Goal: Information Seeking & Learning: Understand process/instructions

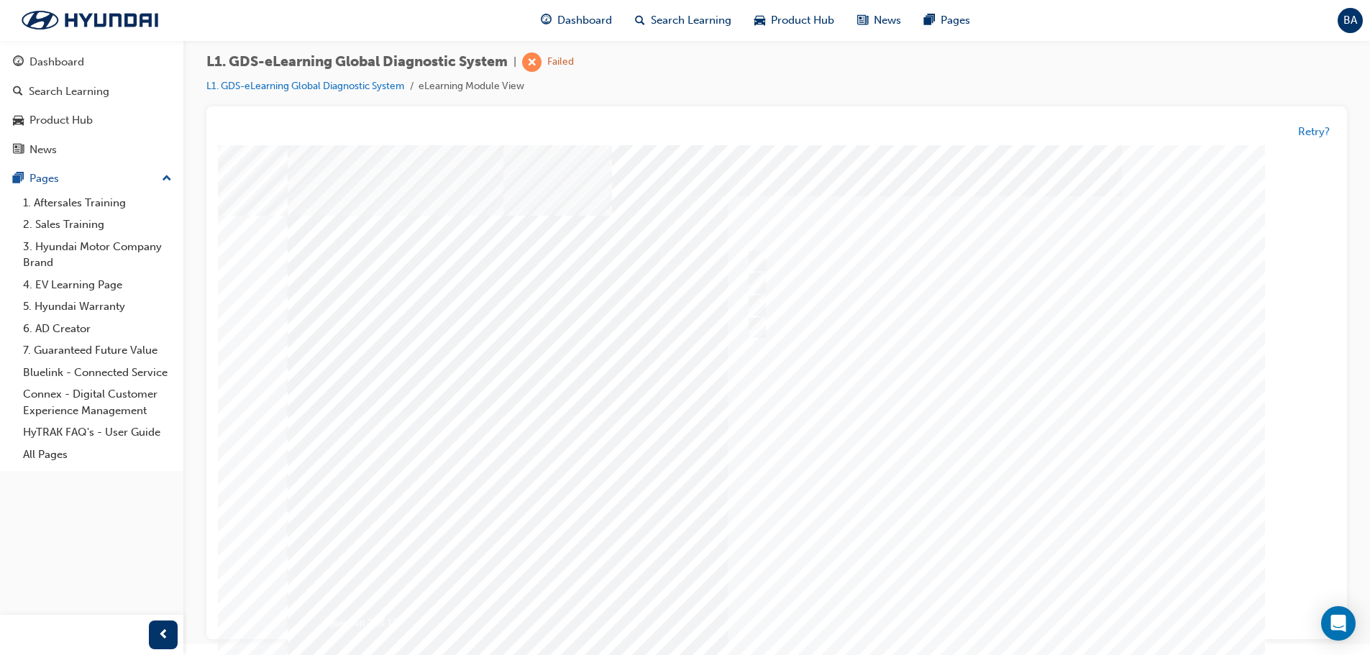
scroll to position [29, 0]
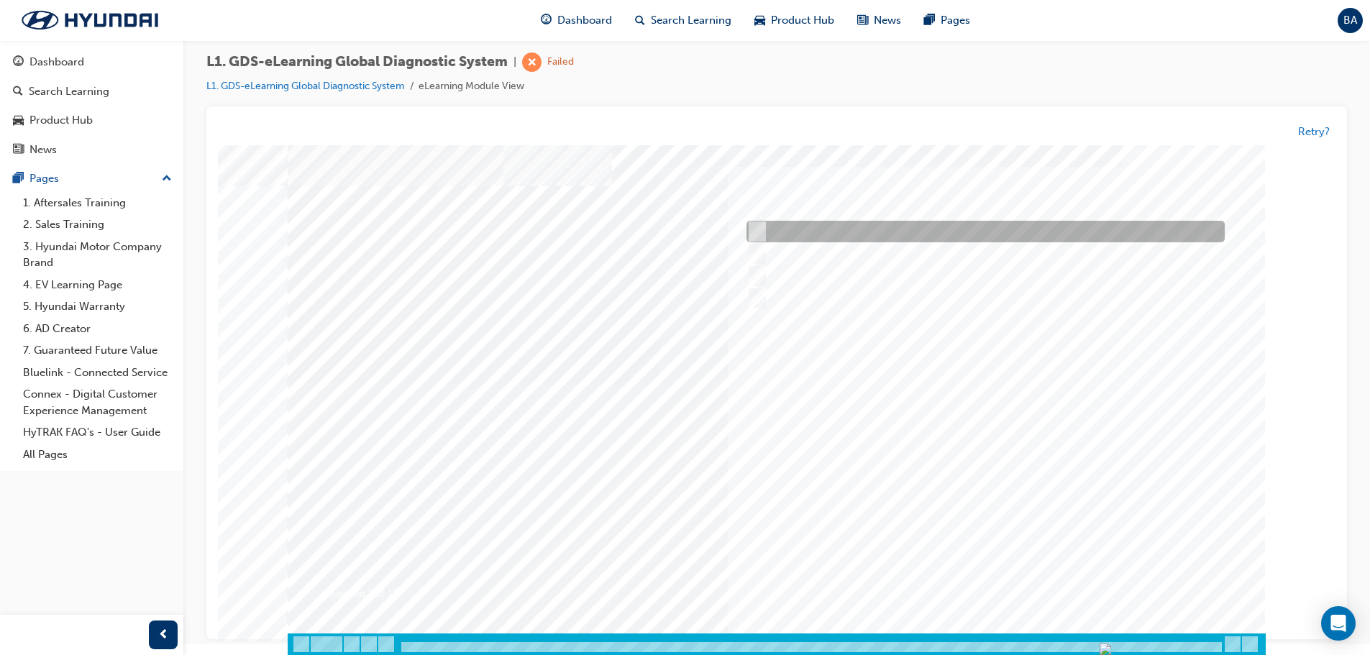
click at [756, 226] on input "When instructed by the Service Manager" at bounding box center [755, 232] width 16 height 16
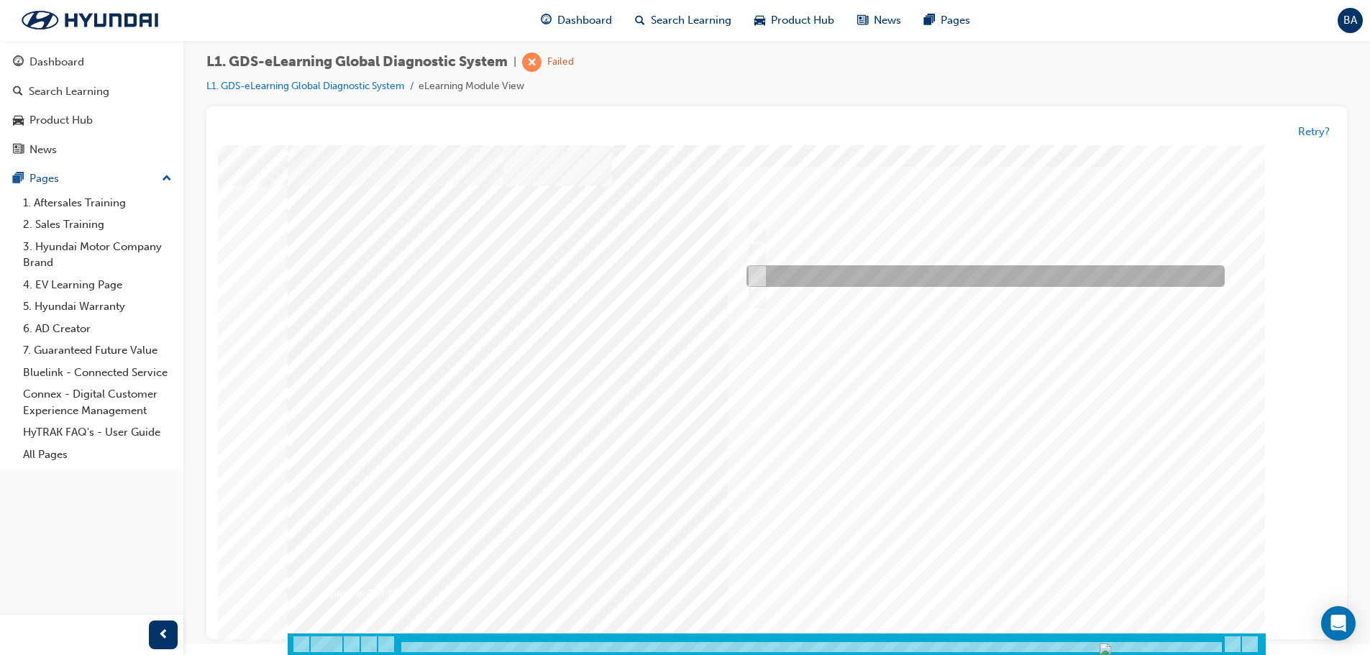
click at [763, 268] on div at bounding box center [982, 277] width 478 height 22
radio input "false"
radio input "true"
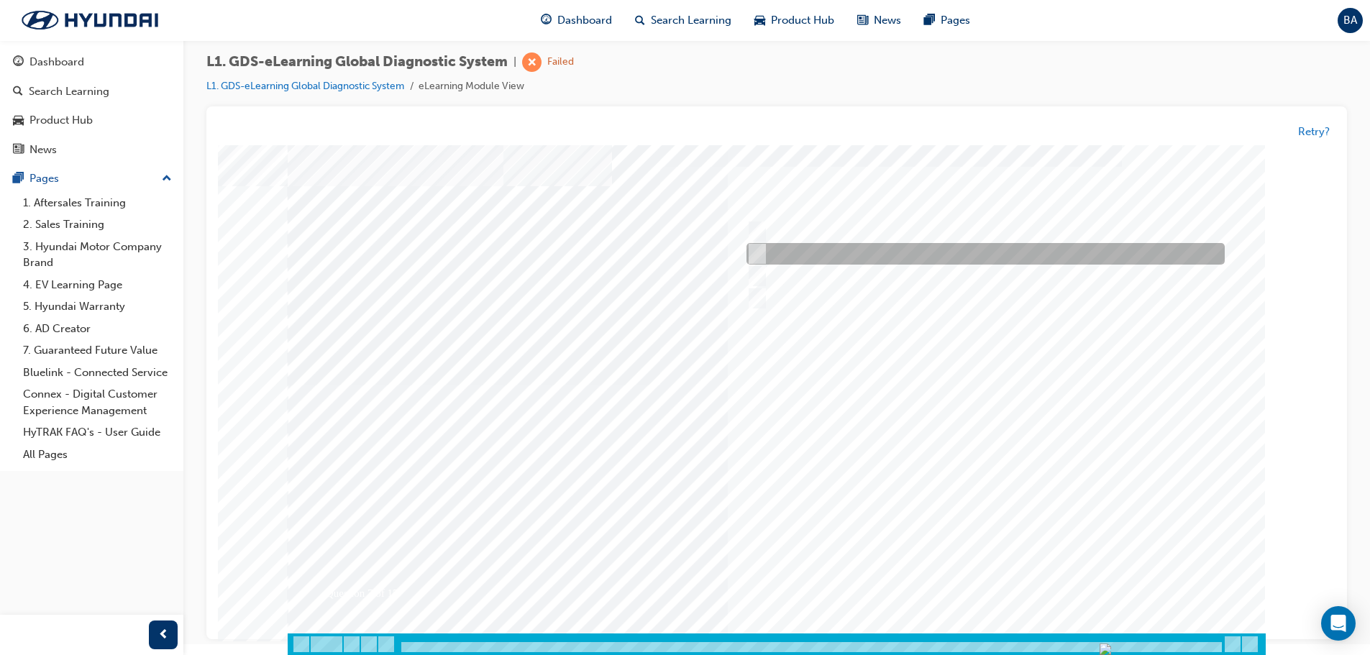
click at [762, 252] on div at bounding box center [982, 255] width 478 height 22
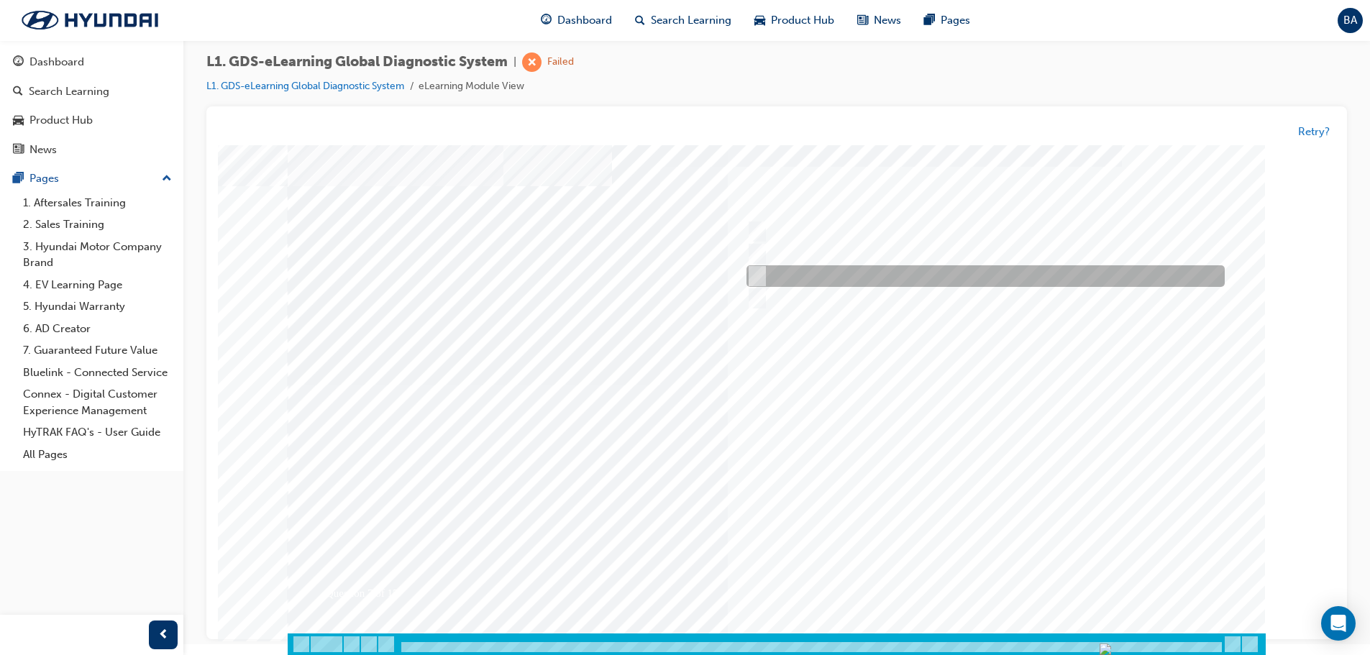
click at [758, 268] on div at bounding box center [982, 277] width 478 height 22
radio input "false"
radio input "true"
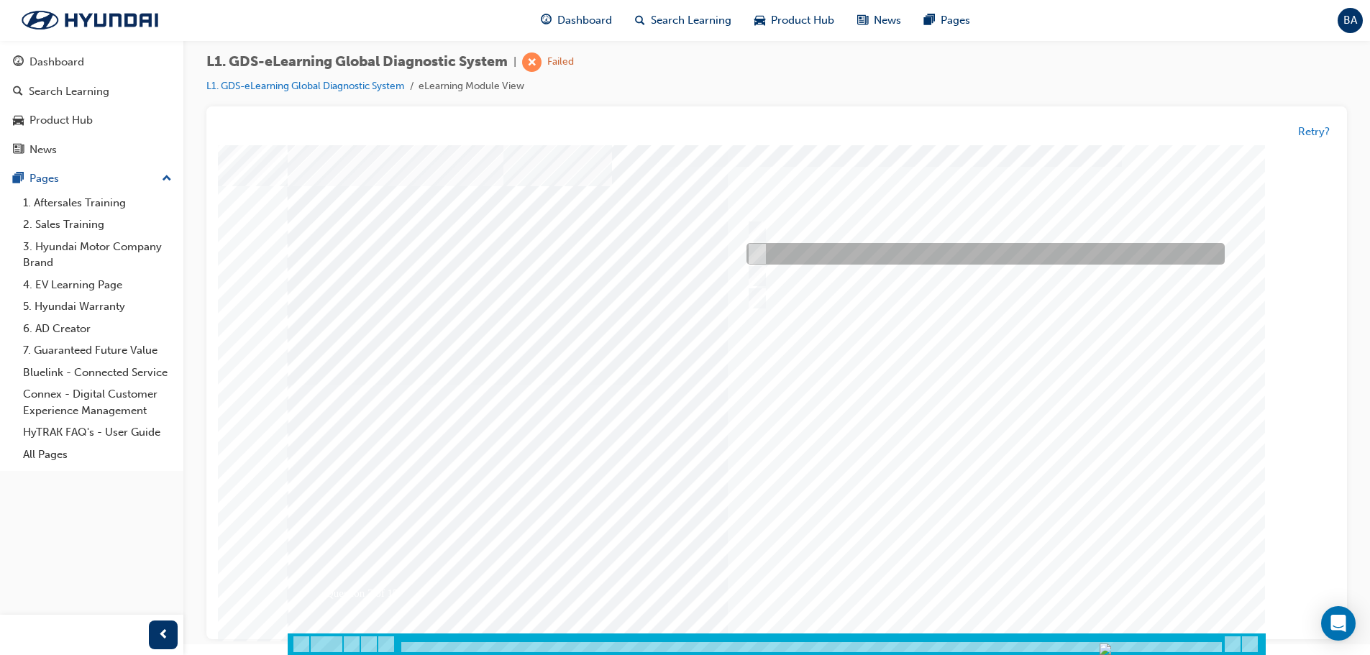
click at [759, 252] on input "When there is a failure during the Auto Mode upgrade" at bounding box center [755, 255] width 16 height 16
radio input "true"
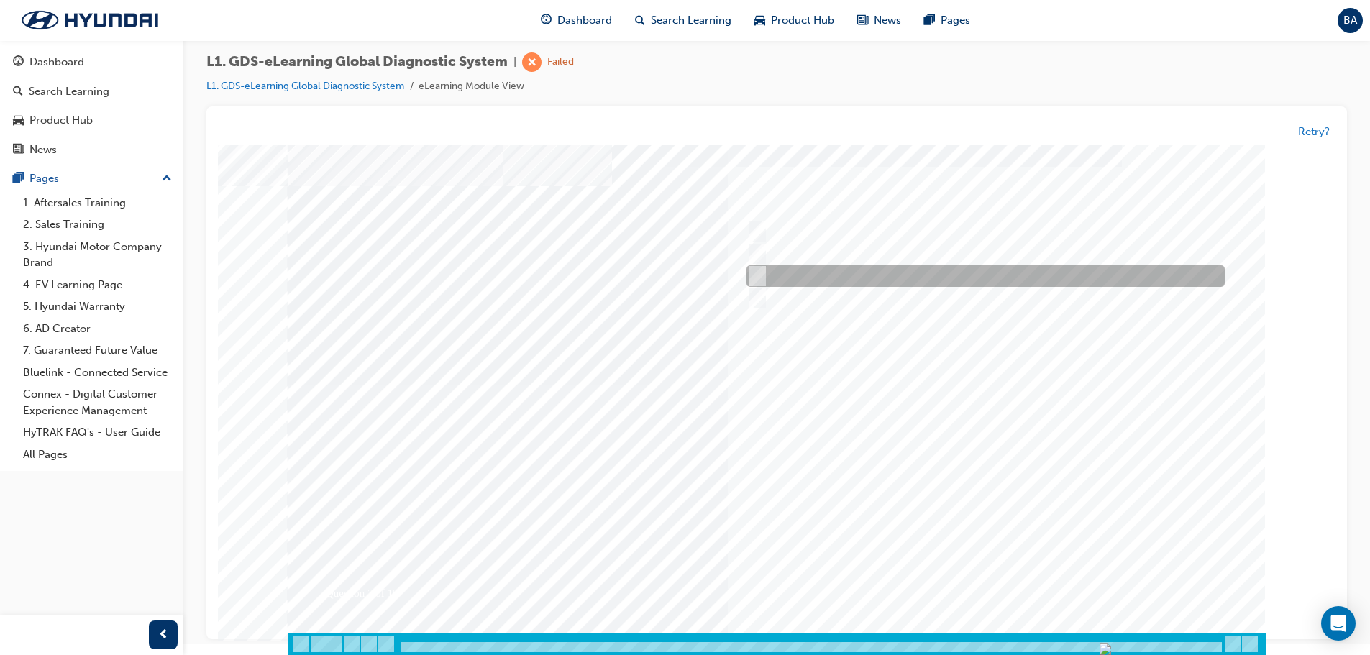
click at [760, 280] on input "When a new ECU is fitted to the vehicle" at bounding box center [755, 277] width 16 height 16
radio input "true"
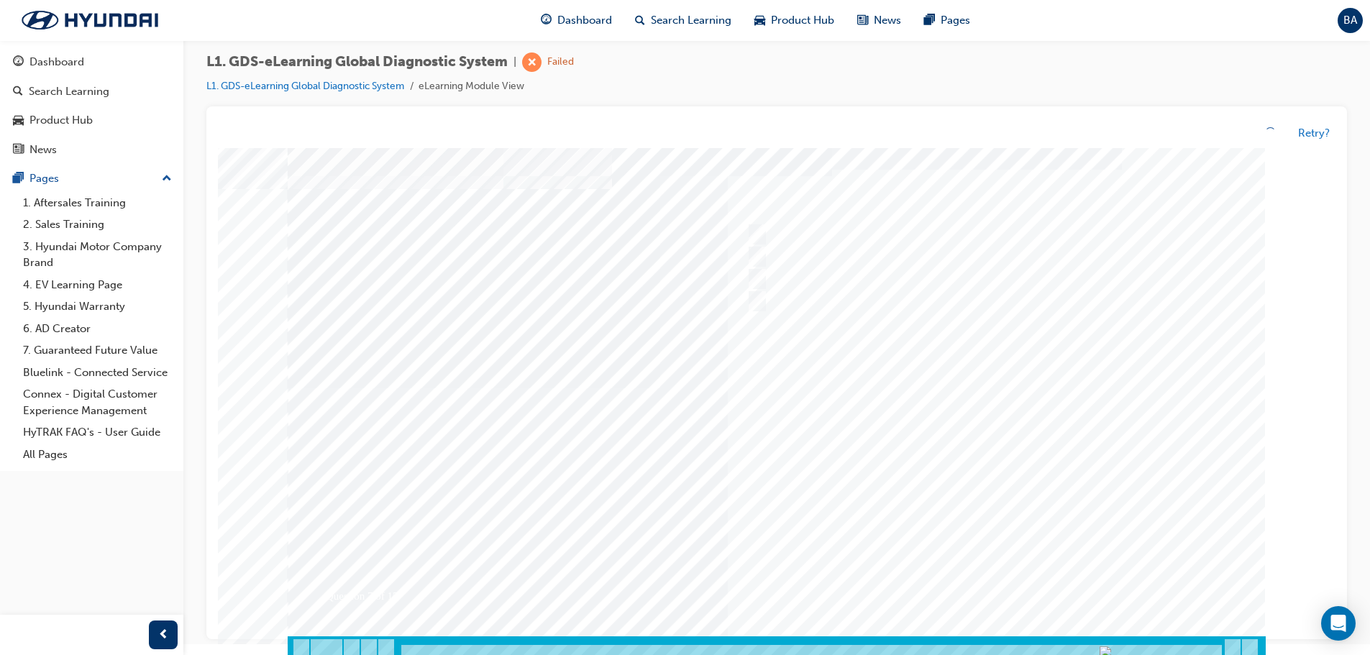
click at [1140, 534] on div at bounding box center [777, 388] width 978 height 539
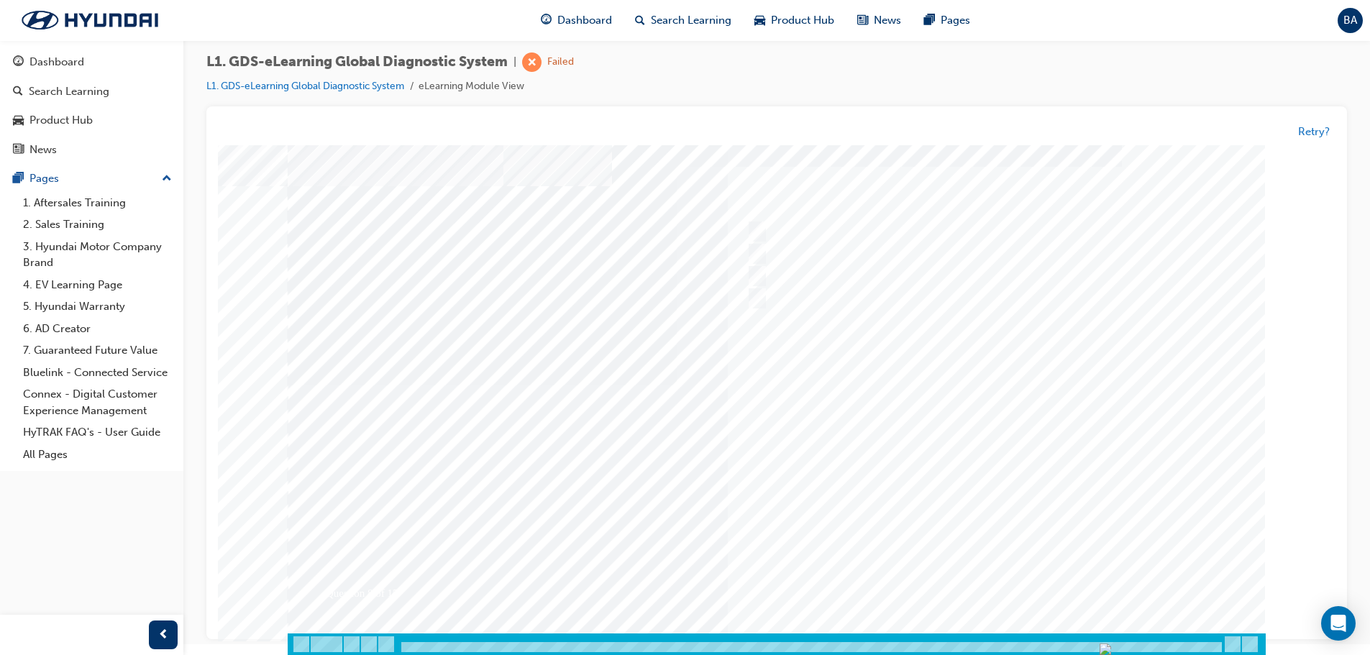
scroll to position [0, 0]
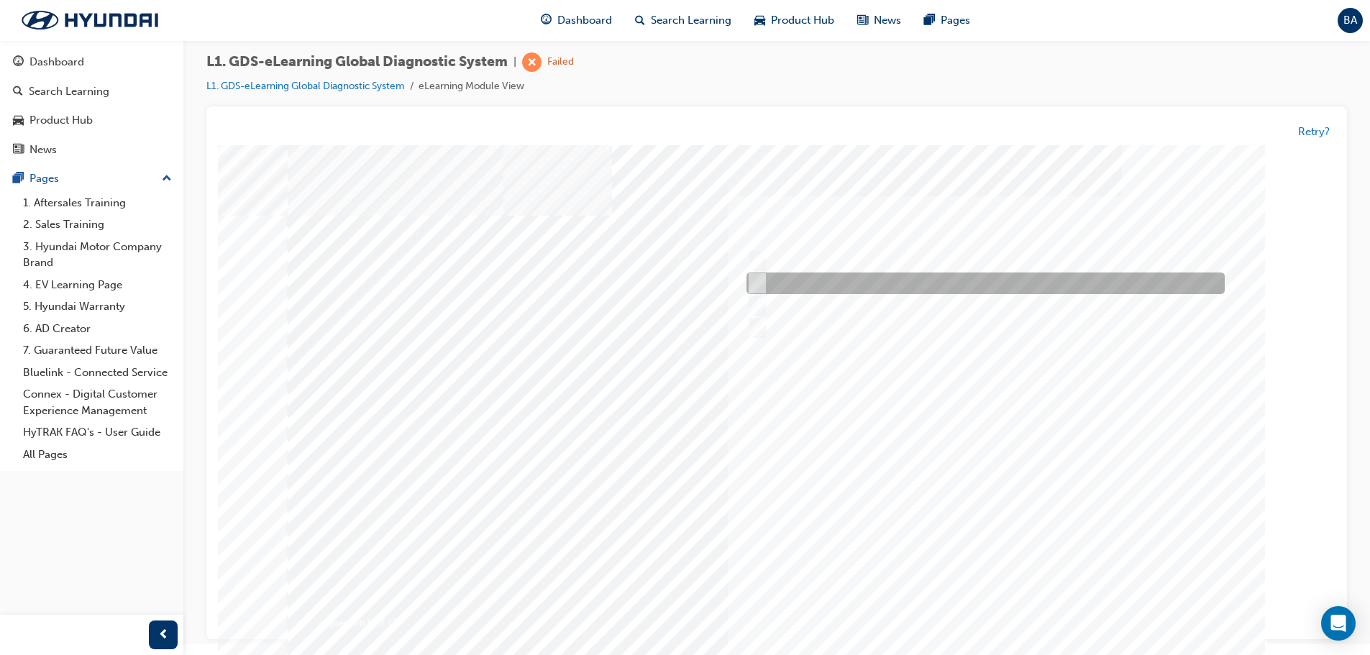
click at [755, 280] on input "Actuation Test" at bounding box center [755, 284] width 16 height 16
radio input "true"
click at [754, 273] on div at bounding box center [982, 284] width 478 height 22
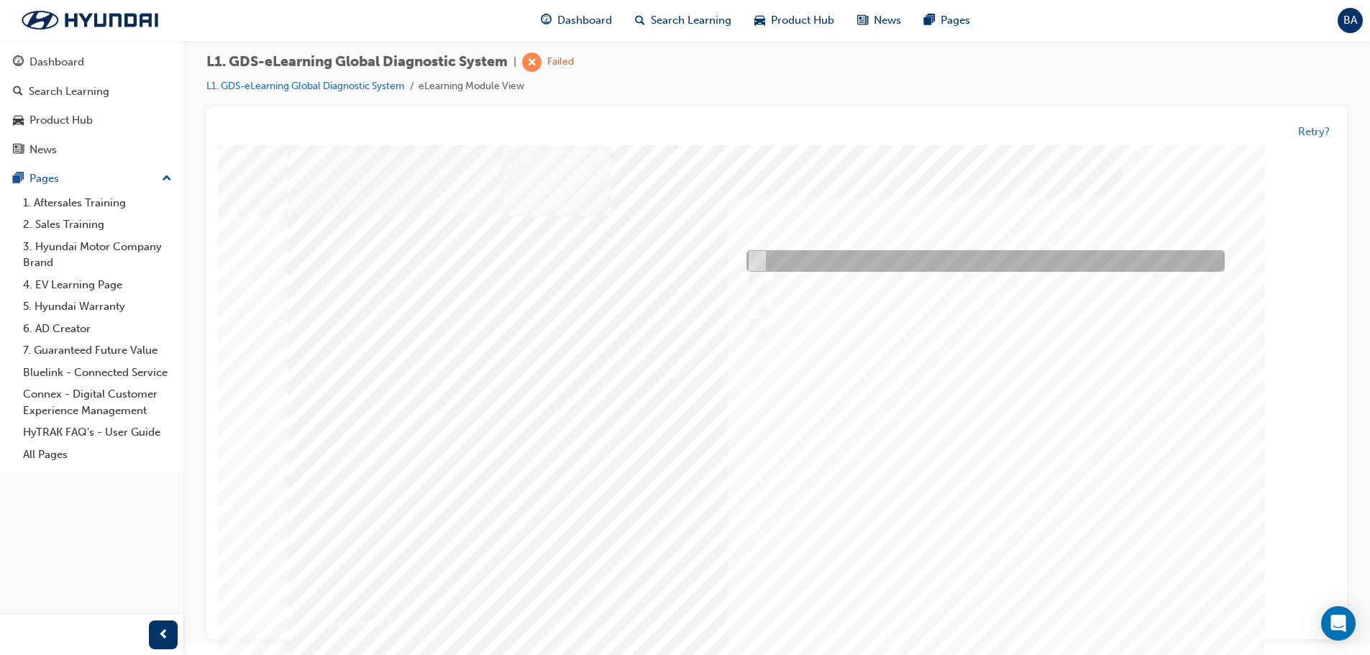
click at [756, 256] on input "OBD-II" at bounding box center [755, 262] width 16 height 16
radio input "true"
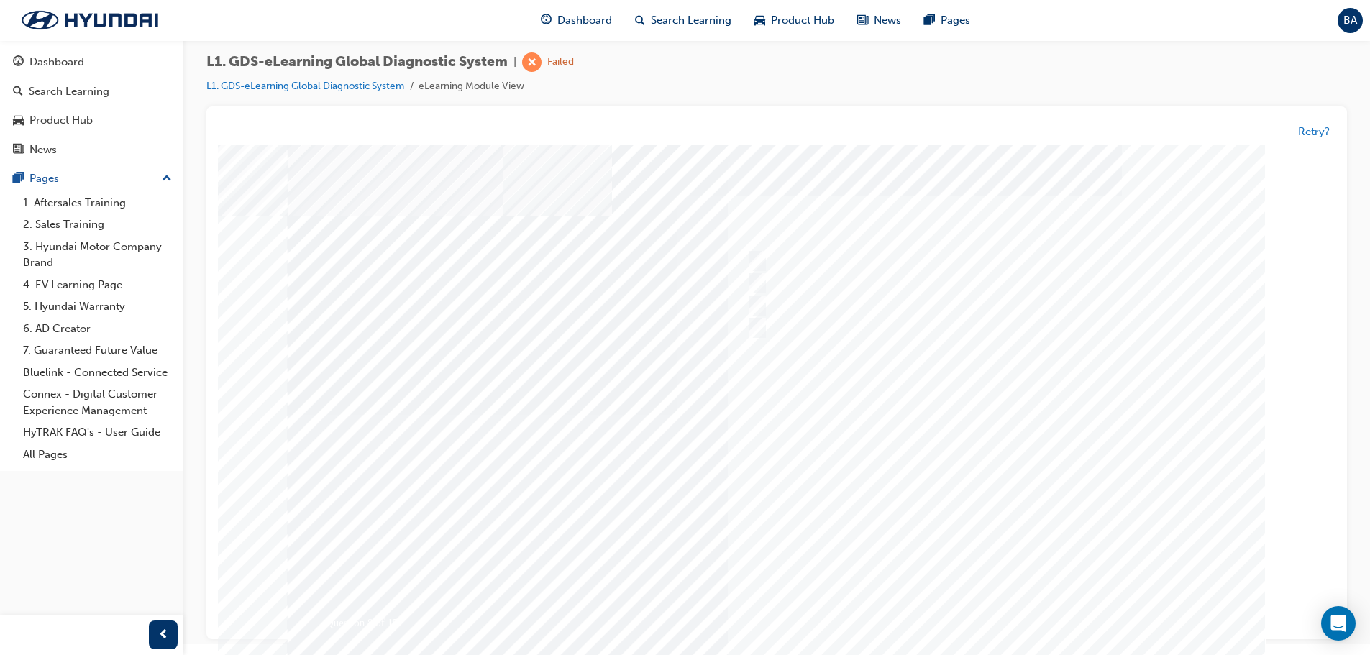
click at [982, 515] on div at bounding box center [777, 414] width 978 height 539
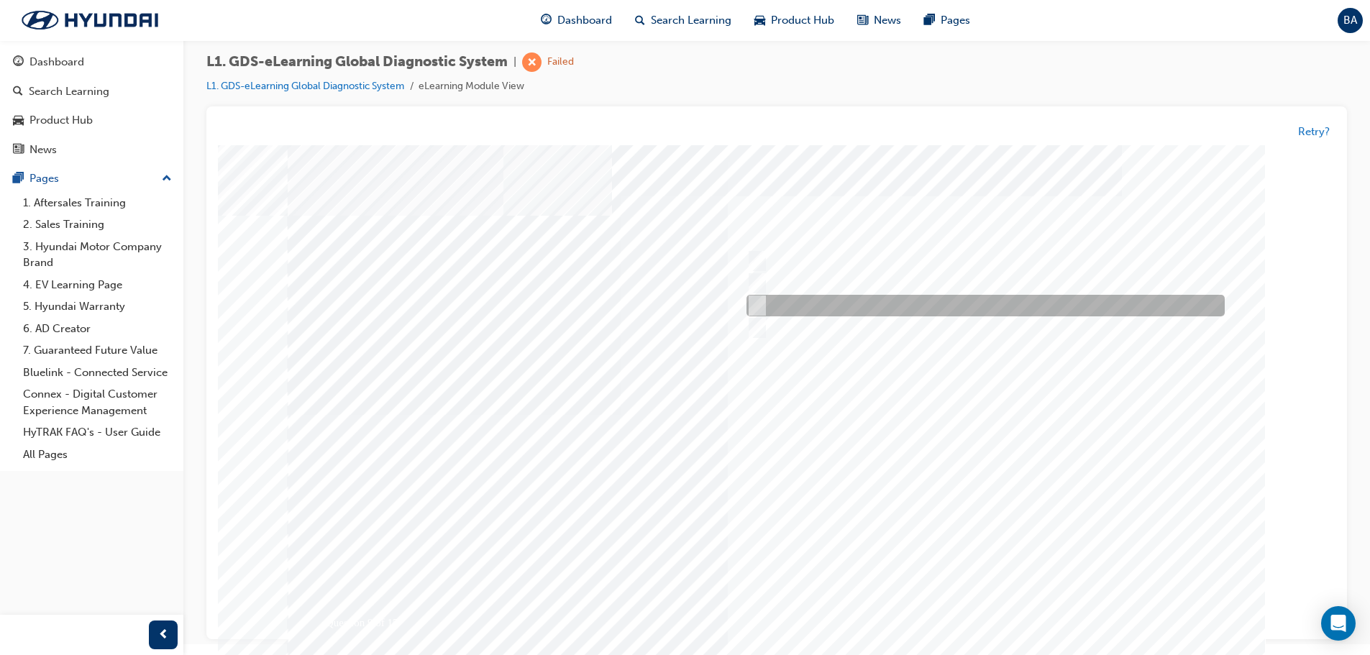
click at [749, 303] on input "No connection to VCI-II" at bounding box center [755, 306] width 16 height 16
radio input "true"
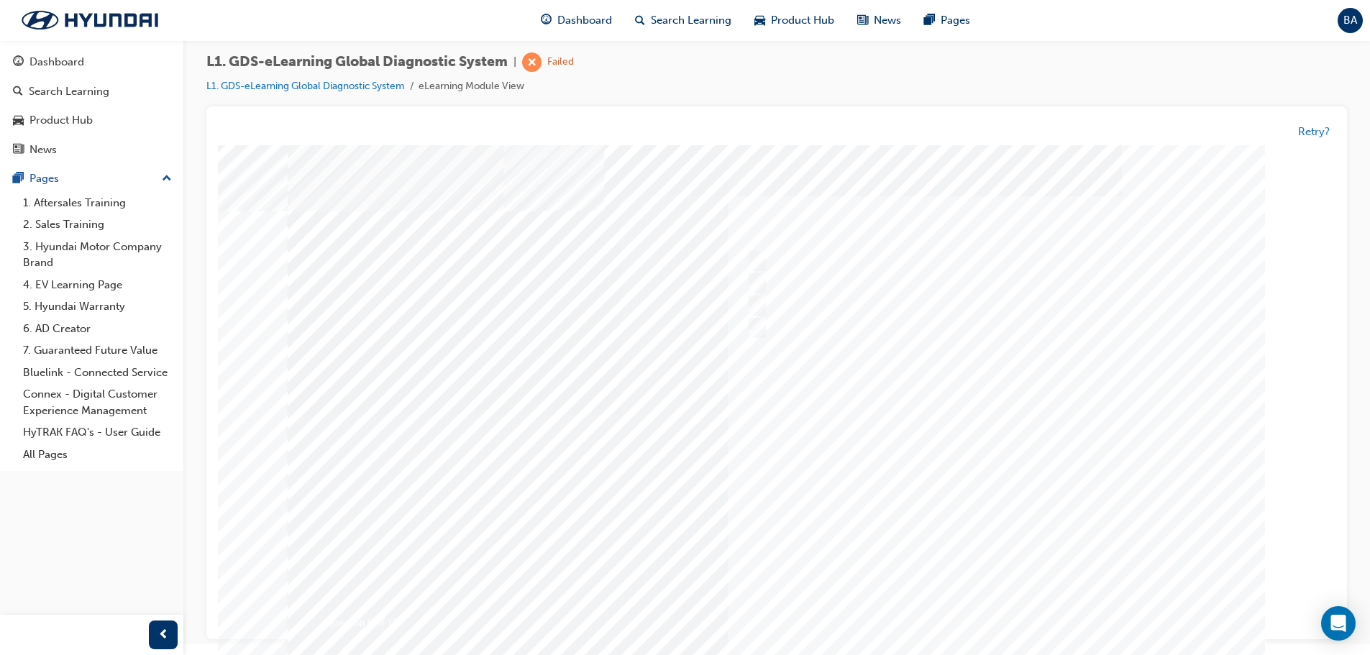
click at [1006, 481] on div at bounding box center [777, 414] width 978 height 539
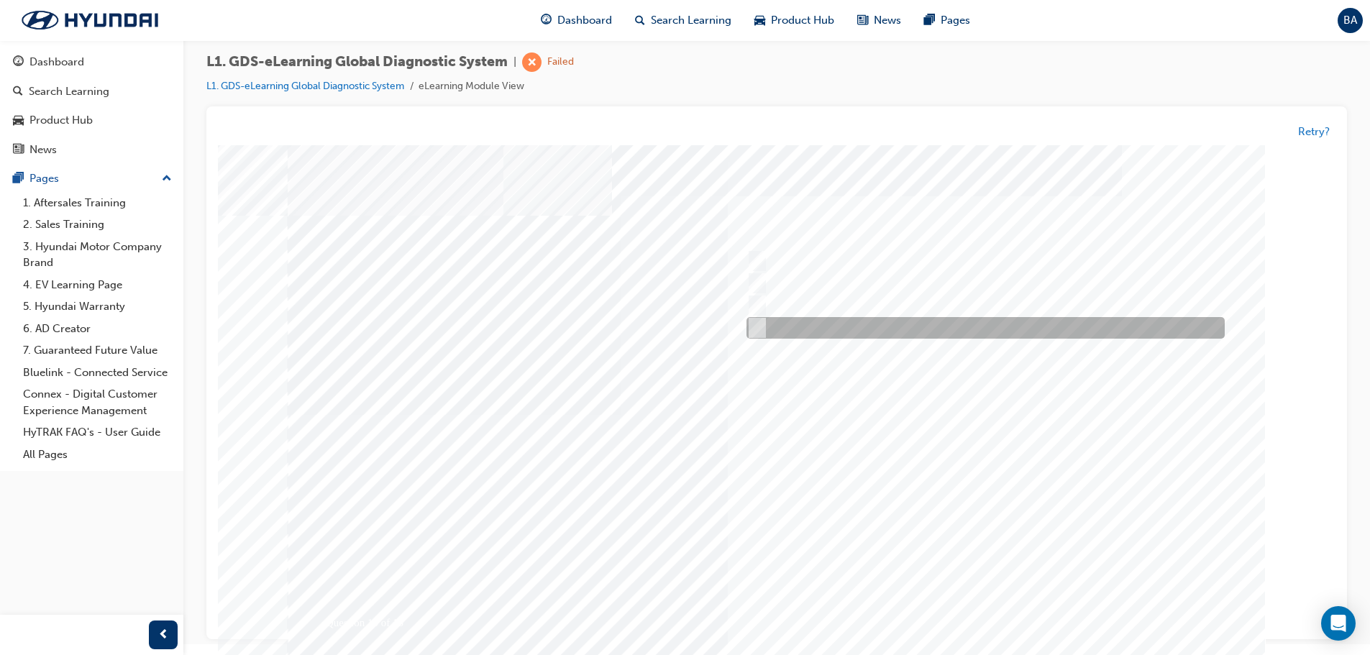
click at [756, 321] on input "Actuation Test" at bounding box center [755, 329] width 16 height 16
radio input "true"
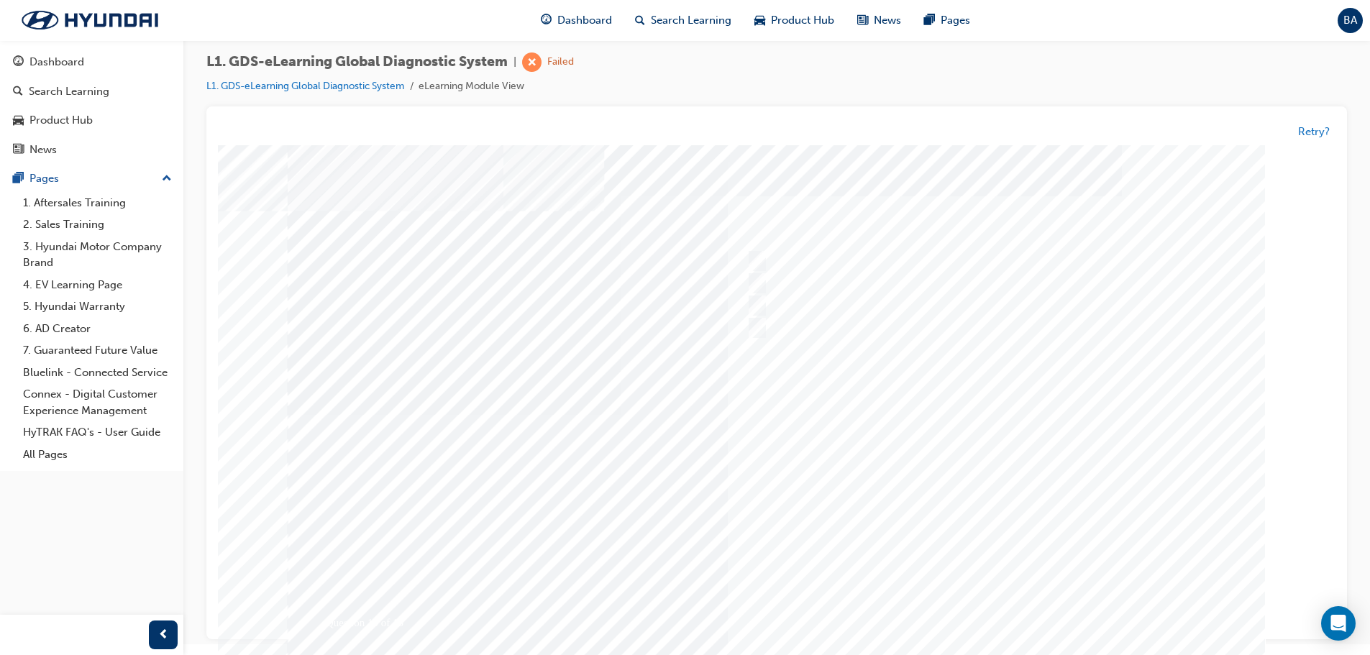
click at [991, 498] on div at bounding box center [777, 417] width 978 height 539
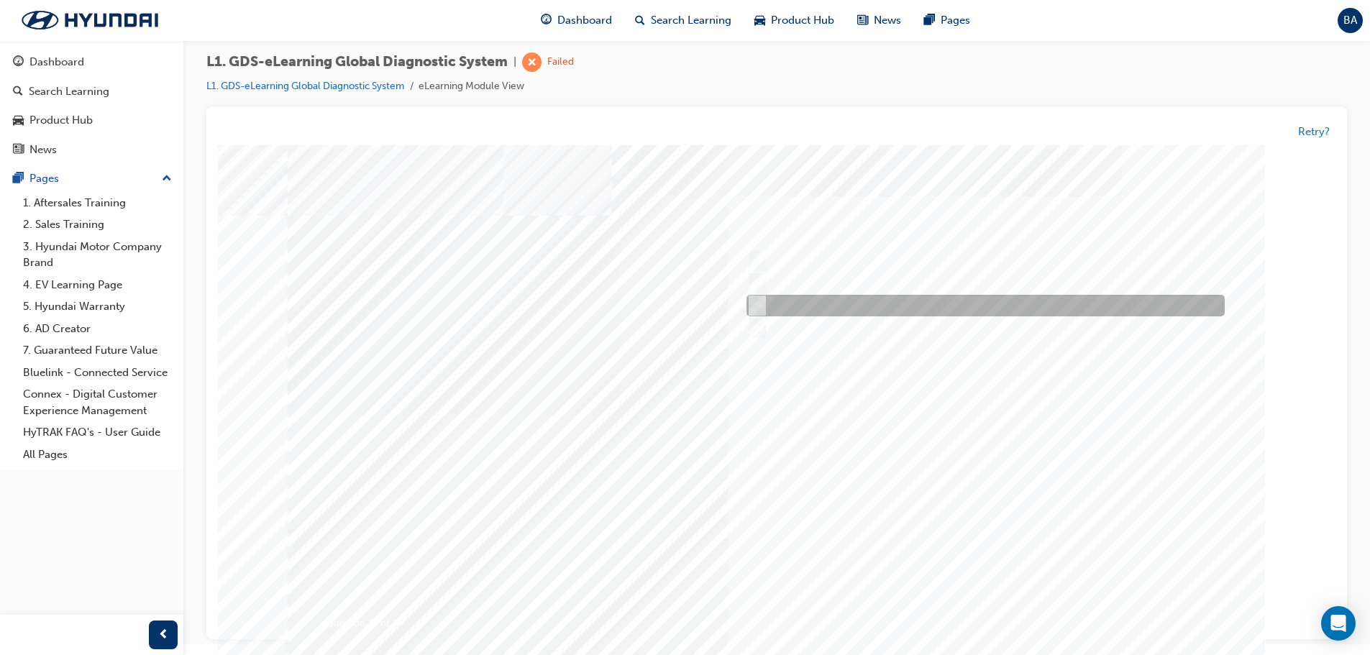
click at [756, 302] on input "To view the oscilloscope using the VMI" at bounding box center [755, 306] width 16 height 16
radio input "true"
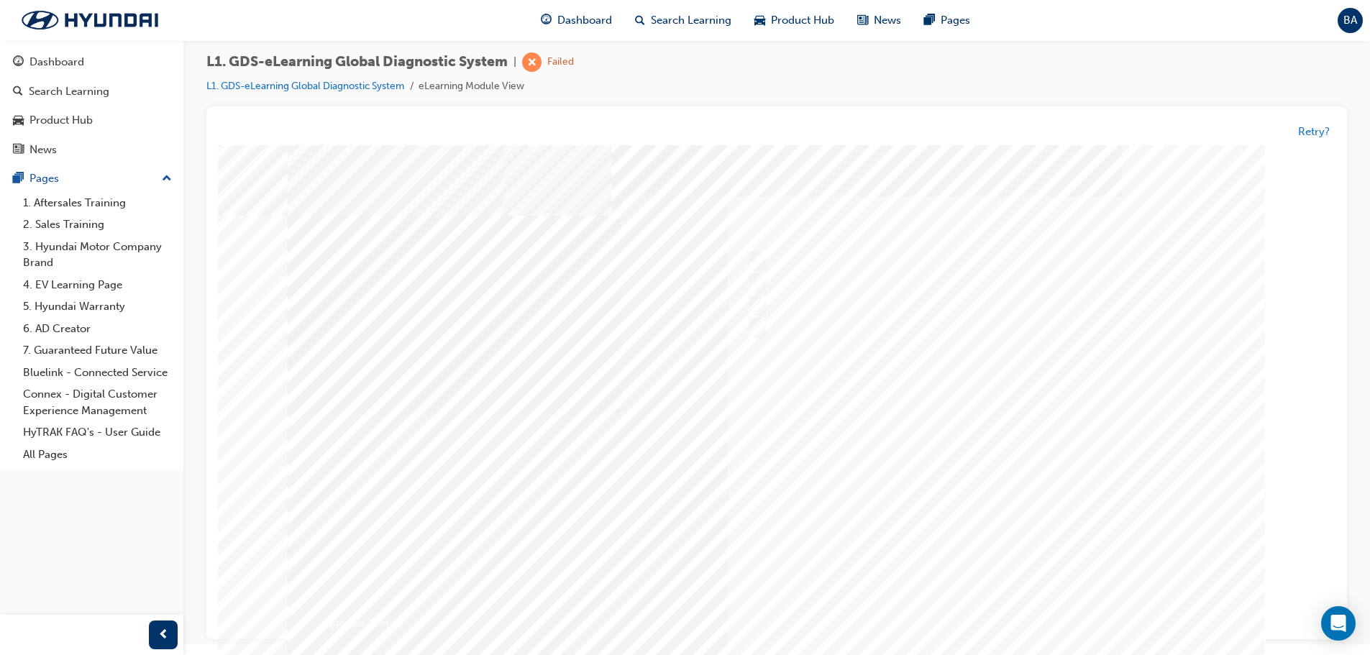
click at [985, 432] on div at bounding box center [777, 414] width 978 height 539
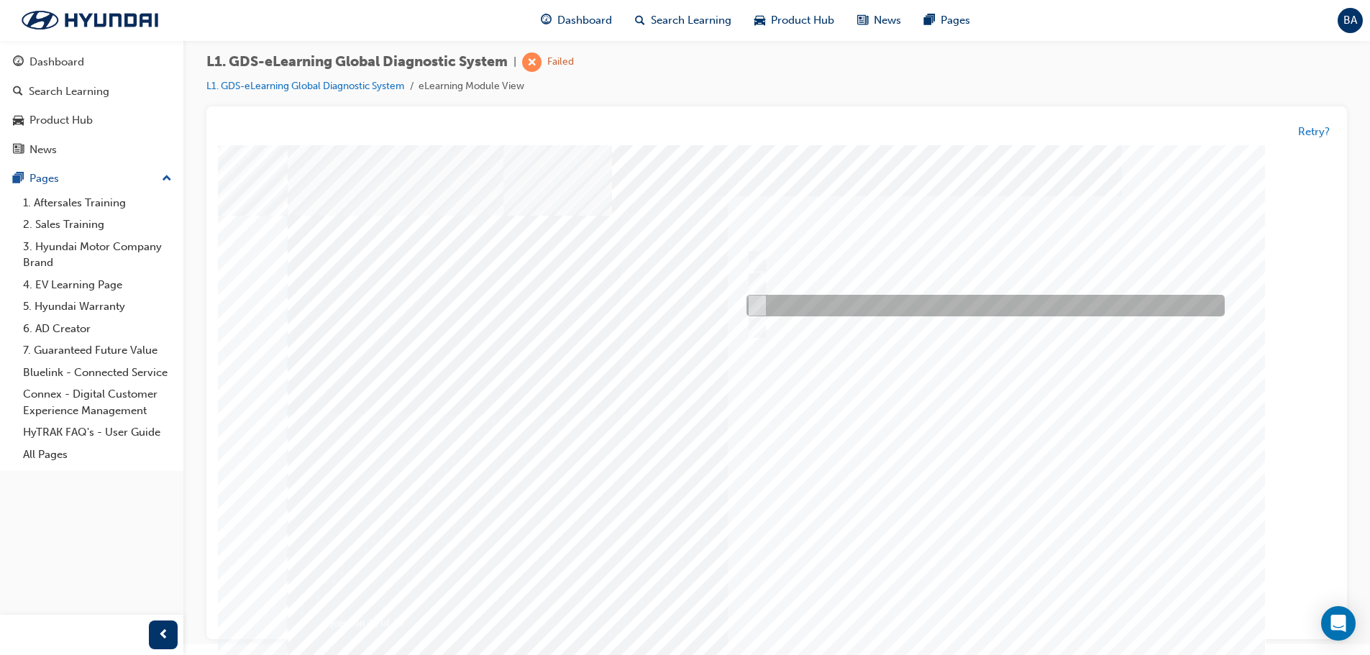
click at [757, 303] on input "Current, Pending and History" at bounding box center [755, 306] width 16 height 16
radio input "true"
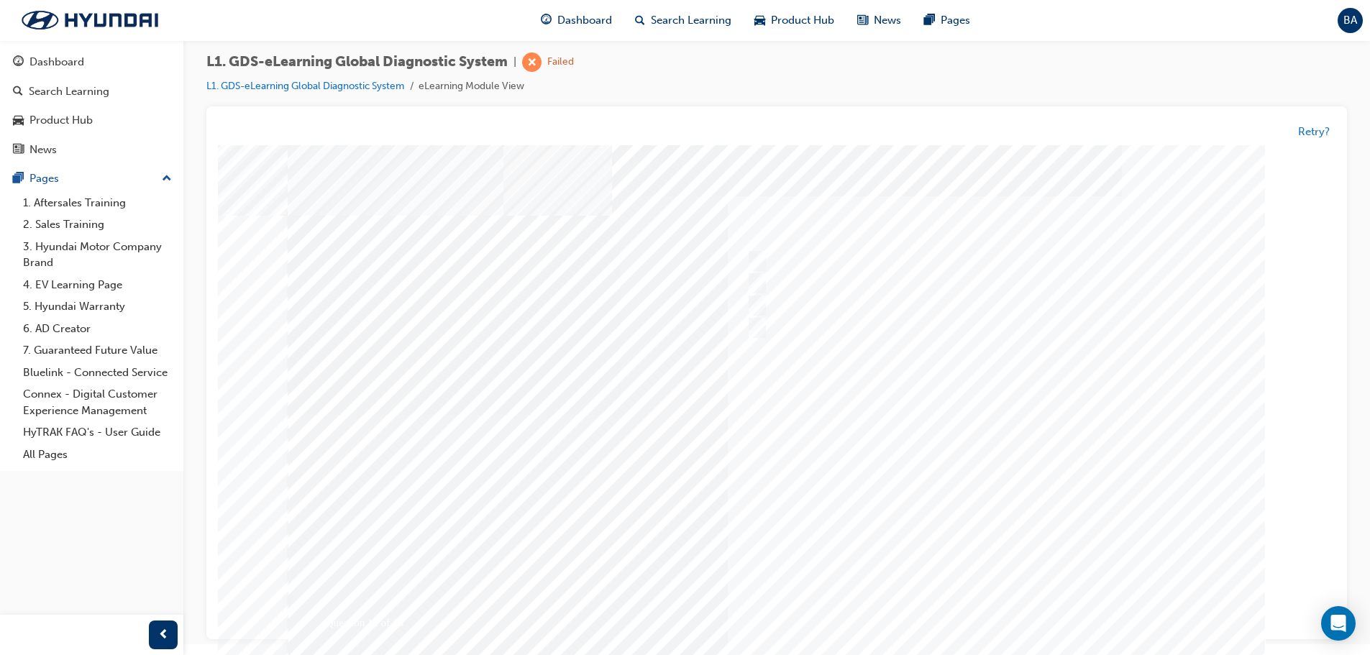
click at [996, 534] on div at bounding box center [777, 414] width 978 height 539
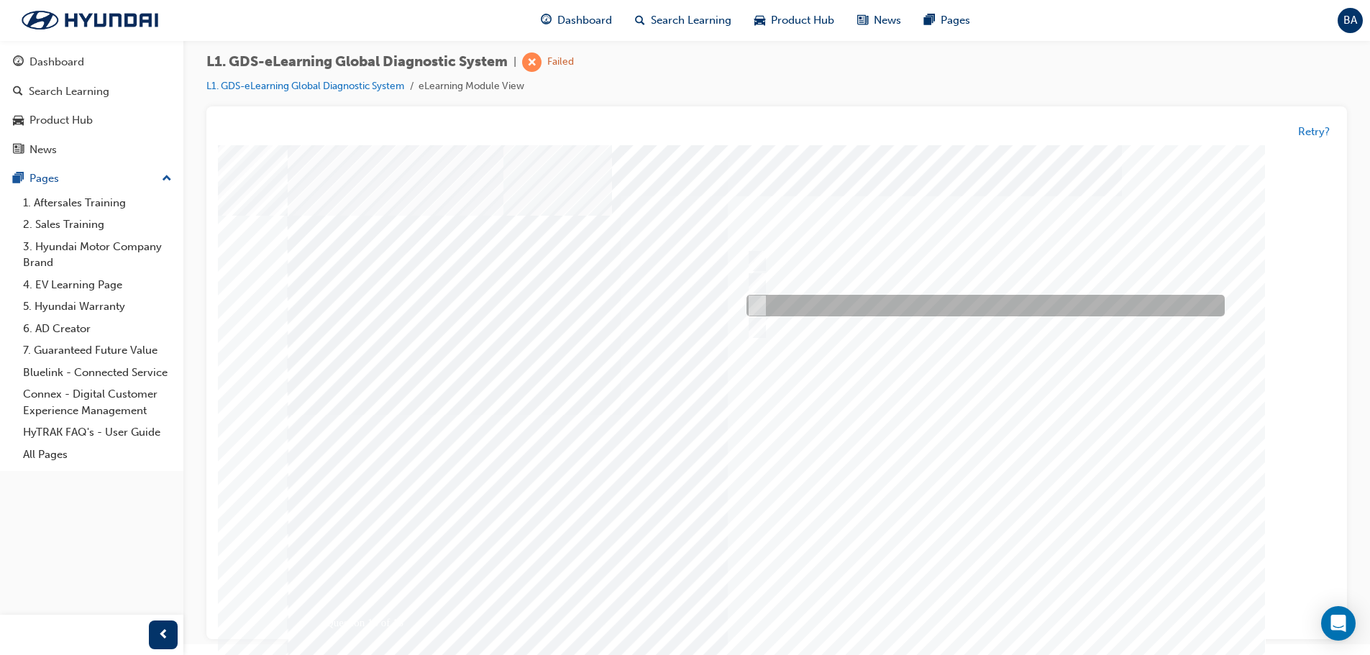
click at [751, 306] on input "Increase the refresh speed of the data" at bounding box center [755, 306] width 16 height 16
radio input "true"
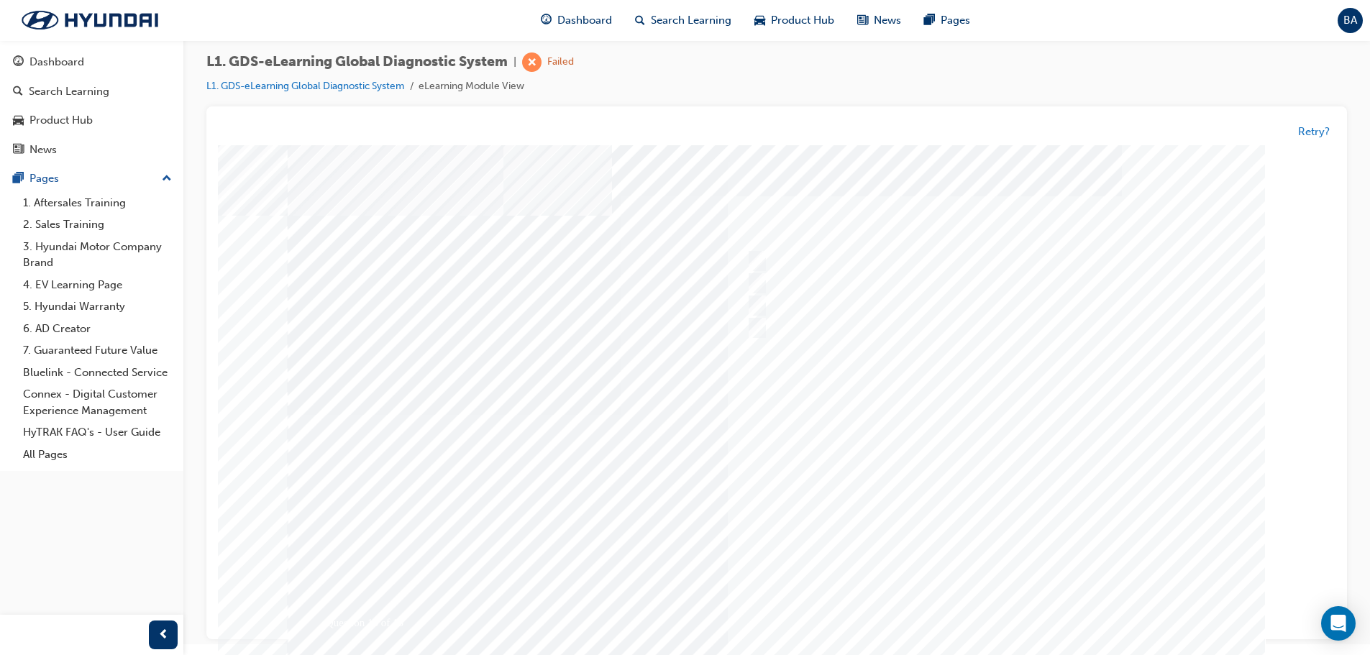
click at [960, 483] on div at bounding box center [777, 414] width 978 height 539
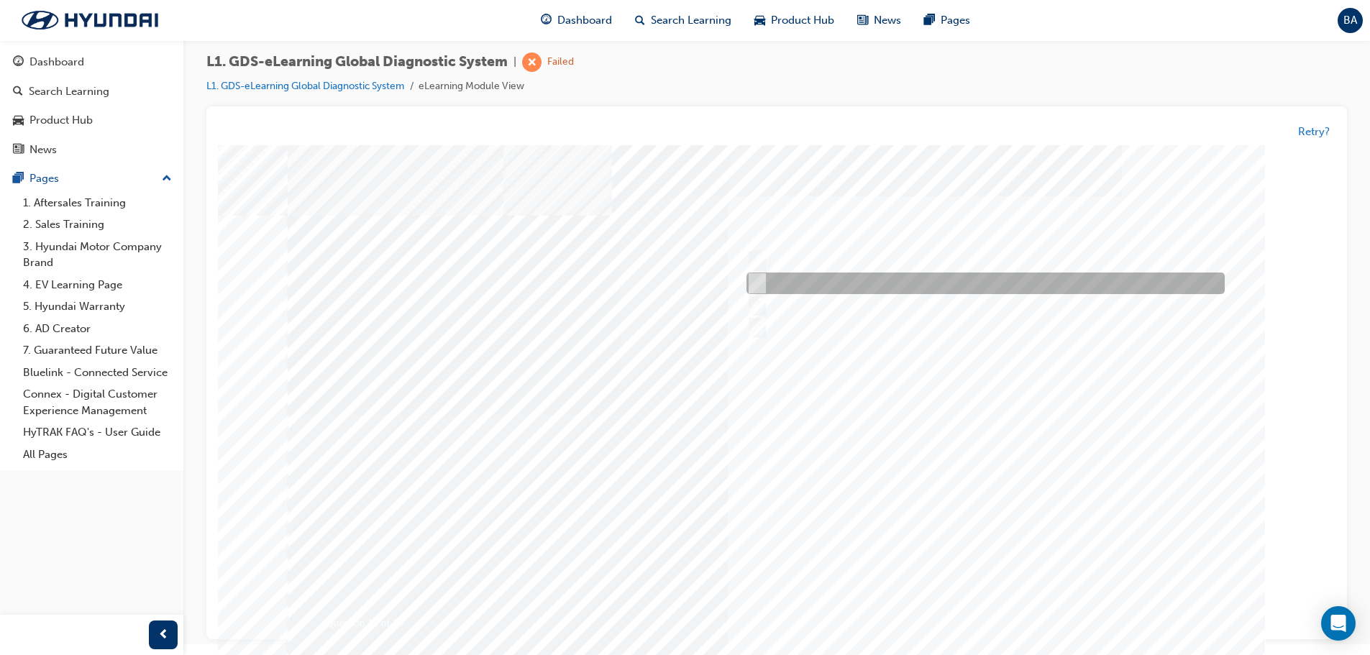
click at [760, 286] on input "Provides software updates for GDS & VCI" at bounding box center [755, 284] width 16 height 16
radio input "true"
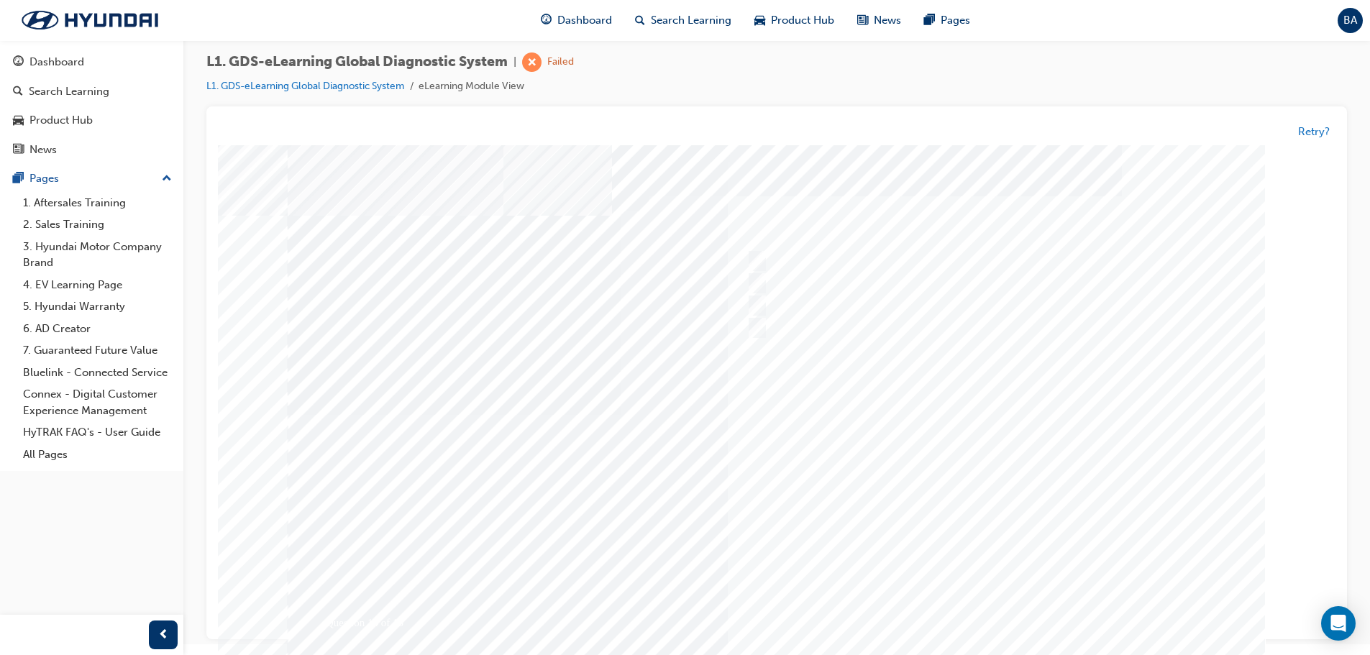
click at [982, 447] on div at bounding box center [777, 414] width 978 height 539
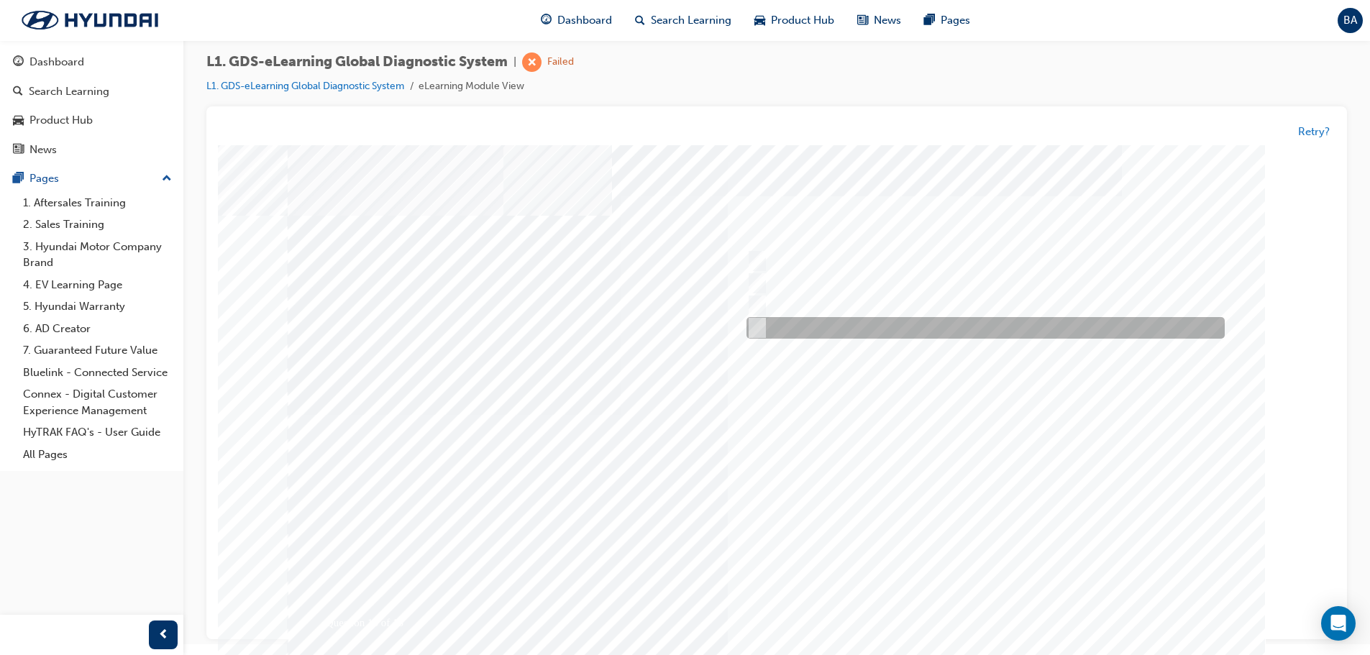
click at [754, 329] on input "0701" at bounding box center [755, 329] width 16 height 16
radio input "true"
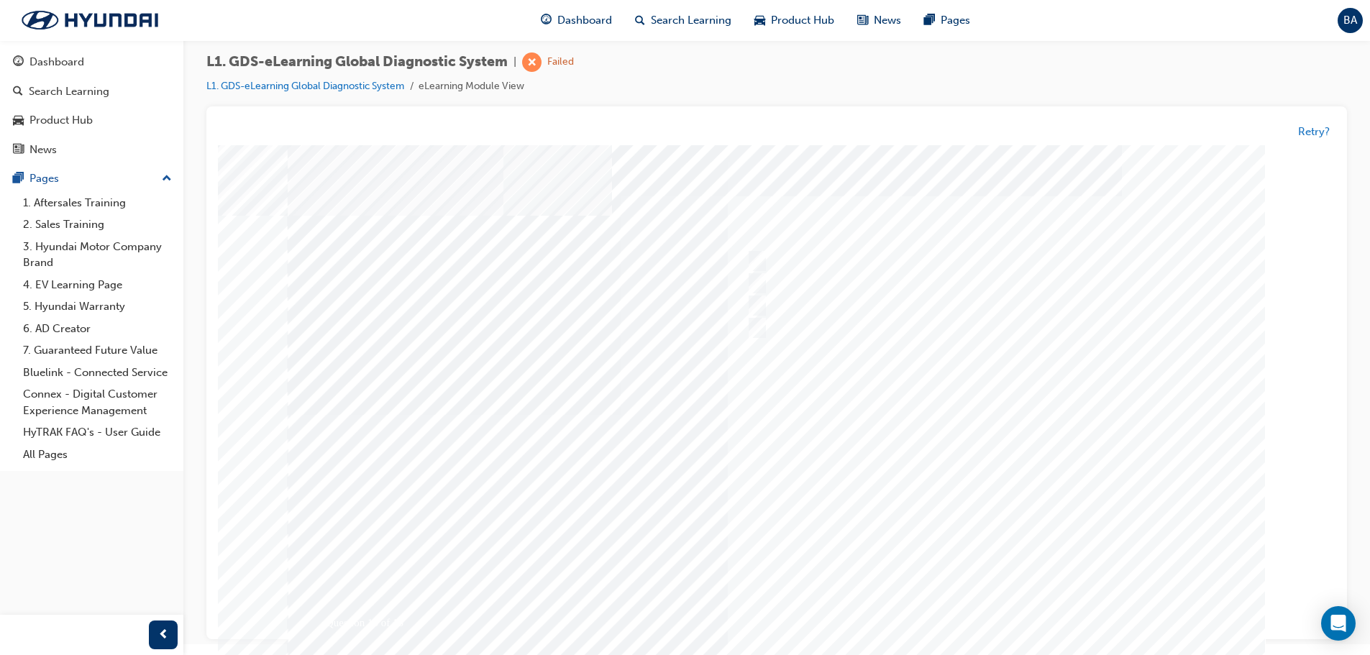
click at [966, 494] on div at bounding box center [777, 414] width 978 height 539
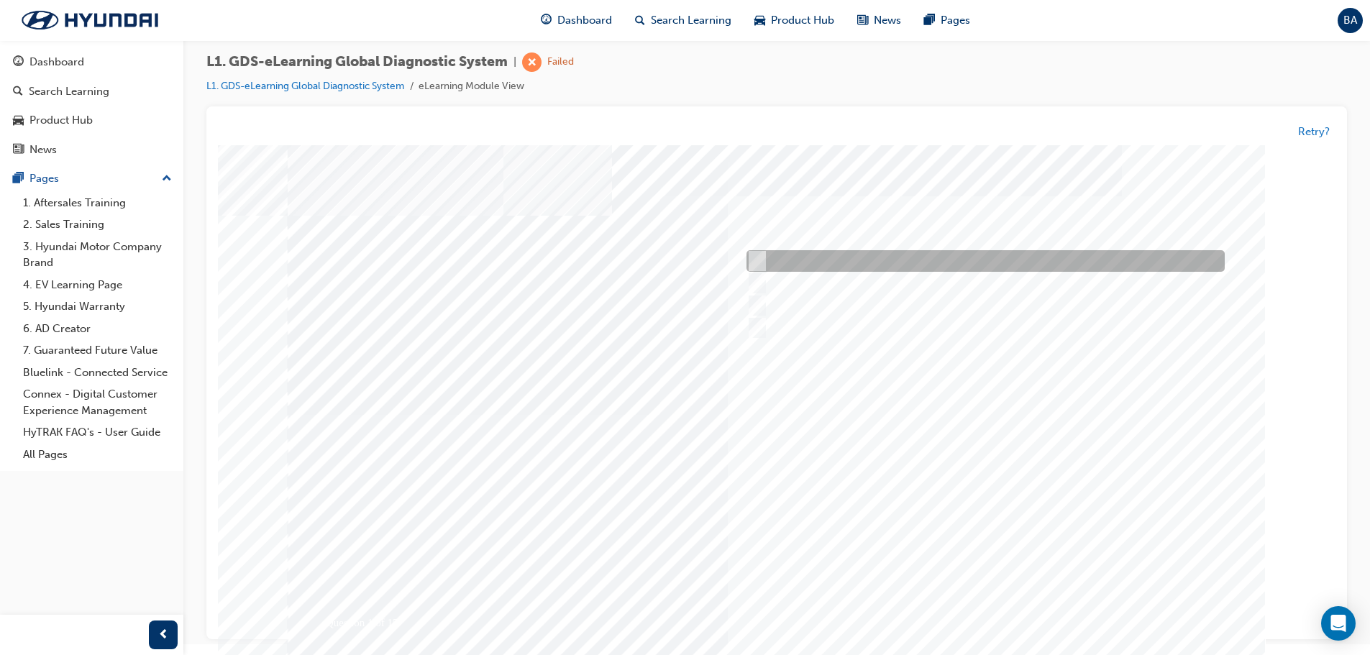
click at [762, 258] on div at bounding box center [982, 262] width 478 height 22
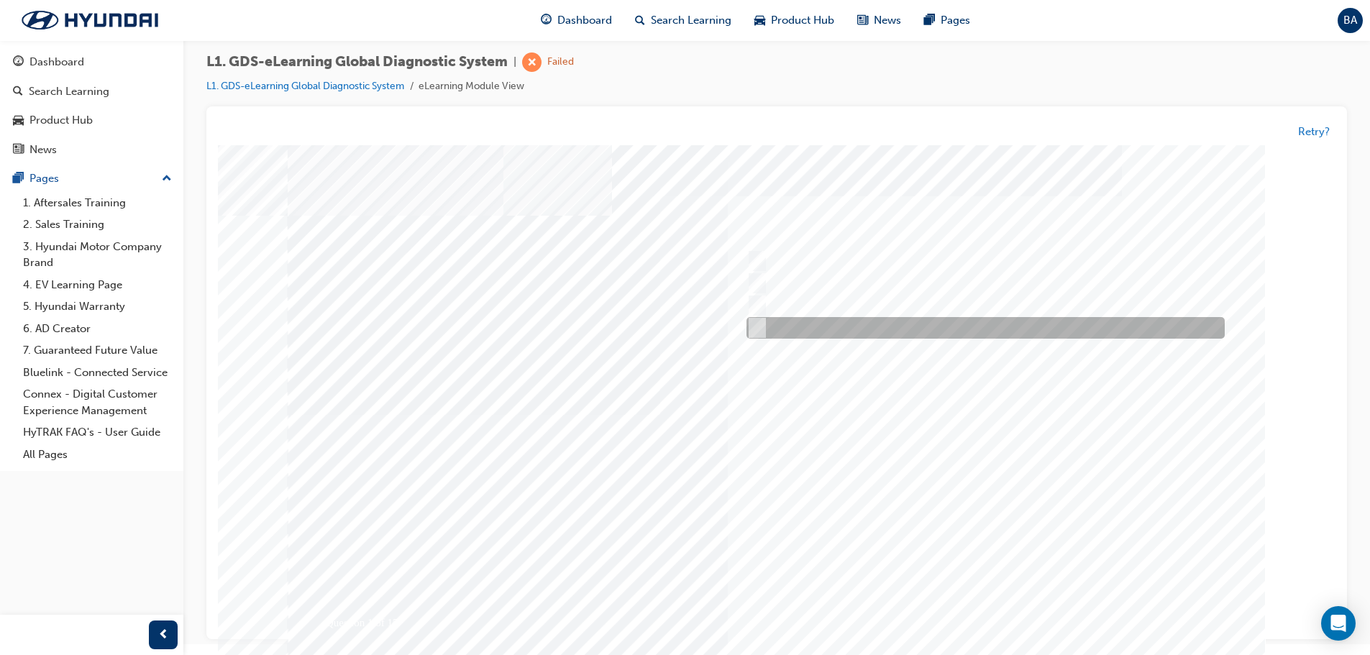
click at [764, 321] on div at bounding box center [982, 329] width 478 height 22
radio input "false"
radio input "true"
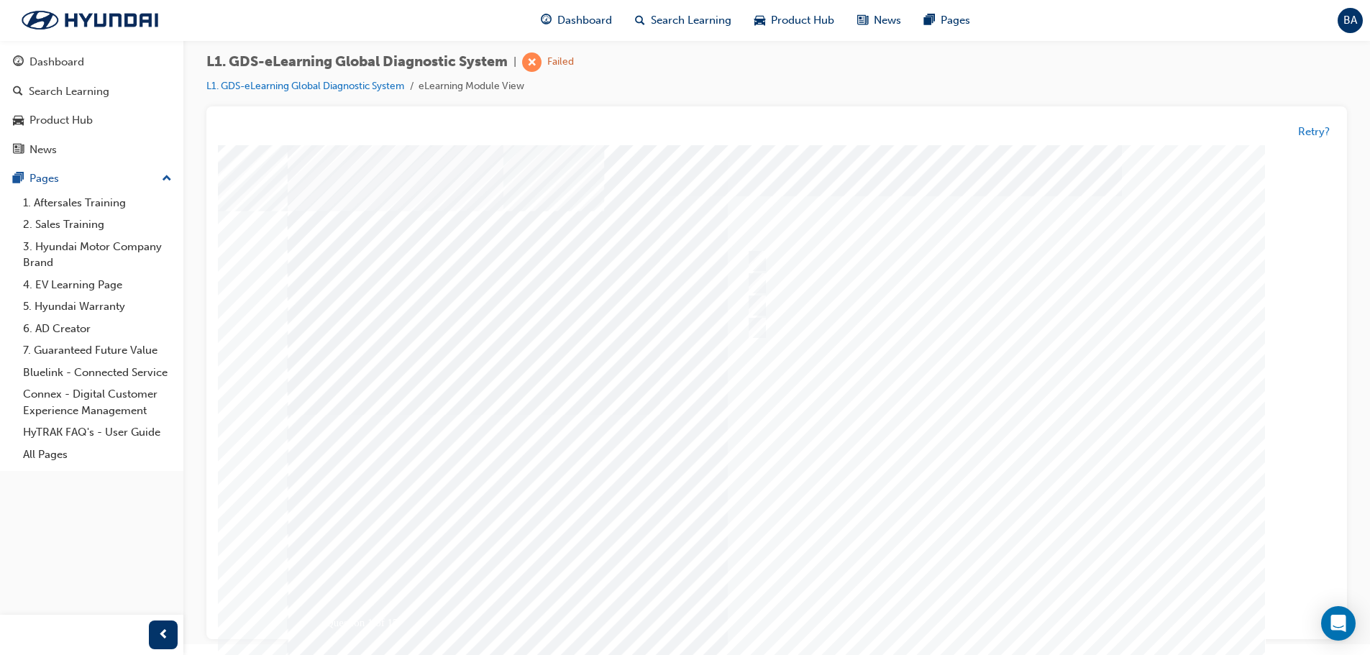
click at [1098, 594] on div at bounding box center [777, 414] width 978 height 539
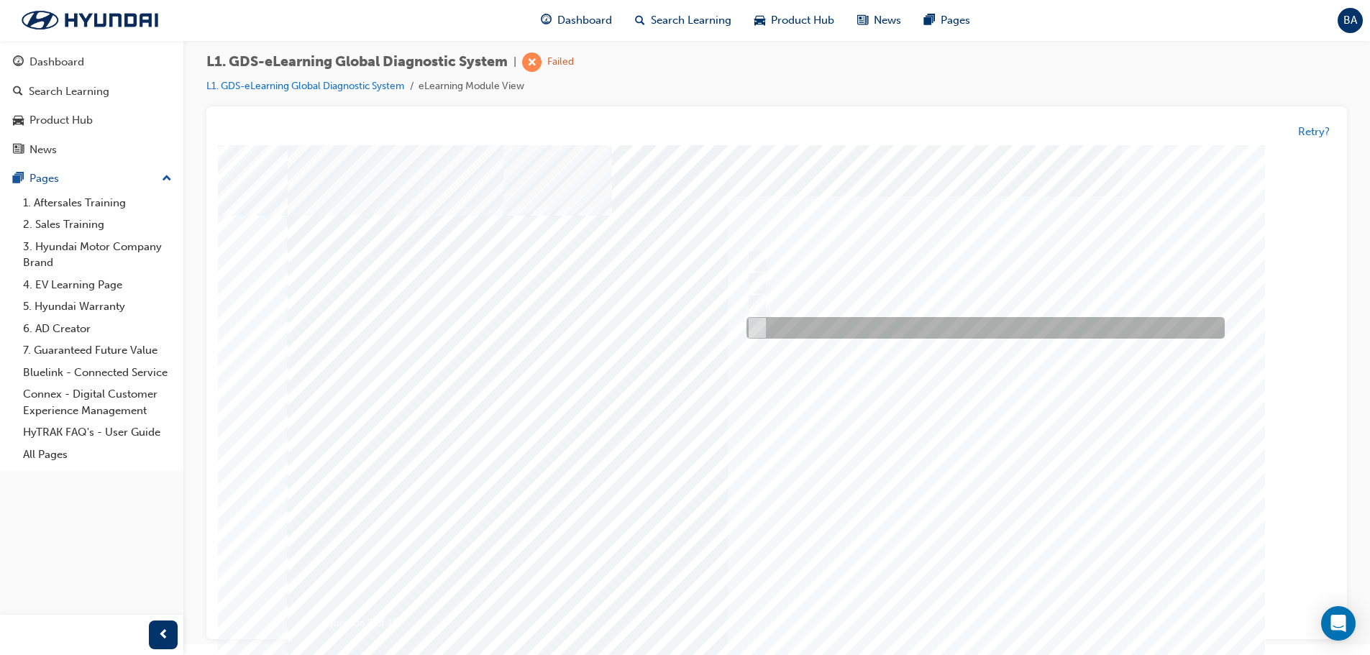
click at [760, 327] on input "Notification on a new update" at bounding box center [755, 329] width 16 height 16
radio input "true"
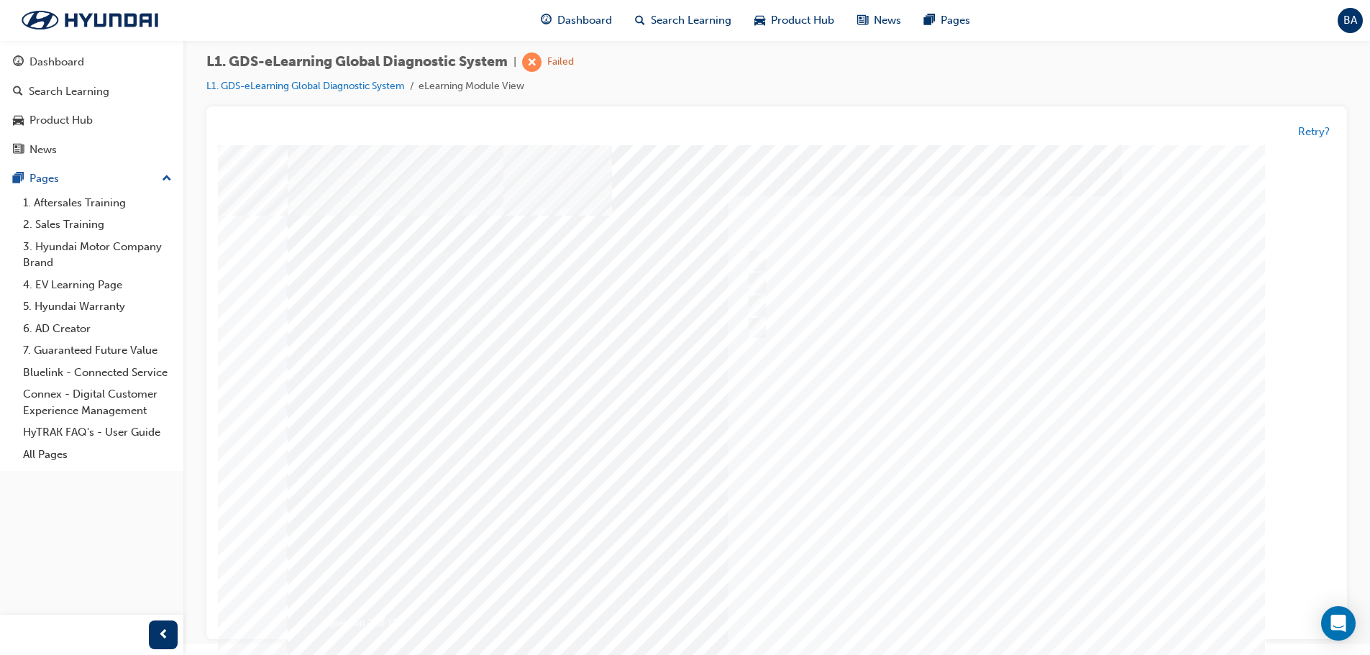
click at [1155, 577] on div at bounding box center [777, 414] width 978 height 539
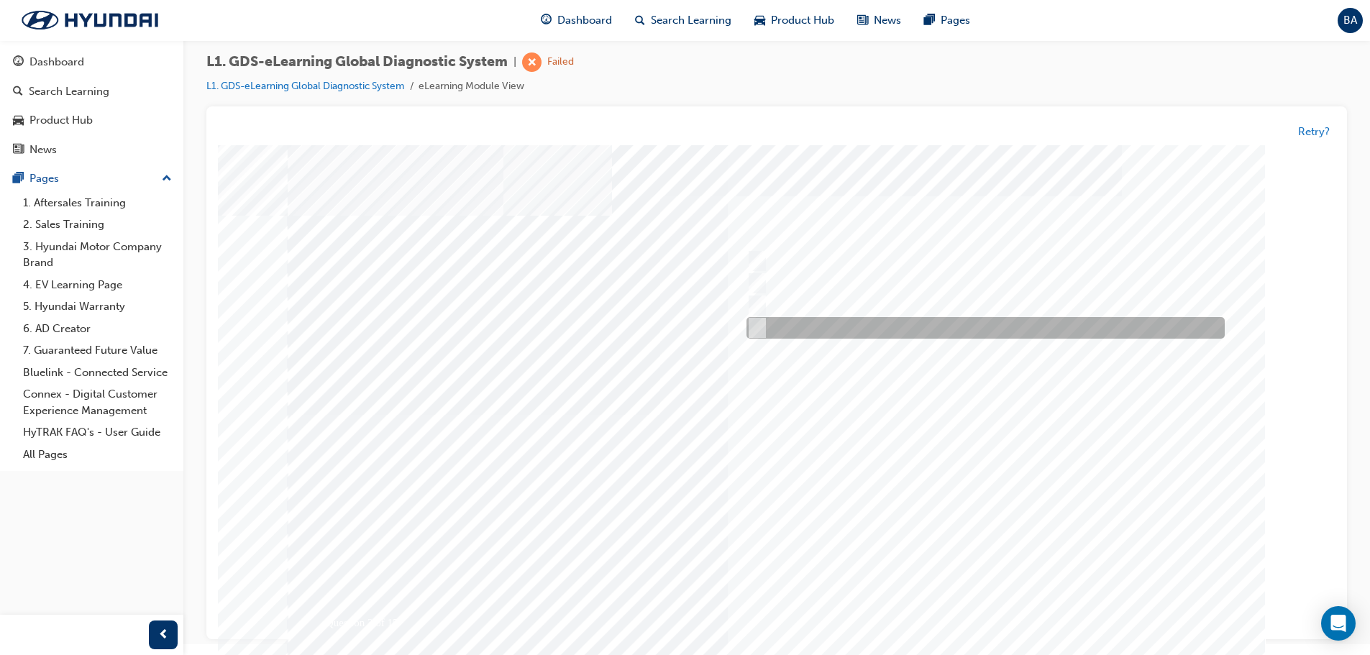
click at [754, 329] on input "Data Analysis" at bounding box center [754, 329] width 16 height 16
checkbox input "true"
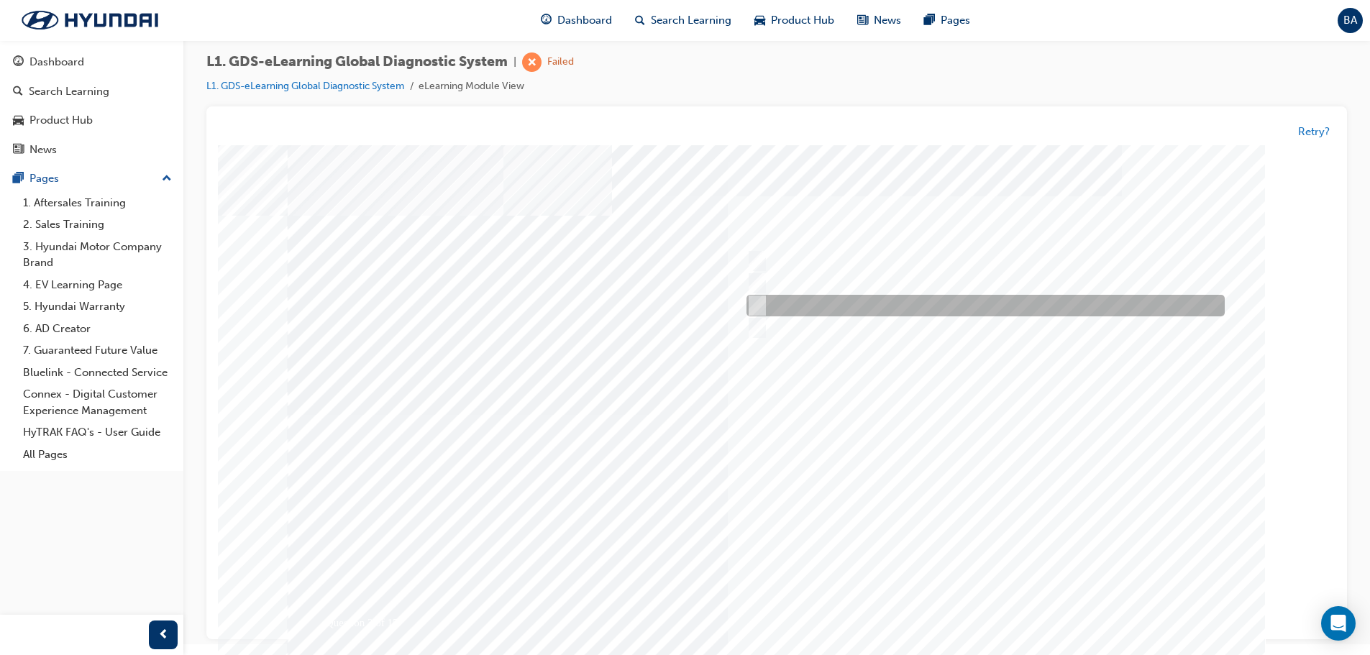
click at [751, 308] on input "Smart EV Solution" at bounding box center [754, 306] width 16 height 16
checkbox input "true"
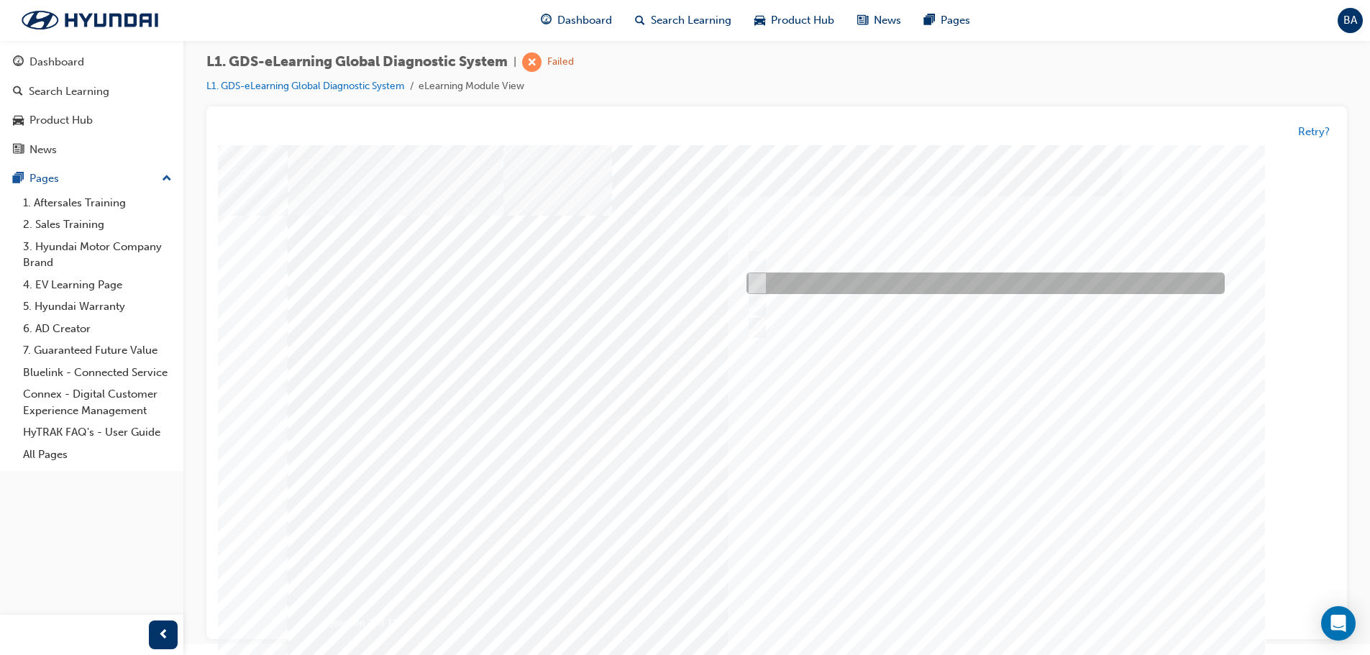
click at [760, 285] on input "Fault Code Searching" at bounding box center [754, 284] width 16 height 16
checkbox input "true"
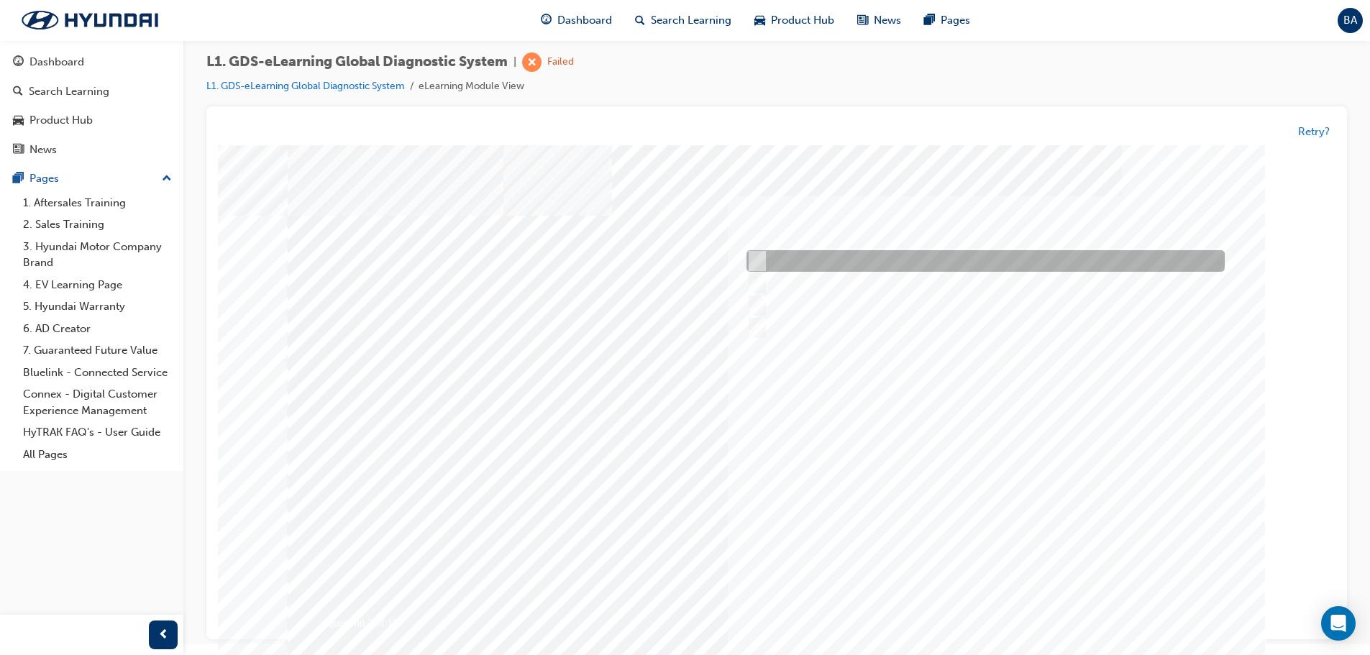
click at [762, 255] on div at bounding box center [982, 262] width 478 height 22
checkbox input "true"
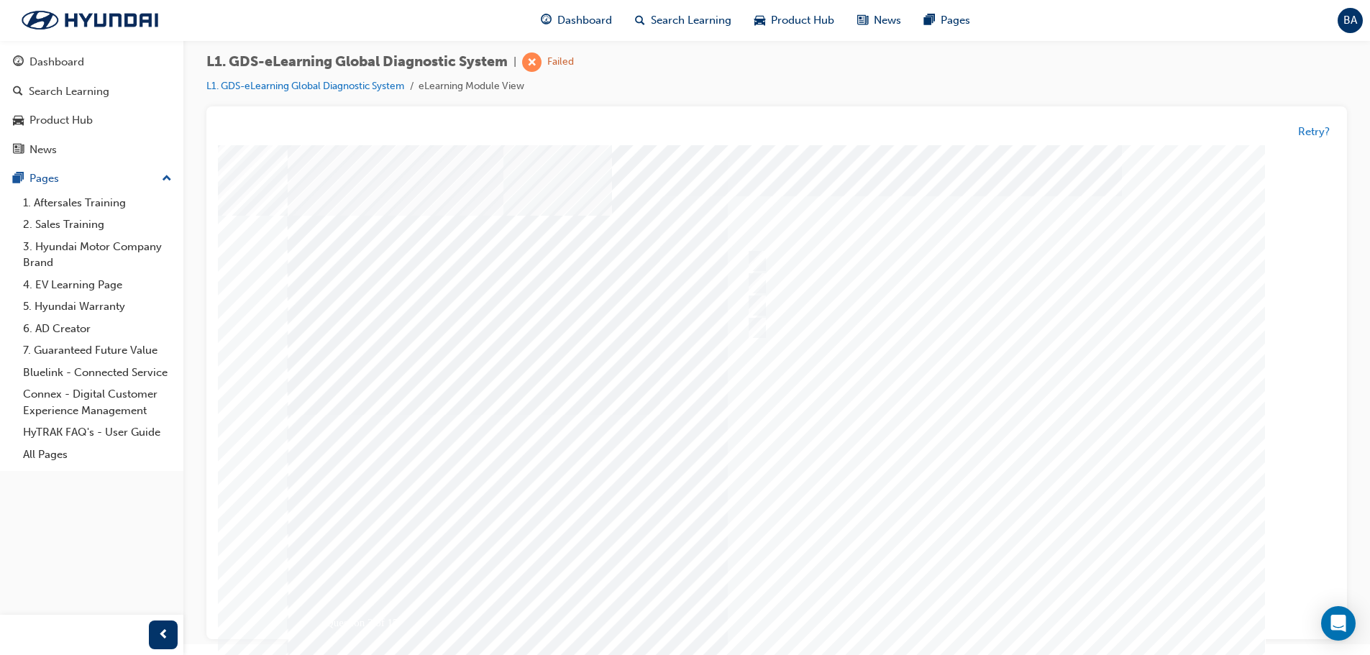
click at [1181, 533] on div at bounding box center [777, 414] width 978 height 539
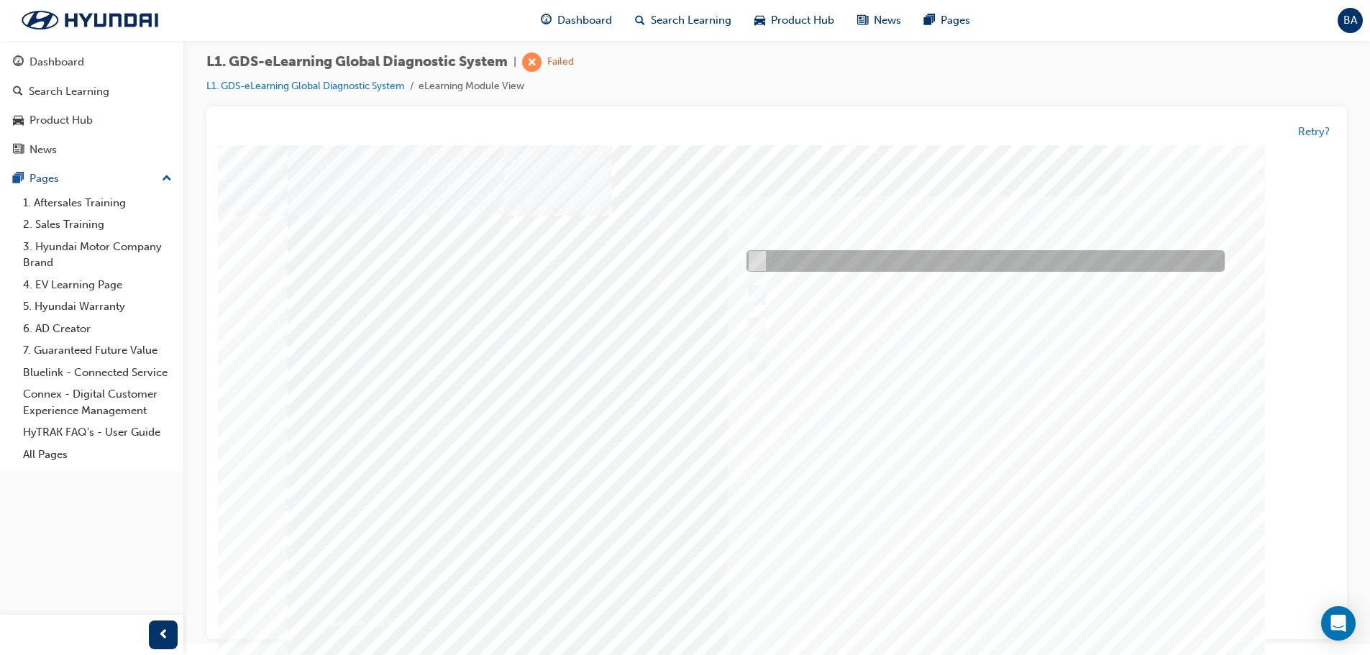
click at [756, 259] on input "Ensure that the battery is fully charged BEFORE beginning ECU upgrade" at bounding box center [755, 262] width 16 height 16
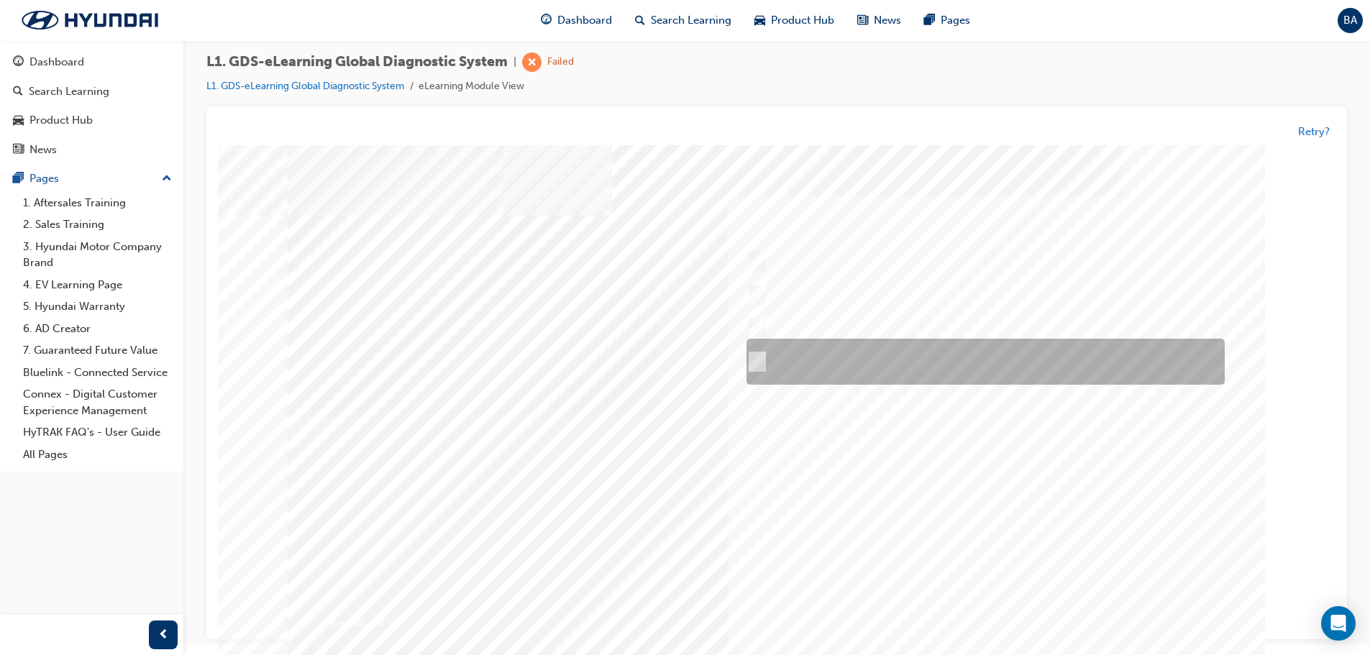
click at [759, 354] on div at bounding box center [982, 362] width 478 height 46
radio input "false"
radio input "true"
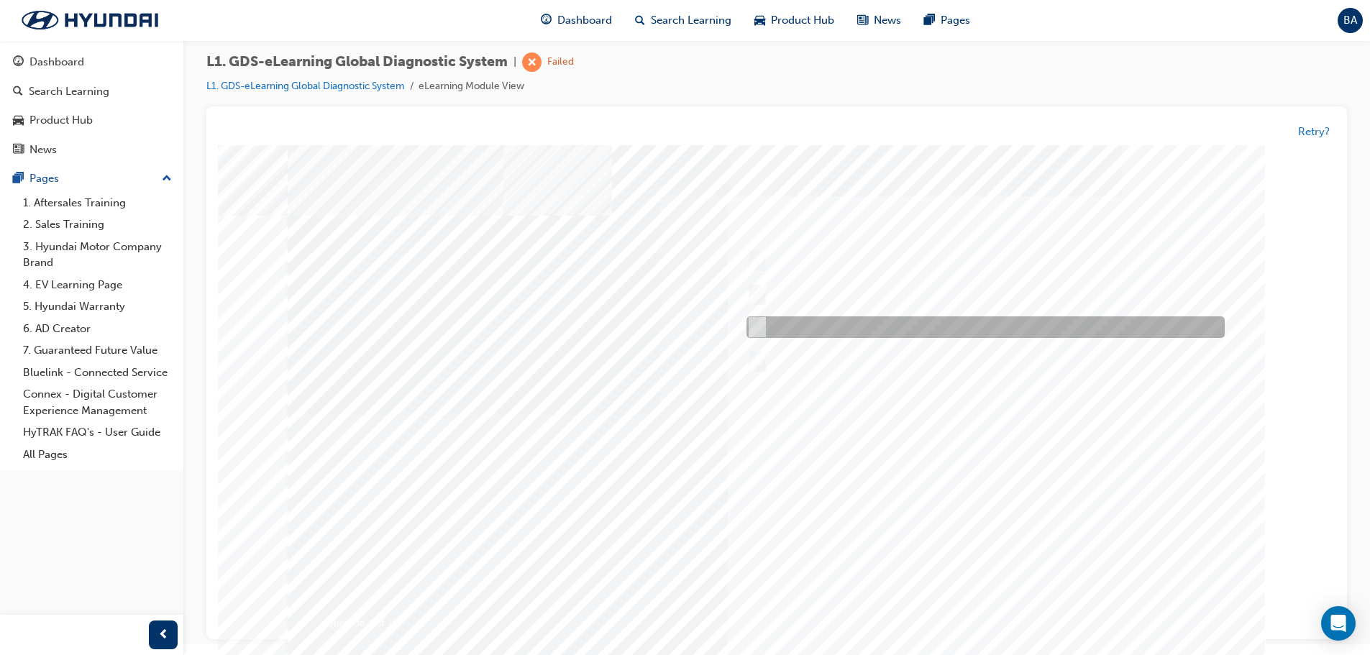
click at [762, 326] on div at bounding box center [982, 328] width 478 height 22
radio input "true"
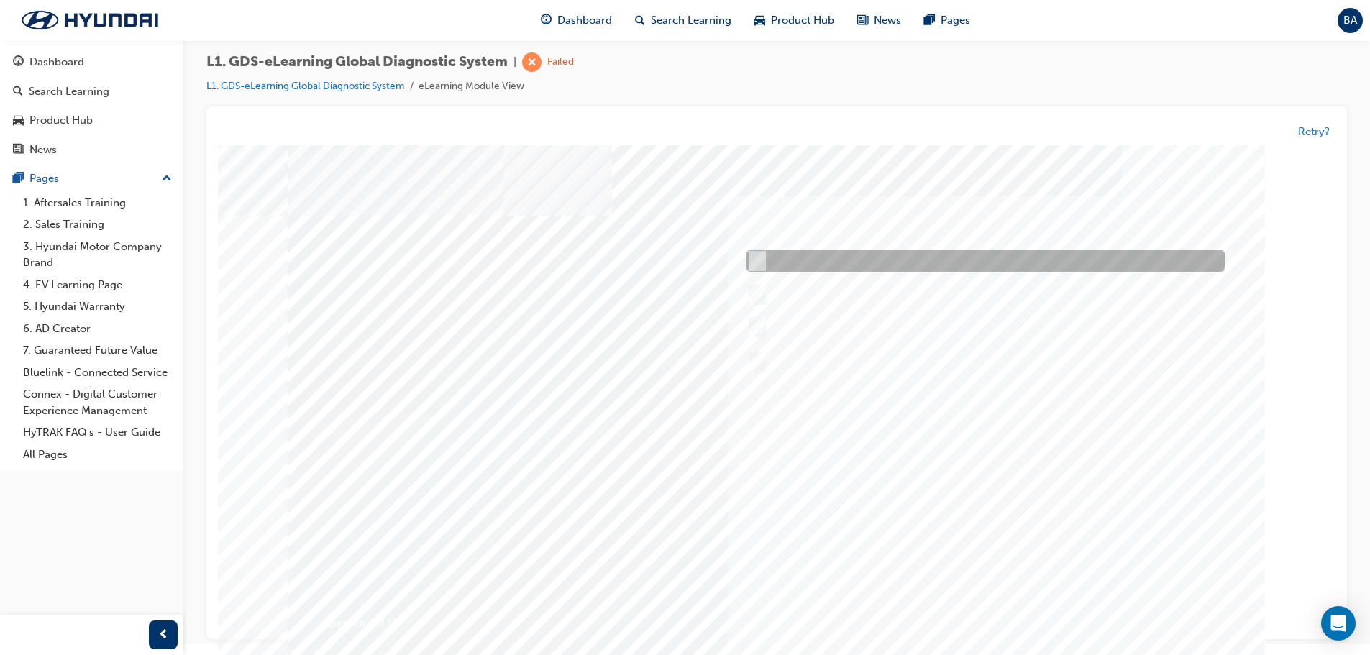
click at [764, 258] on div at bounding box center [982, 262] width 478 height 22
radio input "true"
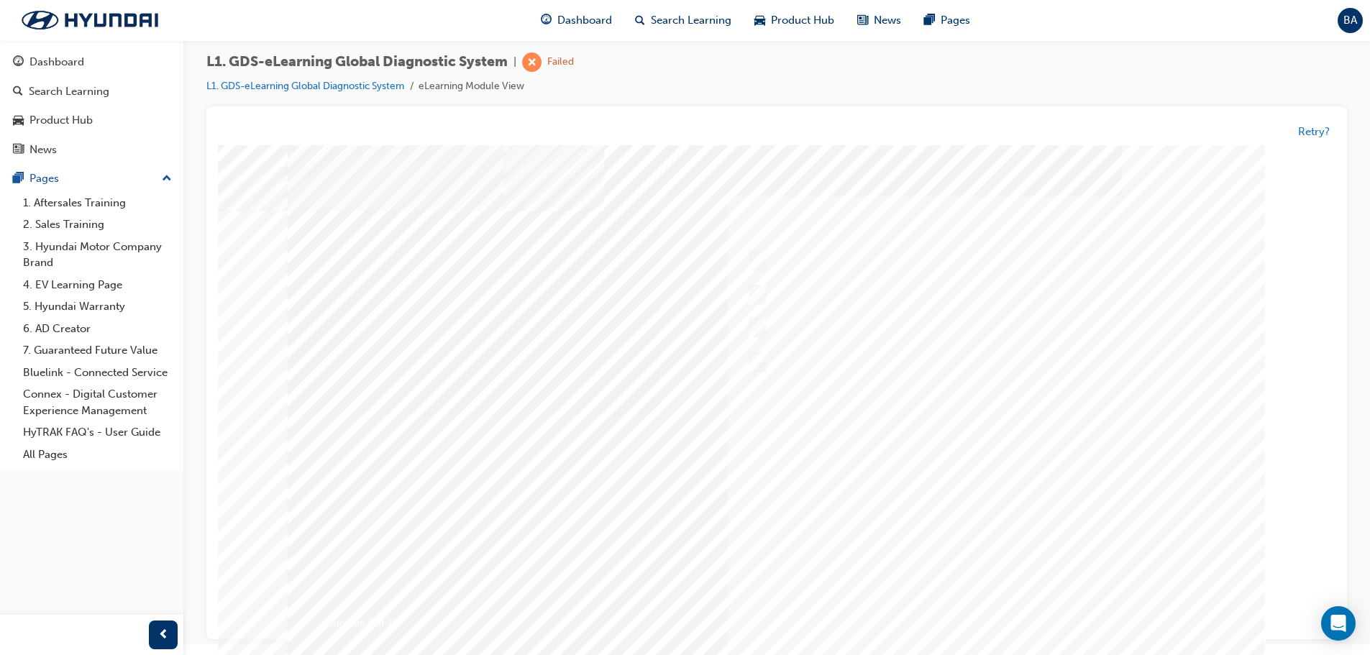
click at [1161, 537] on div at bounding box center [777, 414] width 978 height 539
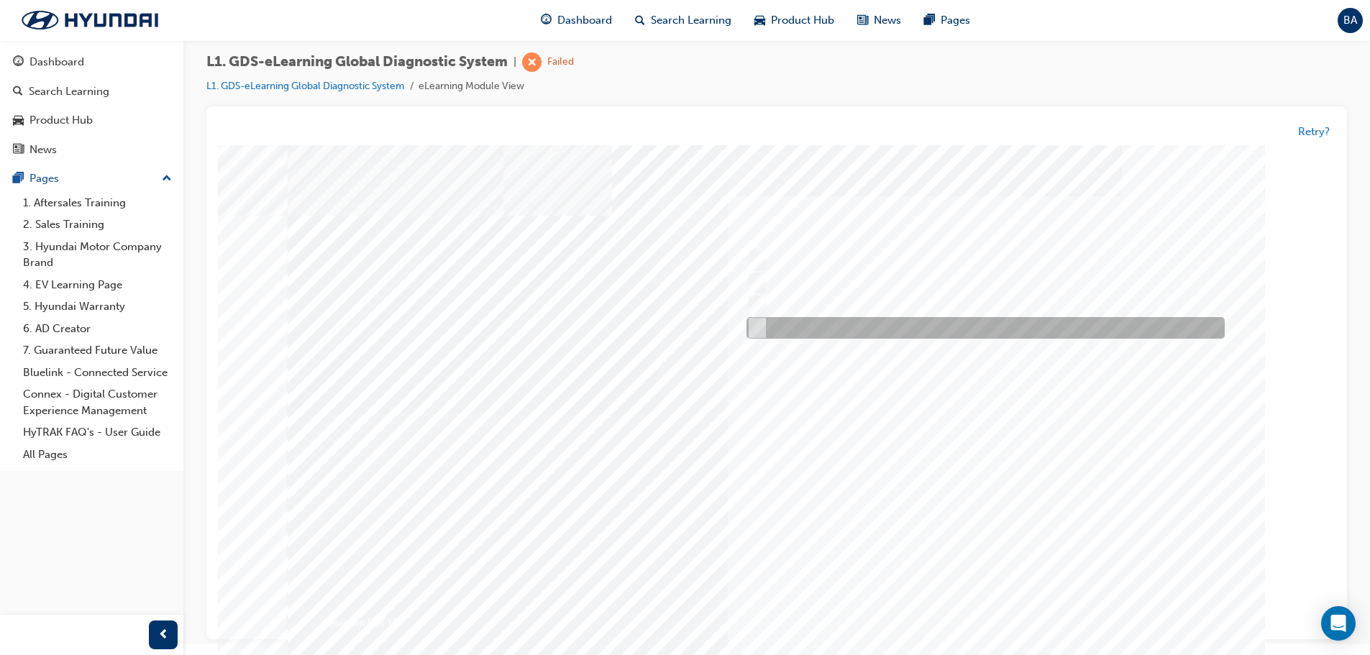
click at [759, 334] on input "From Home Screen Bottom Menu by selecting Service Information" at bounding box center [754, 329] width 16 height 16
checkbox input "true"
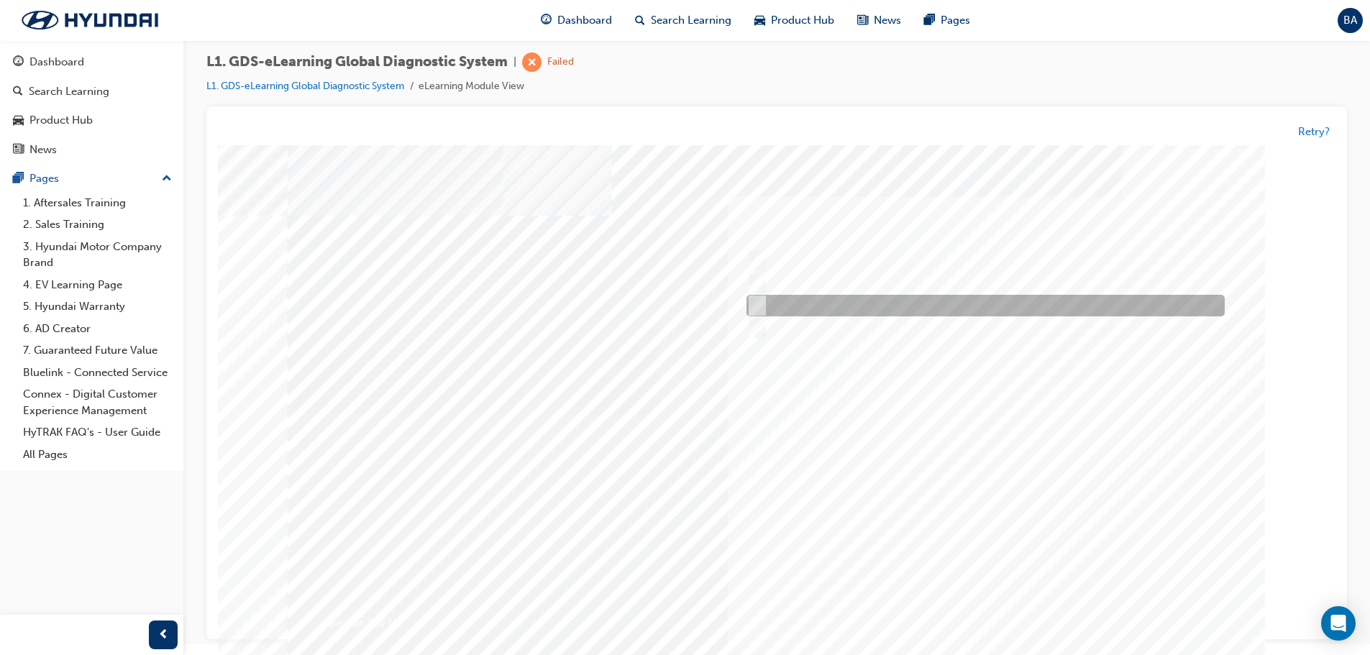
click at [754, 298] on input "From Main Screen by selecting Measurement" at bounding box center [754, 306] width 16 height 16
checkbox input "true"
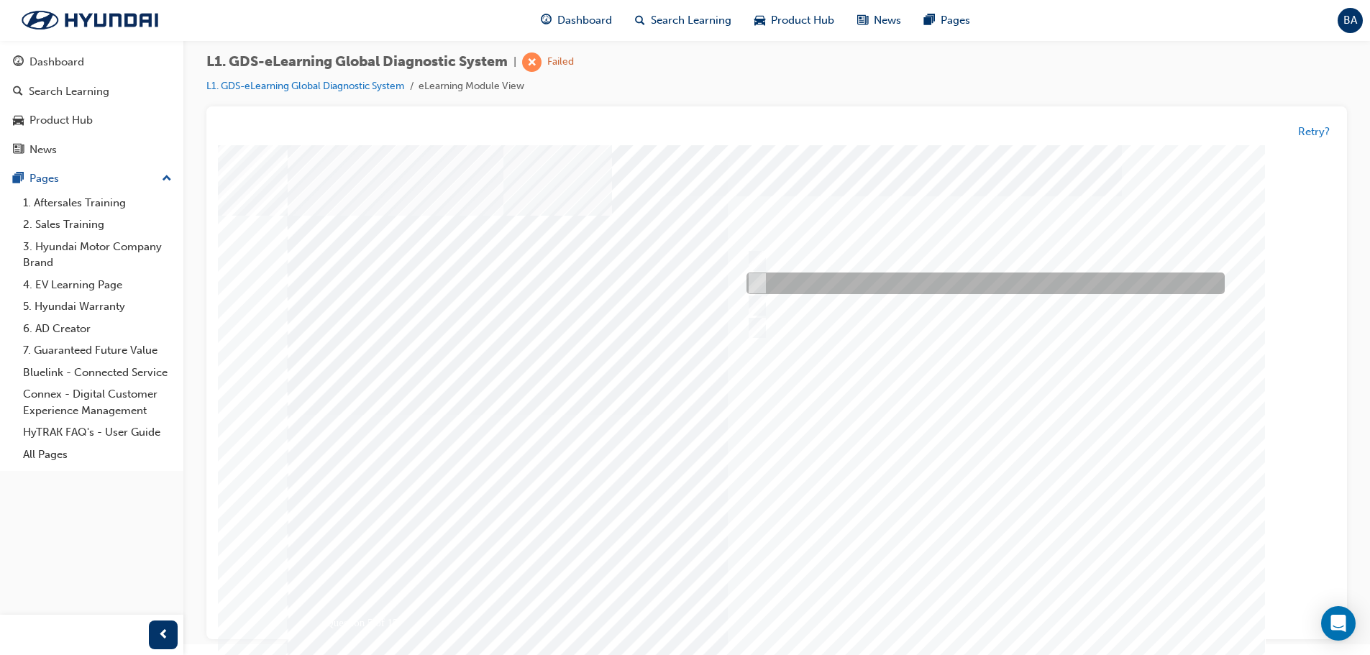
click at [757, 273] on div at bounding box center [982, 284] width 478 height 22
click at [757, 282] on input "From GDS Smart Toolbox by selecting Service Information" at bounding box center [754, 284] width 16 height 16
checkbox input "true"
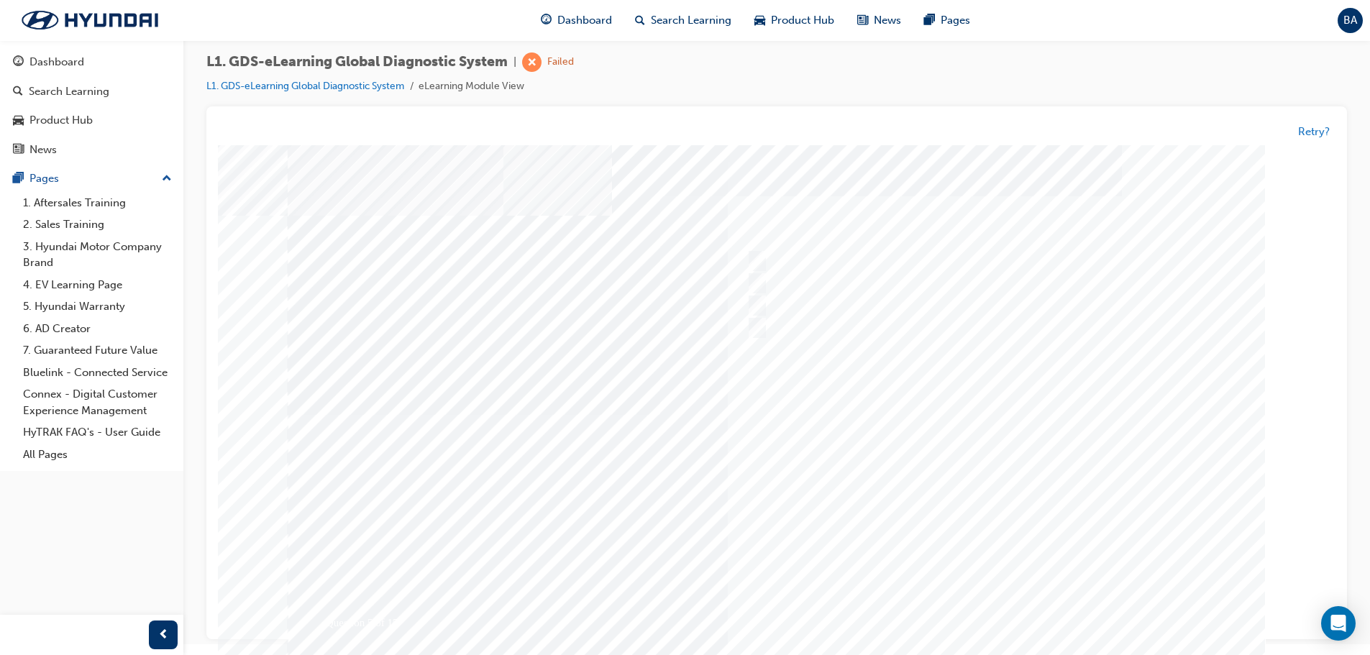
click at [1174, 530] on div at bounding box center [777, 414] width 978 height 539
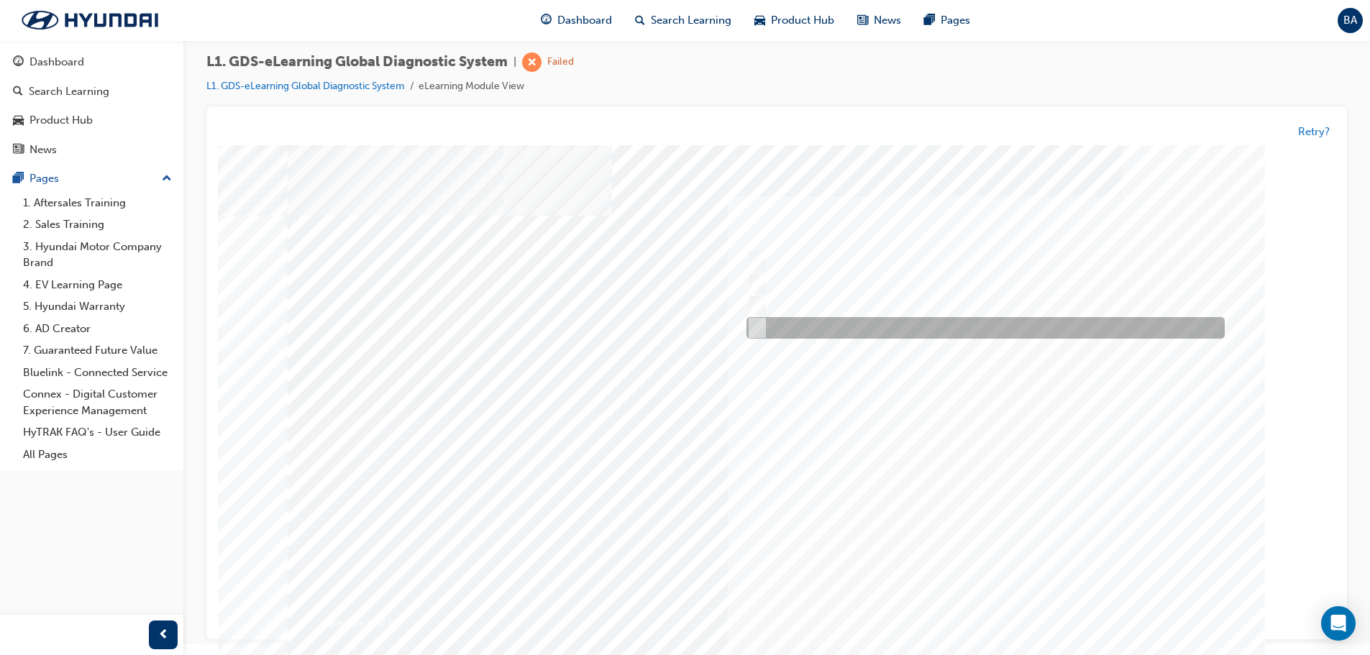
click at [767, 329] on div at bounding box center [982, 329] width 478 height 22
checkbox input "true"
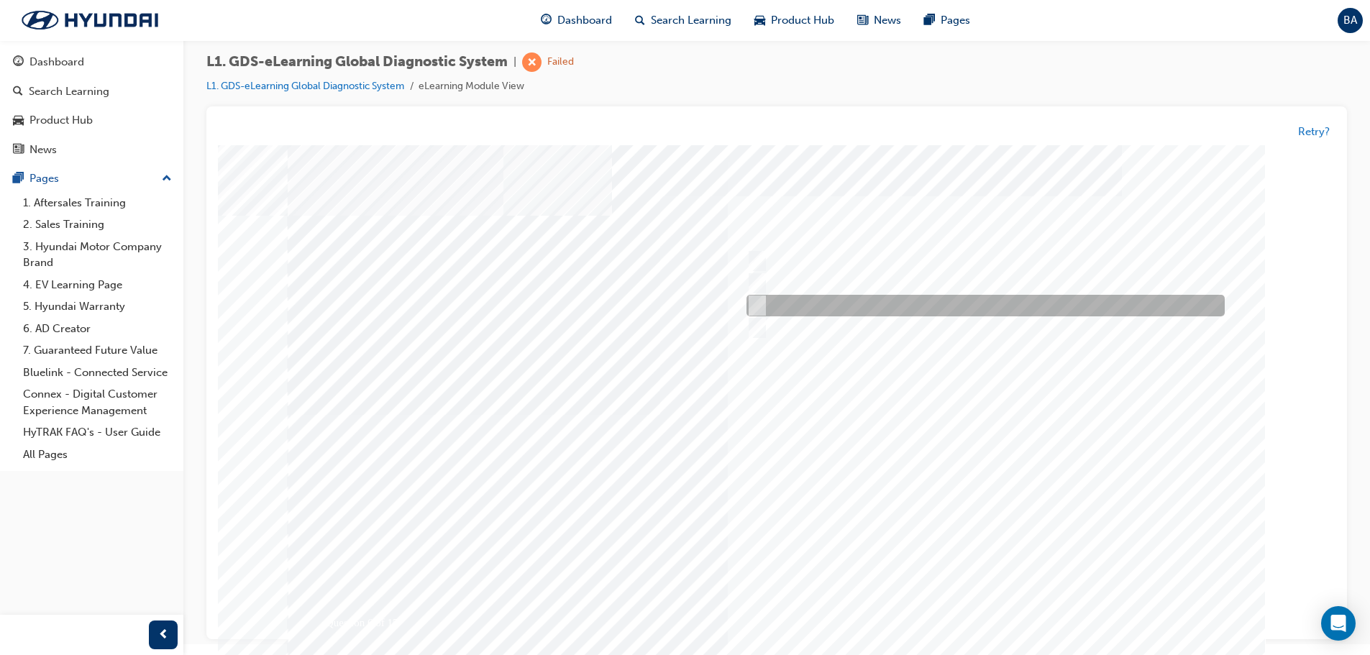
click at [759, 302] on input "Remove the component and check for operation" at bounding box center [754, 306] width 16 height 16
checkbox input "true"
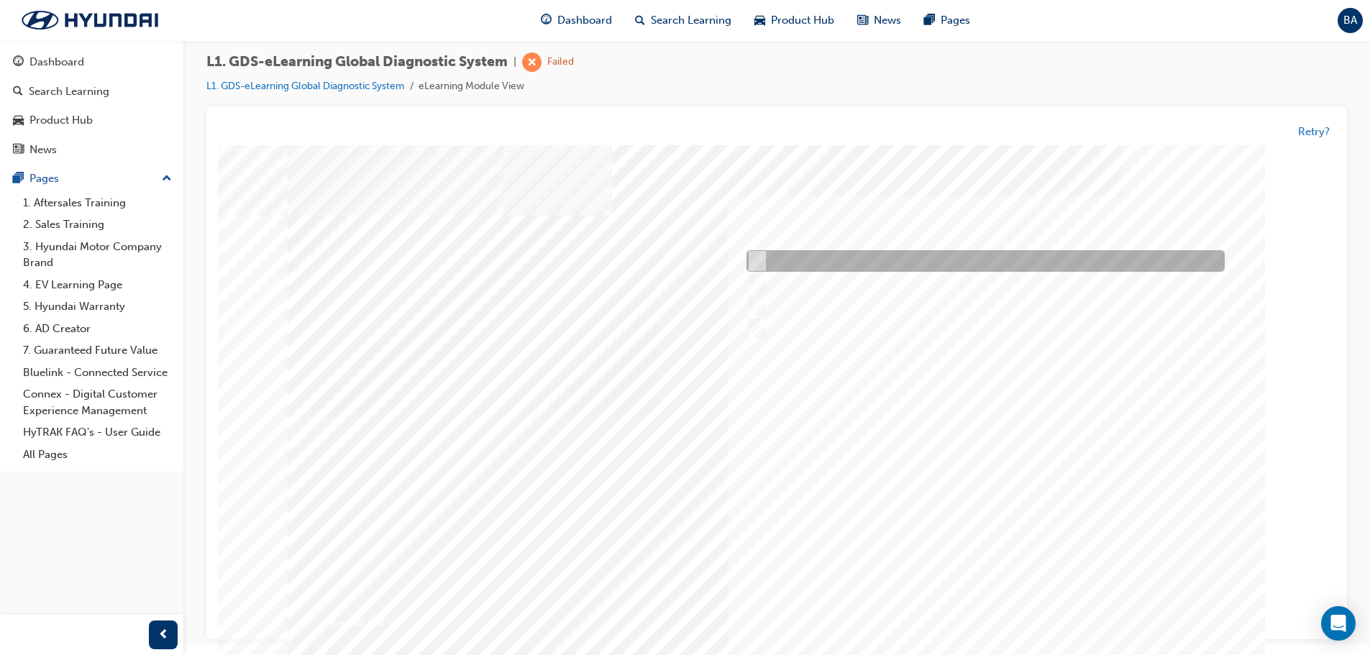
click at [763, 268] on div at bounding box center [982, 262] width 478 height 22
checkbox input "true"
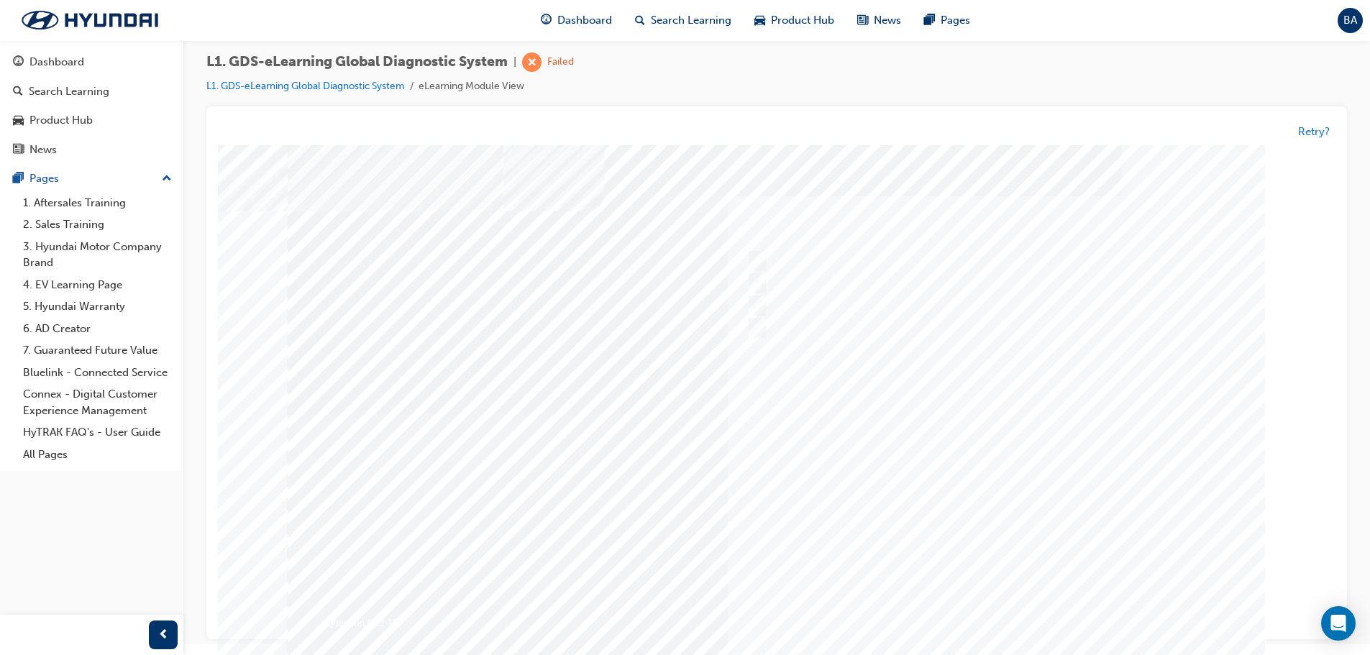
click at [1090, 486] on div at bounding box center [777, 414] width 978 height 539
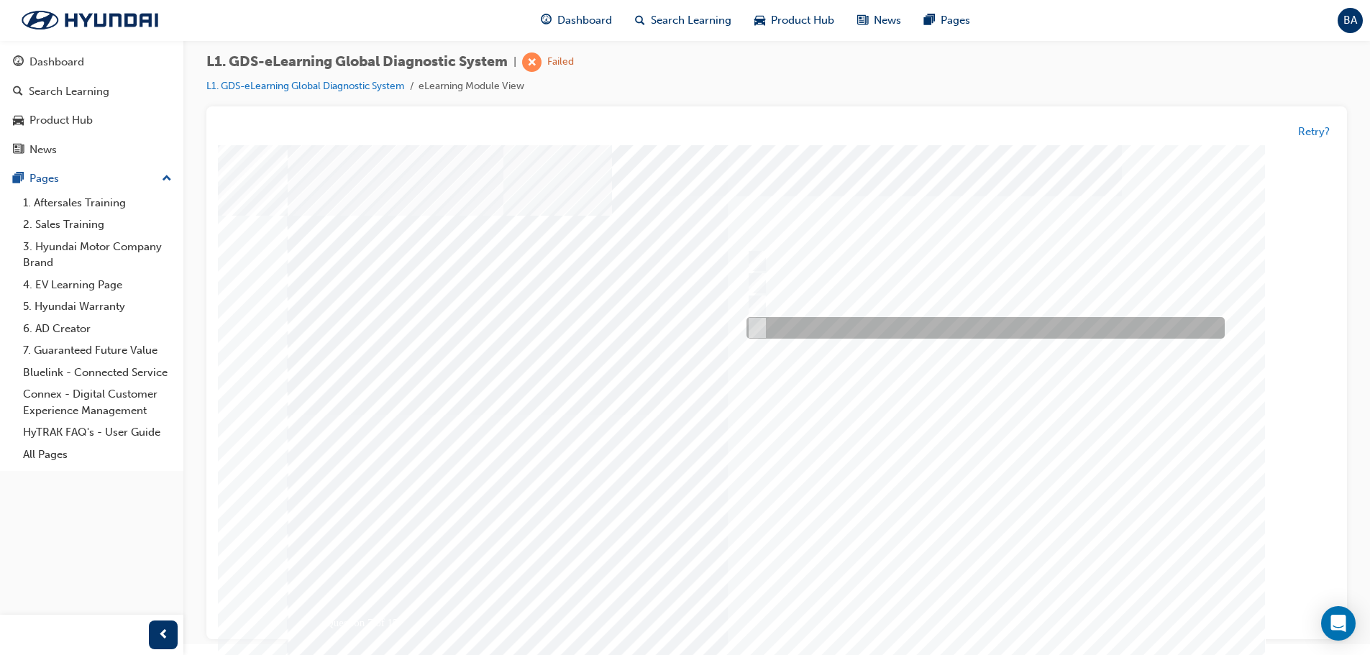
click at [754, 327] on input "Everytime an ECU upgrade is required" at bounding box center [755, 329] width 16 height 16
radio input "true"
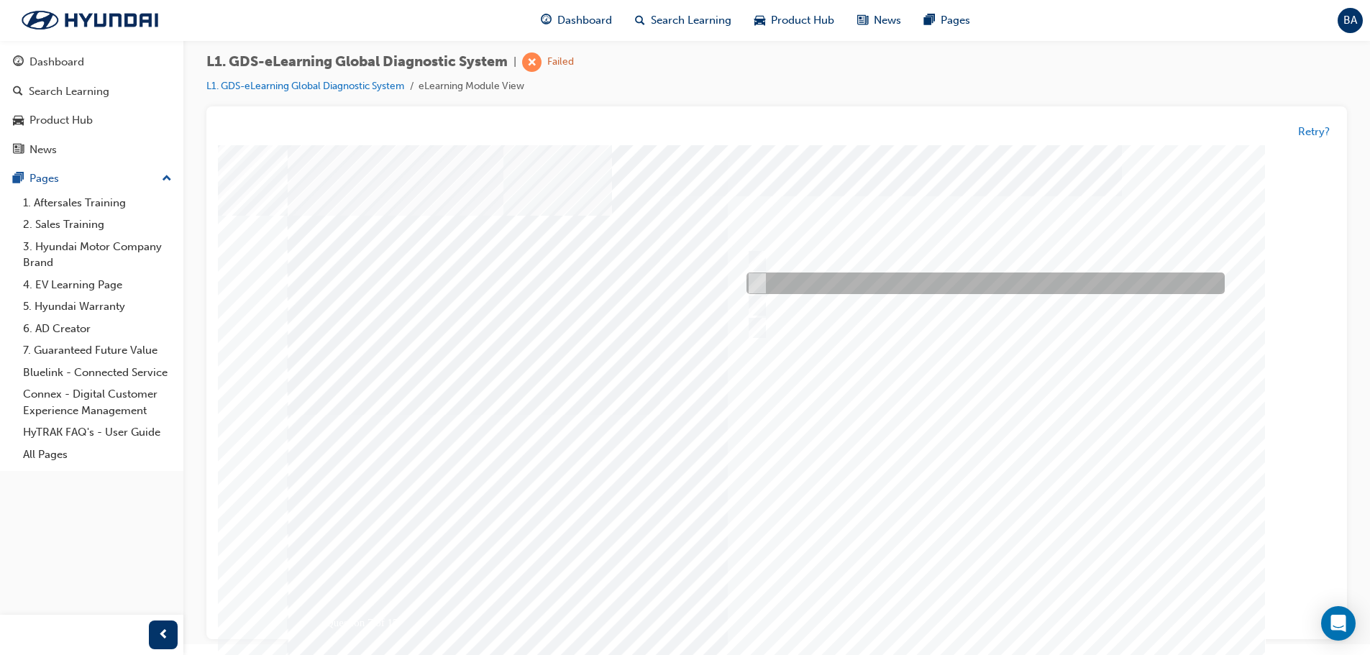
click at [752, 280] on input "When there is a failure during the Auto Mode upgrade" at bounding box center [755, 284] width 16 height 16
radio input "true"
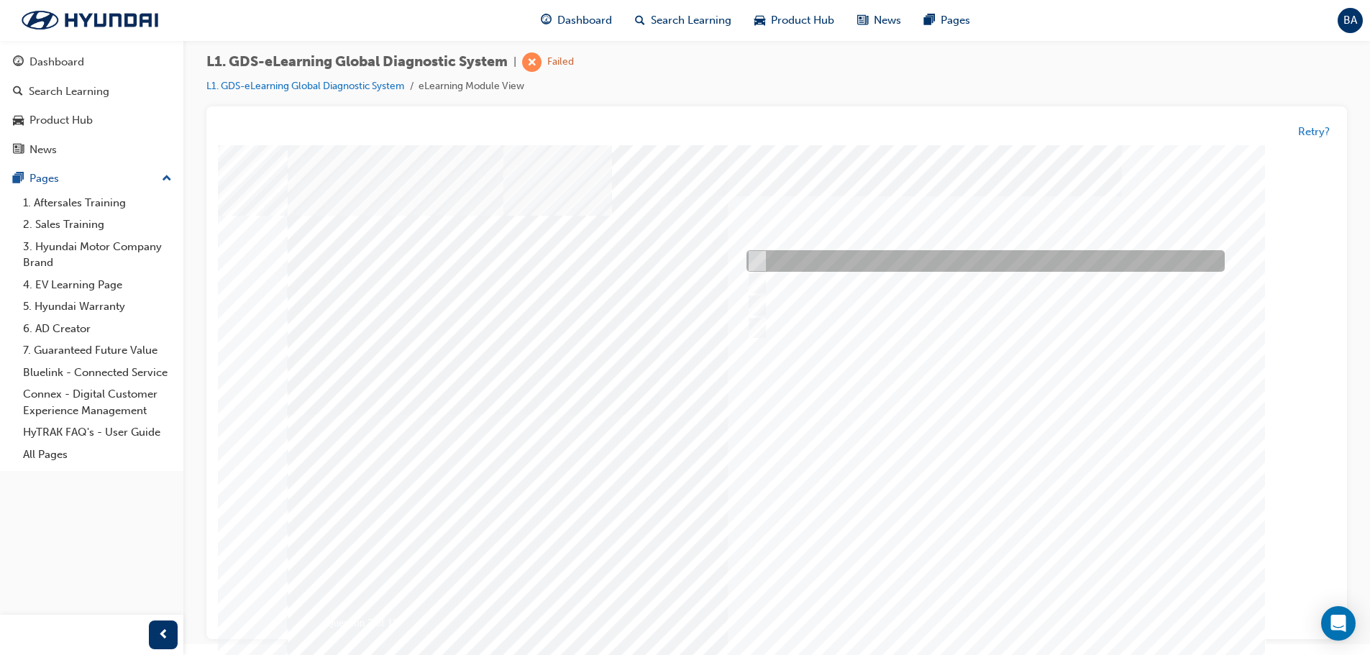
click at [752, 260] on input "When instructed by the Service Manager" at bounding box center [755, 262] width 16 height 16
radio input "true"
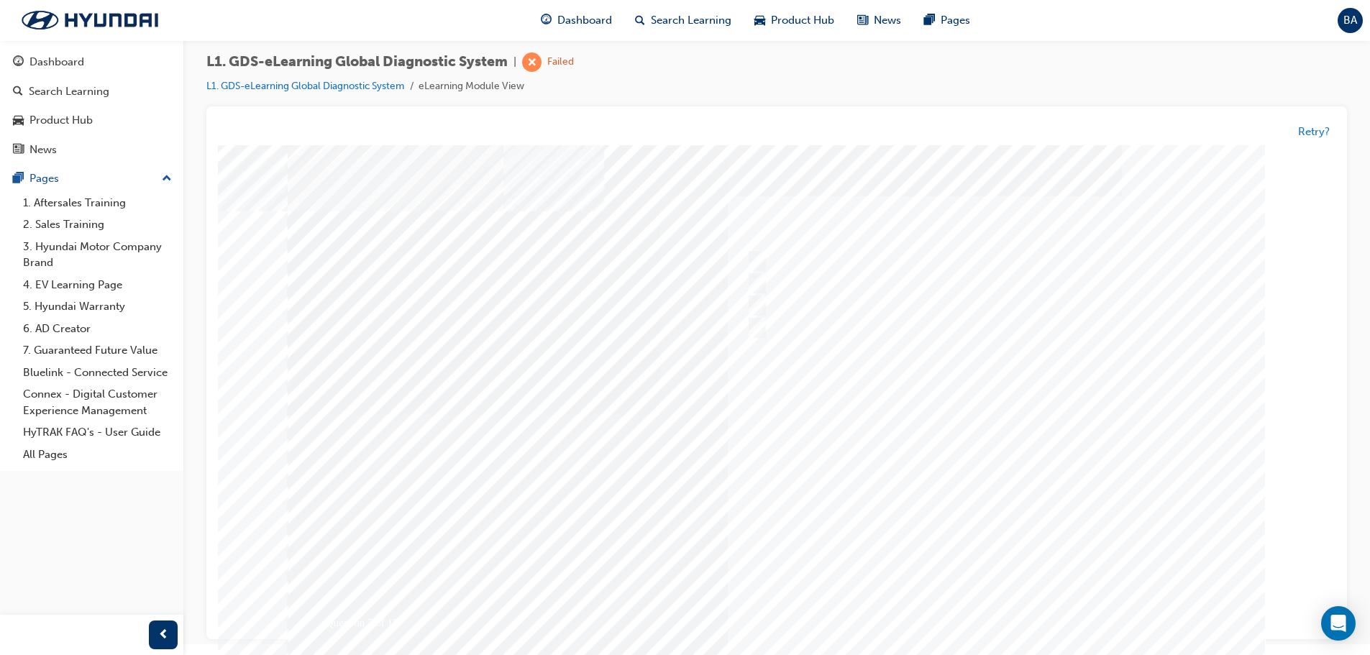
click at [1052, 504] on div at bounding box center [777, 414] width 978 height 539
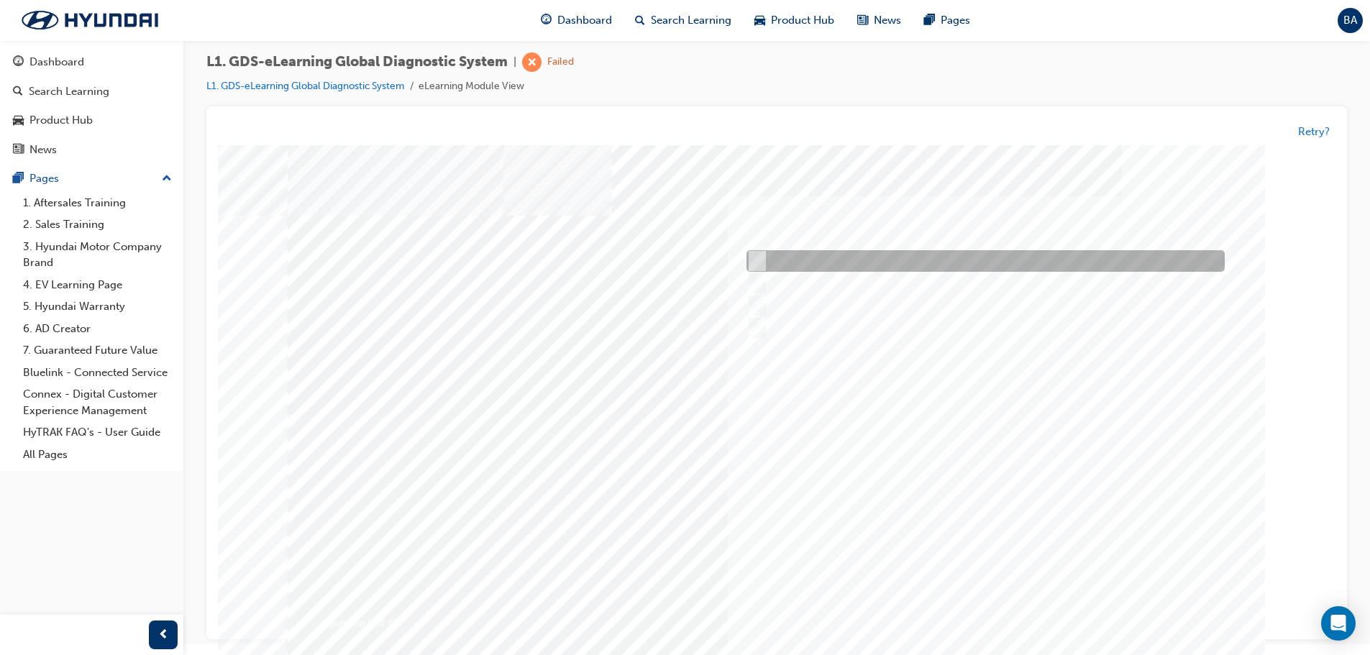
click at [749, 258] on input "OBD-II" at bounding box center [755, 262] width 16 height 16
radio input "true"
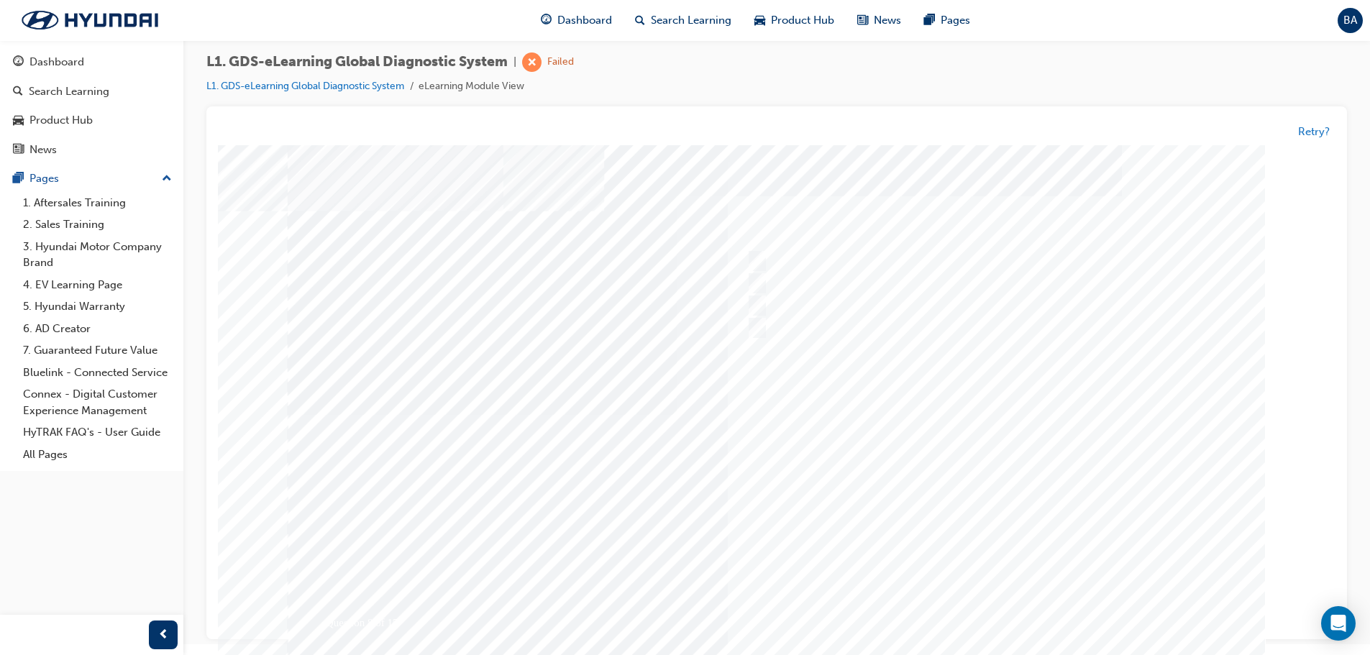
click at [1131, 449] on div at bounding box center [777, 414] width 978 height 539
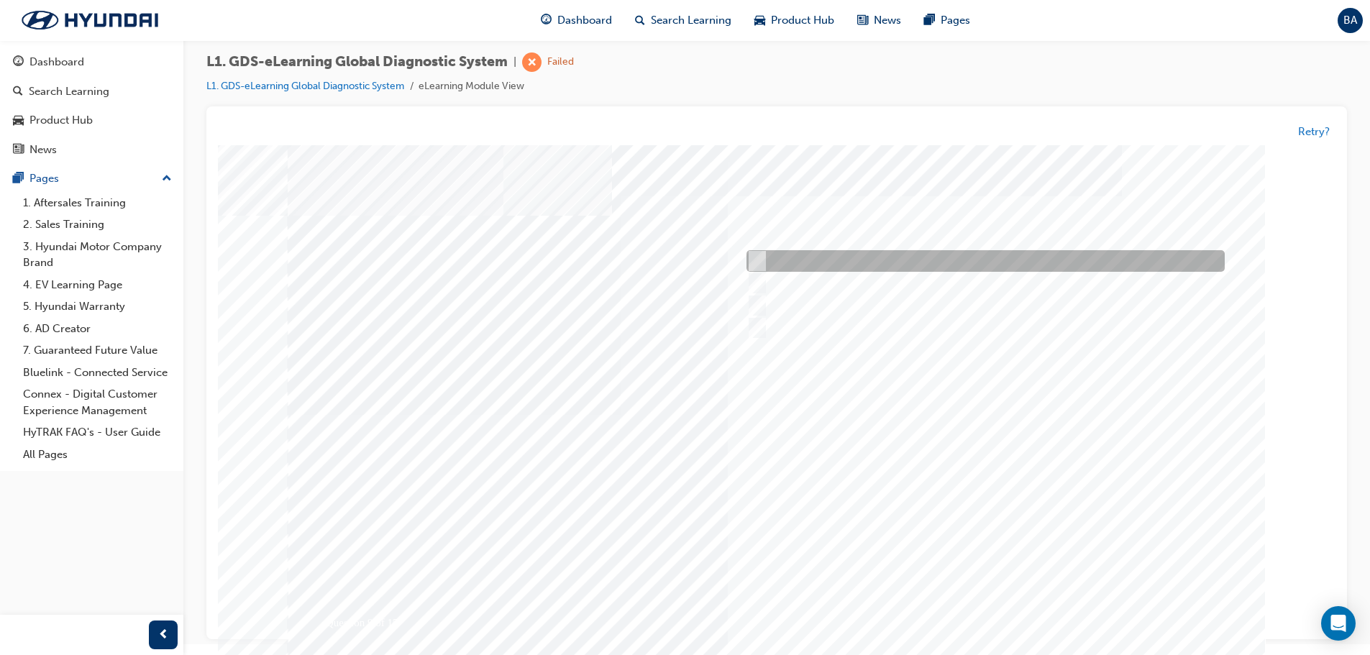
click at [756, 260] on input "Trigger Module Firmware Updating" at bounding box center [755, 262] width 16 height 16
radio input "true"
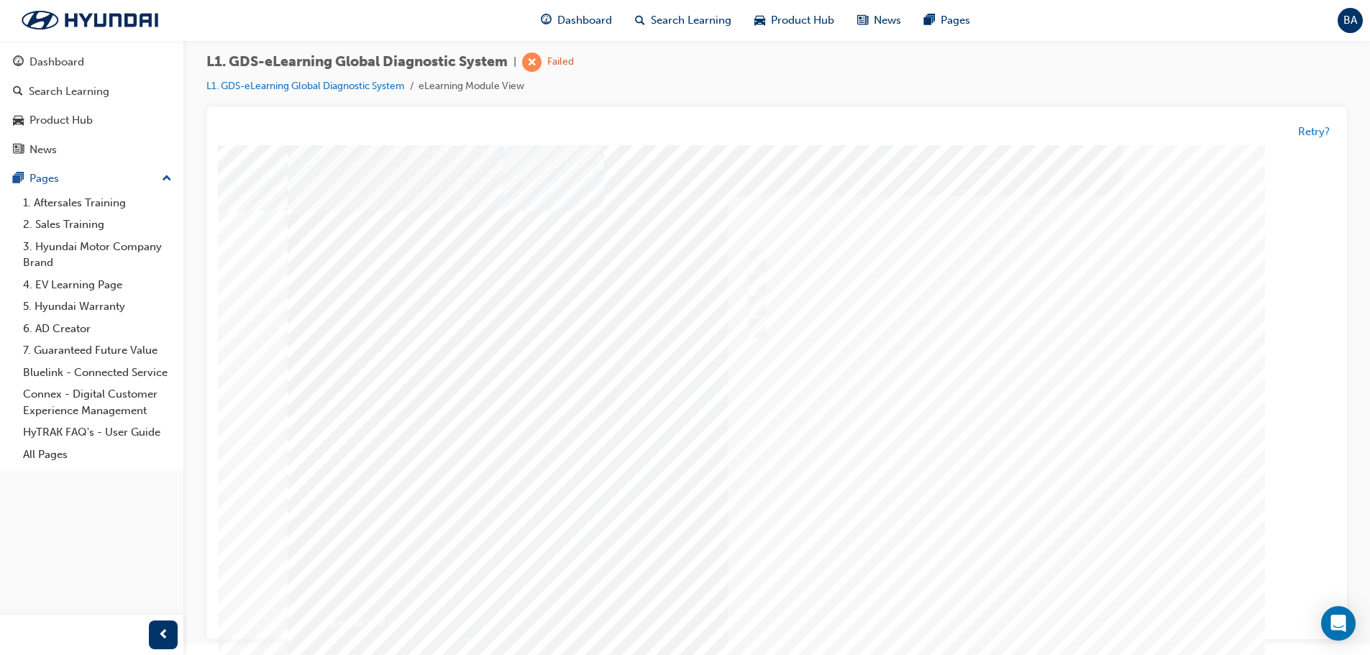
click at [1064, 489] on div at bounding box center [777, 417] width 978 height 539
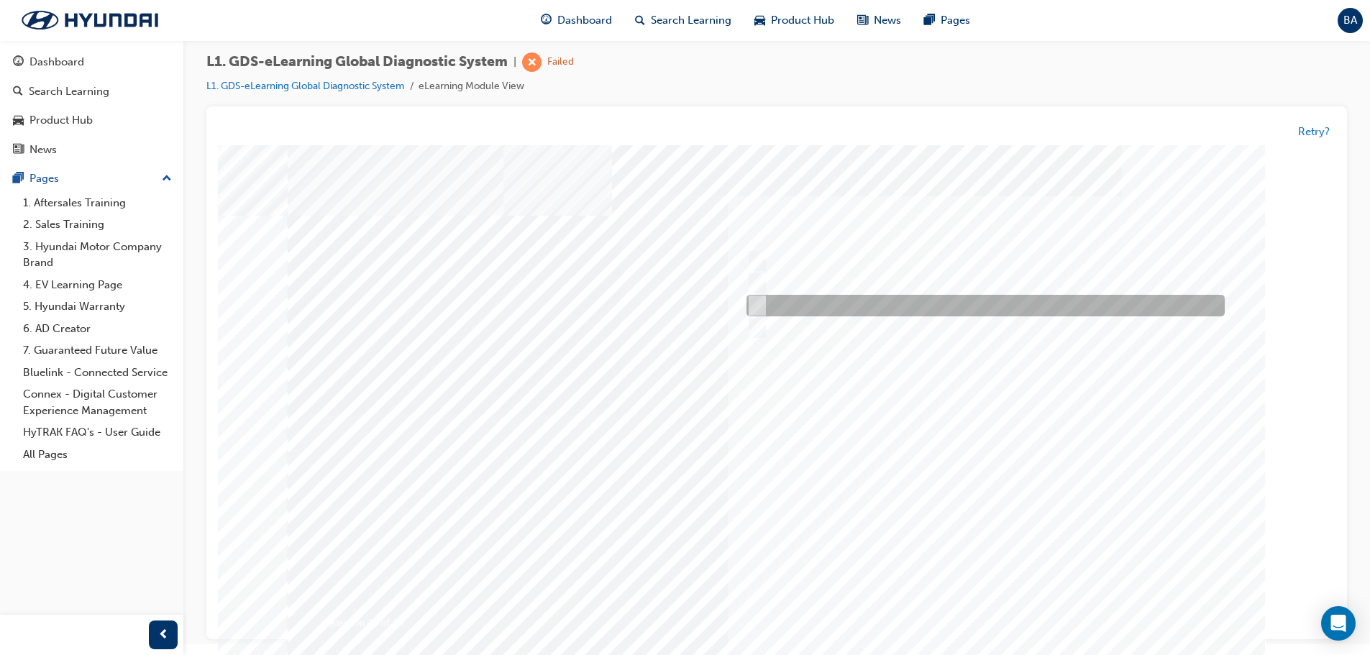
click at [758, 306] on input "ECU Upgrade" at bounding box center [755, 306] width 16 height 16
radio input "true"
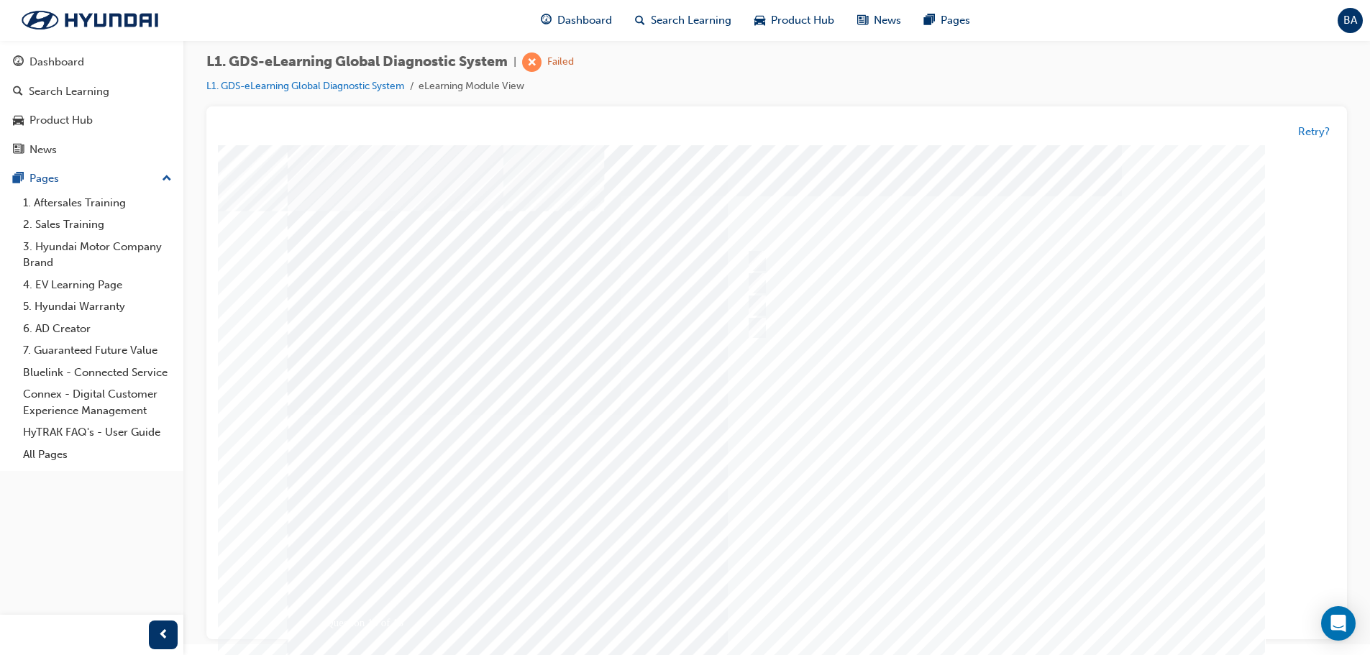
click at [1131, 491] on div at bounding box center [777, 417] width 978 height 539
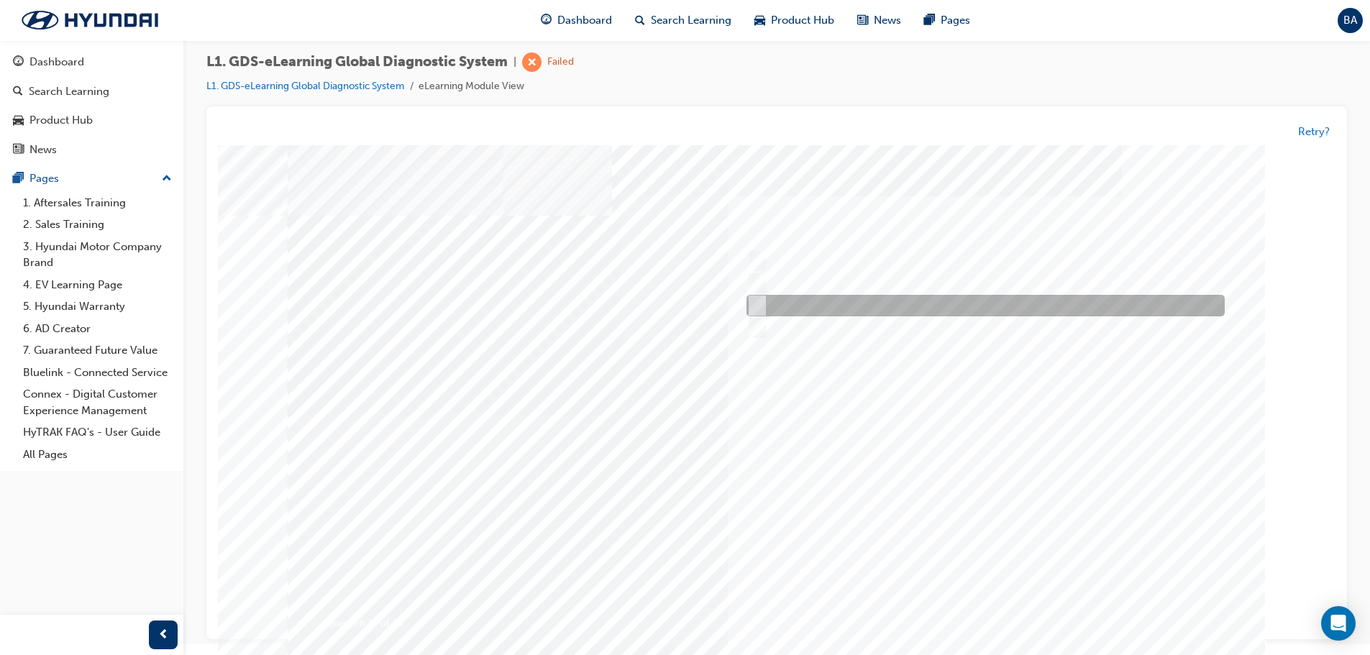
click at [752, 309] on input "To view the oscilloscope using the VMI" at bounding box center [755, 306] width 16 height 16
radio input "true"
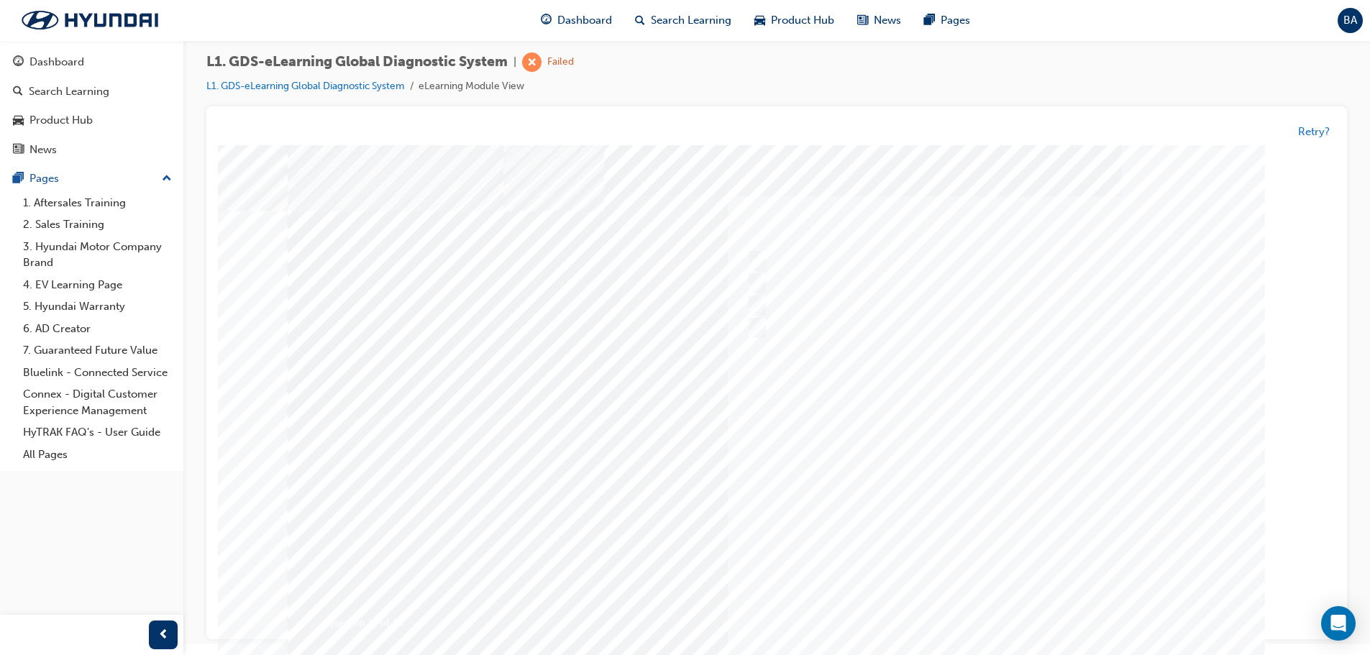
click at [1022, 470] on div at bounding box center [777, 414] width 978 height 539
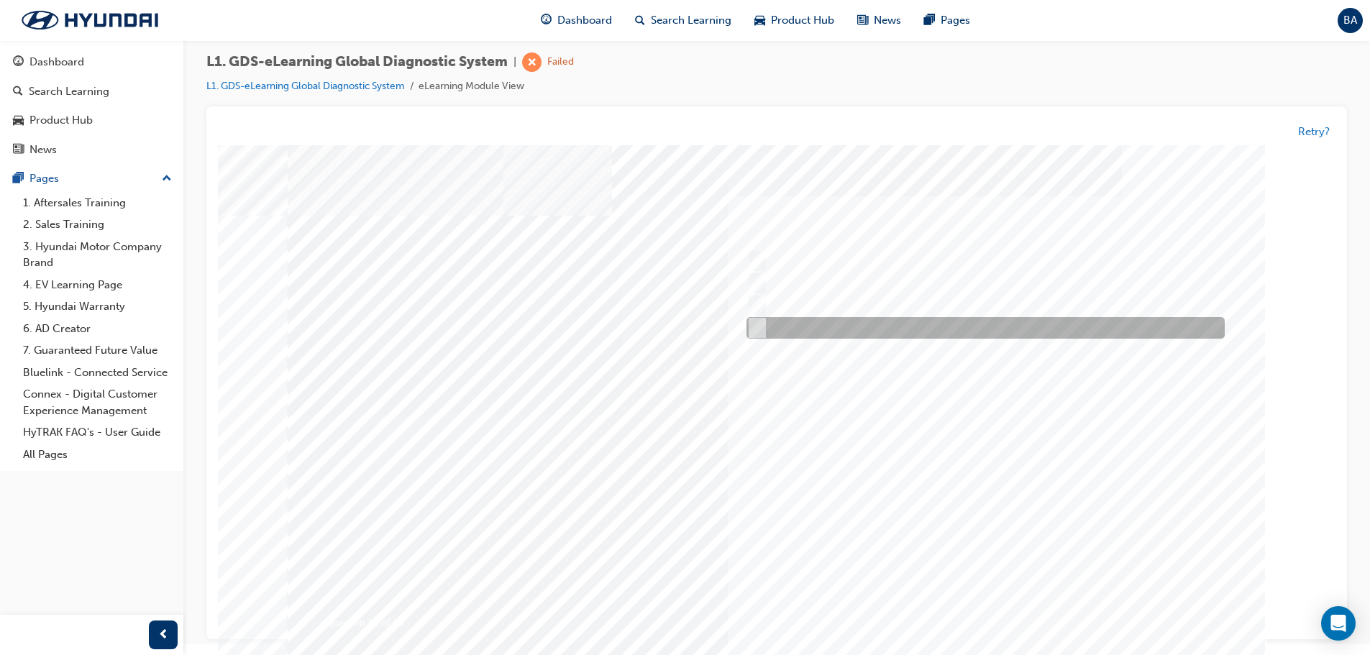
click at [755, 328] on input "Active, Pending and History" at bounding box center [755, 329] width 16 height 16
radio input "true"
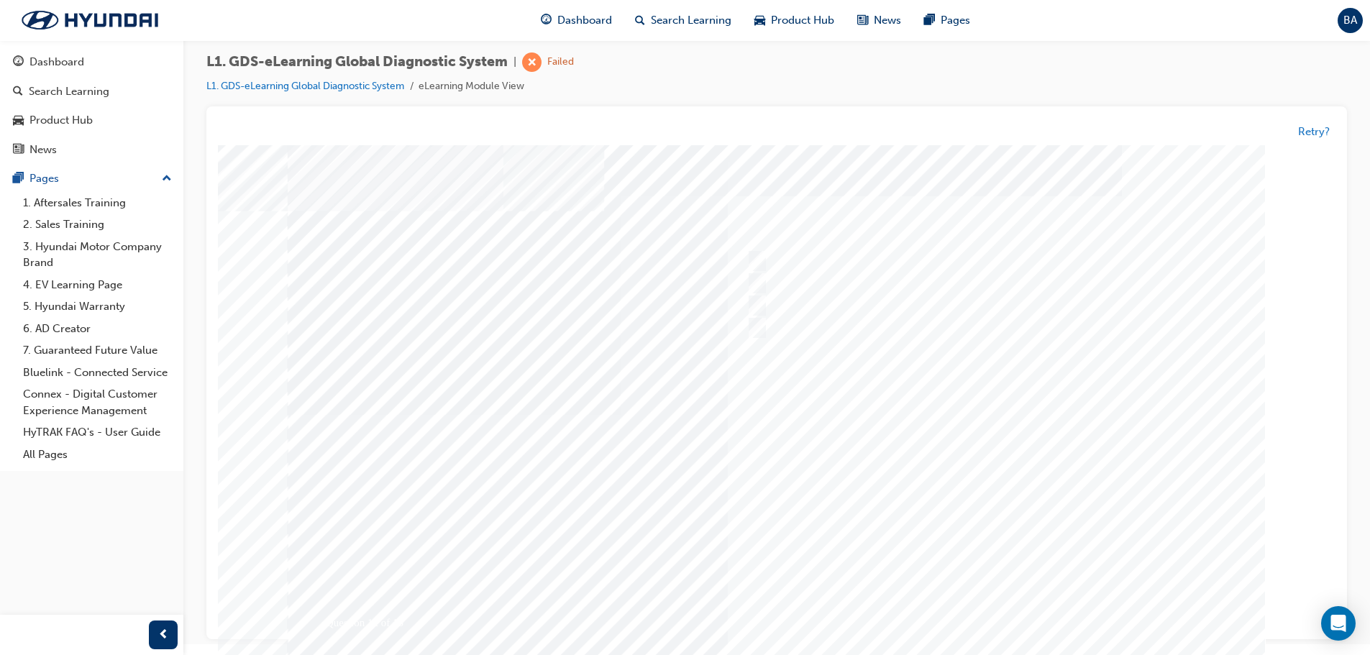
click at [1103, 490] on div at bounding box center [777, 414] width 978 height 539
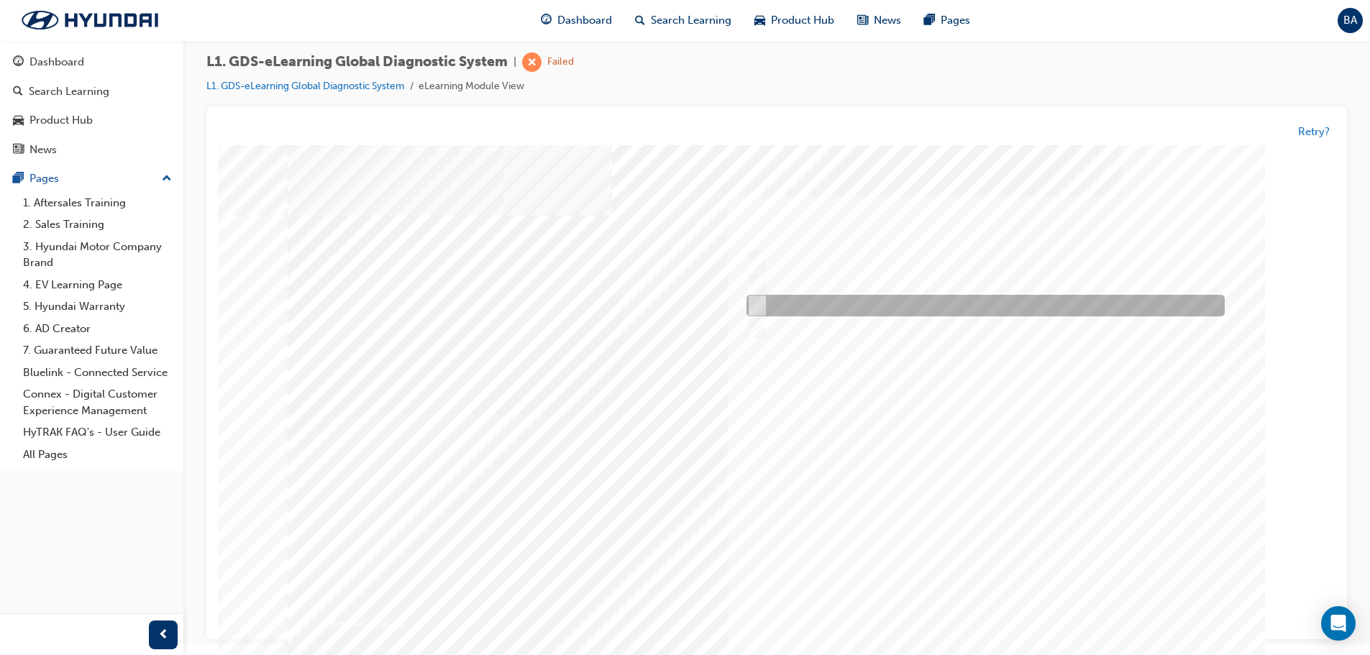
click at [757, 296] on div at bounding box center [982, 307] width 478 height 22
radio input "true"
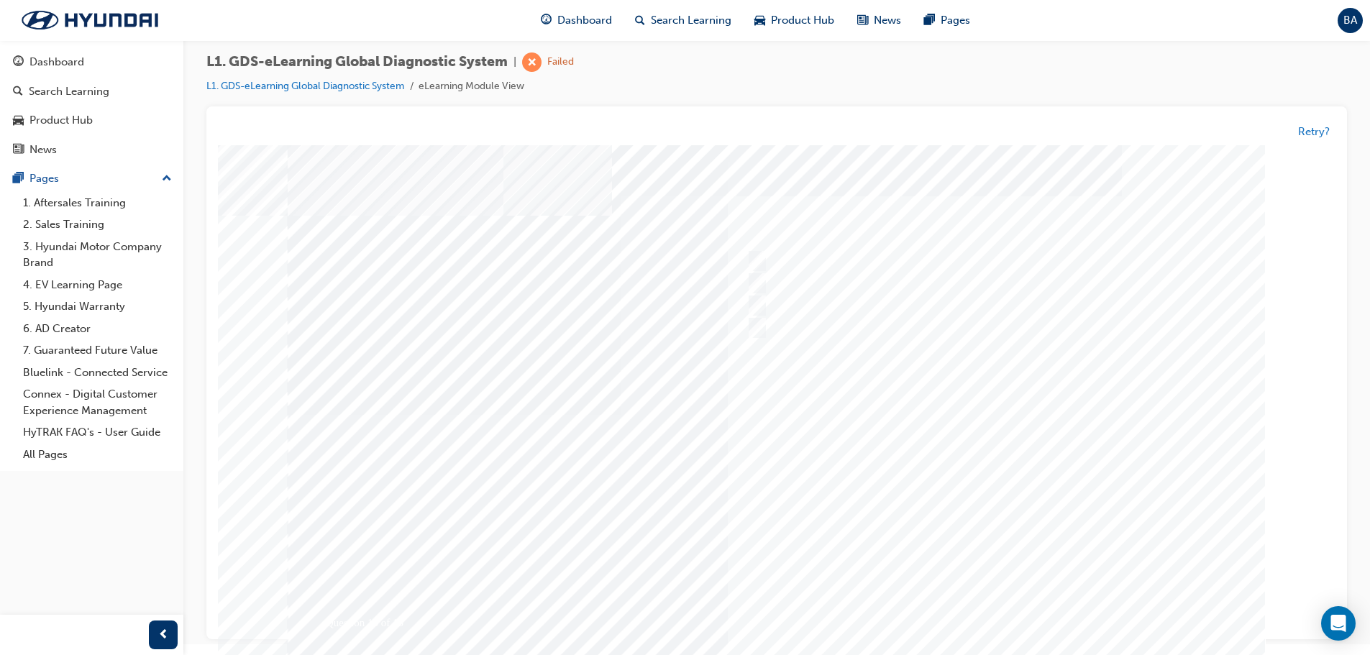
click at [1069, 499] on div at bounding box center [777, 414] width 978 height 539
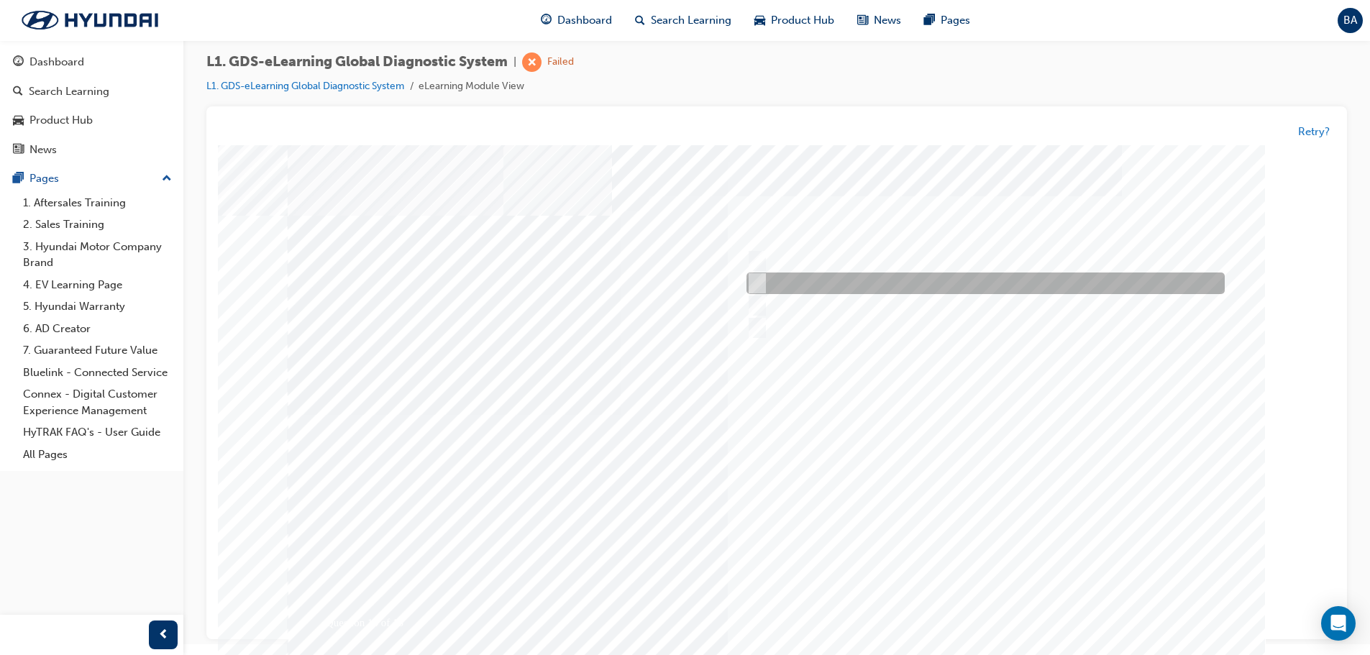
click at [756, 282] on input "Provides software updates for GDS & VCI" at bounding box center [755, 284] width 16 height 16
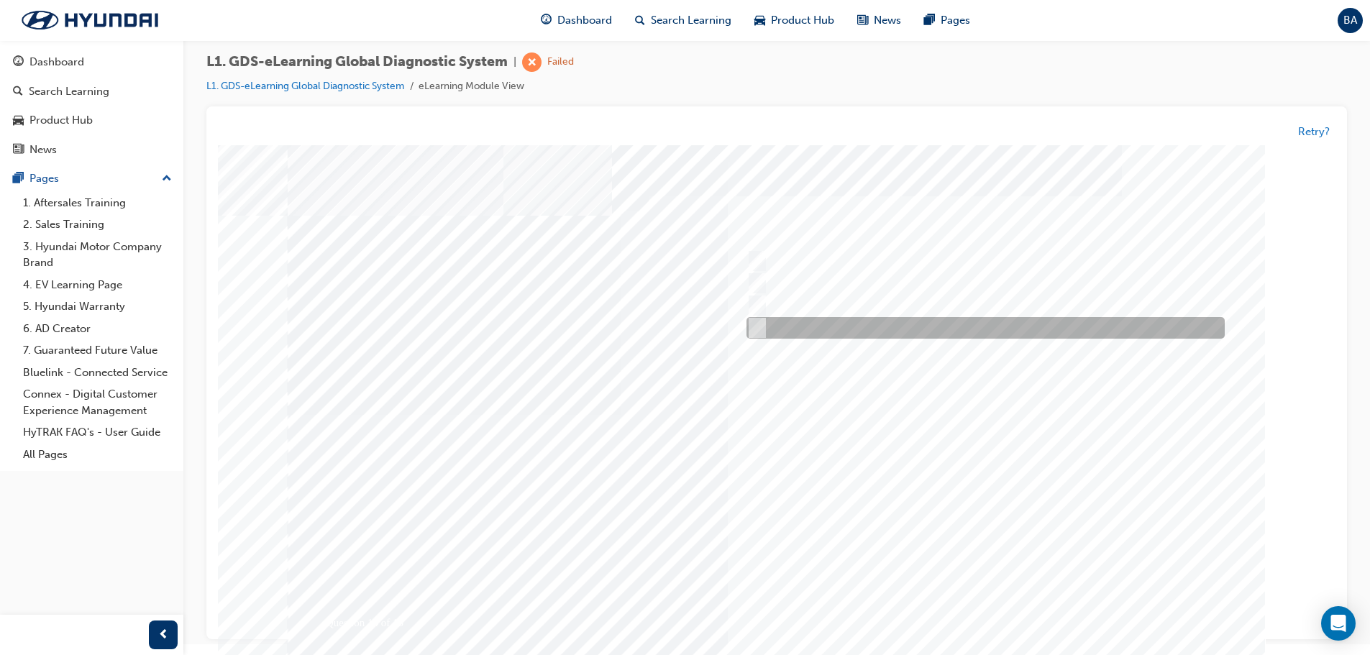
click at [767, 325] on div at bounding box center [982, 329] width 478 height 22
radio input "false"
radio input "true"
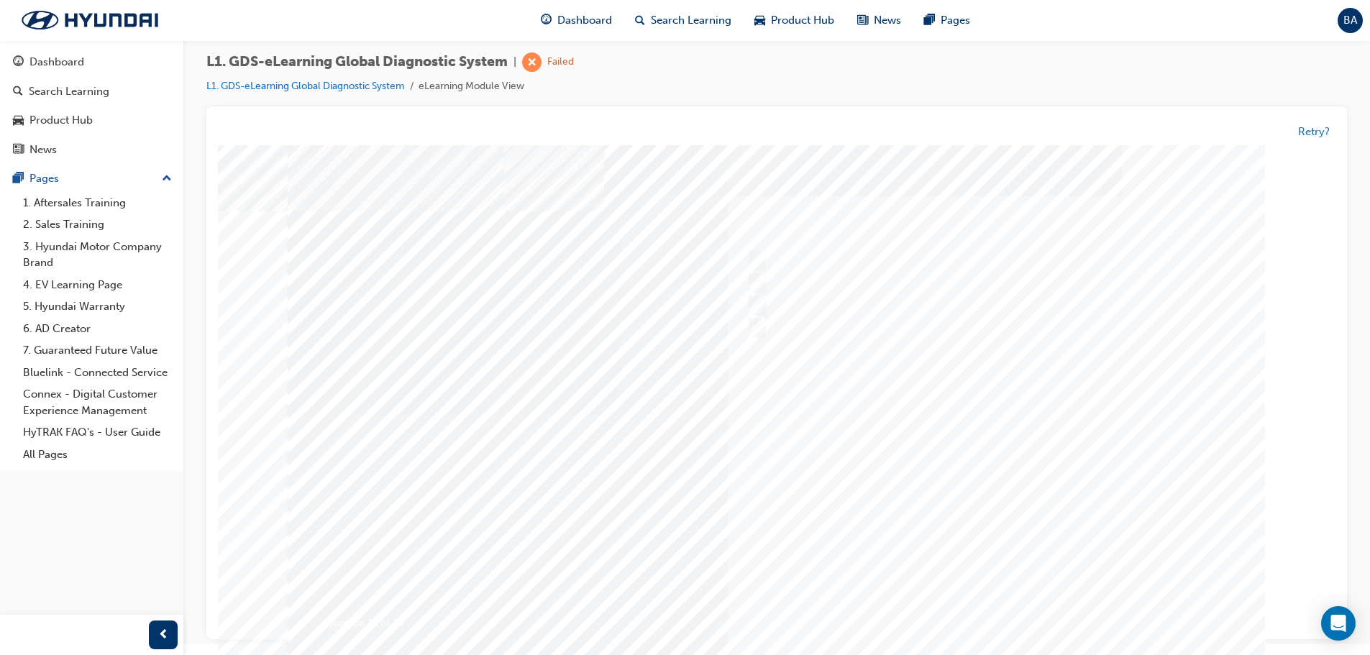
click at [1124, 485] on div at bounding box center [777, 414] width 978 height 539
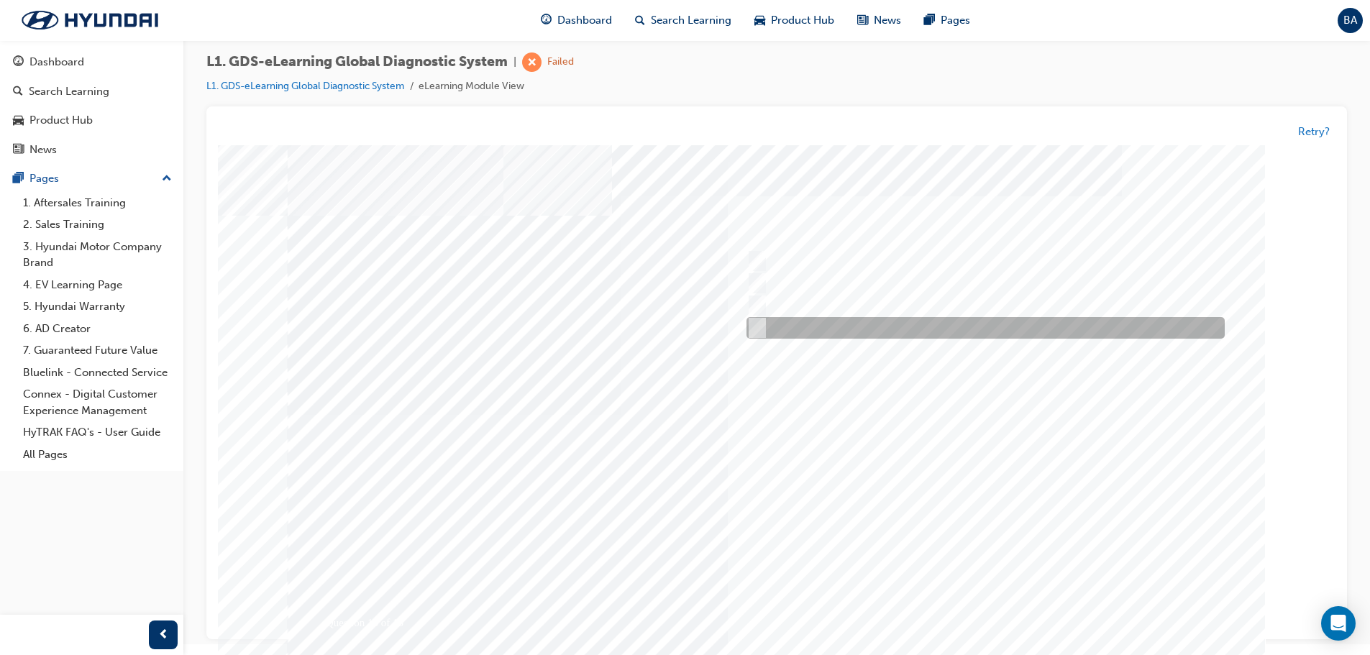
click at [757, 330] on input "0701" at bounding box center [755, 329] width 16 height 16
radio input "true"
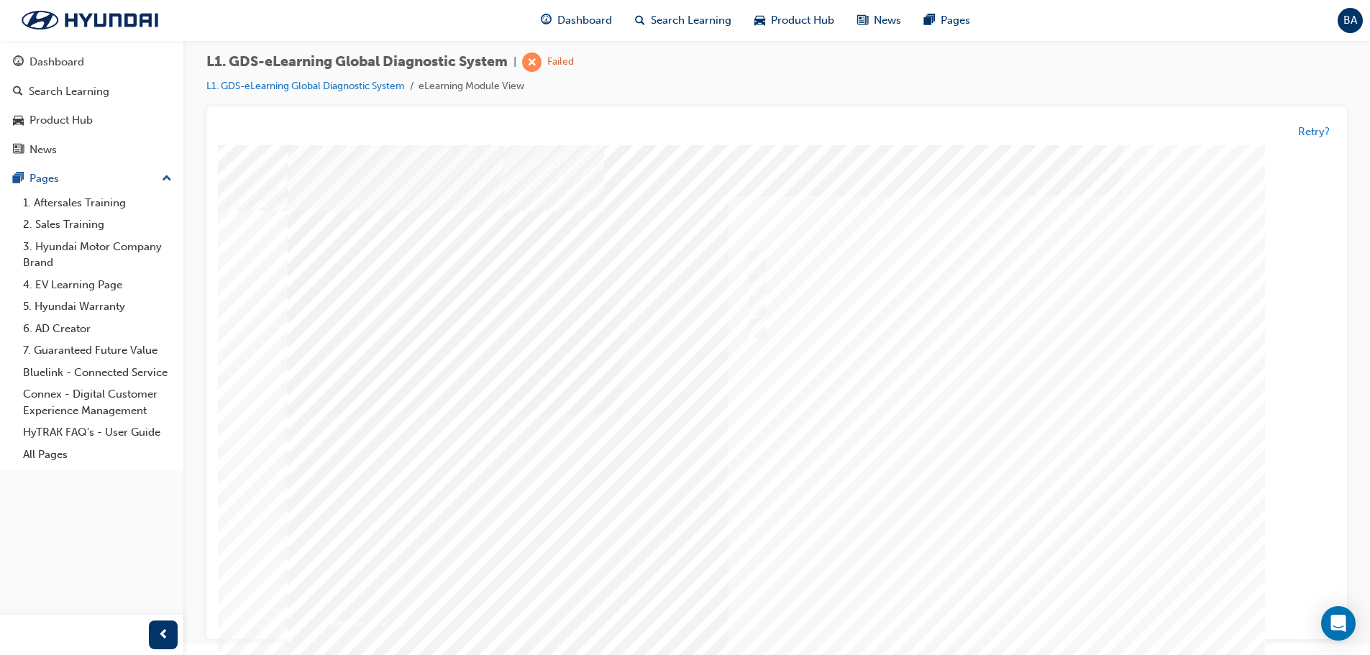
click at [1109, 498] on div at bounding box center [777, 417] width 978 height 539
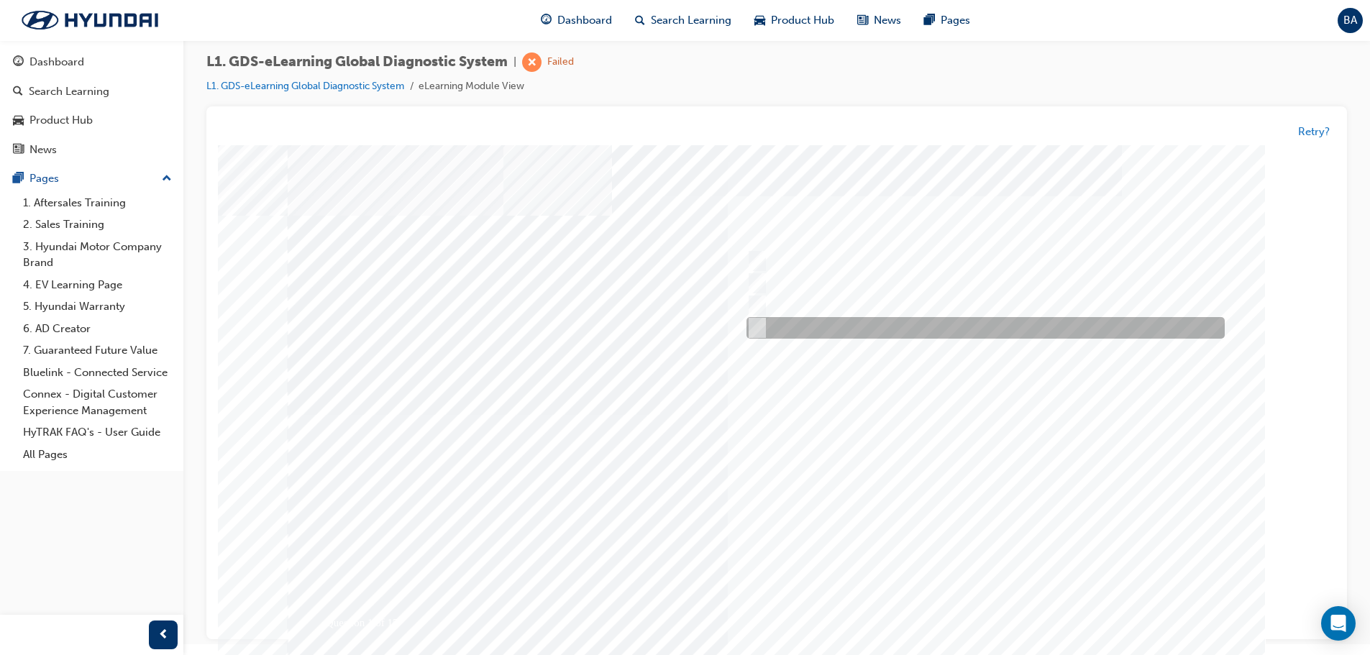
click at [757, 327] on input "Four" at bounding box center [755, 329] width 16 height 16
radio input "true"
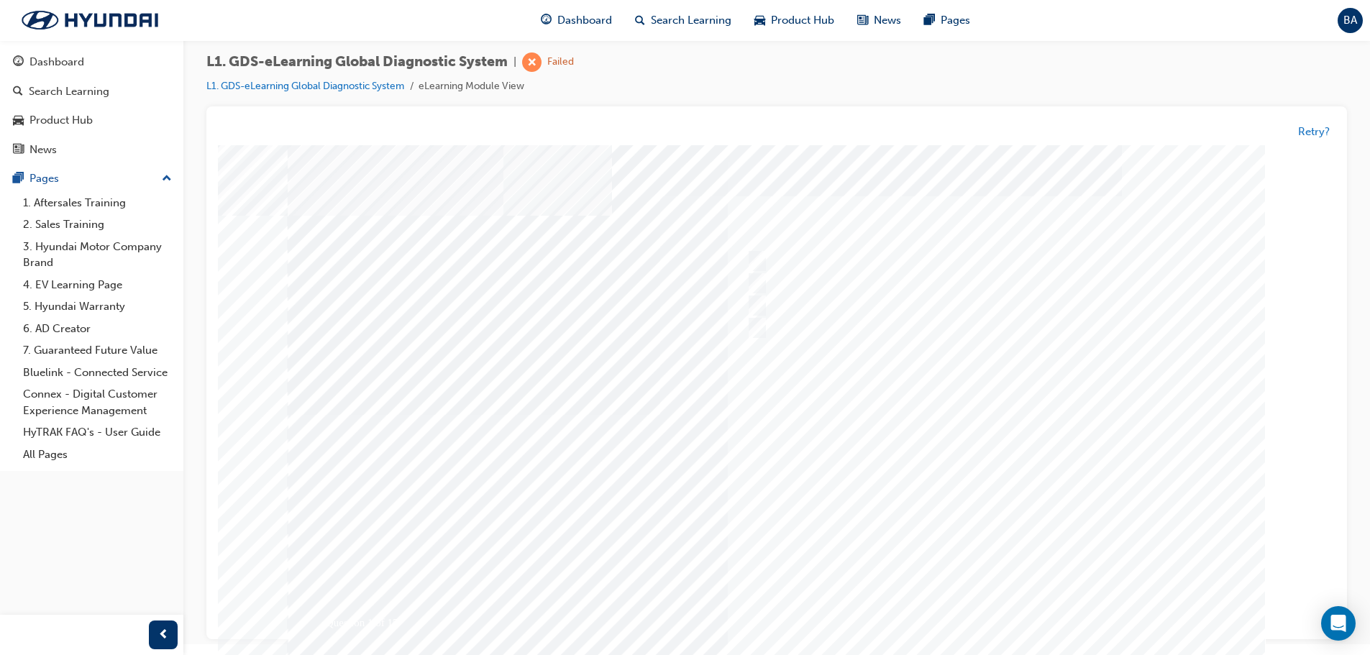
click at [1065, 488] on div at bounding box center [777, 414] width 978 height 539
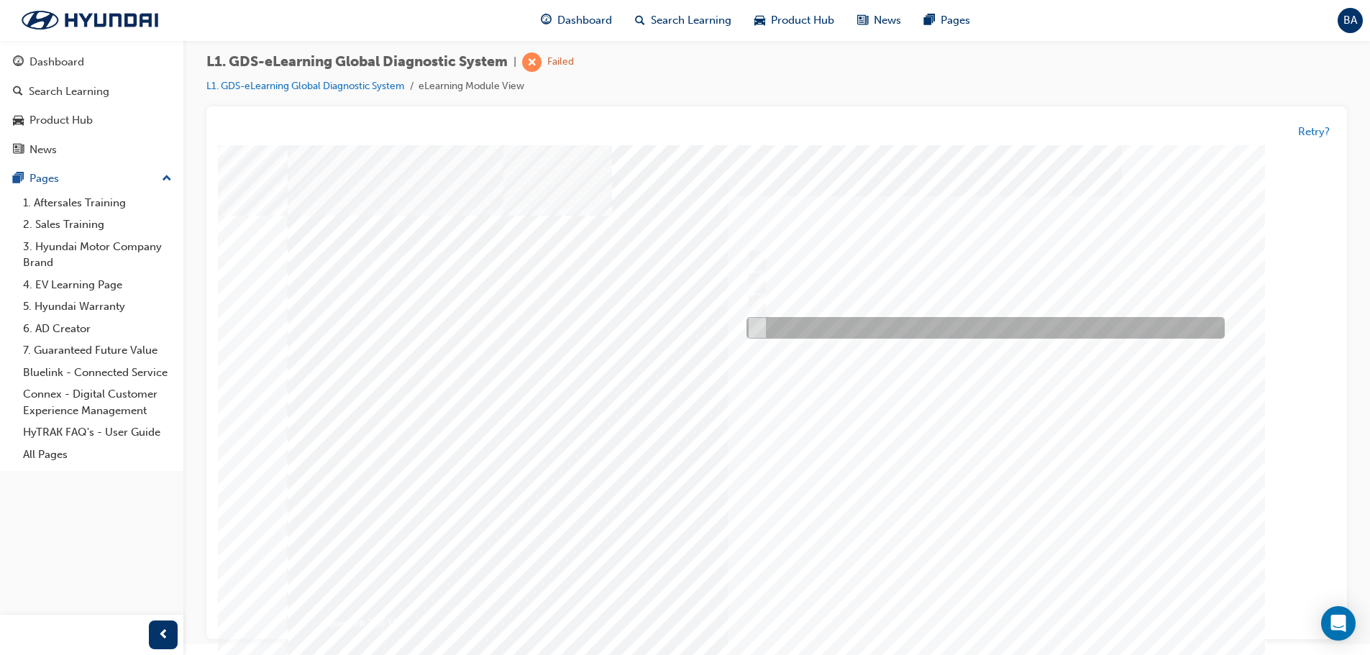
click at [747, 327] on input "Notification on a new update" at bounding box center [755, 329] width 16 height 16
radio input "true"
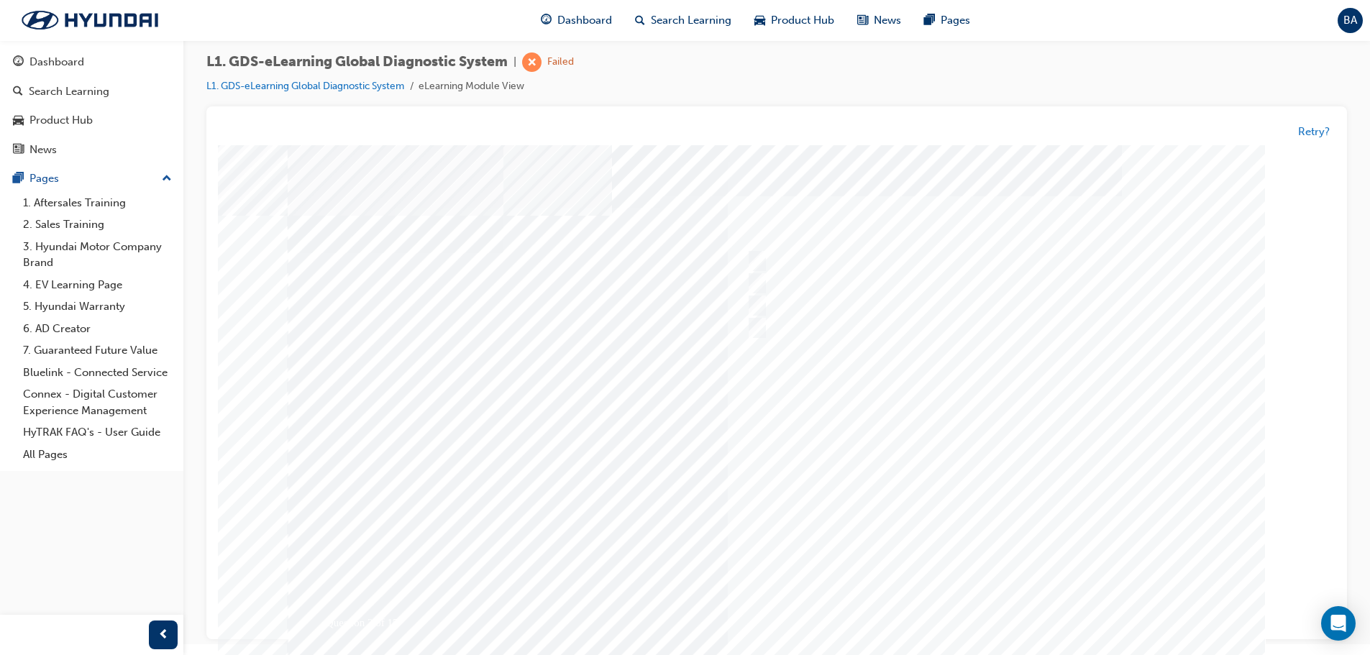
click at [1005, 438] on div at bounding box center [777, 414] width 978 height 539
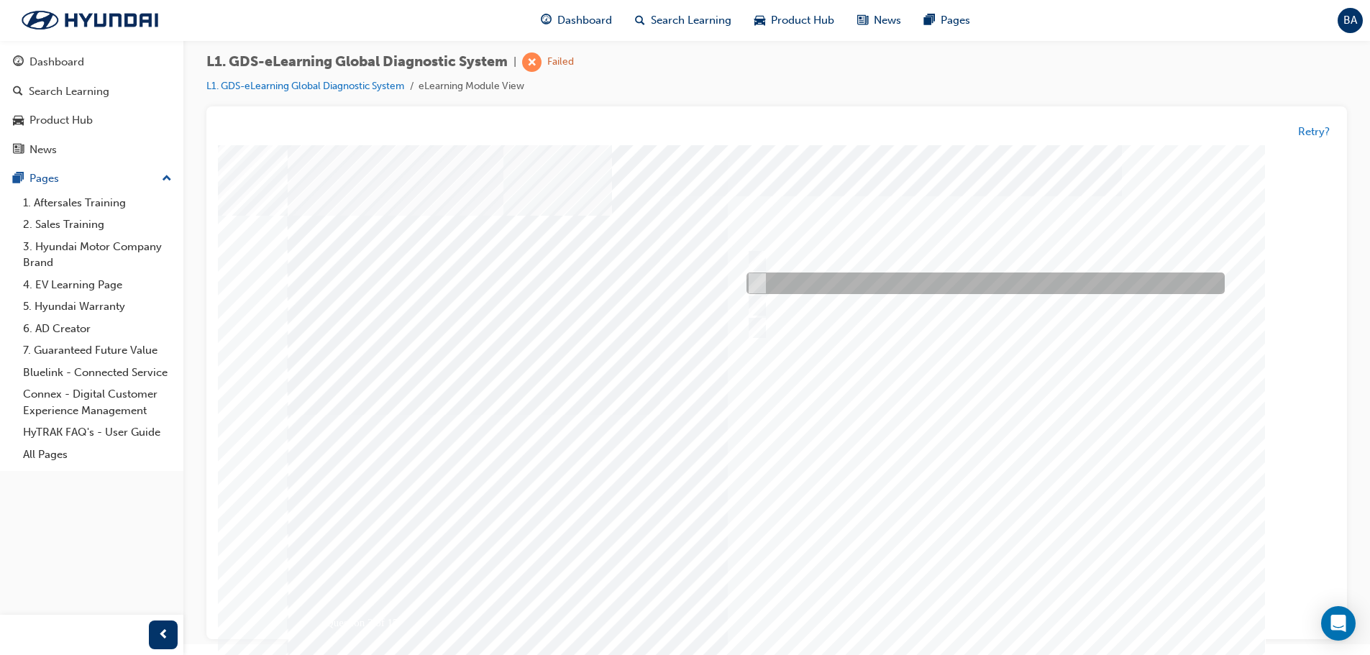
click at [745, 282] on div at bounding box center [982, 284] width 478 height 22
checkbox input "true"
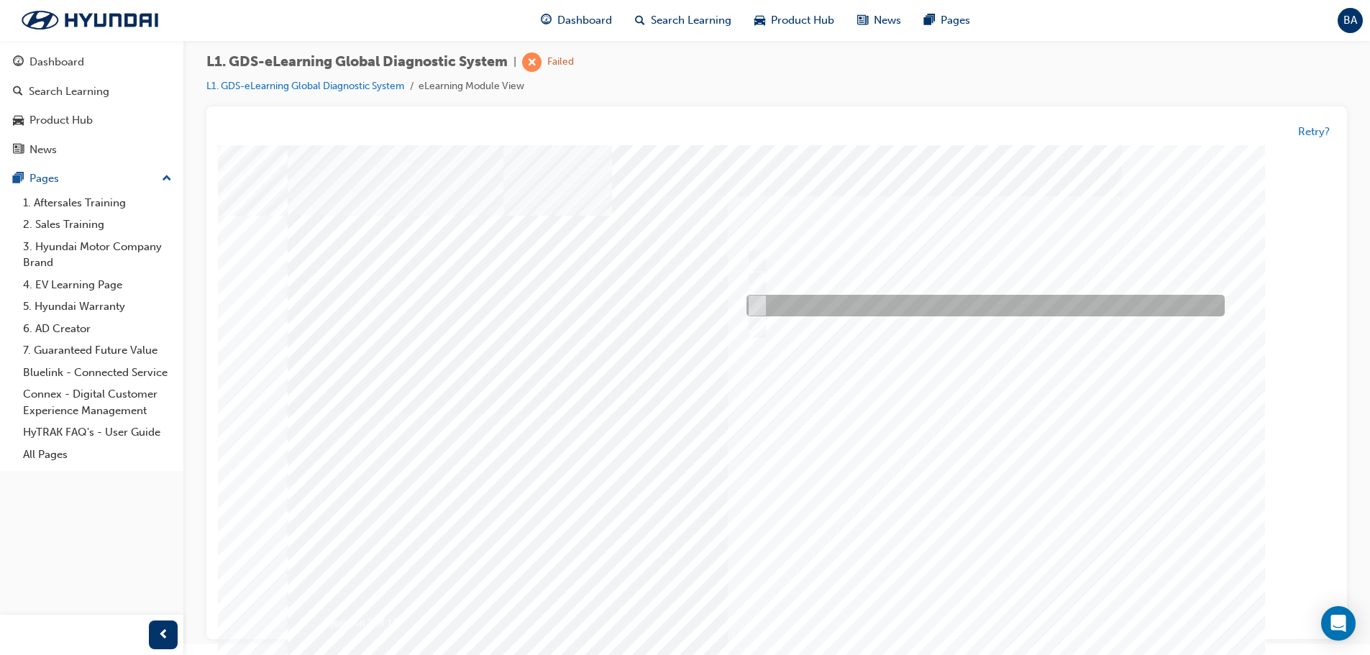
click at [764, 308] on div at bounding box center [982, 307] width 478 height 22
checkbox input "true"
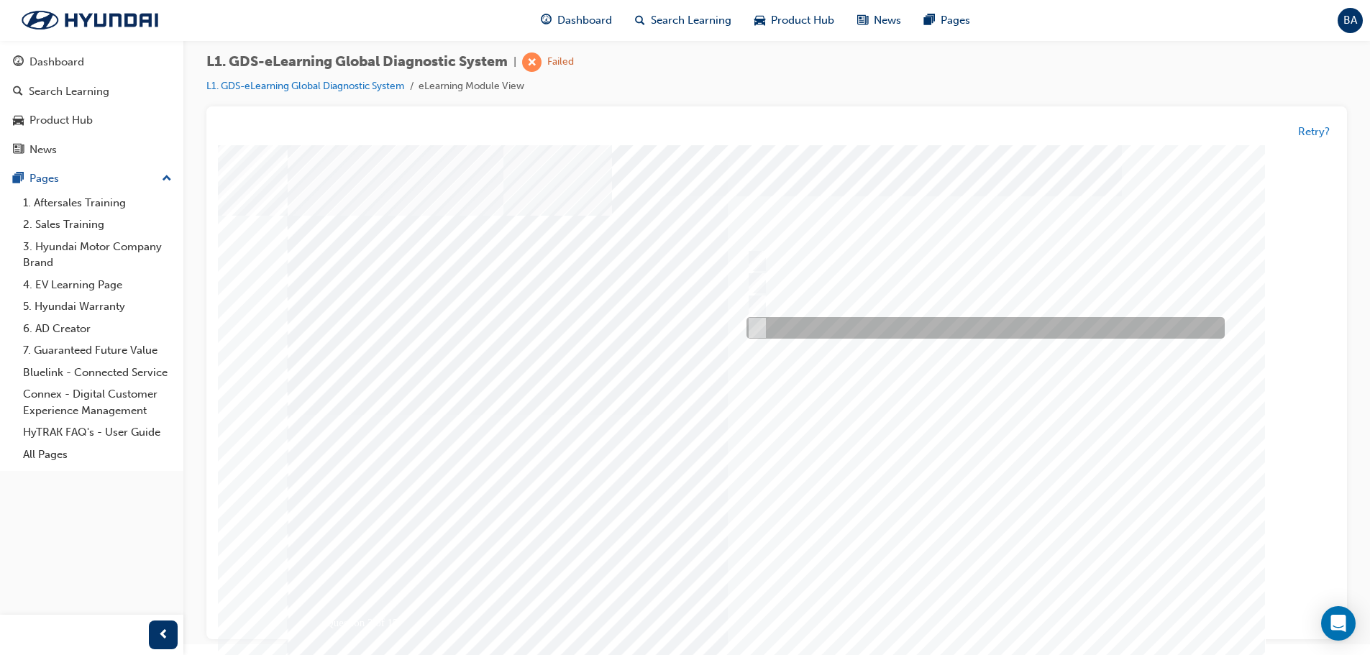
click at [758, 327] on input "Data Analysis" at bounding box center [754, 329] width 16 height 16
checkbox input "true"
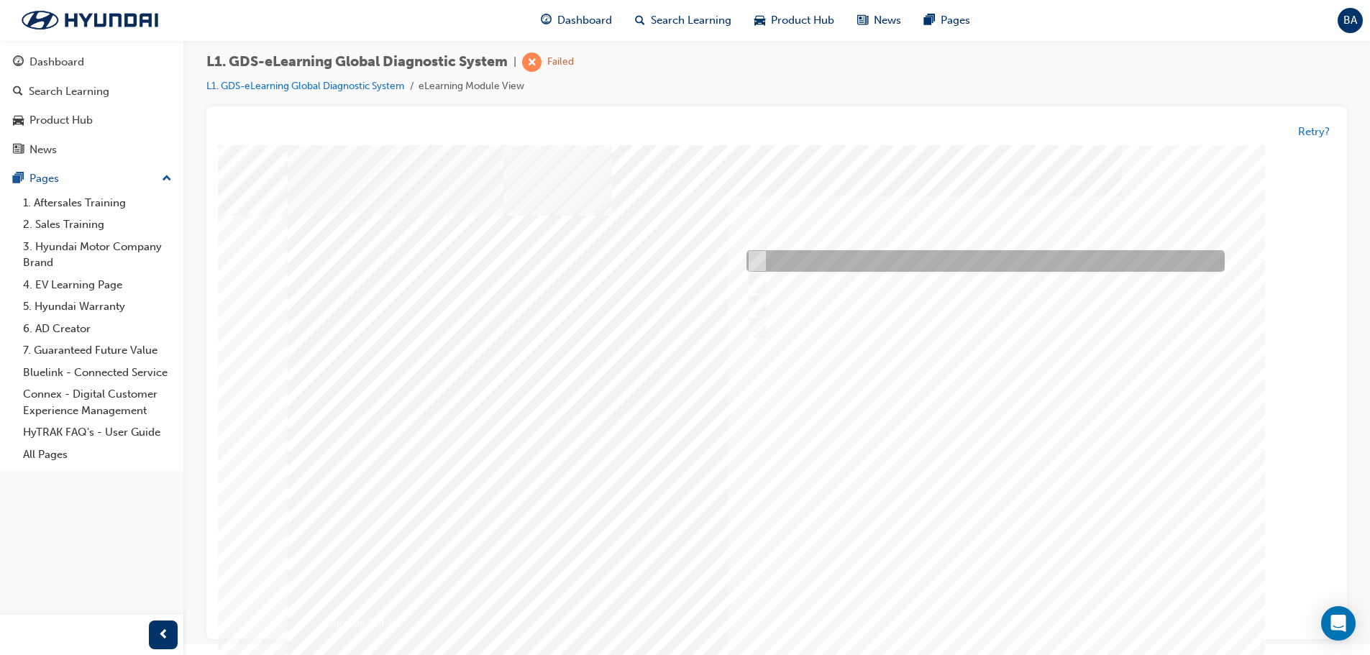
click at [754, 260] on input "User Guide" at bounding box center [754, 262] width 16 height 16
checkbox input "true"
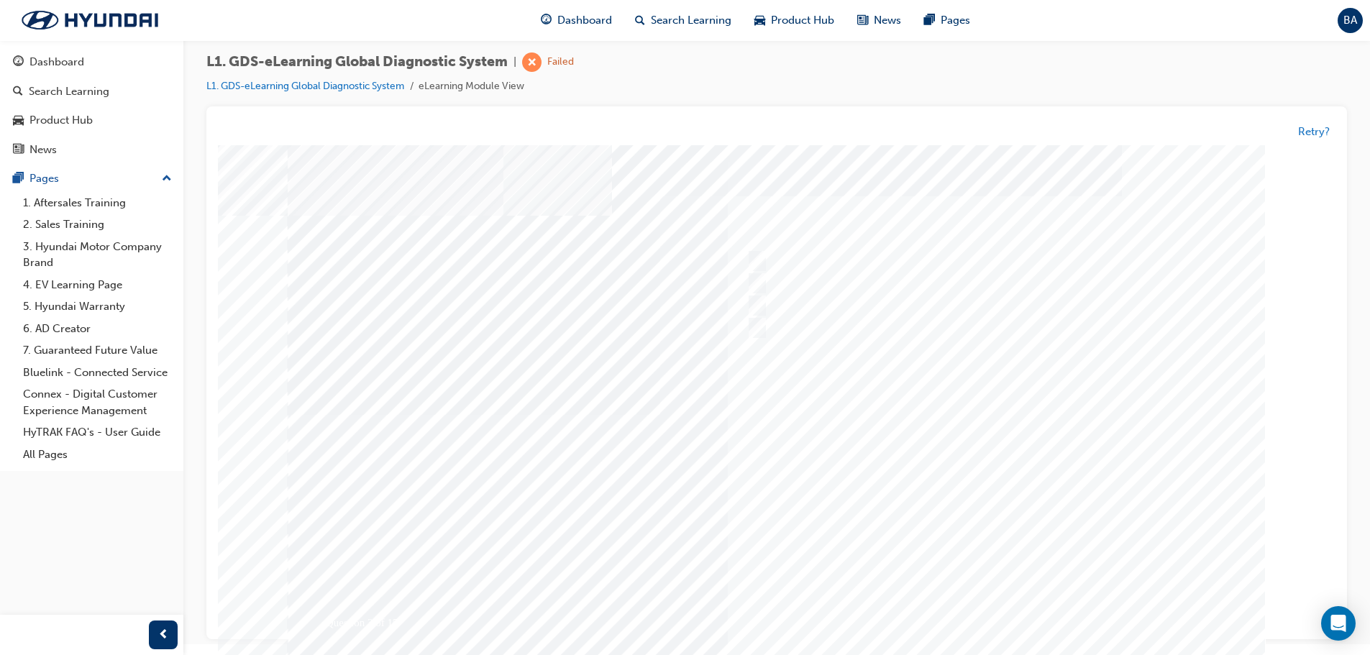
click at [1080, 477] on div at bounding box center [777, 414] width 978 height 539
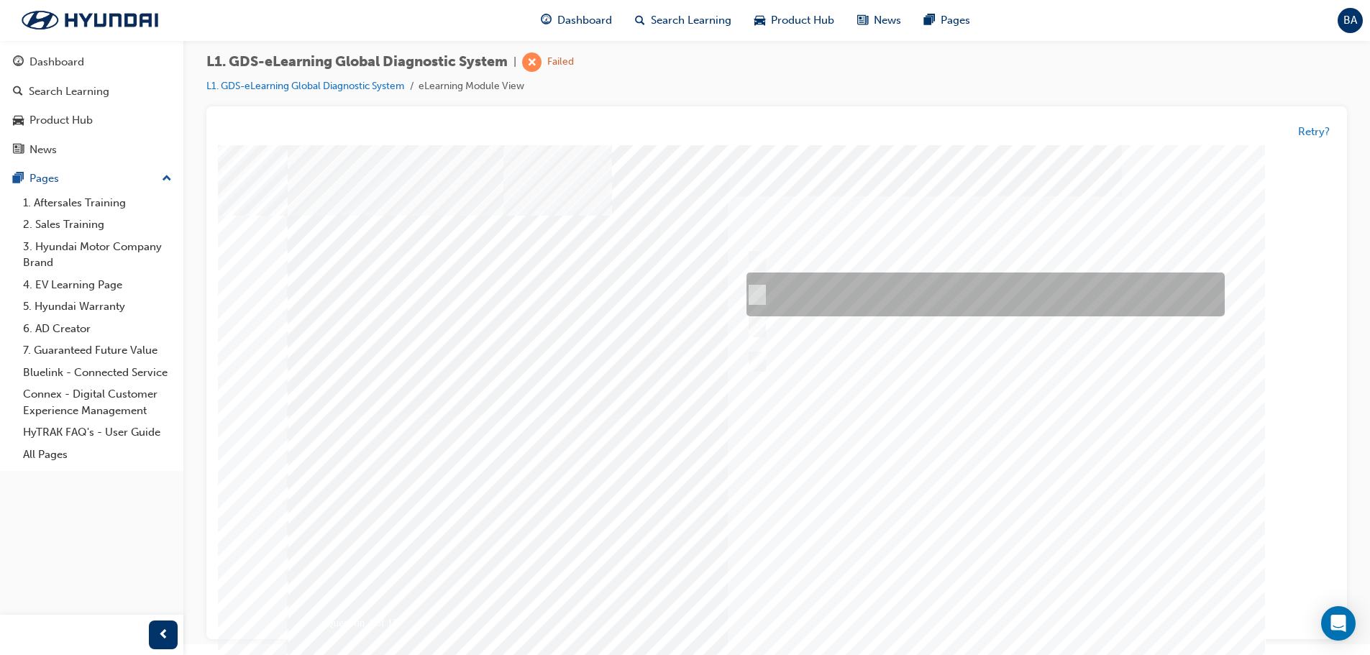
click at [757, 297] on input "START the engine and do not turn the ignition key to the OFF position during th…" at bounding box center [755, 296] width 16 height 16
radio input "true"
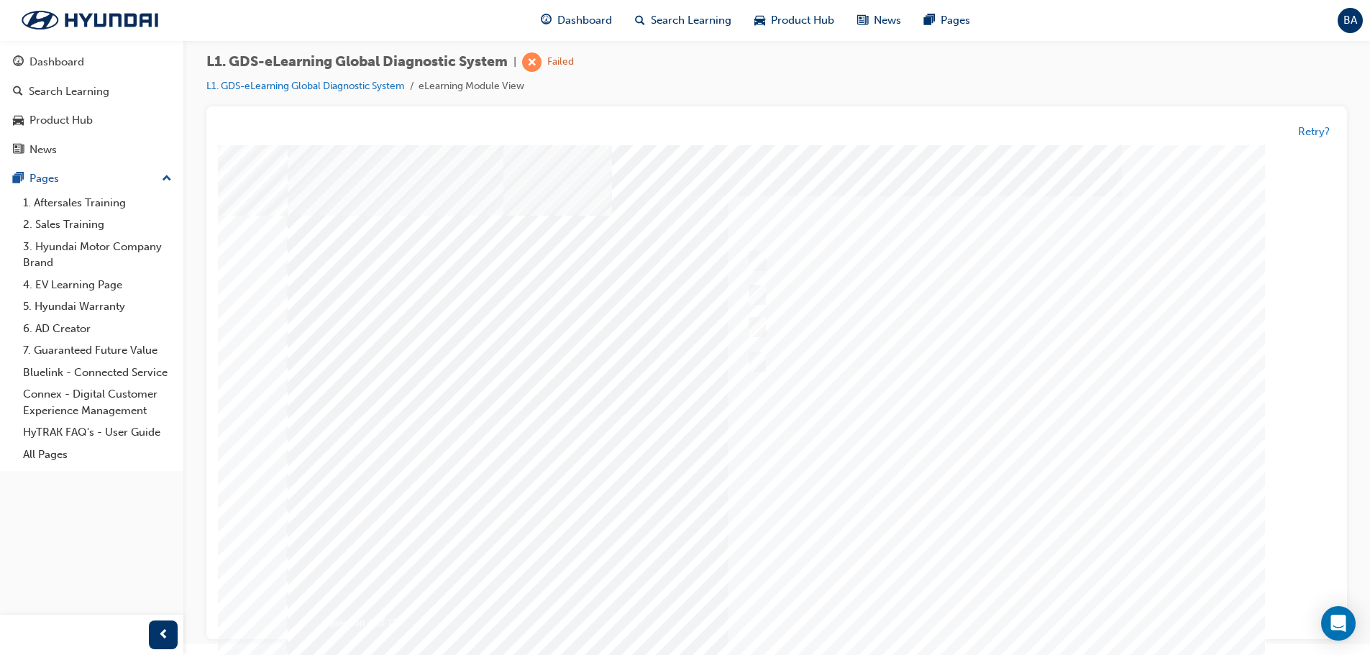
click at [1051, 470] on div at bounding box center [777, 414] width 978 height 539
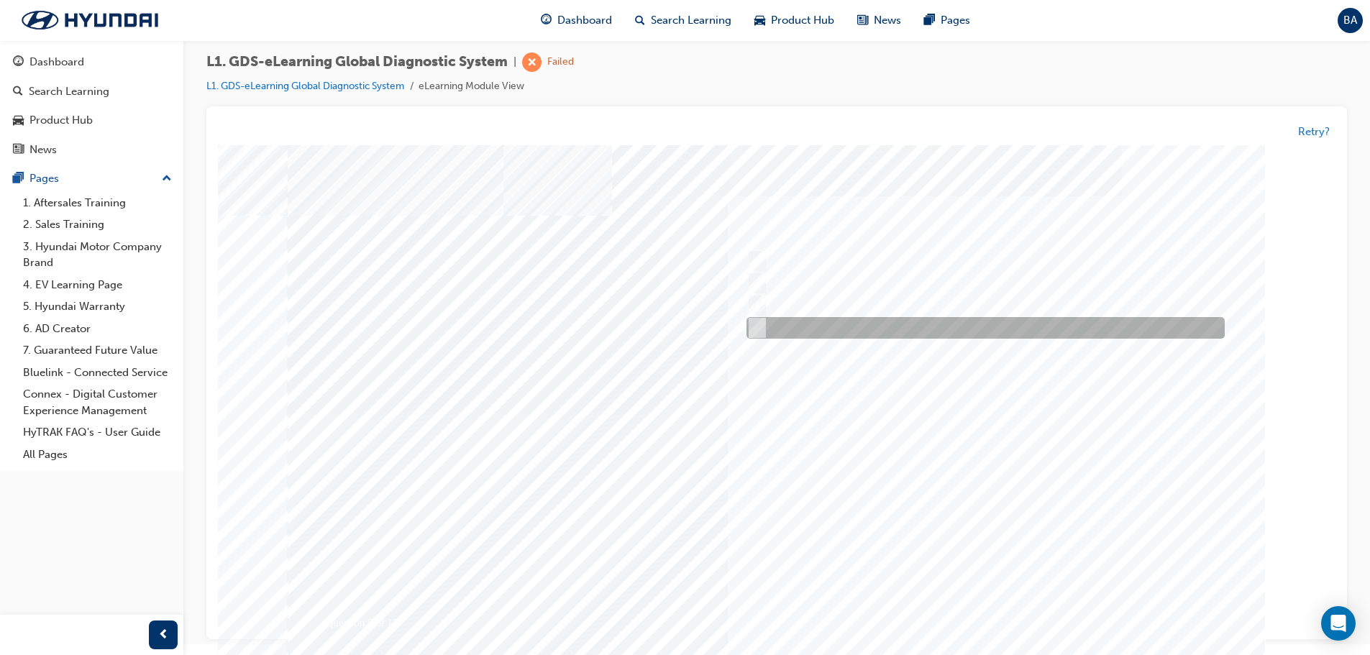
click at [756, 329] on input "From Home Screen Bottom Menu by selecting Service Information" at bounding box center [754, 329] width 16 height 16
checkbox input "true"
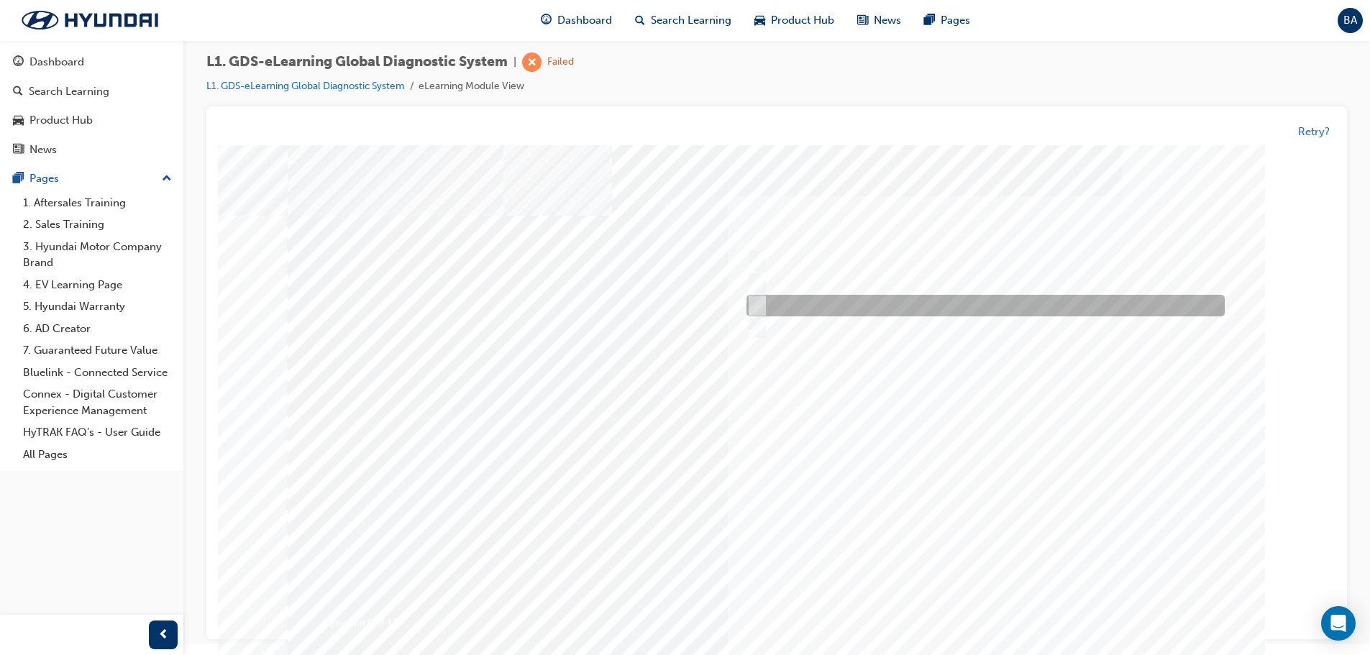
click at [757, 303] on input "From Main Screen by selecting Measurement" at bounding box center [754, 306] width 16 height 16
checkbox input "true"
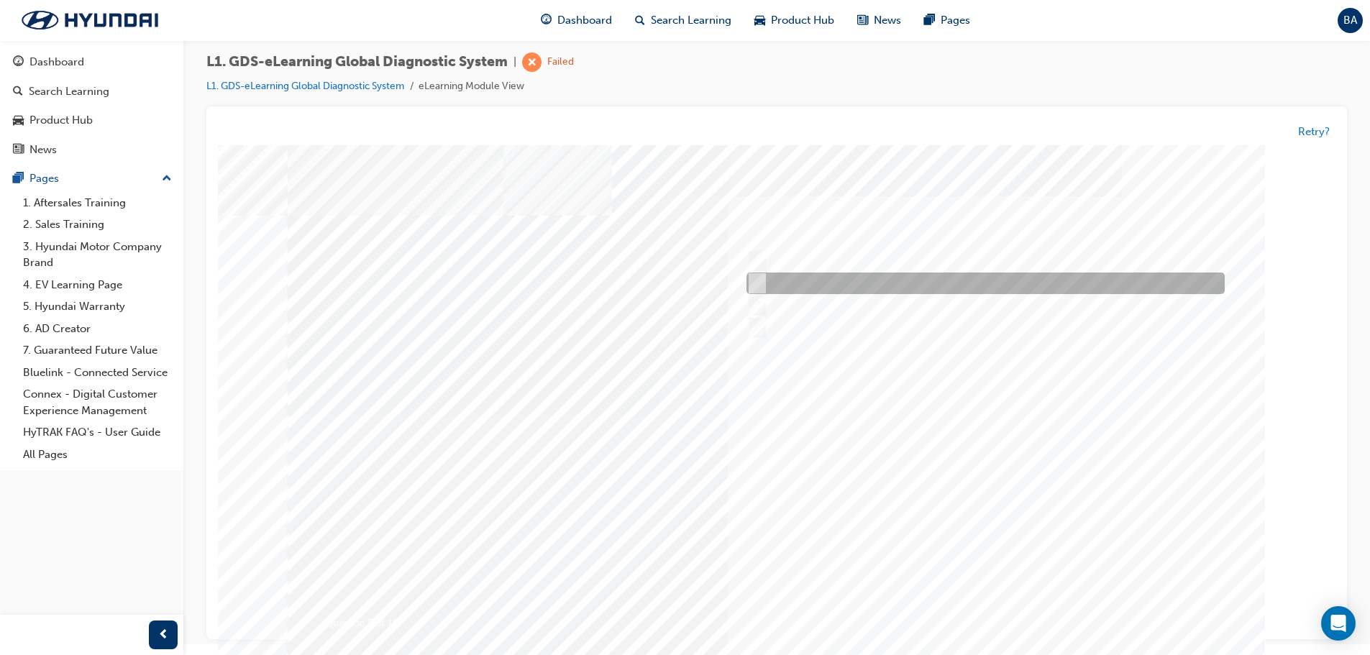
click at [756, 287] on input "From GDS Smart Toolbox by selecting Service Information" at bounding box center [754, 284] width 16 height 16
checkbox input "true"
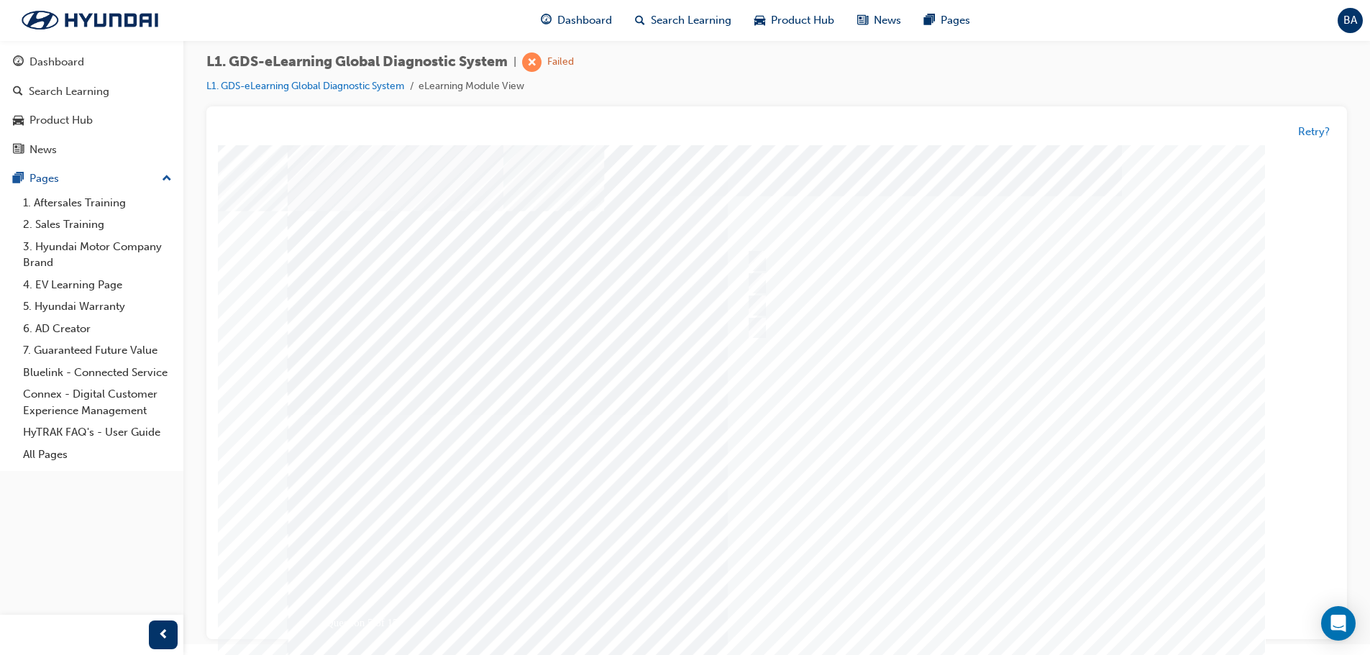
click at [1059, 503] on div at bounding box center [777, 414] width 978 height 539
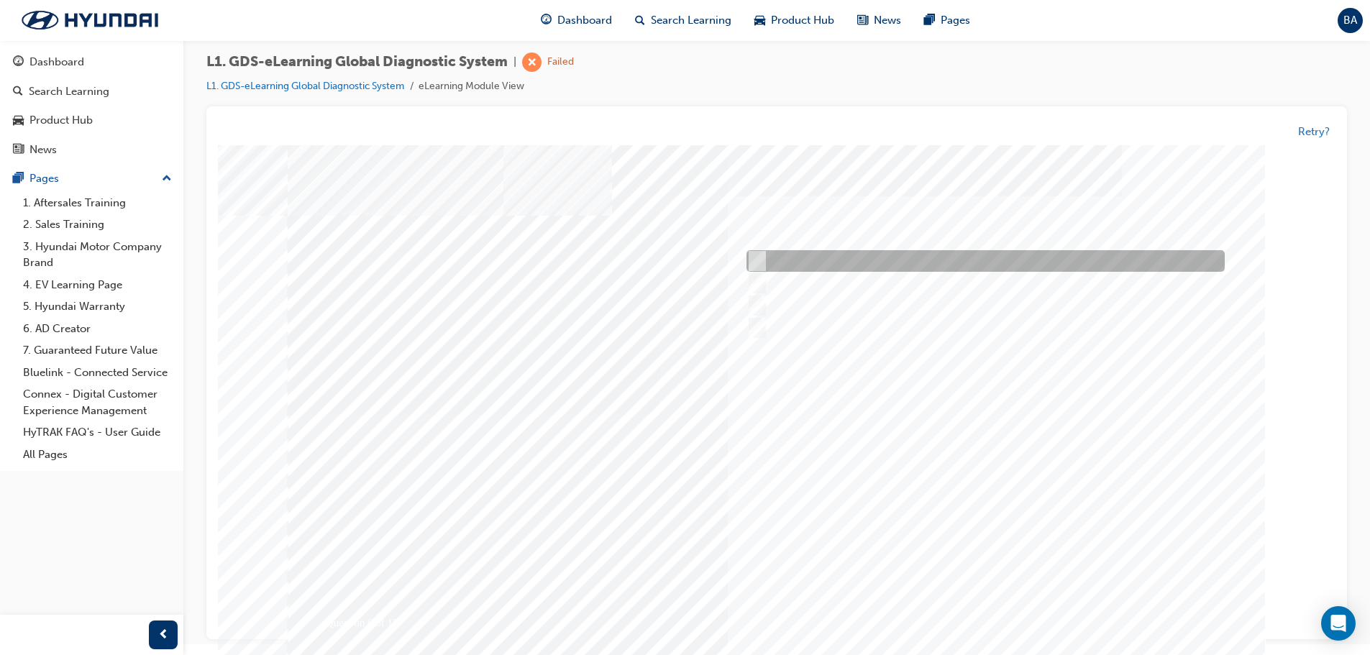
click at [763, 255] on div at bounding box center [982, 262] width 478 height 22
checkbox input "true"
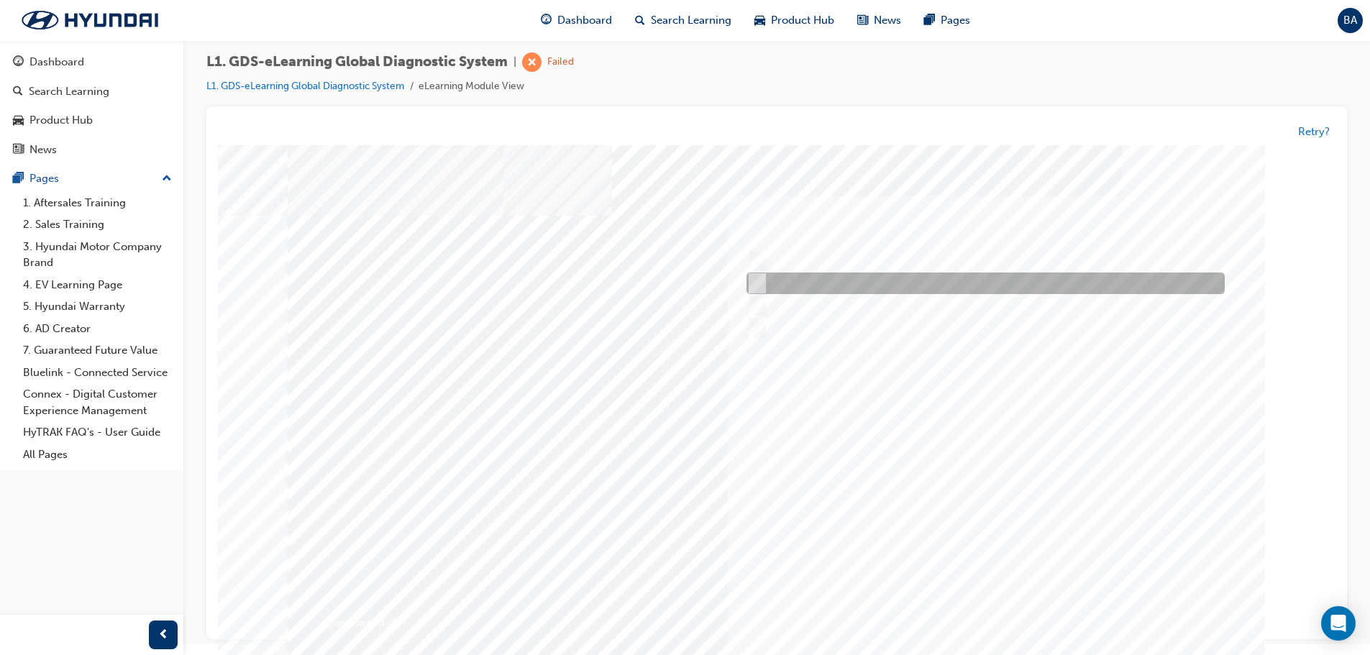
click at [772, 284] on div at bounding box center [982, 284] width 478 height 22
checkbox input "true"
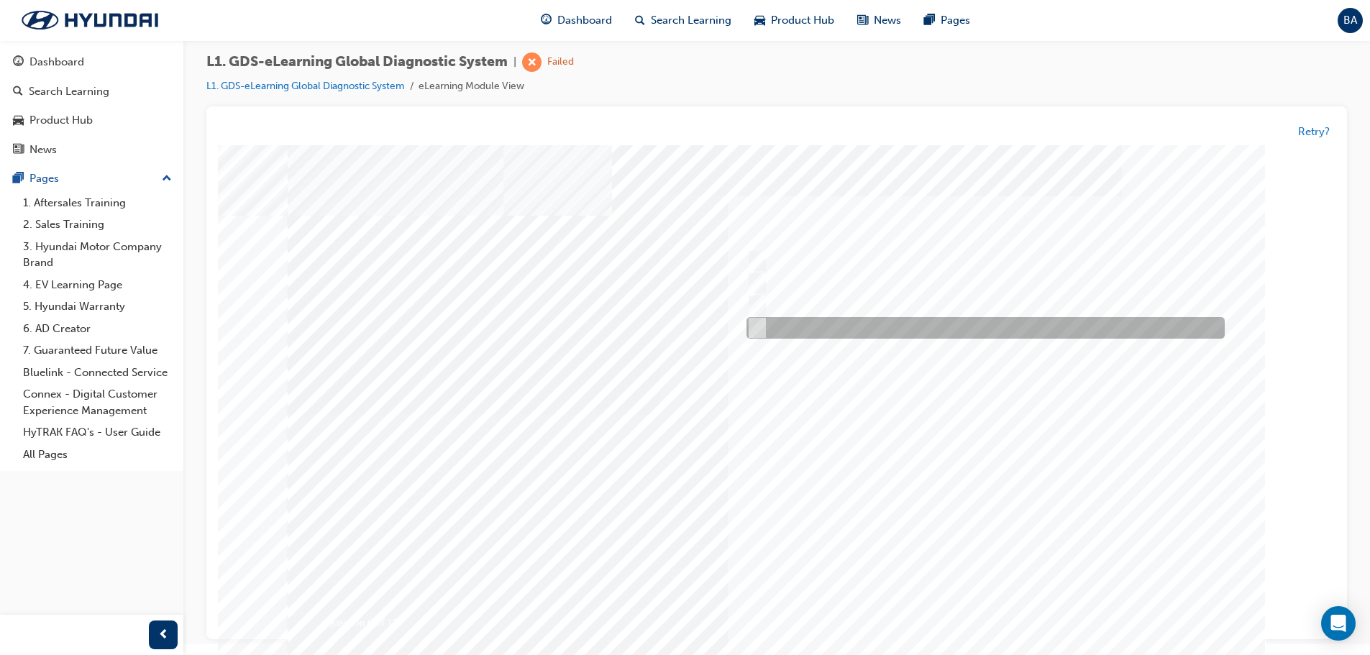
click at [753, 330] on input "Hear if the component to check for operation" at bounding box center [754, 329] width 16 height 16
checkbox input "true"
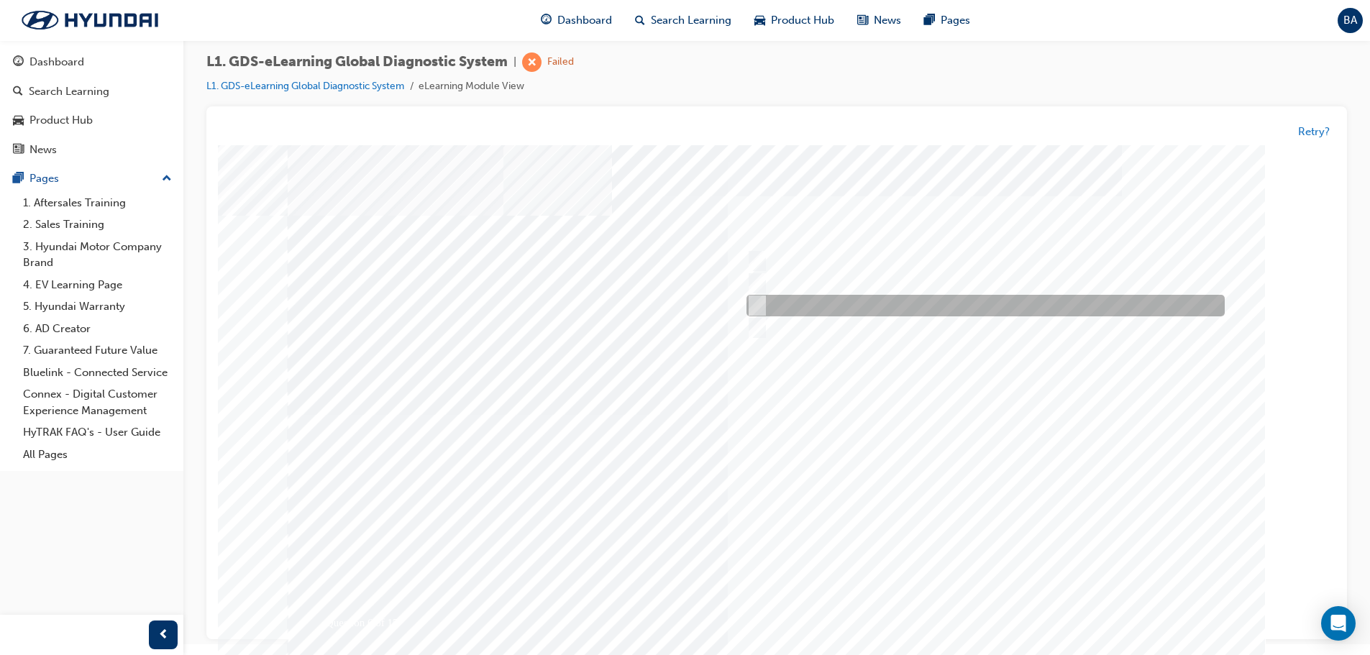
click at [749, 303] on input "Remove the component and check for operation" at bounding box center [754, 306] width 16 height 16
checkbox input "true"
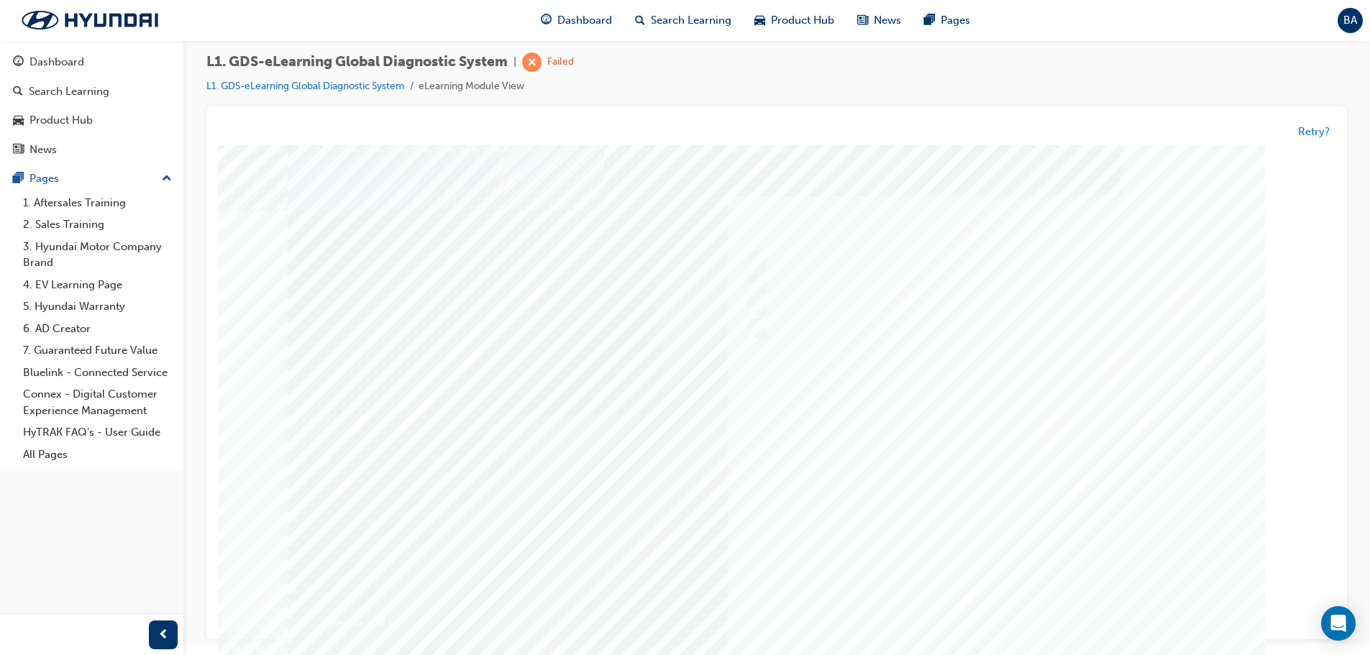
click at [1117, 488] on div at bounding box center [777, 414] width 978 height 539
click at [755, 295] on div at bounding box center [986, 285] width 478 height 22
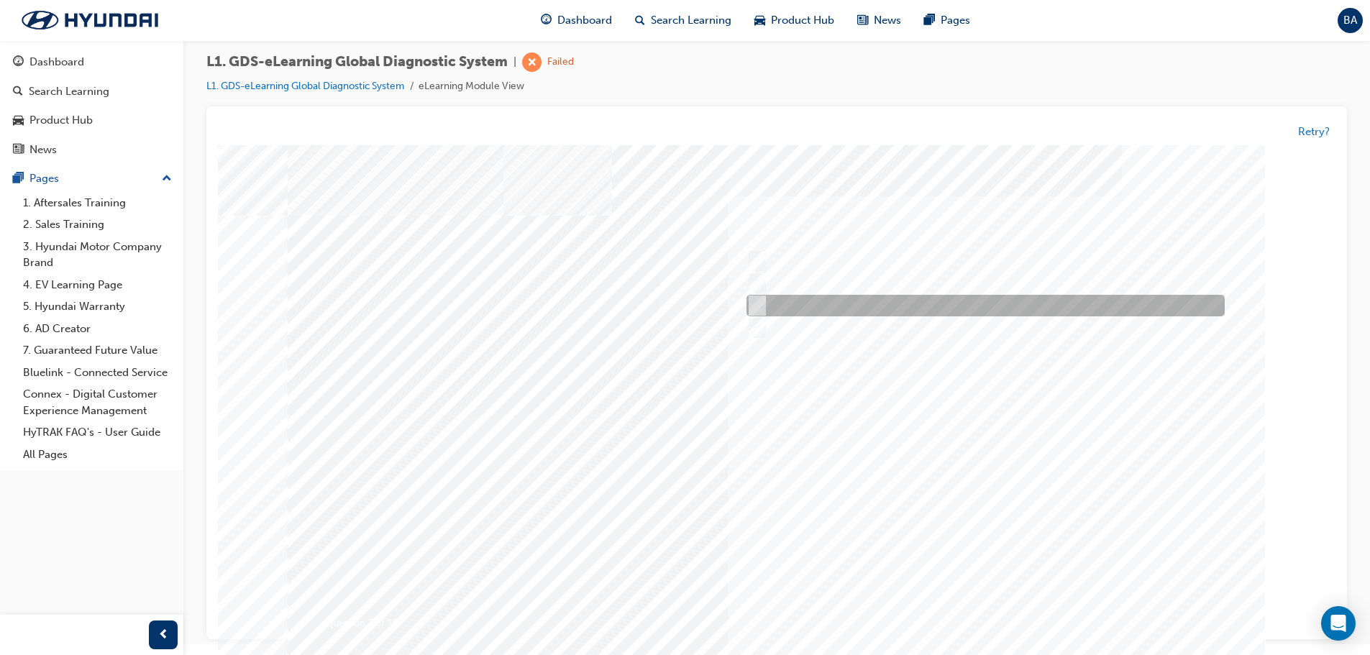
click at [755, 296] on div at bounding box center [982, 307] width 478 height 22
radio input "false"
radio input "true"
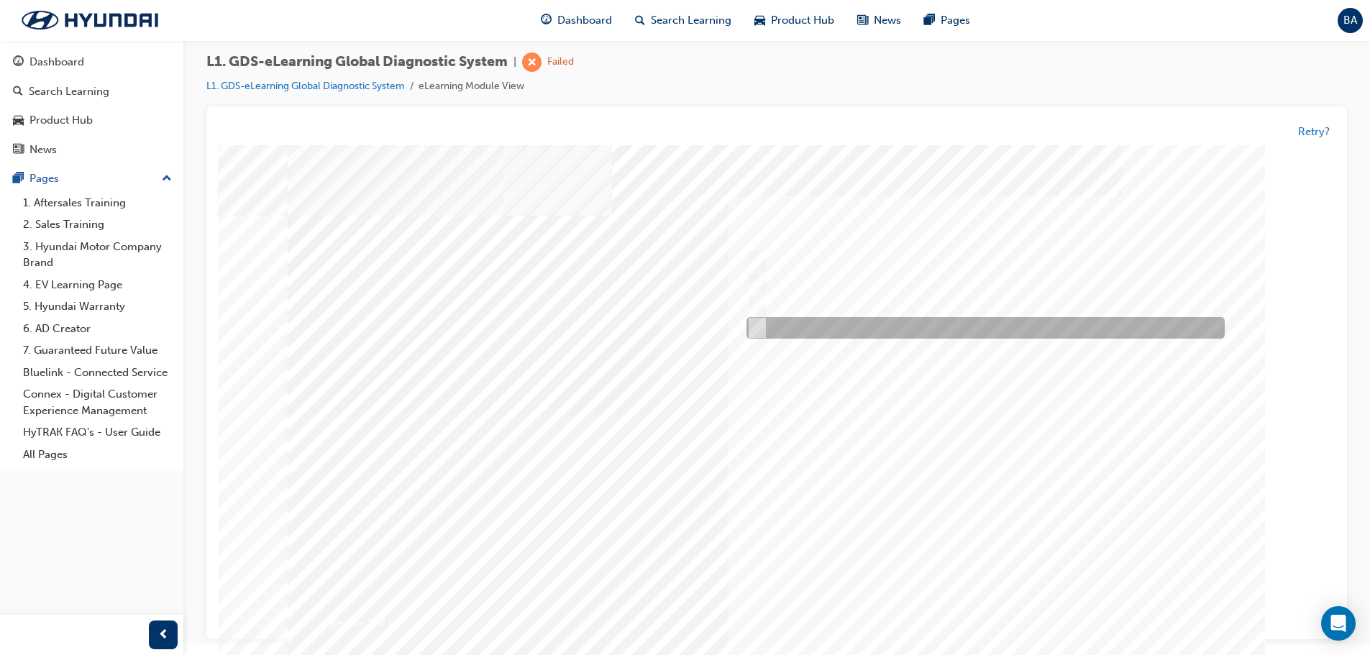
click at [760, 325] on input "Everytime an ECU upgrade is required" at bounding box center [755, 329] width 16 height 16
radio input "true"
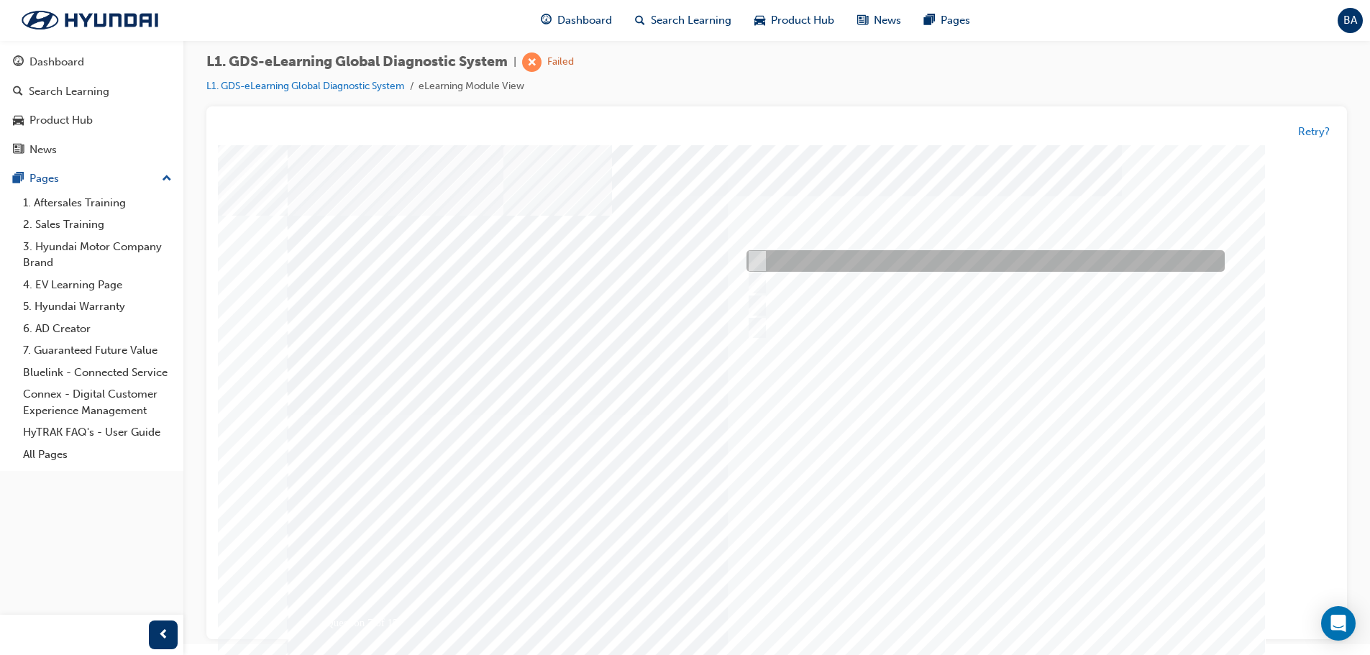
click at [760, 269] on input "When instructed by the Service Manager" at bounding box center [755, 262] width 16 height 16
radio input "true"
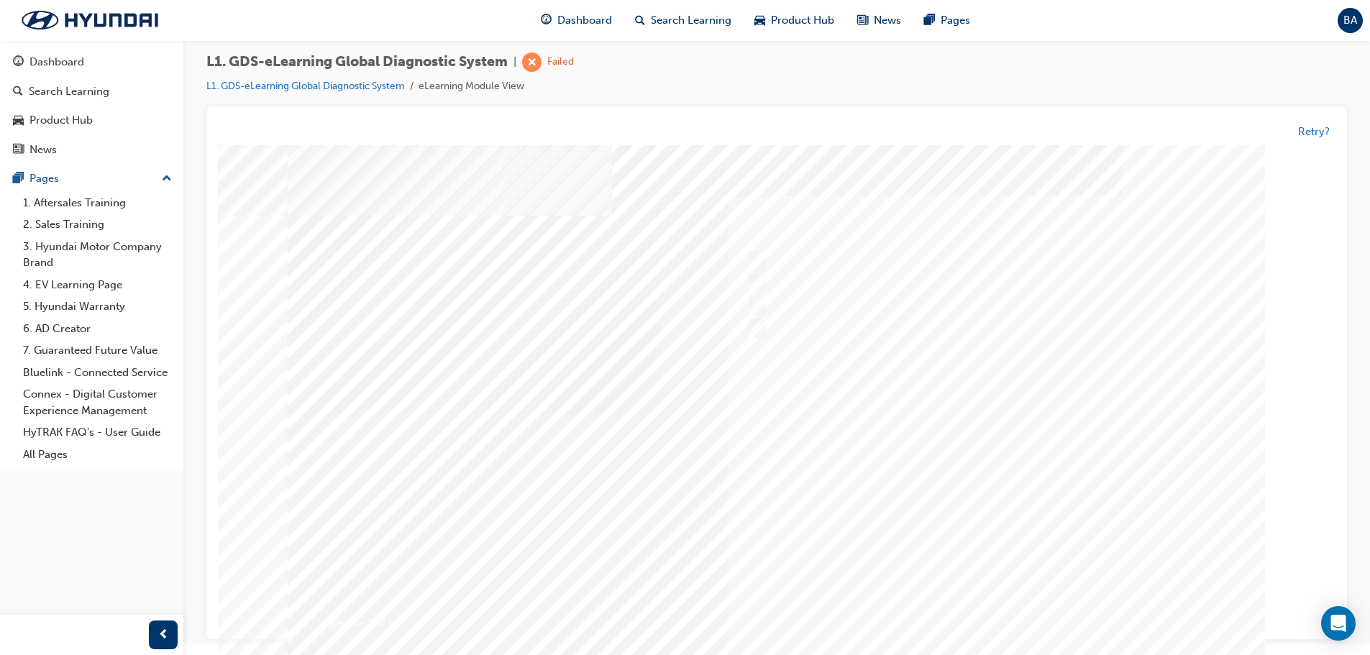
click at [1052, 497] on div at bounding box center [777, 414] width 978 height 539
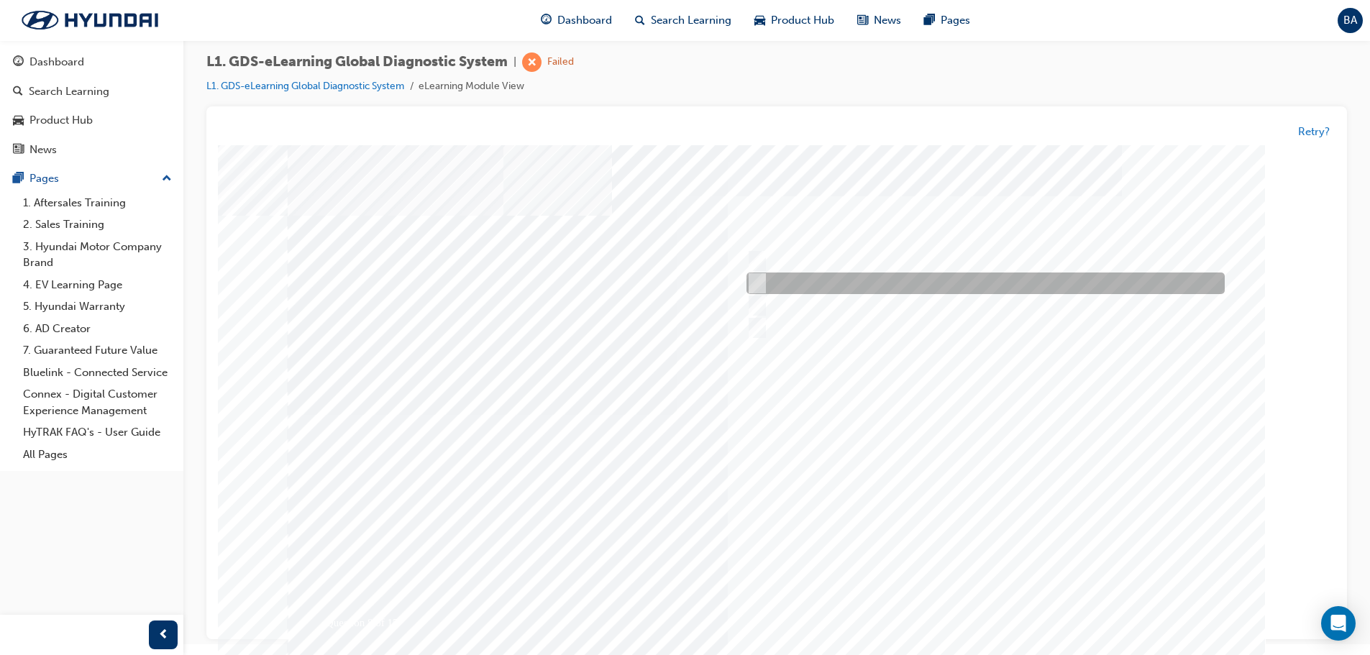
click at [750, 286] on input "Actuation Test" at bounding box center [755, 284] width 16 height 16
radio input "true"
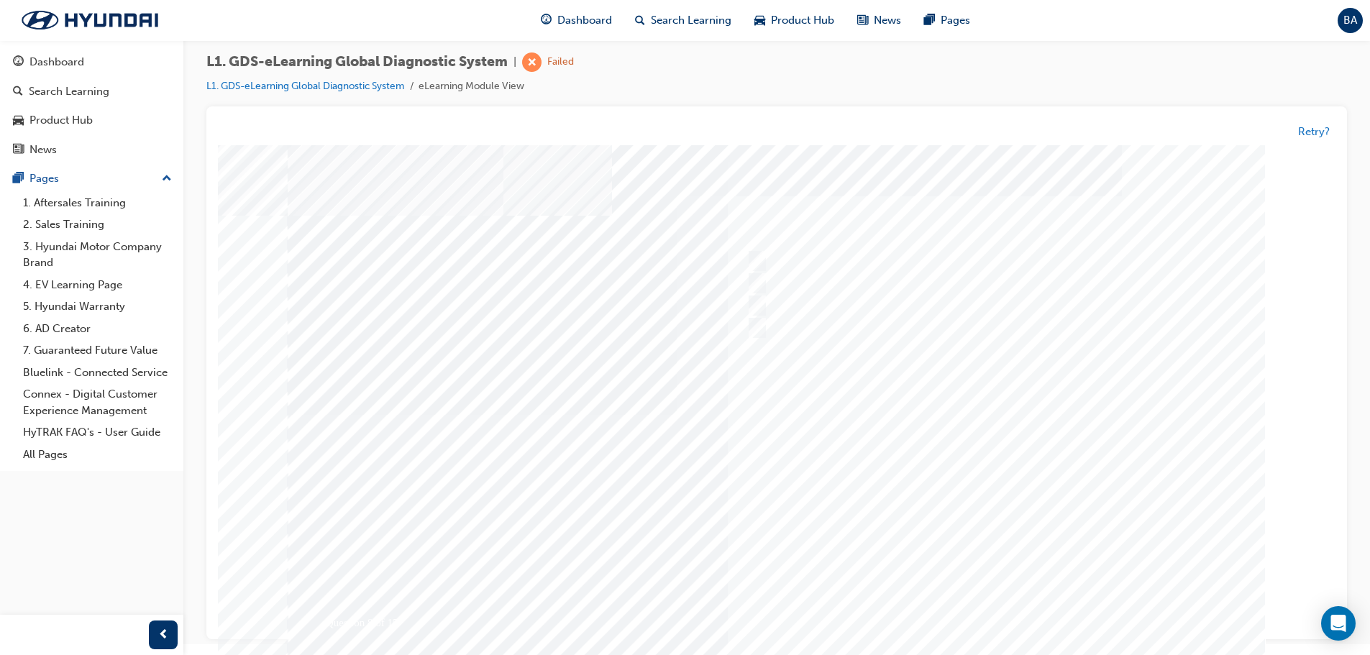
click at [1037, 480] on div at bounding box center [777, 414] width 978 height 539
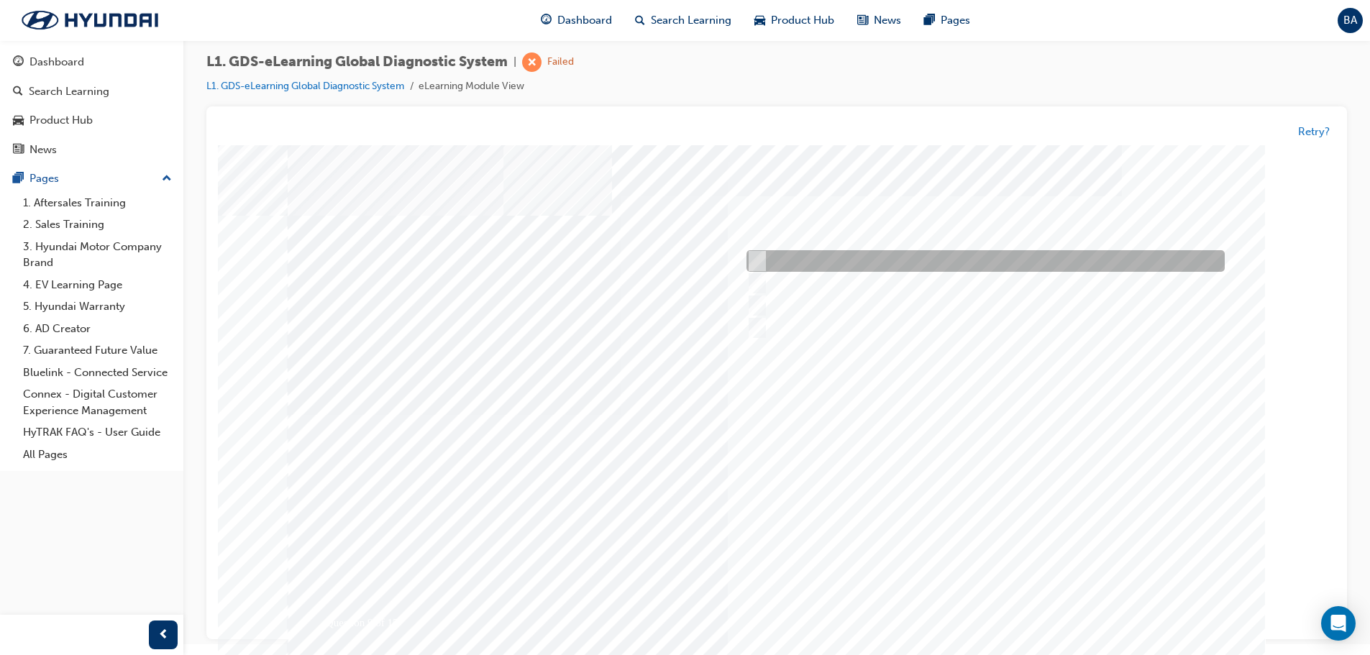
click at [744, 261] on div at bounding box center [982, 262] width 478 height 22
radio input "true"
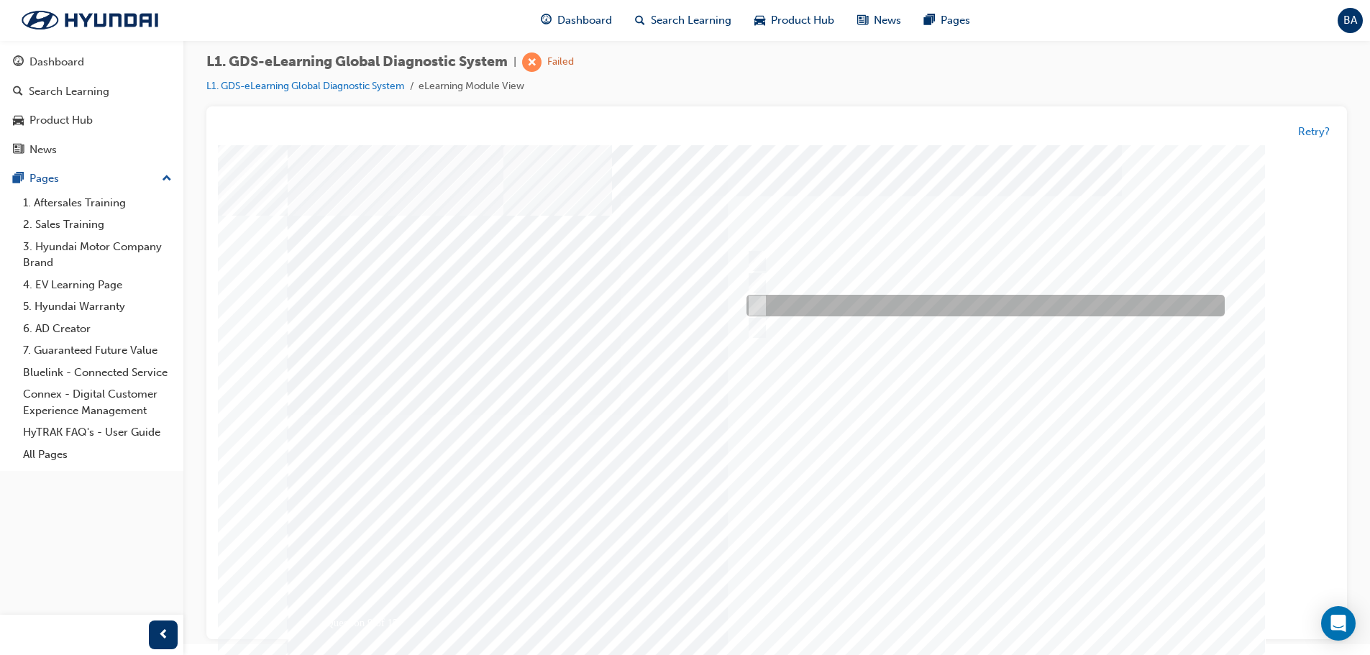
click at [752, 301] on input "No connection to VCI-II" at bounding box center [755, 306] width 16 height 16
radio input "true"
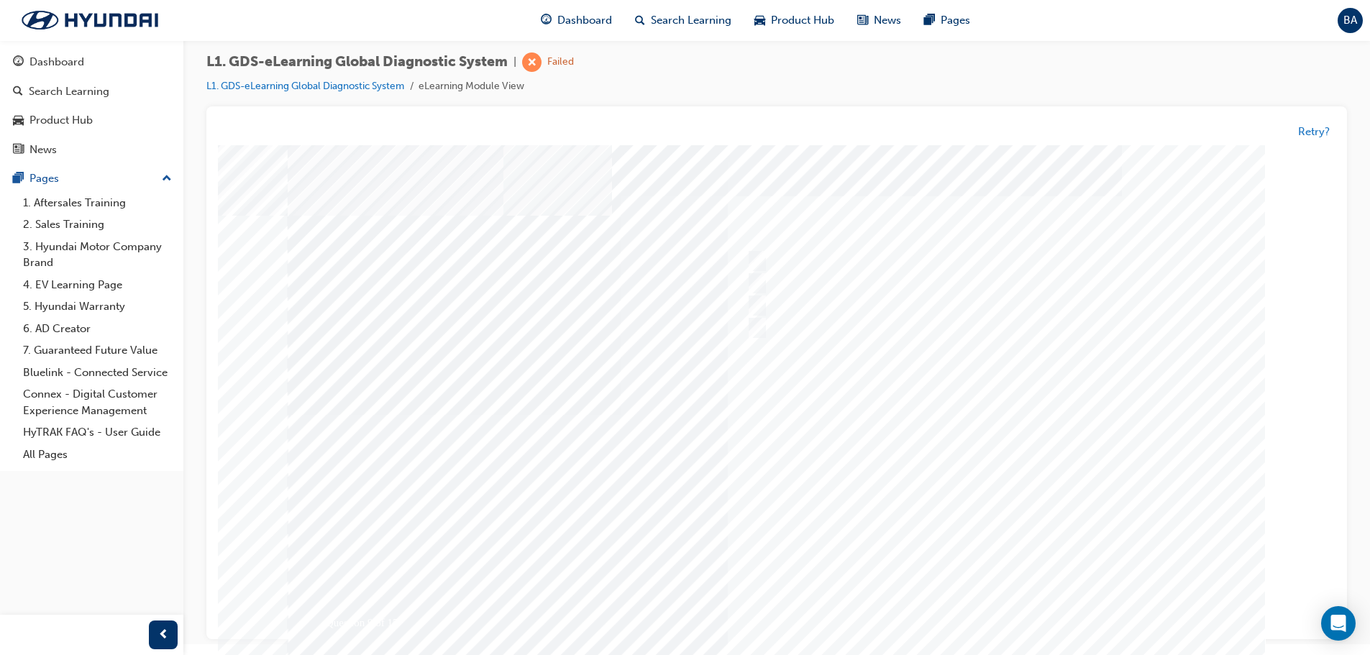
click at [1047, 503] on div at bounding box center [777, 414] width 978 height 539
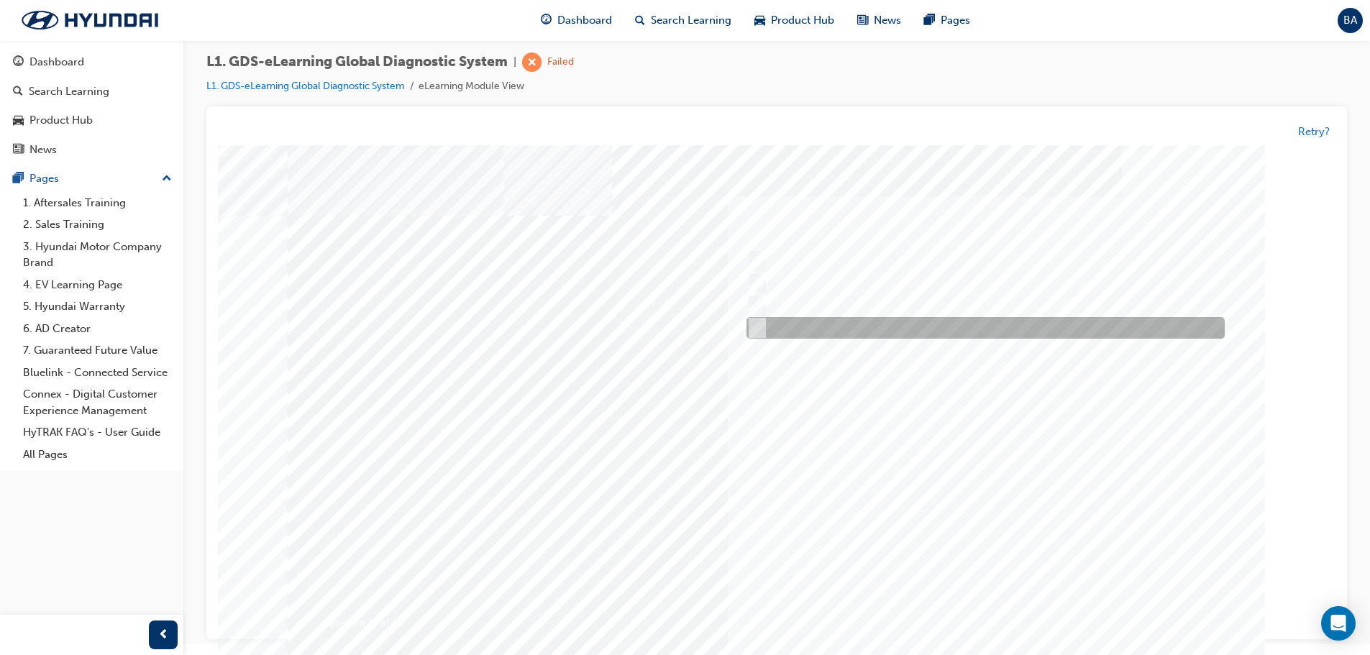
click at [766, 337] on div at bounding box center [982, 329] width 478 height 22
radio input "true"
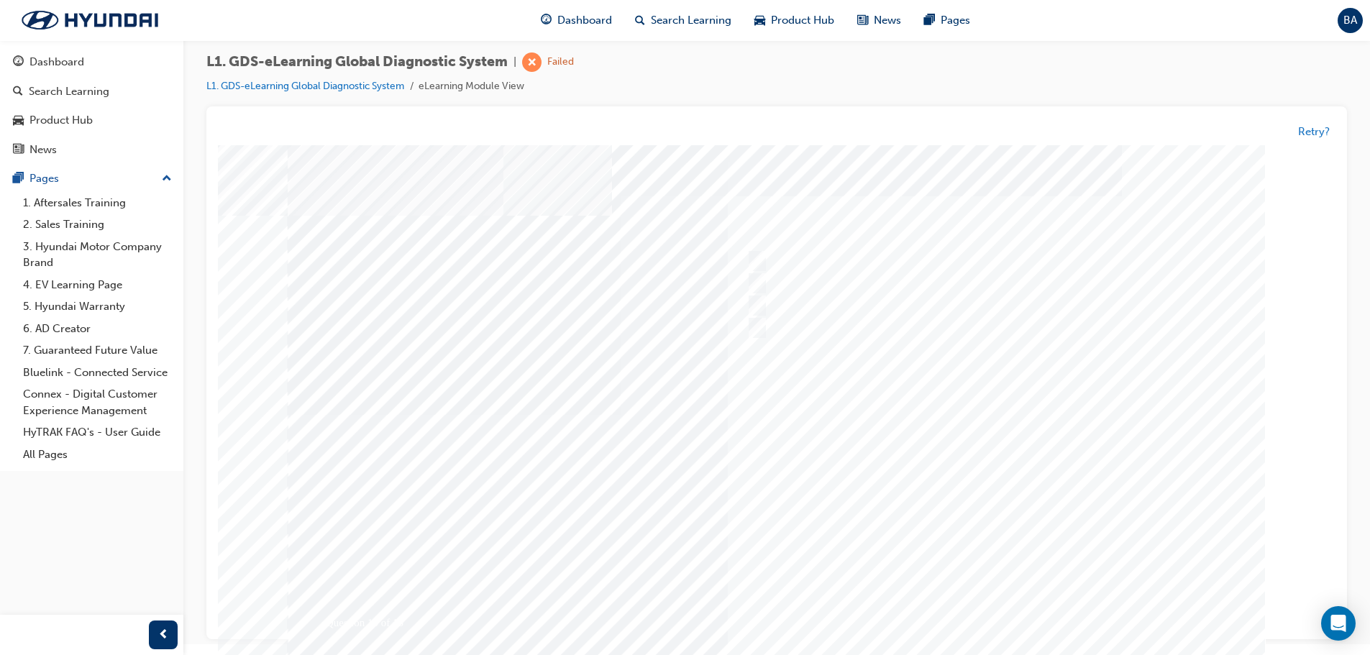
click at [1033, 518] on div at bounding box center [777, 414] width 978 height 539
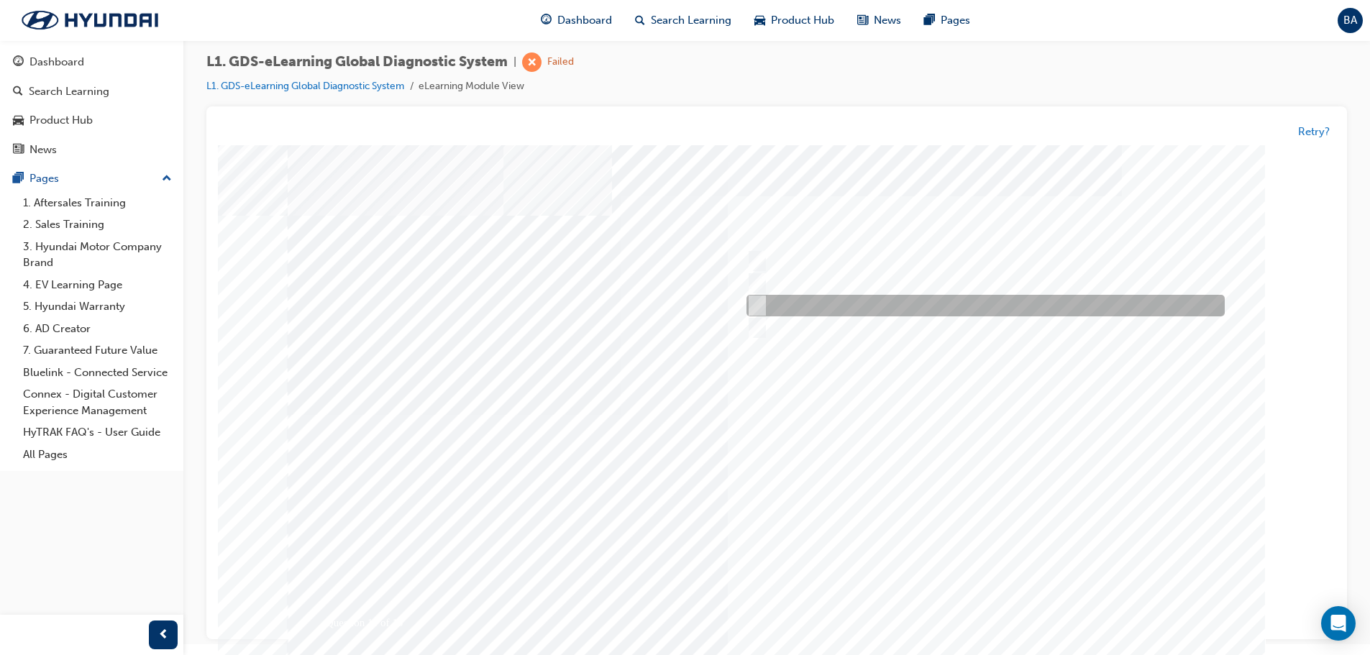
click at [761, 299] on input "To view the oscilloscope using the VMI" at bounding box center [755, 306] width 16 height 16
radio input "true"
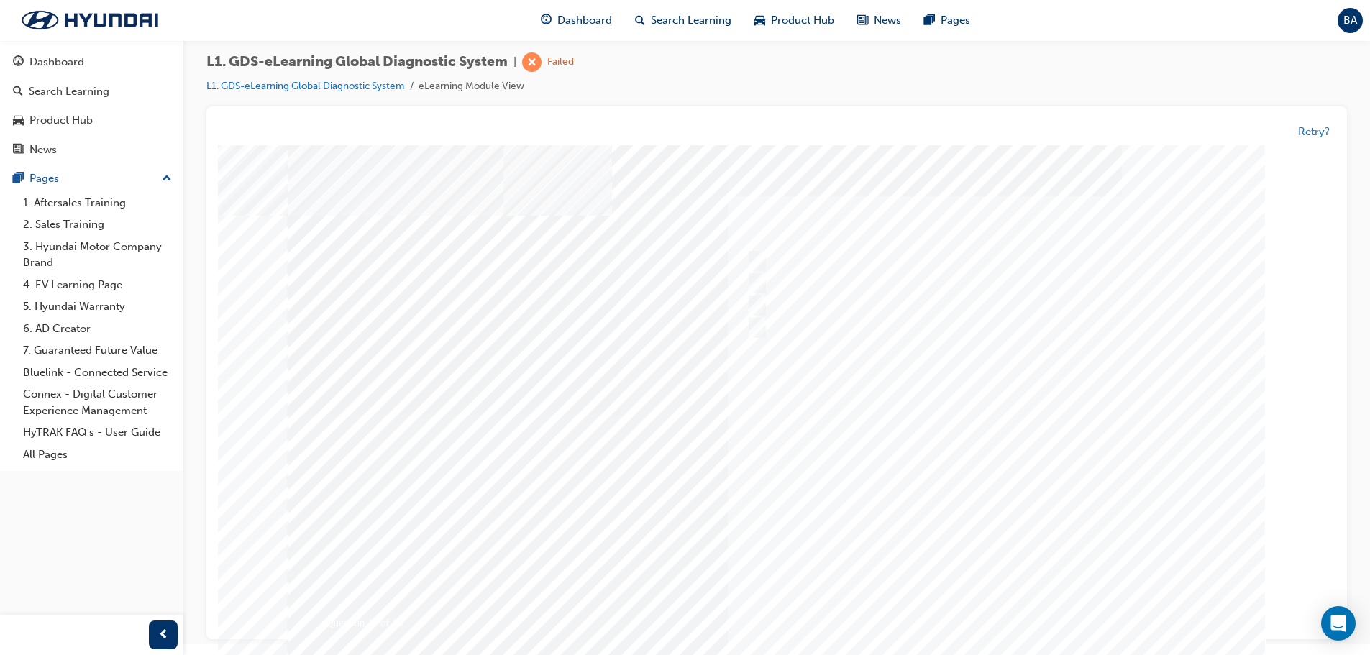
click at [1065, 498] on div at bounding box center [777, 414] width 978 height 539
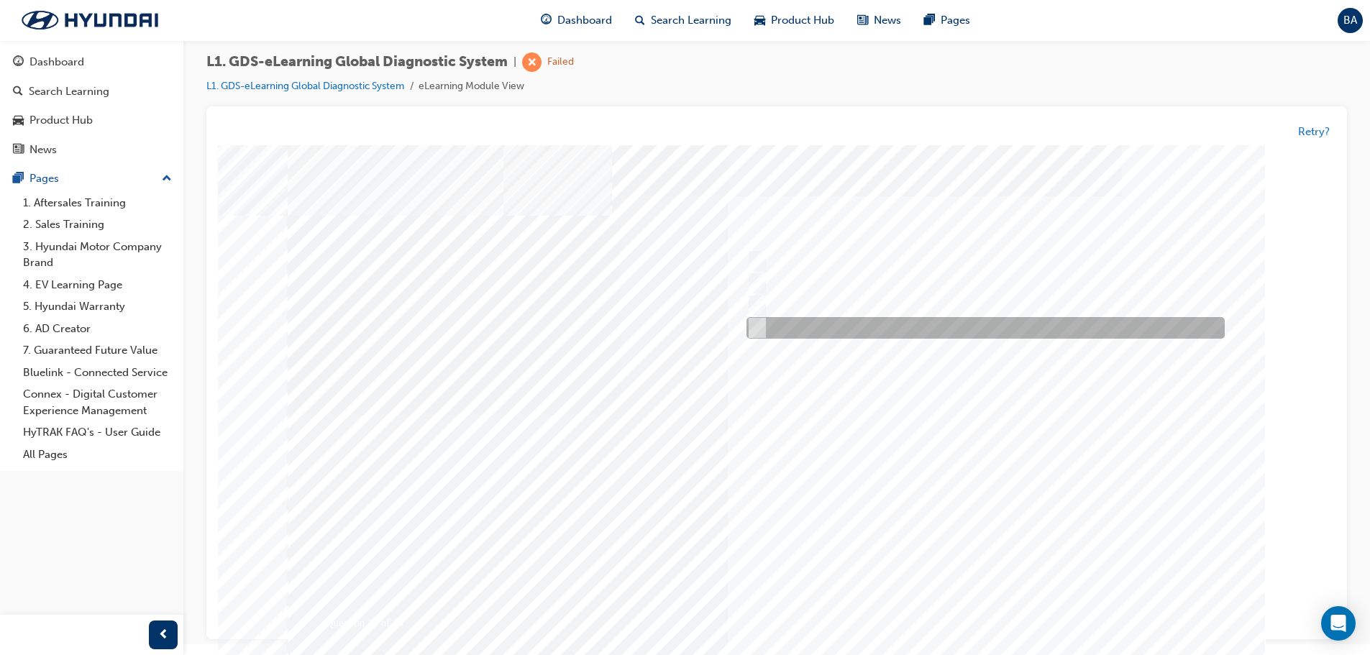
click at [761, 326] on input "Active, Pending and History" at bounding box center [755, 329] width 16 height 16
radio input "true"
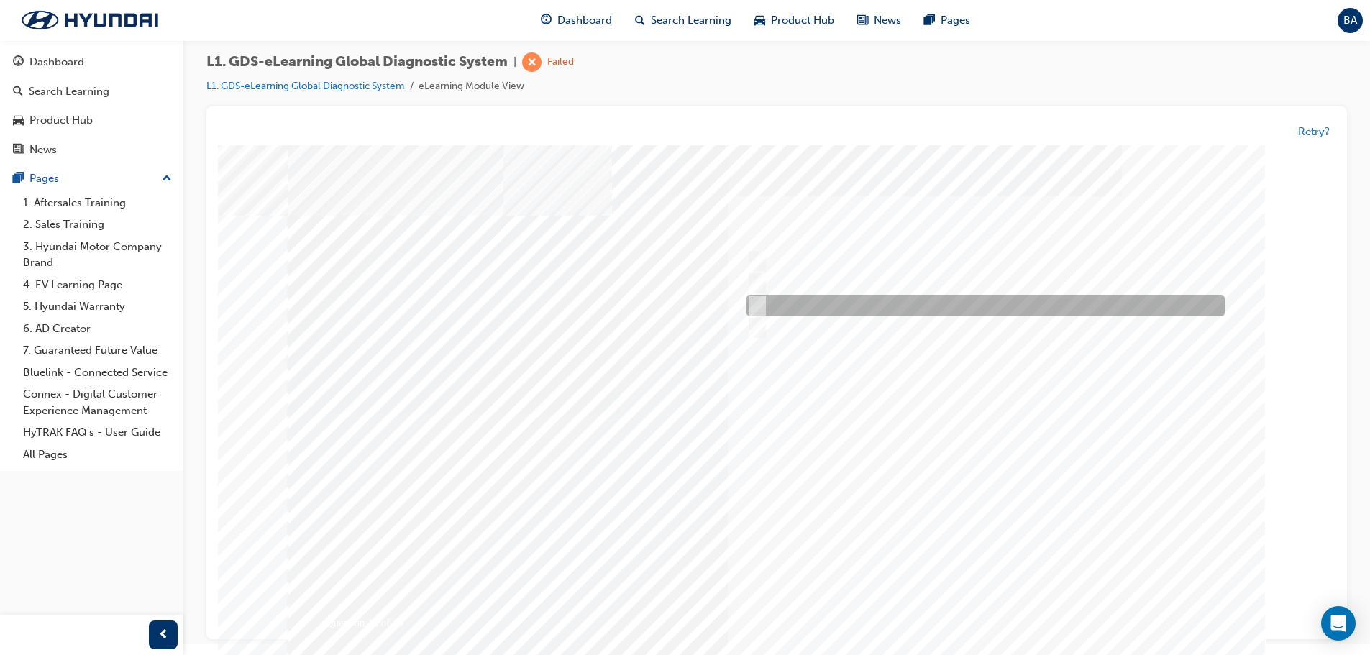
click at [761, 308] on input "Current, Pending and History" at bounding box center [755, 306] width 16 height 16
radio input "true"
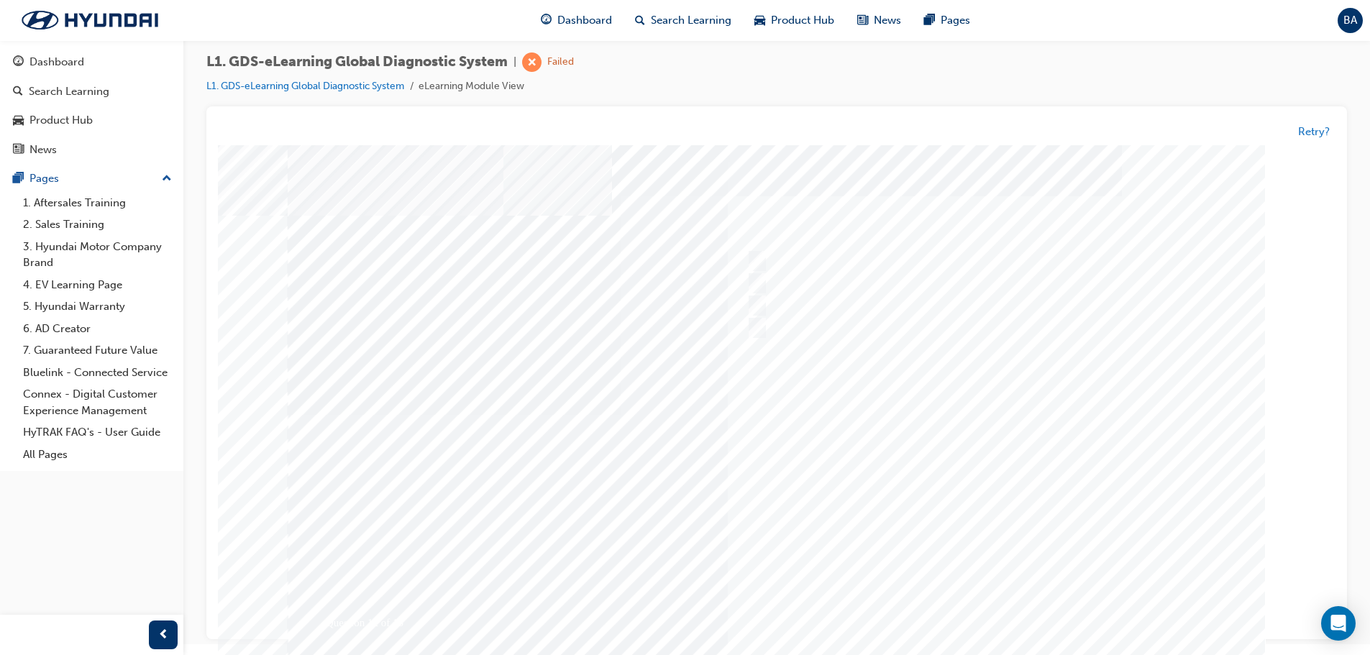
click at [1060, 501] on div at bounding box center [777, 414] width 978 height 539
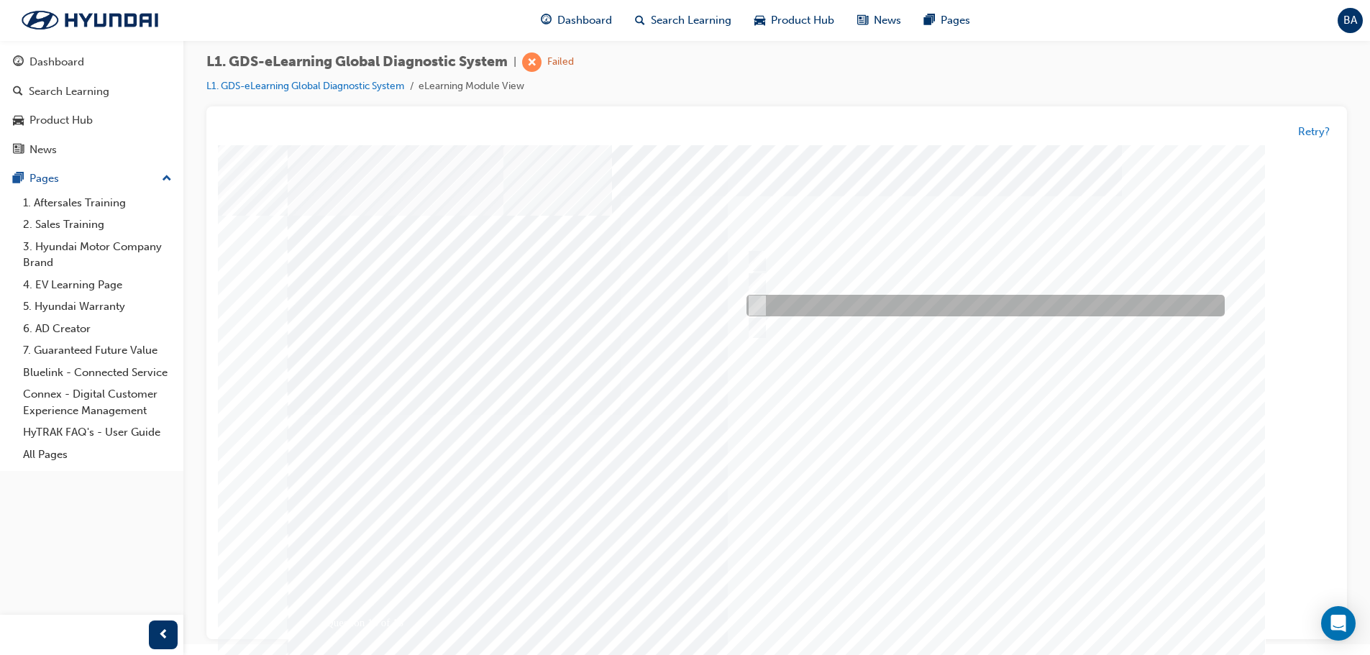
click at [752, 303] on input "Increase the refresh speed of the data" at bounding box center [755, 306] width 16 height 16
radio input "true"
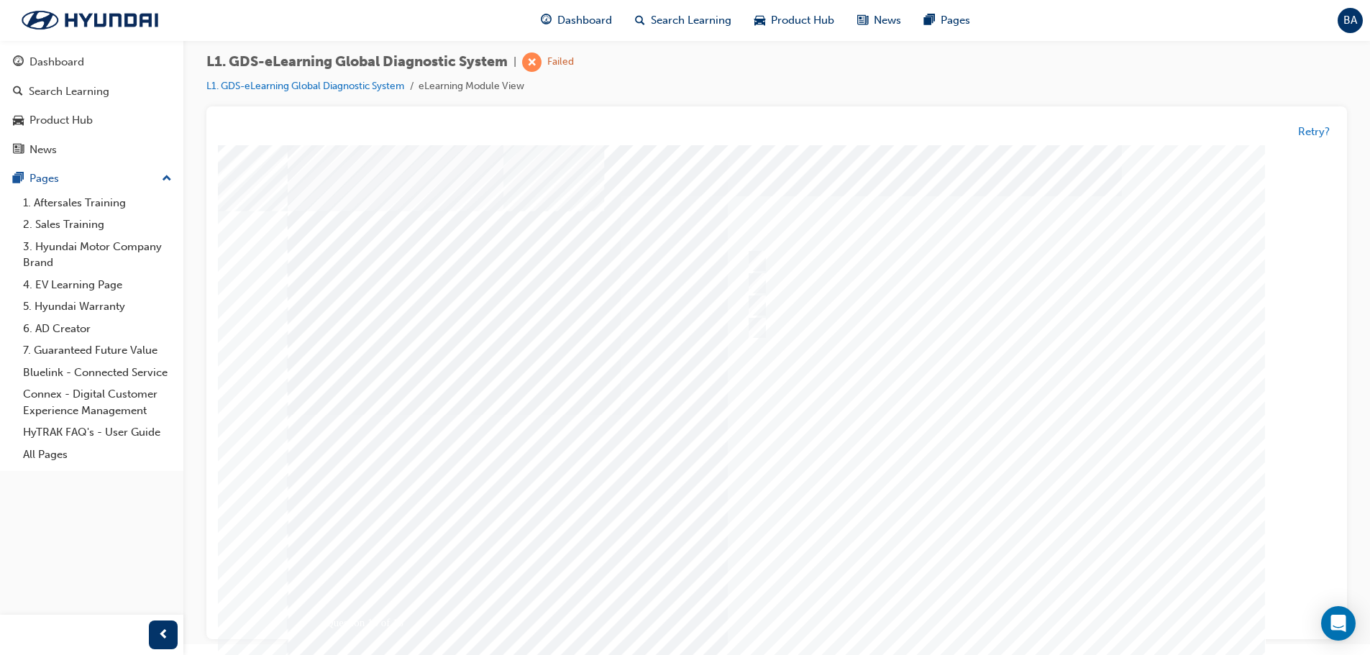
click at [1007, 481] on div at bounding box center [777, 414] width 978 height 539
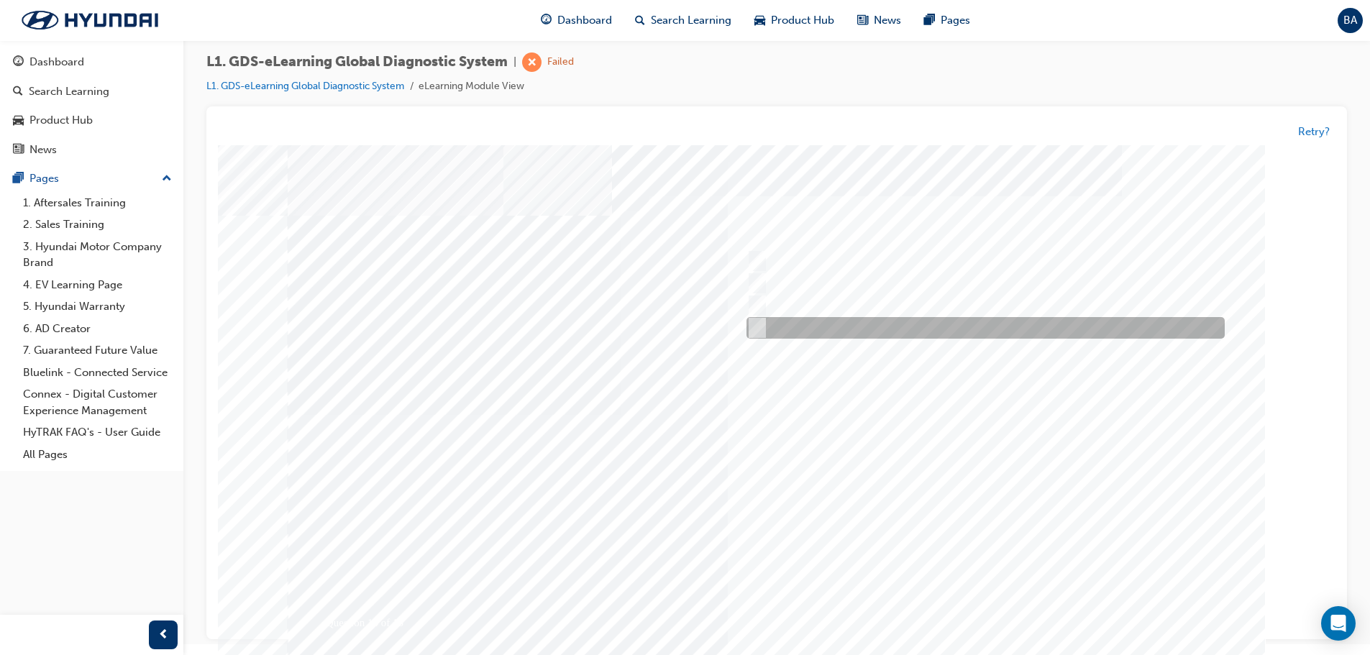
click at [759, 321] on input "Generates a report to Technical Assistance Group" at bounding box center [755, 329] width 16 height 16
radio input "true"
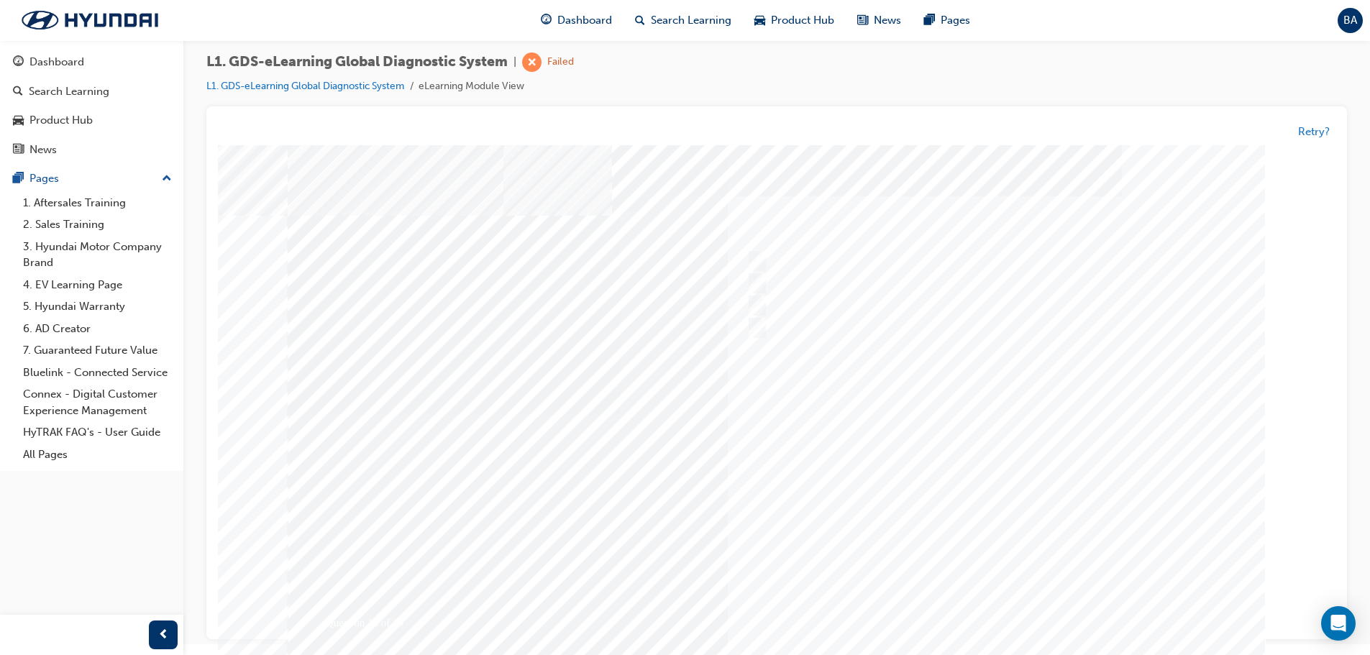
click at [1089, 480] on div at bounding box center [777, 414] width 978 height 539
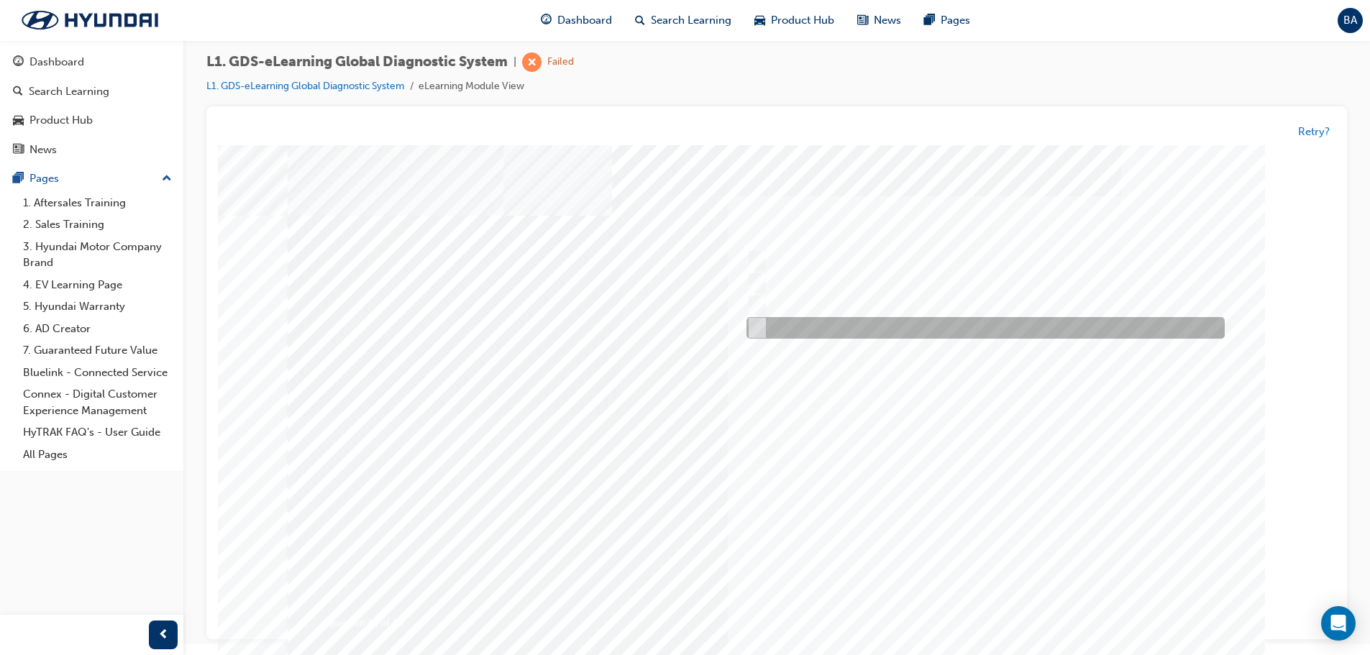
click at [757, 332] on input "0701" at bounding box center [755, 329] width 16 height 16
radio input "true"
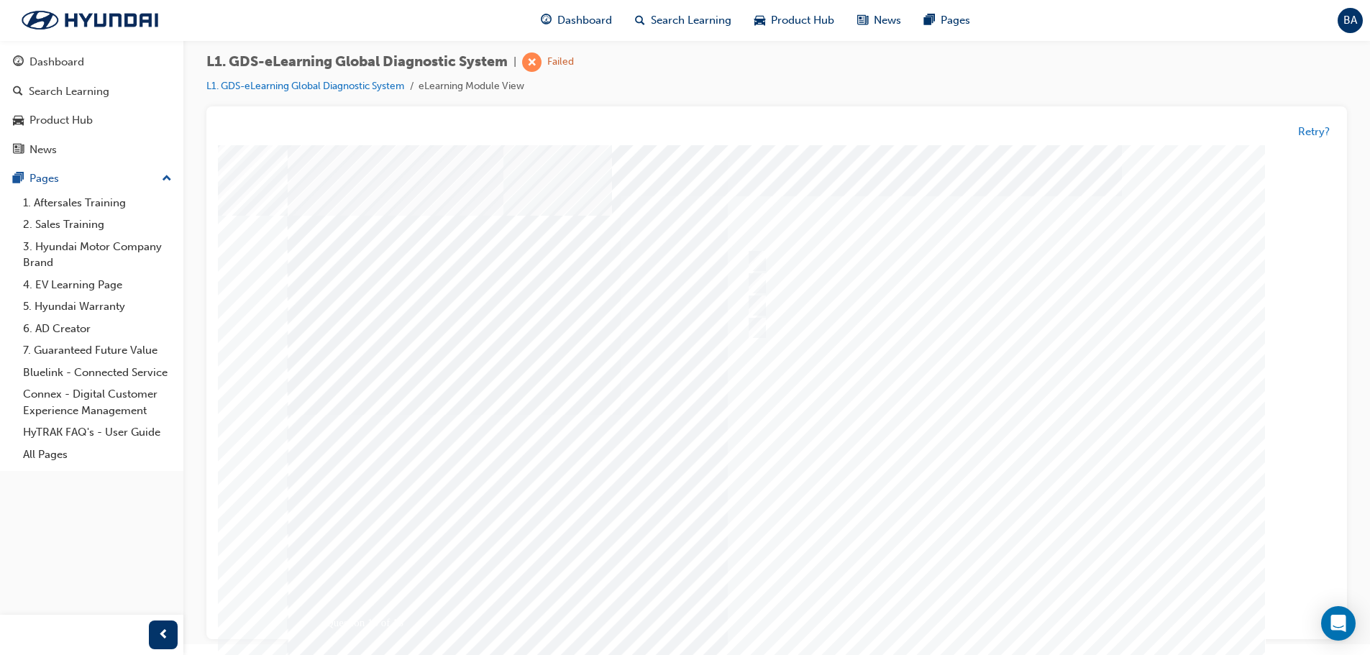
click at [1038, 508] on div at bounding box center [777, 414] width 978 height 539
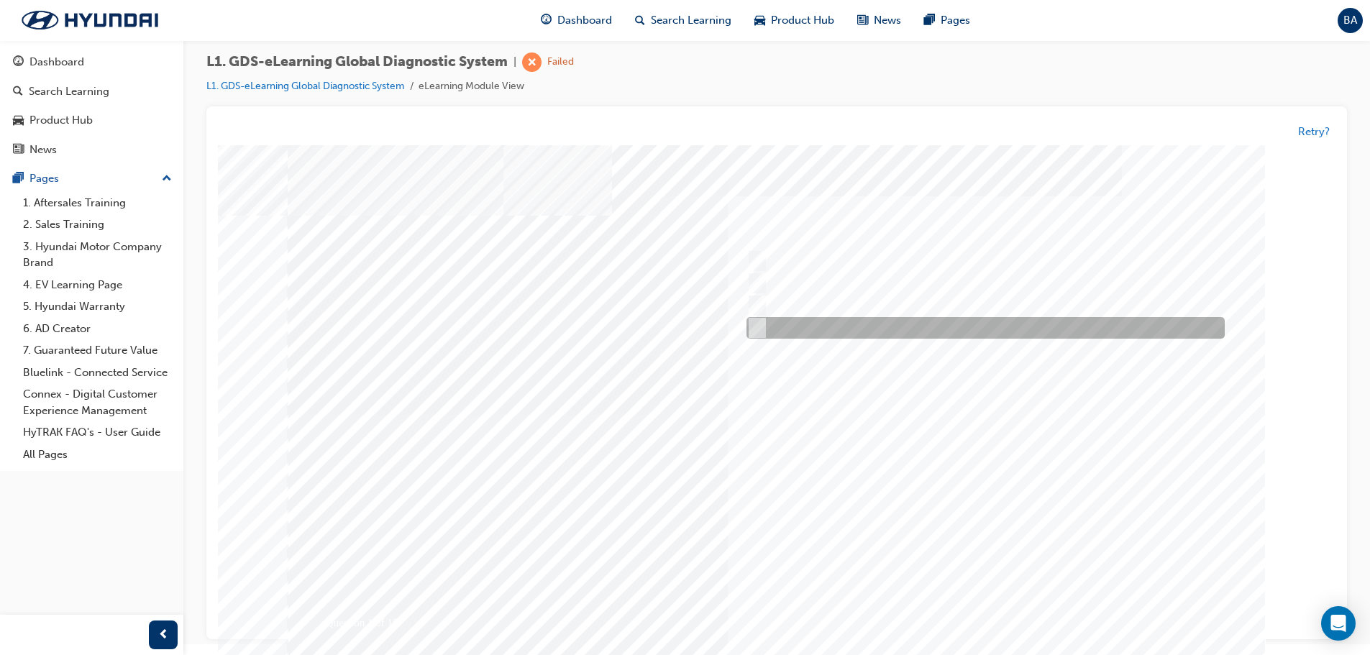
click at [756, 322] on input "Four" at bounding box center [755, 329] width 16 height 16
radio input "true"
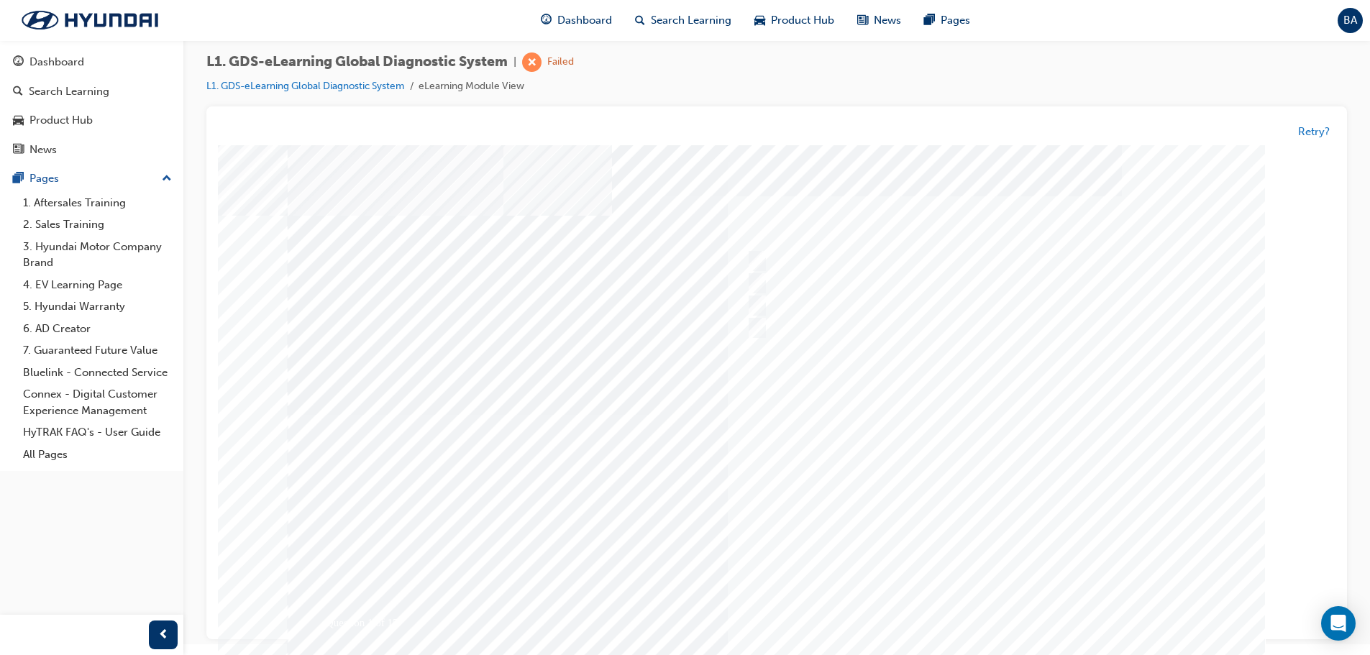
click at [1016, 497] on div at bounding box center [777, 414] width 978 height 539
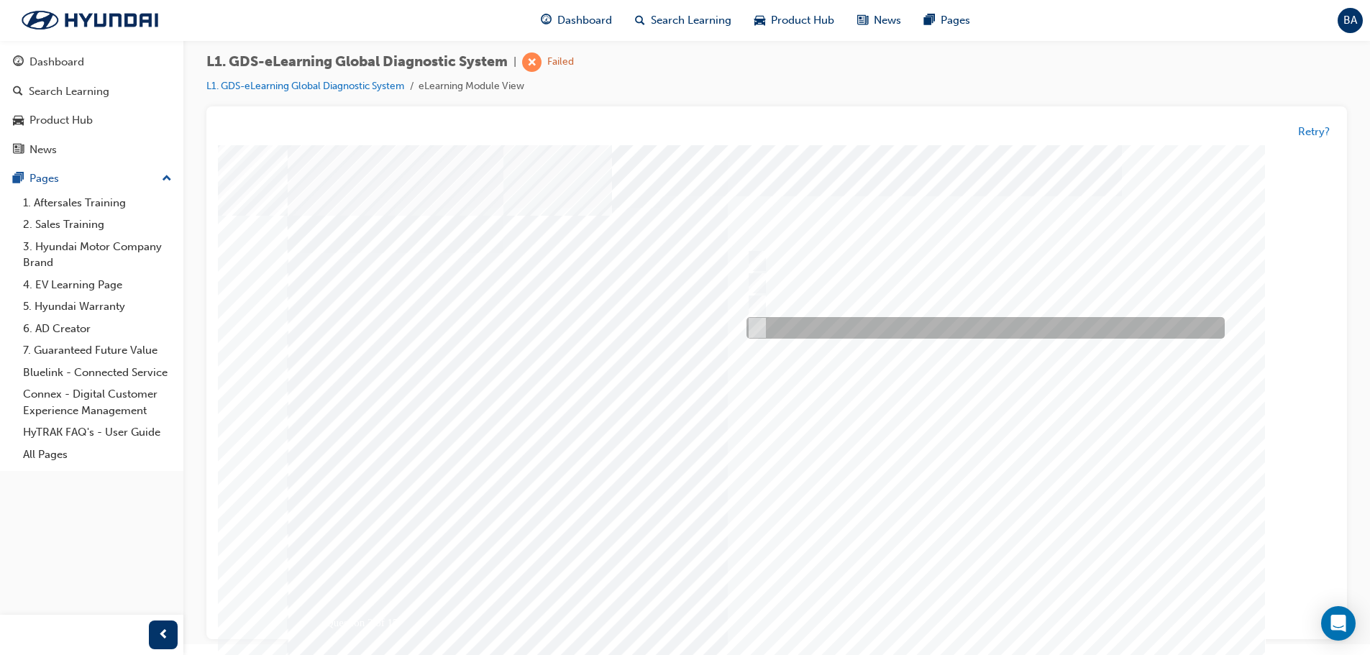
click at [766, 329] on div at bounding box center [982, 329] width 478 height 22
radio input "true"
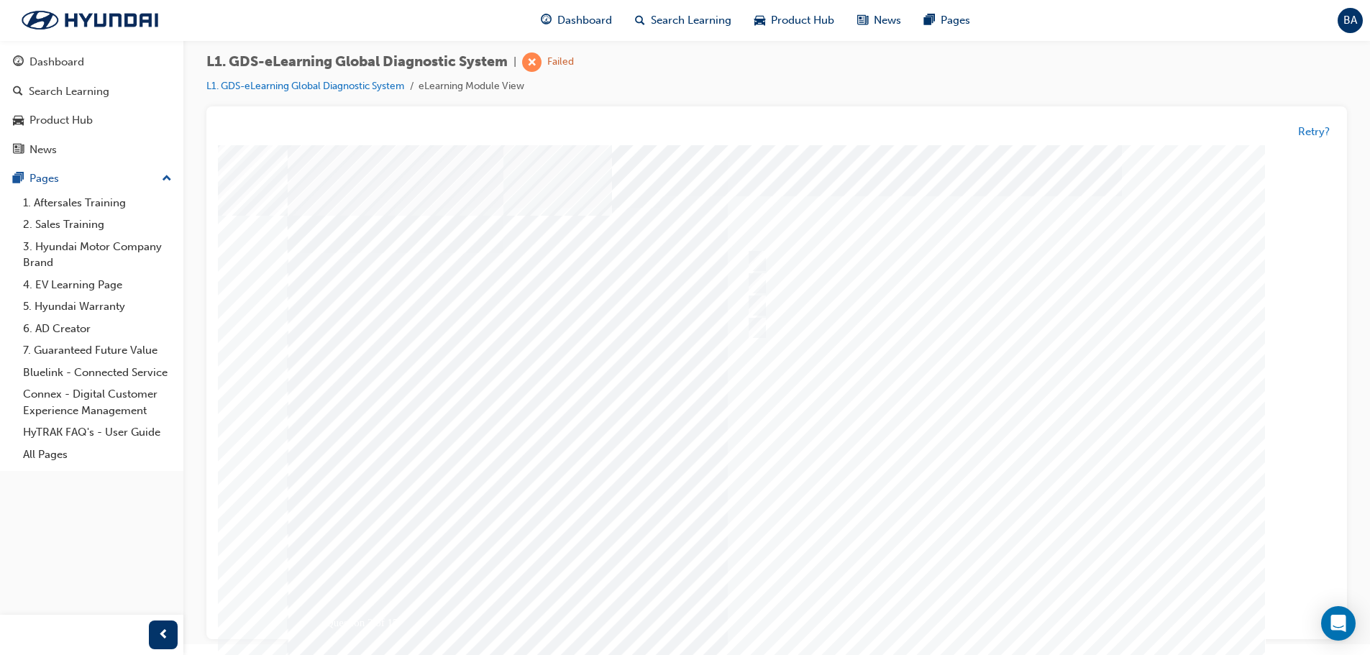
click at [981, 442] on div at bounding box center [777, 414] width 978 height 539
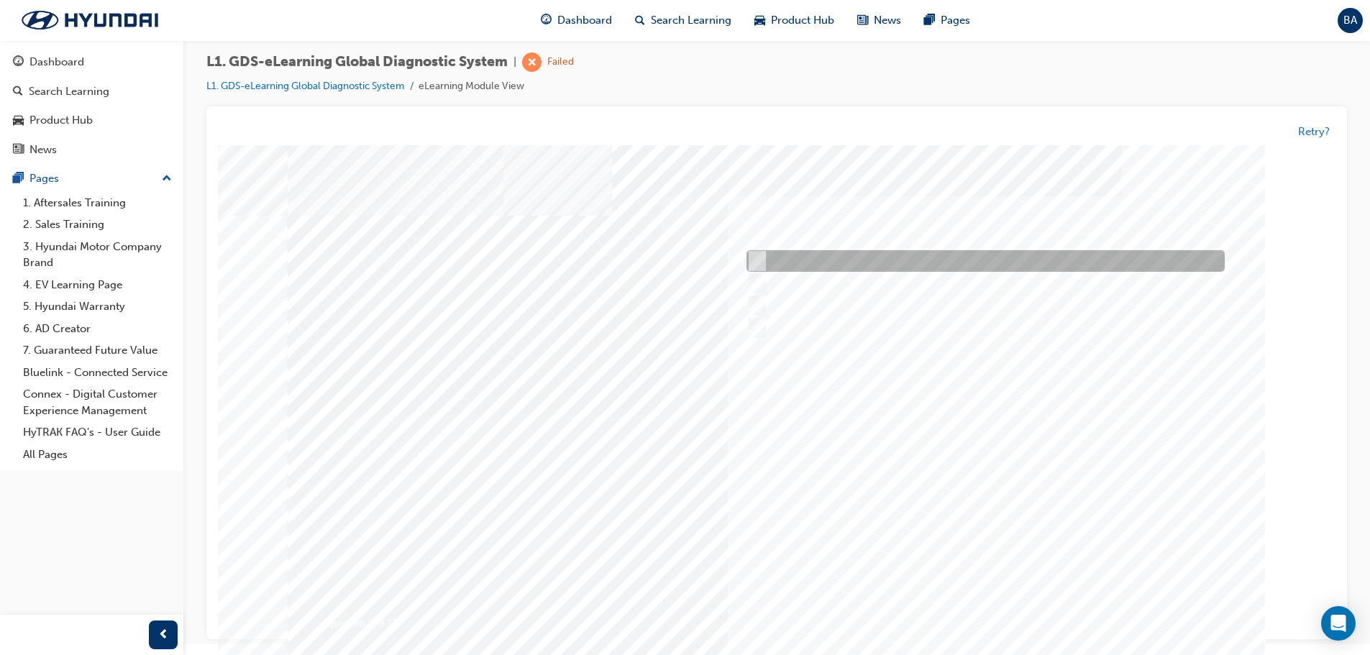
click at [757, 260] on input "User Guide" at bounding box center [754, 262] width 16 height 16
checkbox input "true"
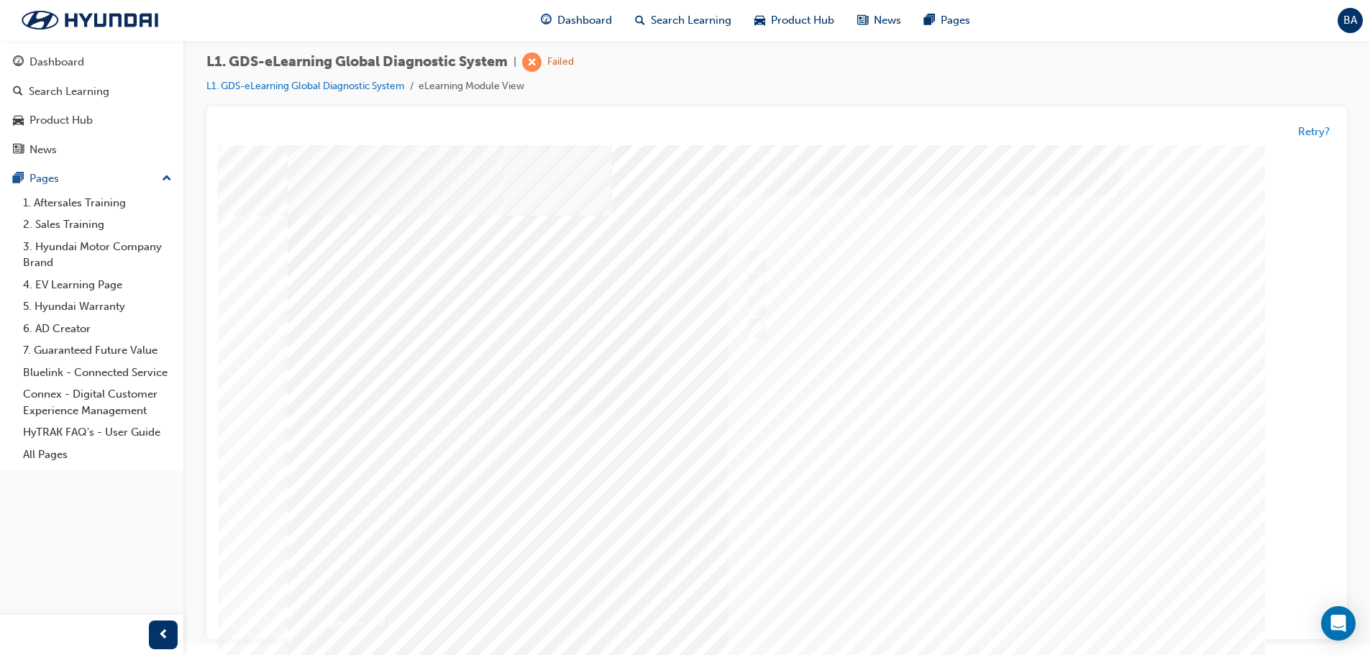
click at [763, 295] on div at bounding box center [986, 285] width 478 height 22
checkbox input "true"
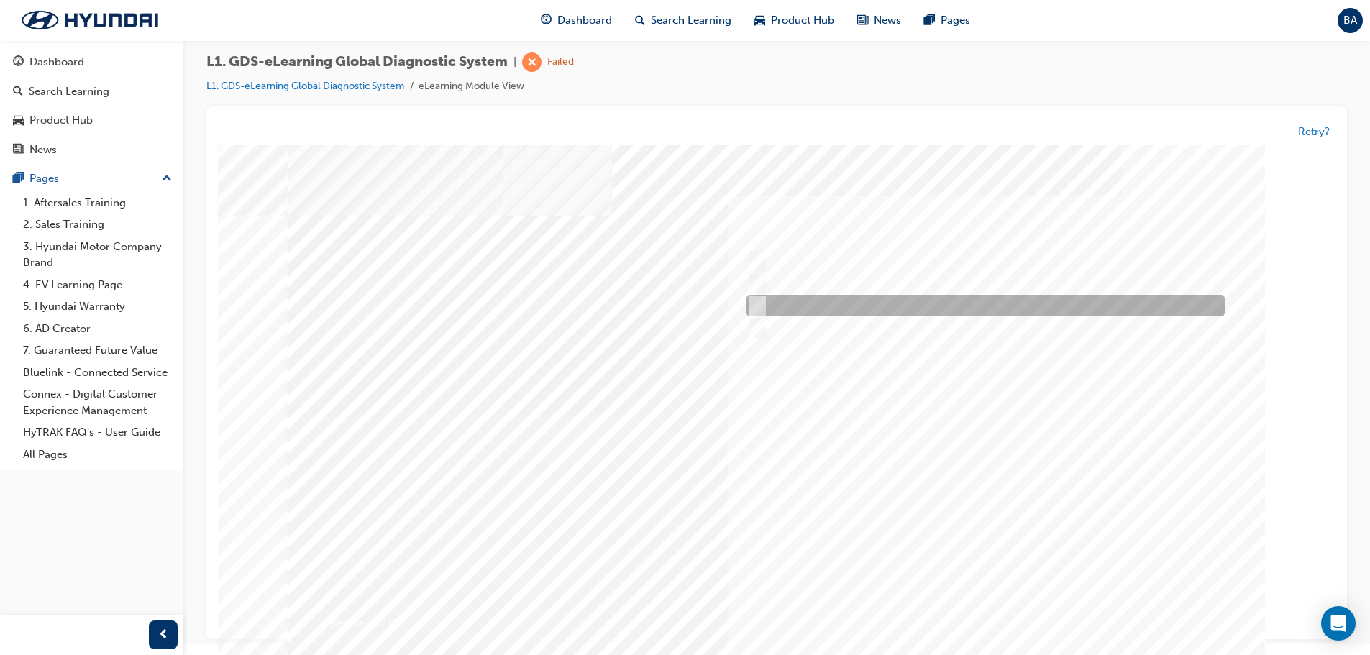
click at [765, 308] on div at bounding box center [982, 307] width 478 height 22
checkbox input "true"
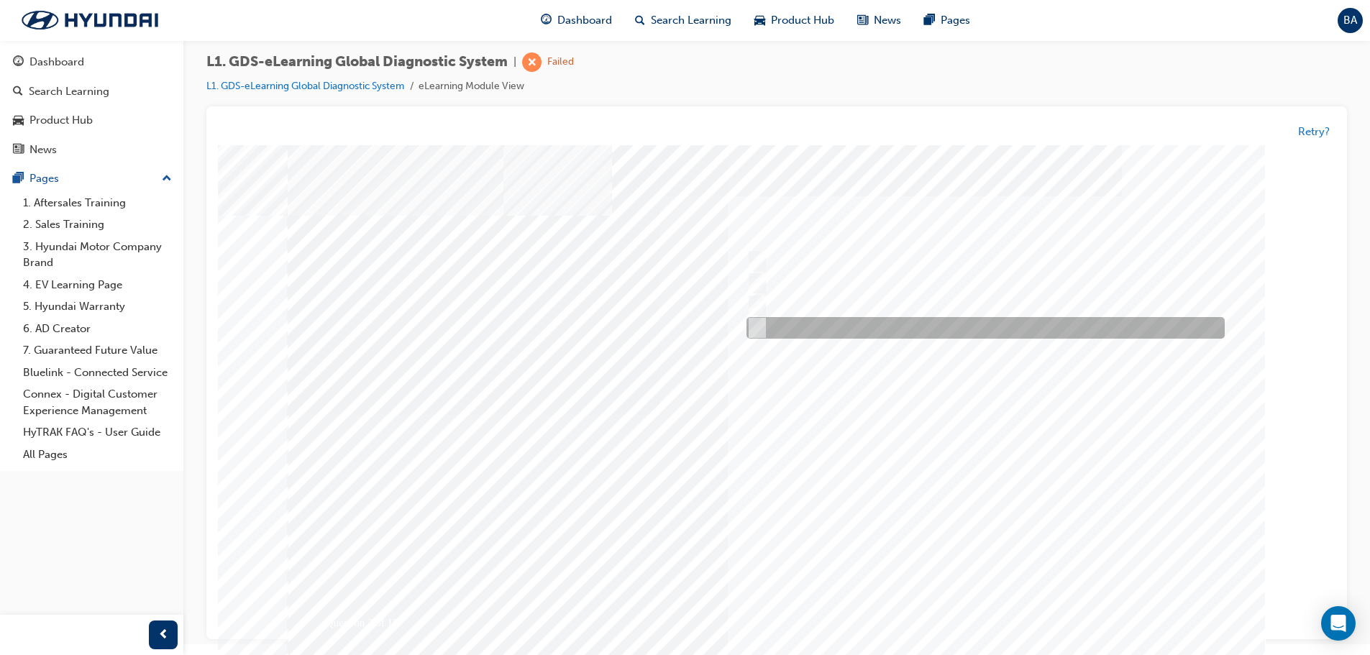
click at [765, 329] on div at bounding box center [982, 329] width 478 height 22
checkbox input "true"
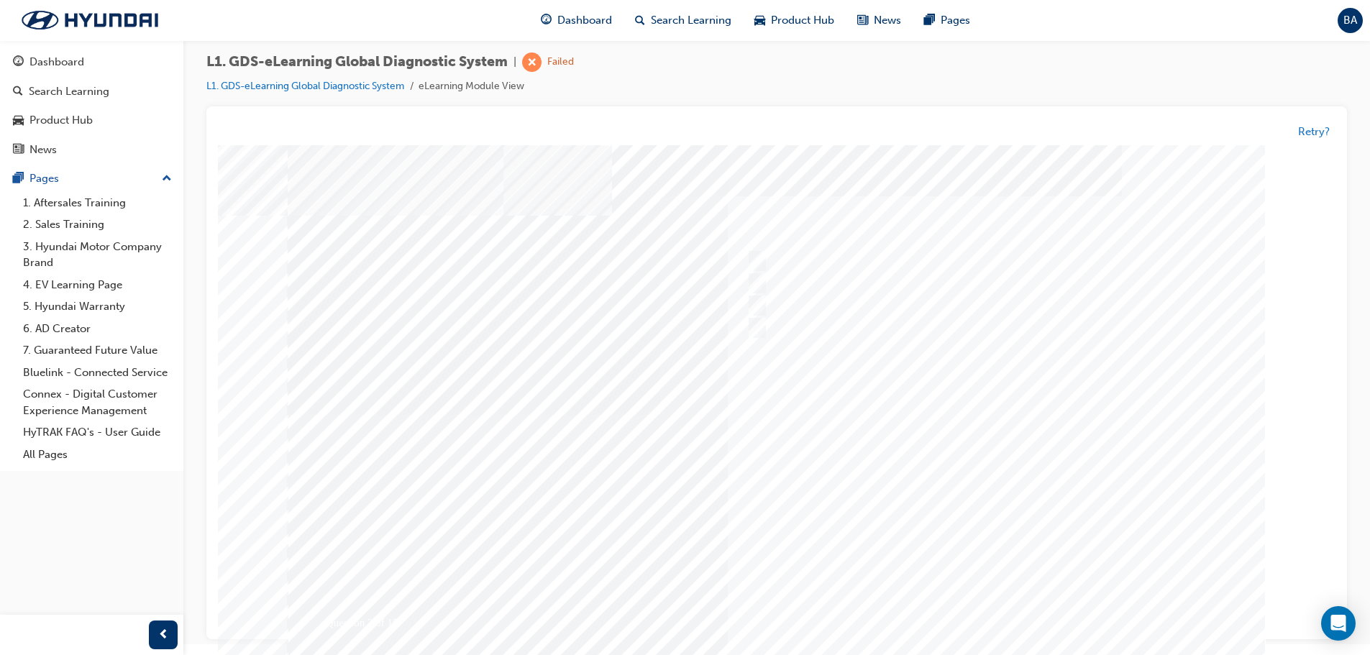
click at [933, 461] on div at bounding box center [777, 414] width 978 height 539
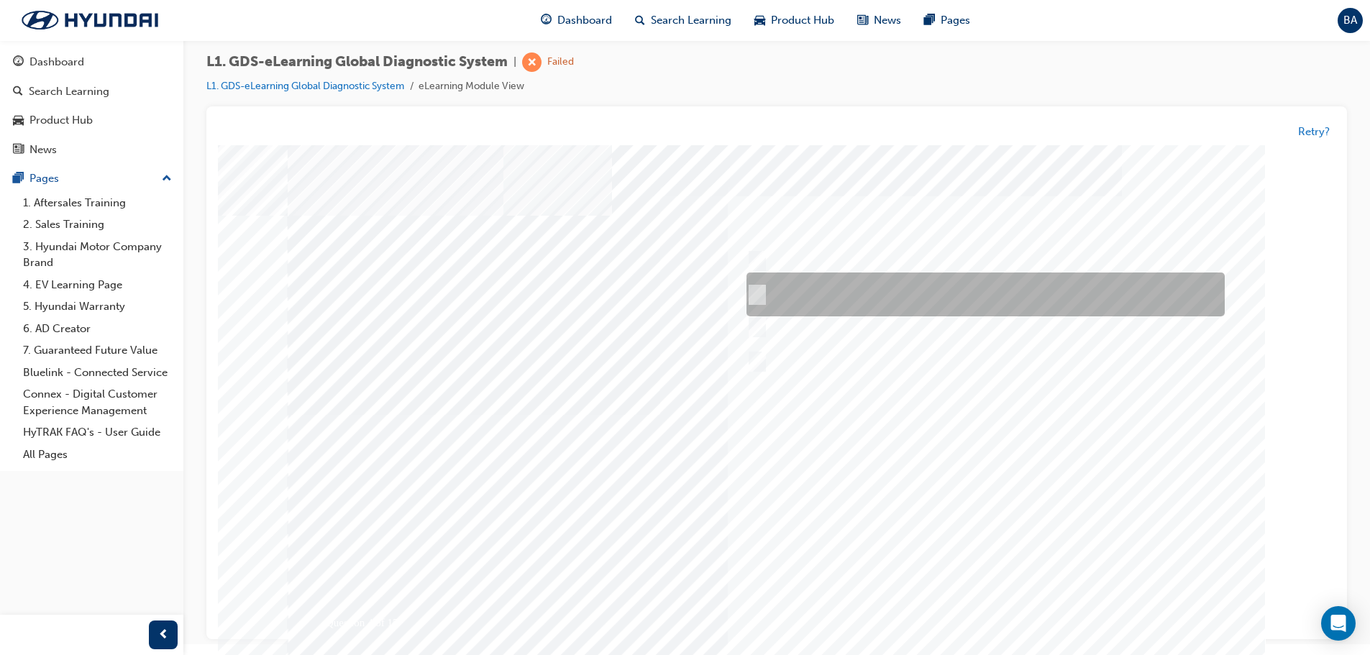
click at [755, 294] on input "START the engine and do not turn the ignition key to the OFF position during th…" at bounding box center [755, 296] width 16 height 16
radio input "true"
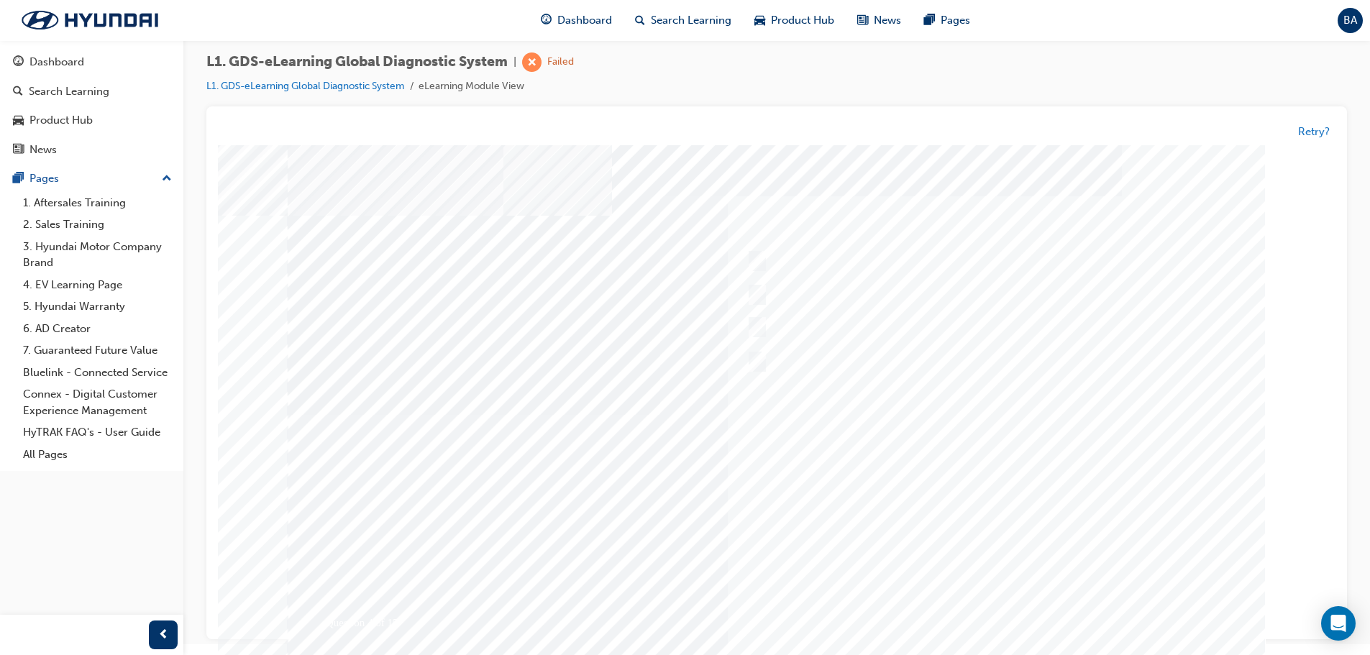
click at [992, 483] on div at bounding box center [777, 414] width 978 height 539
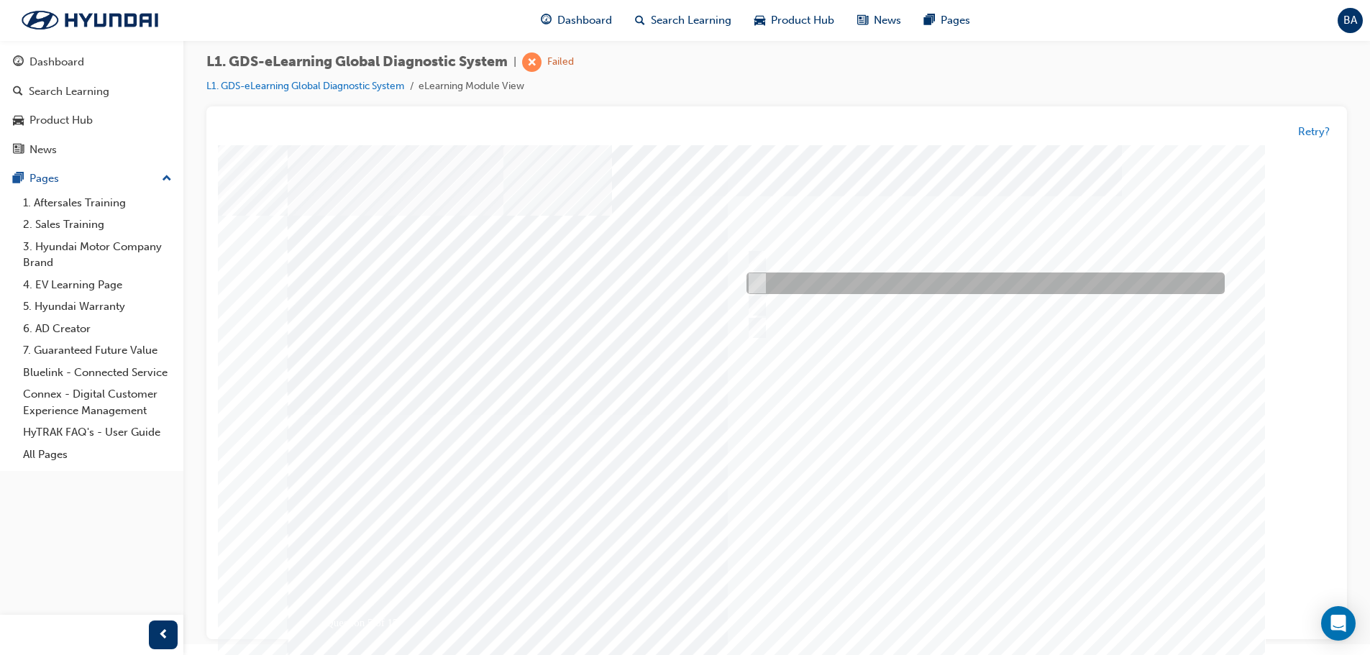
click at [752, 288] on input "From GDS Smart Toolbox by selecting Service Information" at bounding box center [754, 284] width 16 height 16
checkbox input "true"
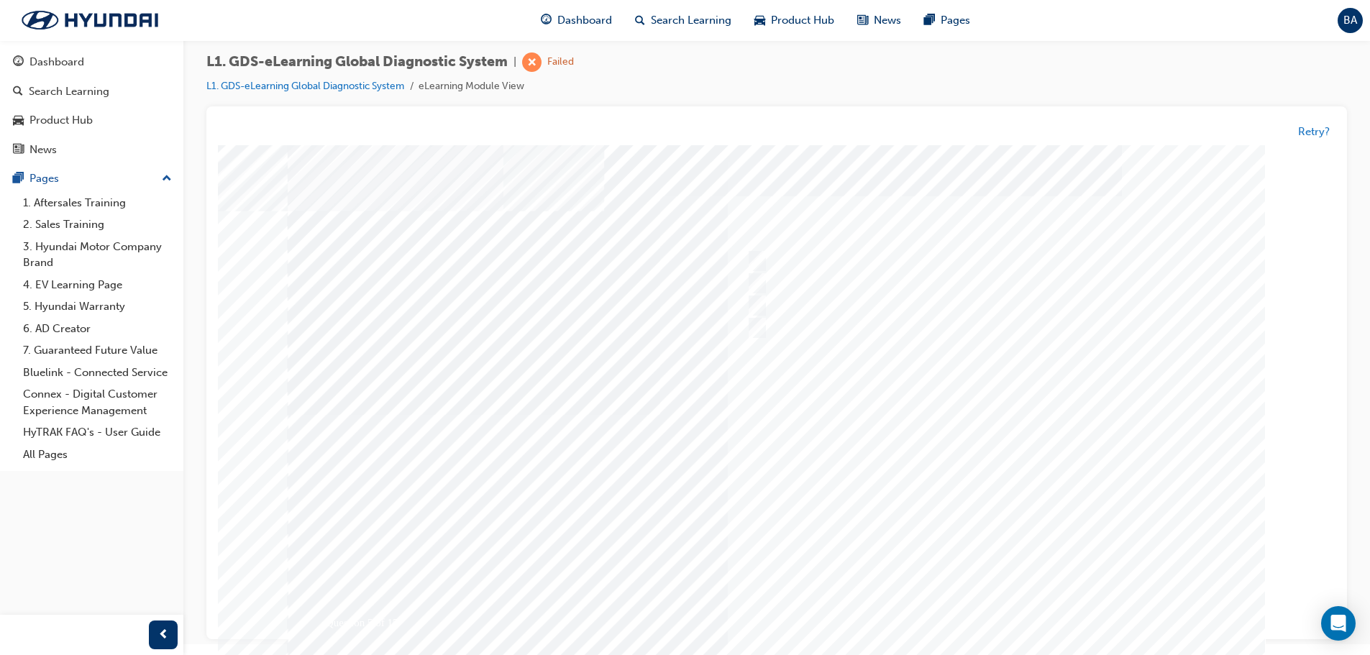
click at [1050, 491] on div at bounding box center [777, 414] width 978 height 539
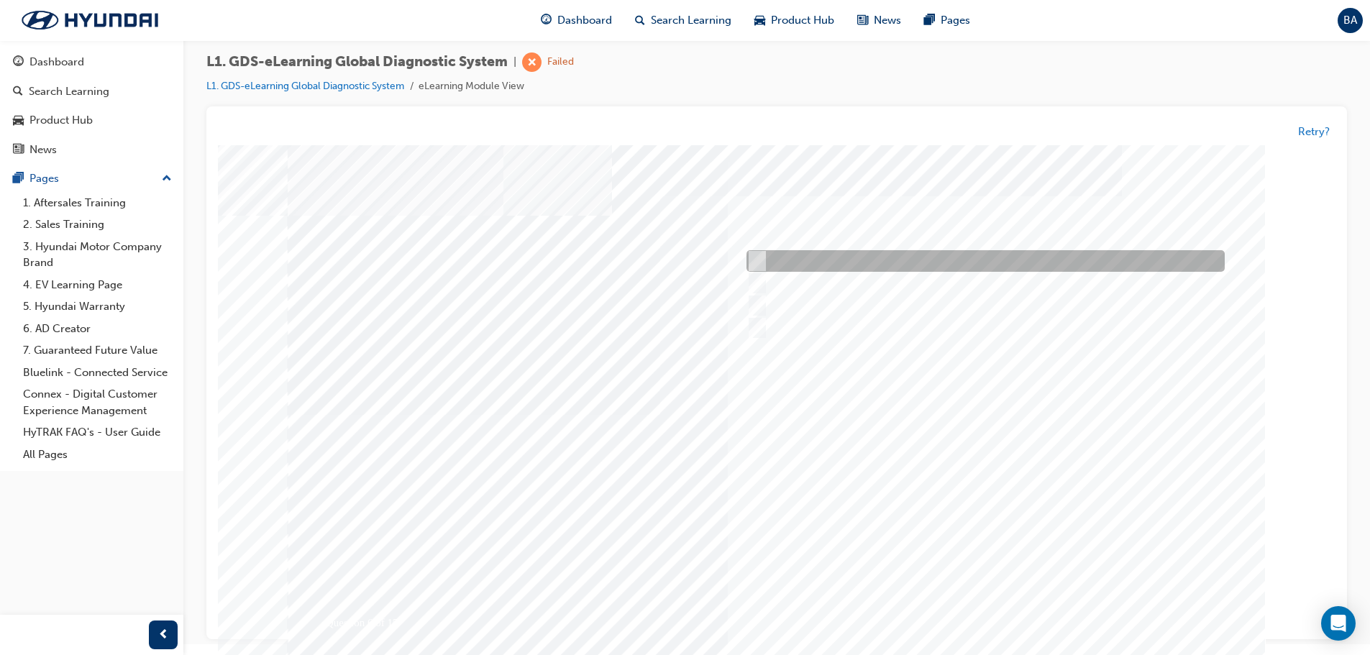
click at [754, 258] on input "Touch and feel to check if component’s operating" at bounding box center [754, 262] width 16 height 16
checkbox input "true"
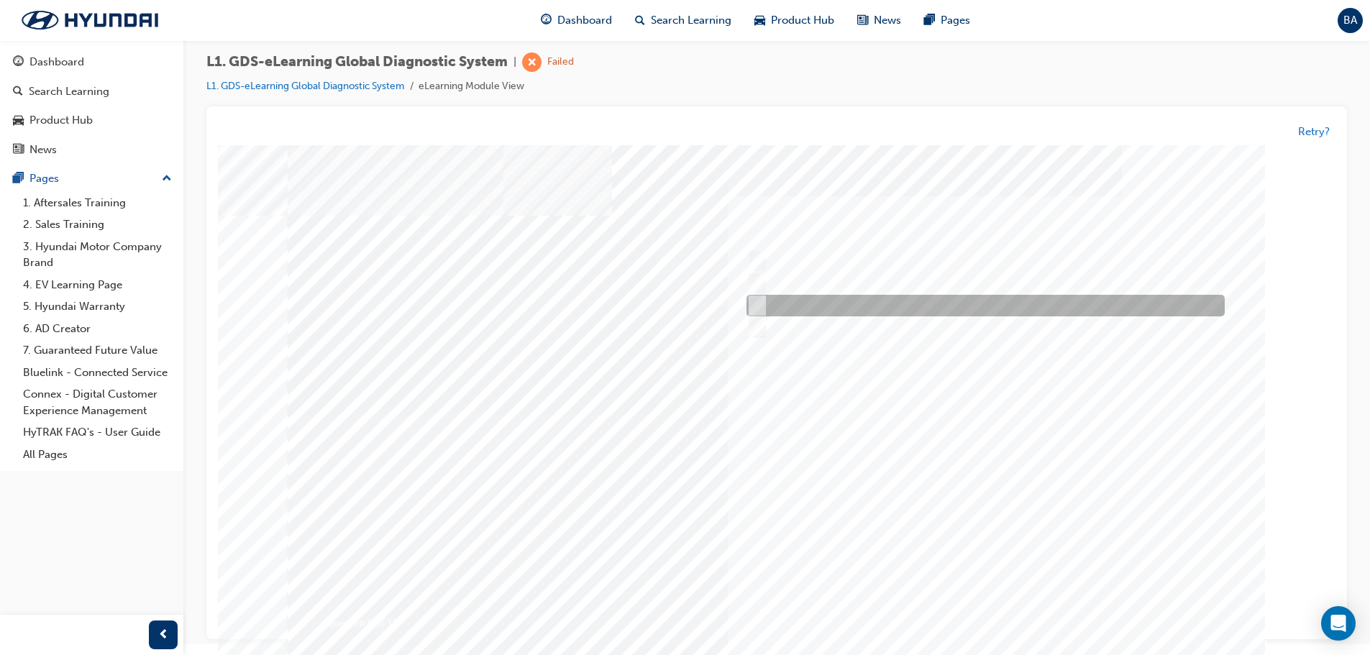
click at [758, 301] on input "Remove the component and check for operation" at bounding box center [754, 306] width 16 height 16
checkbox input "true"
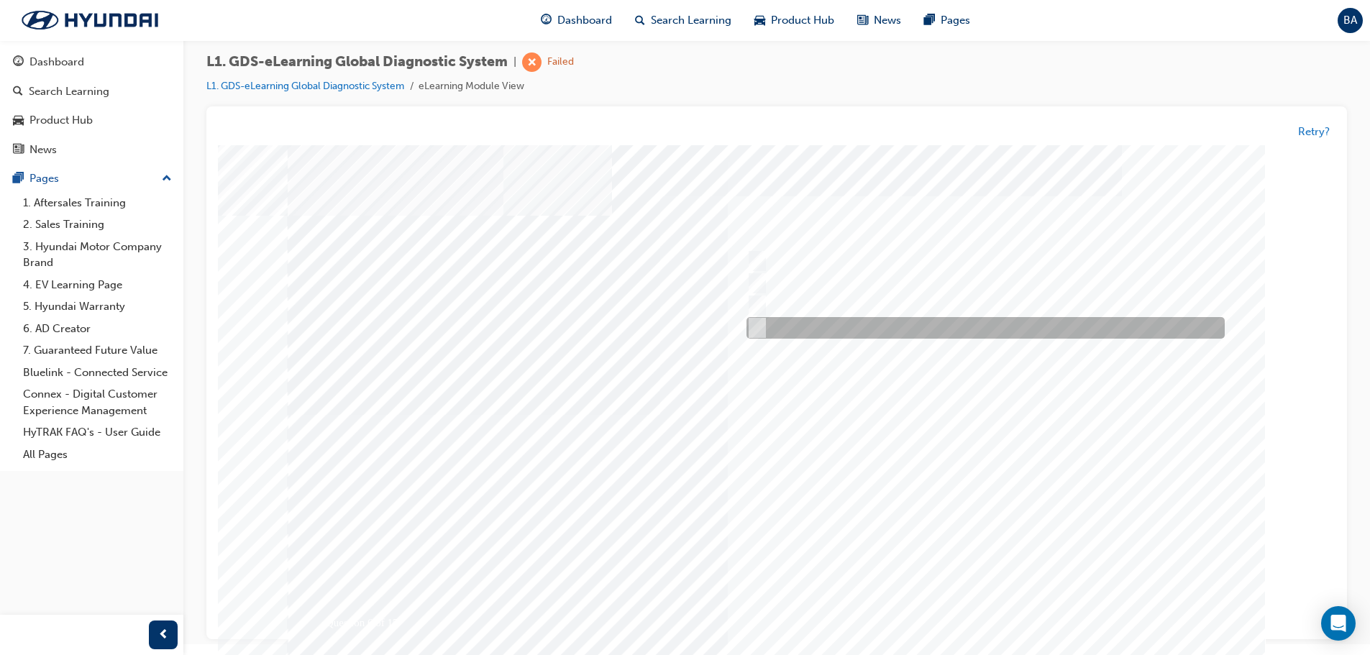
click at [757, 330] on input "Hear if the component to check for operation" at bounding box center [754, 329] width 16 height 16
checkbox input "true"
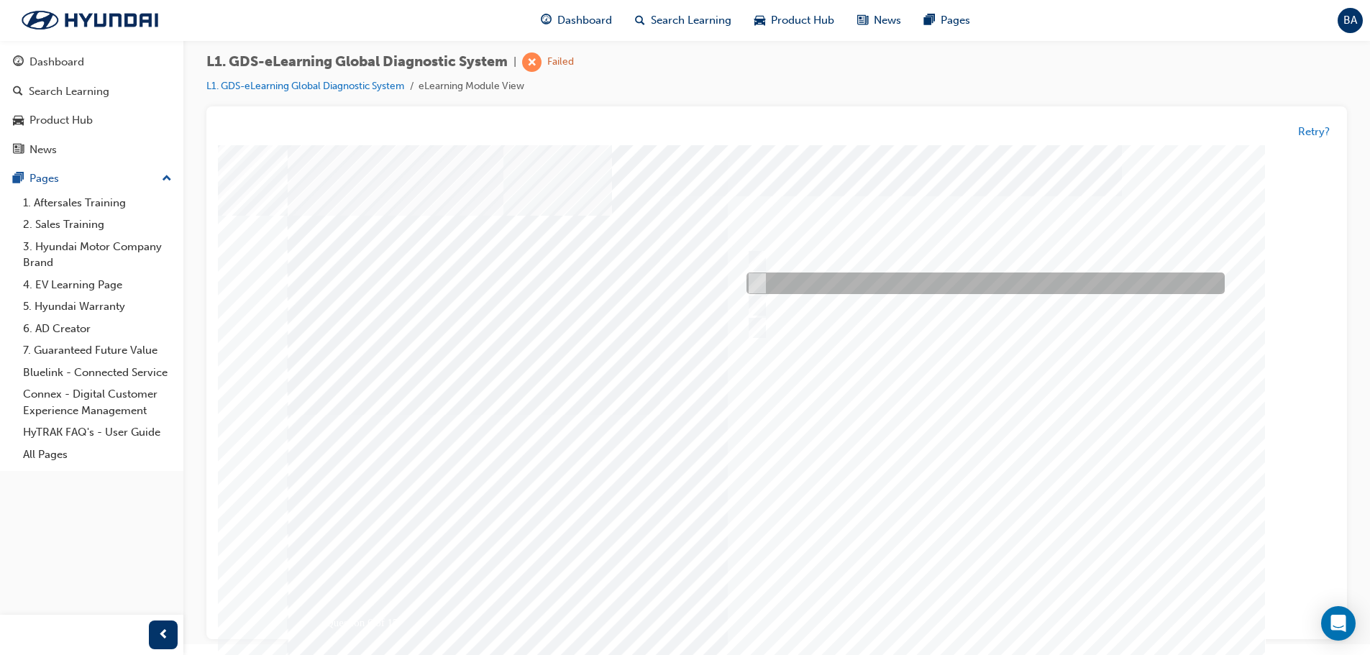
click at [750, 284] on input "Physically look at the component to check if it’s operating" at bounding box center [754, 284] width 16 height 16
checkbox input "true"
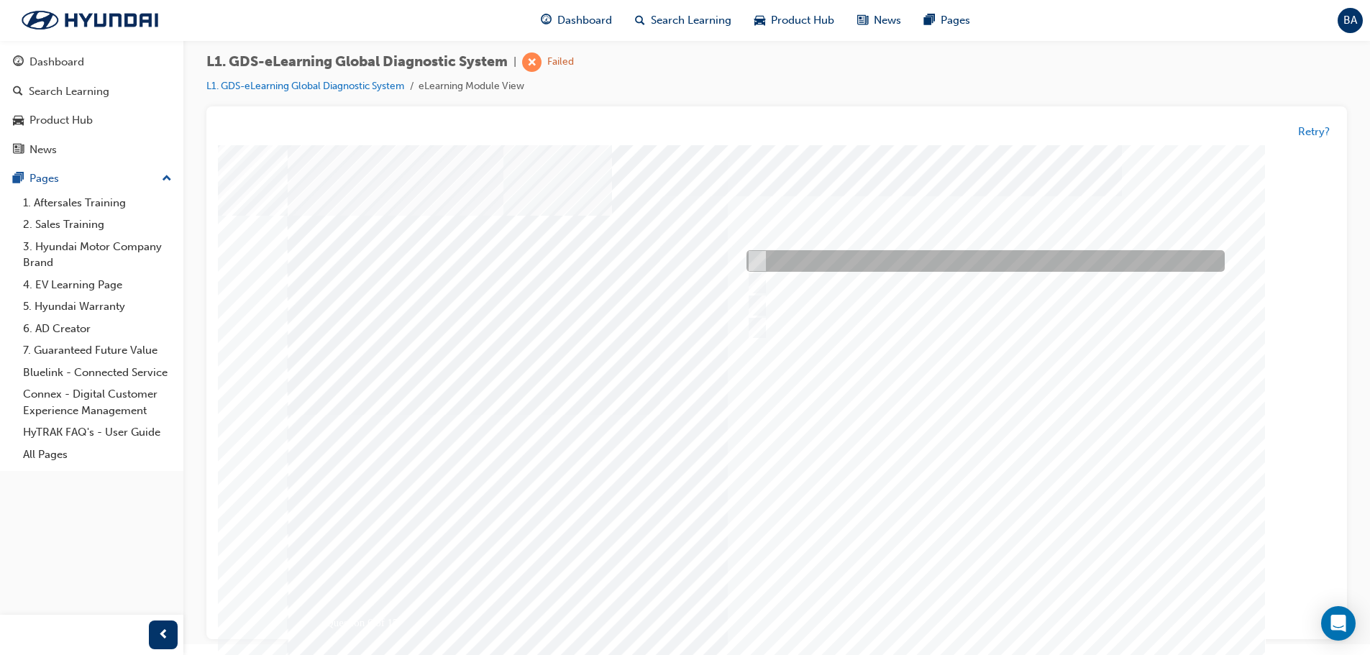
click at [751, 268] on input "Touch and feel to check if component’s operating" at bounding box center [754, 262] width 16 height 16
checkbox input "false"
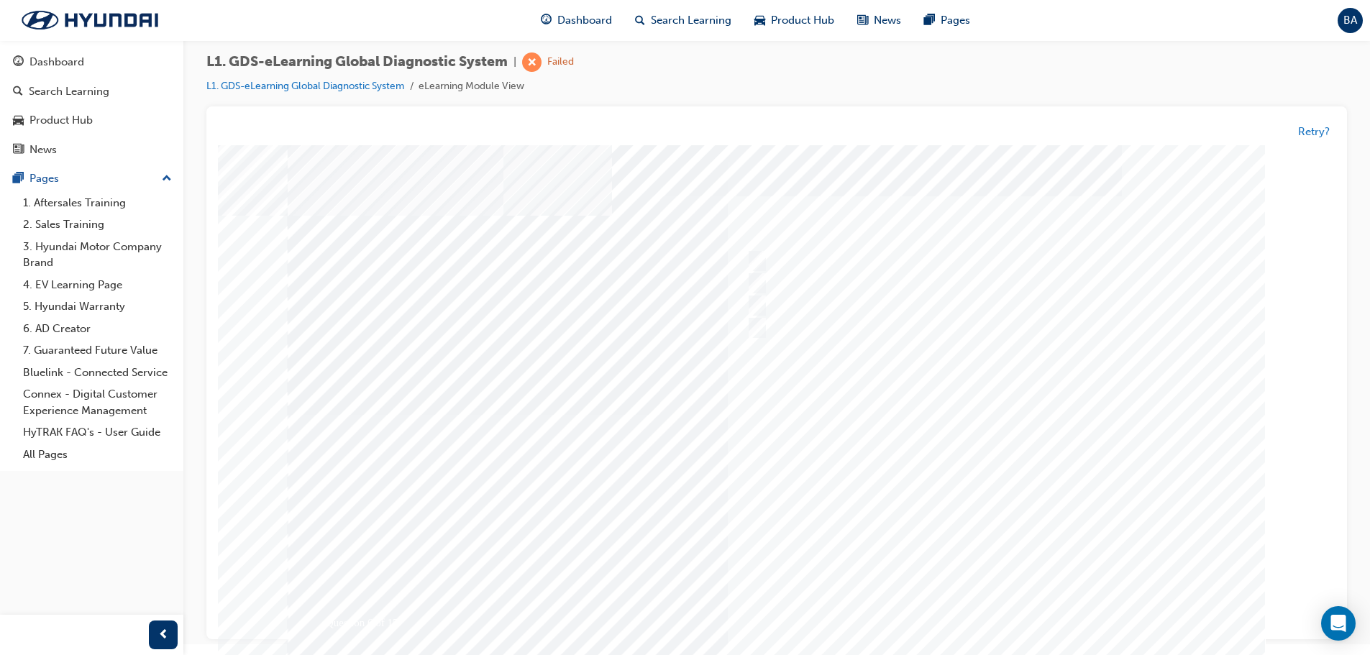
click at [1049, 490] on div at bounding box center [777, 414] width 978 height 539
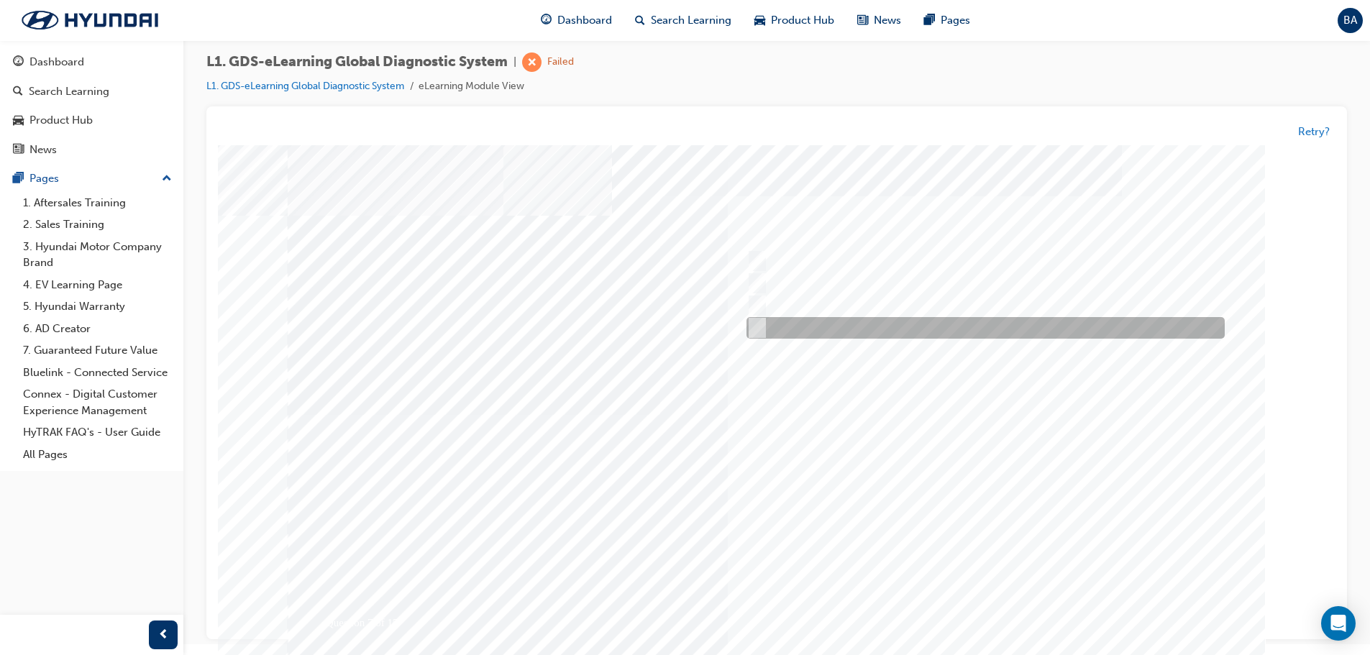
click at [754, 329] on input "Everytime an ECU upgrade is required" at bounding box center [755, 329] width 16 height 16
radio input "true"
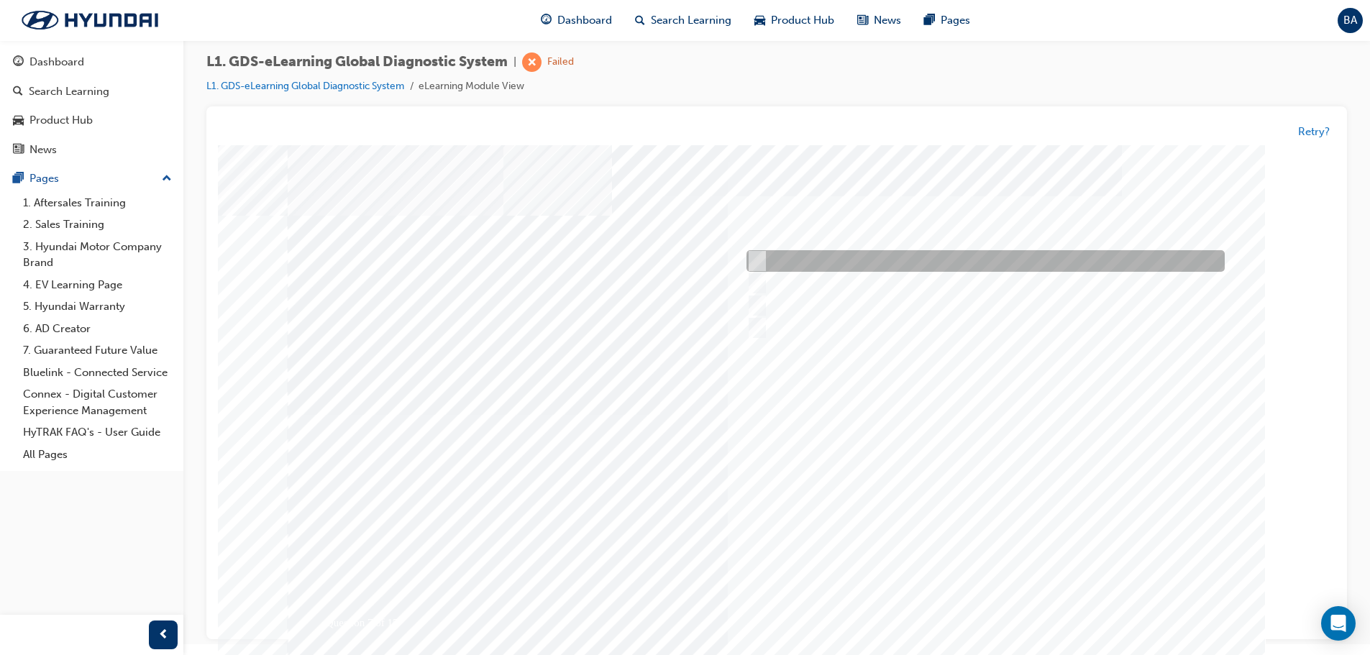
click at [758, 258] on input "When instructed by the Service Manager" at bounding box center [755, 262] width 16 height 16
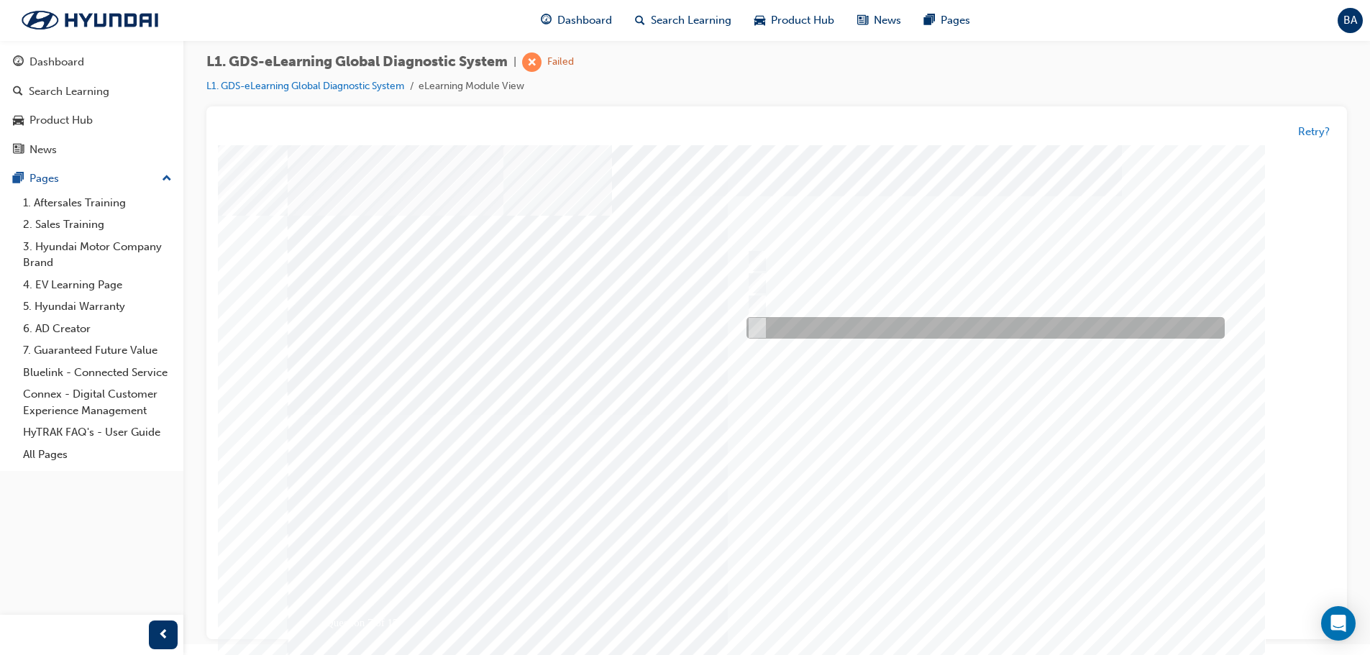
click at [762, 327] on div at bounding box center [982, 329] width 478 height 22
radio input "false"
radio input "true"
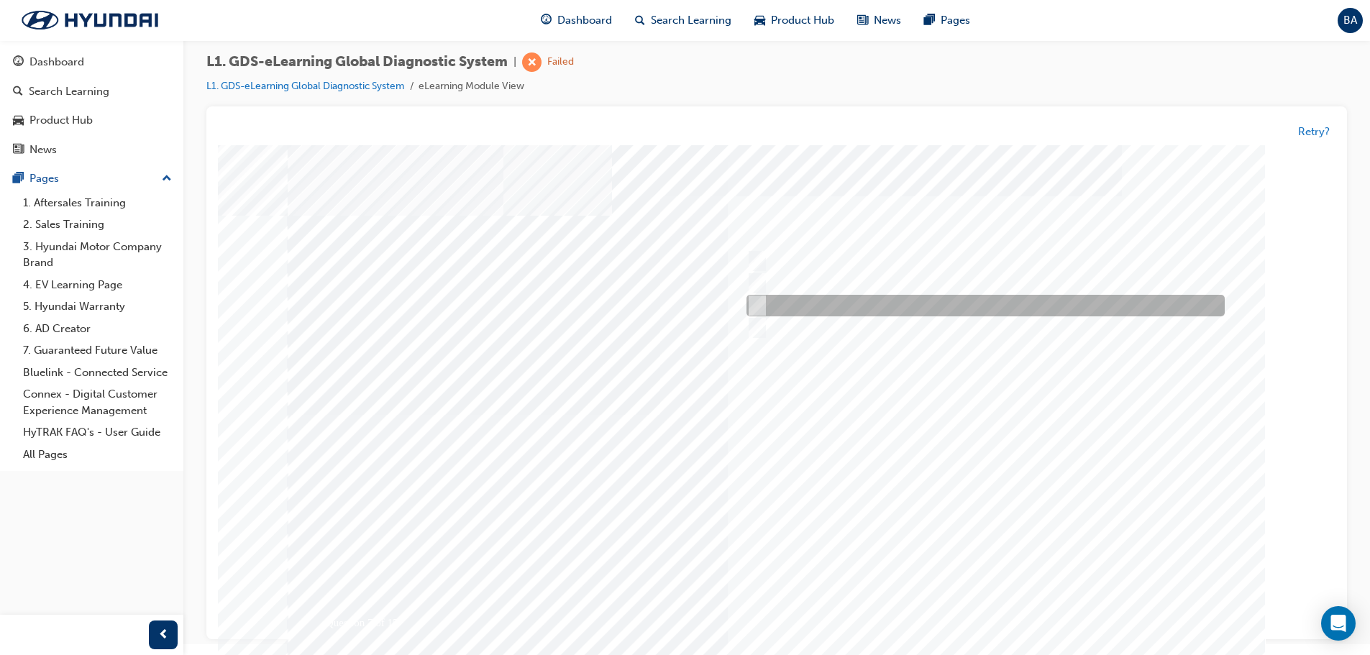
click at [759, 314] on input "When a new ECU is fitted to the vehicle" at bounding box center [755, 306] width 16 height 16
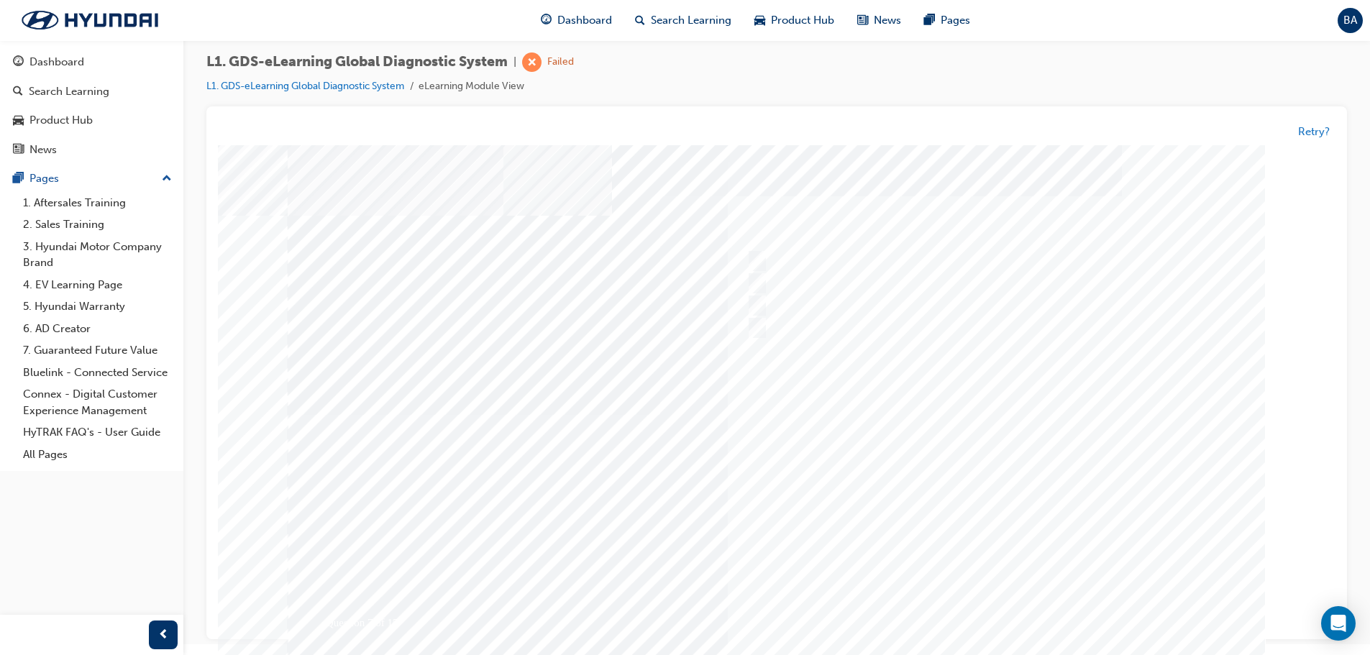
click at [744, 327] on div at bounding box center [982, 329] width 478 height 22
radio input "false"
radio input "true"
click at [1008, 503] on div at bounding box center [777, 417] width 978 height 539
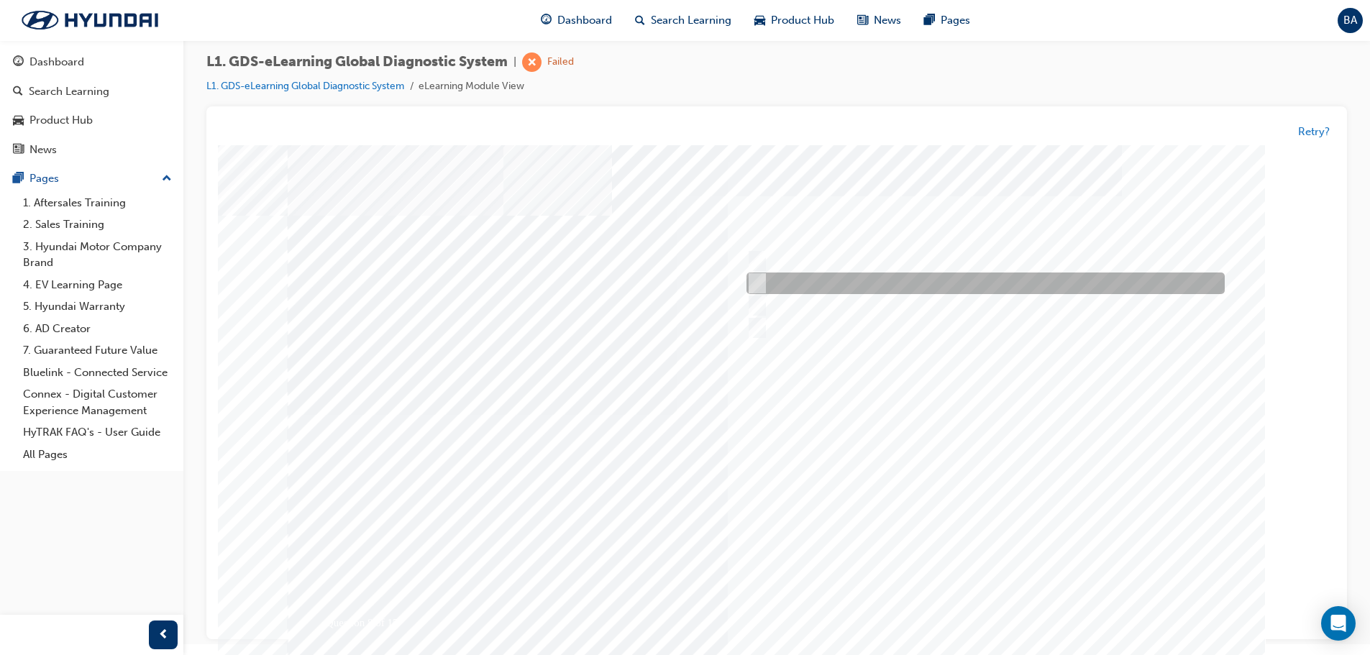
click at [757, 291] on input "Actuation Test" at bounding box center [755, 284] width 16 height 16
radio input "true"
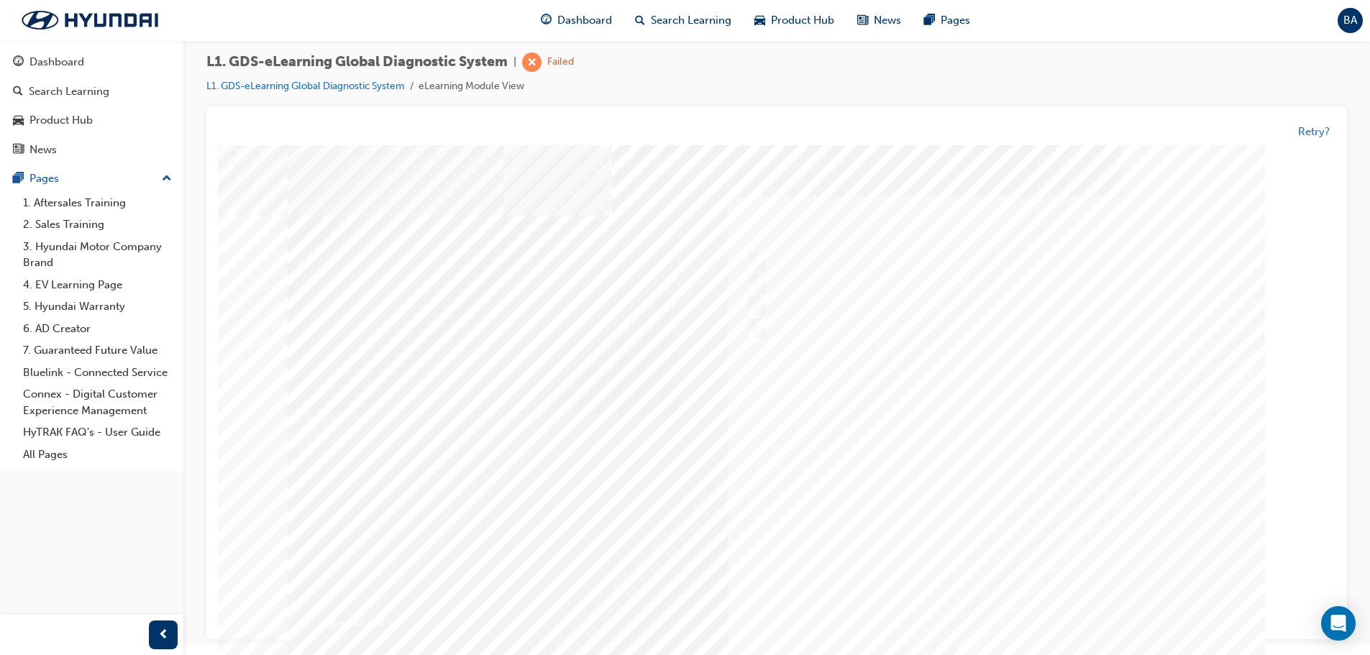
click at [1021, 493] on div at bounding box center [777, 414] width 978 height 539
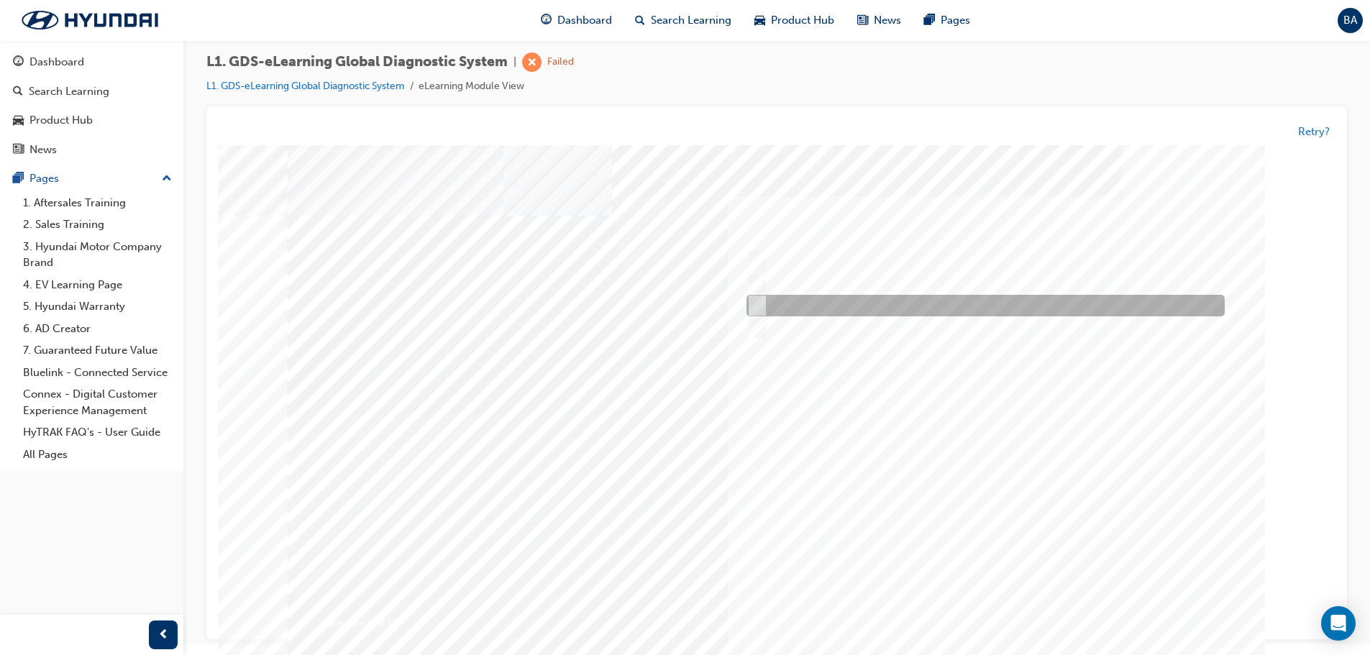
click at [759, 303] on input "No connection to VCI-II" at bounding box center [755, 306] width 16 height 16
radio input "true"
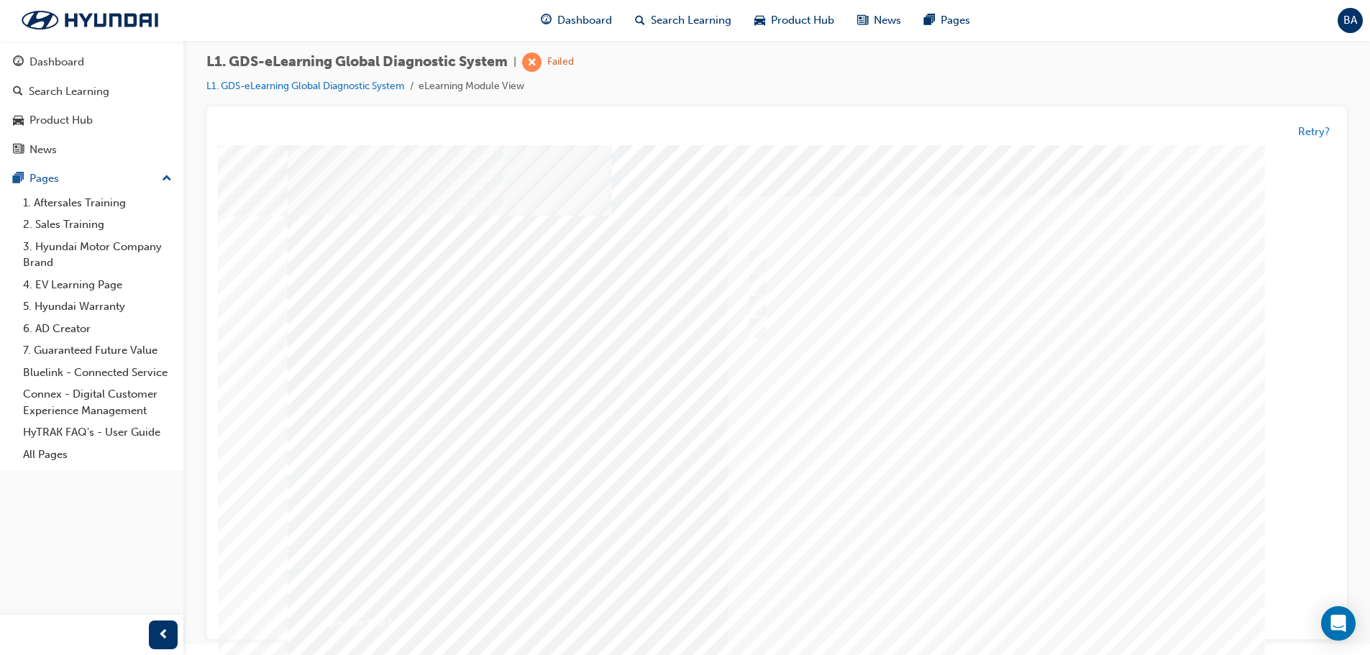
click at [1024, 485] on div at bounding box center [777, 414] width 978 height 539
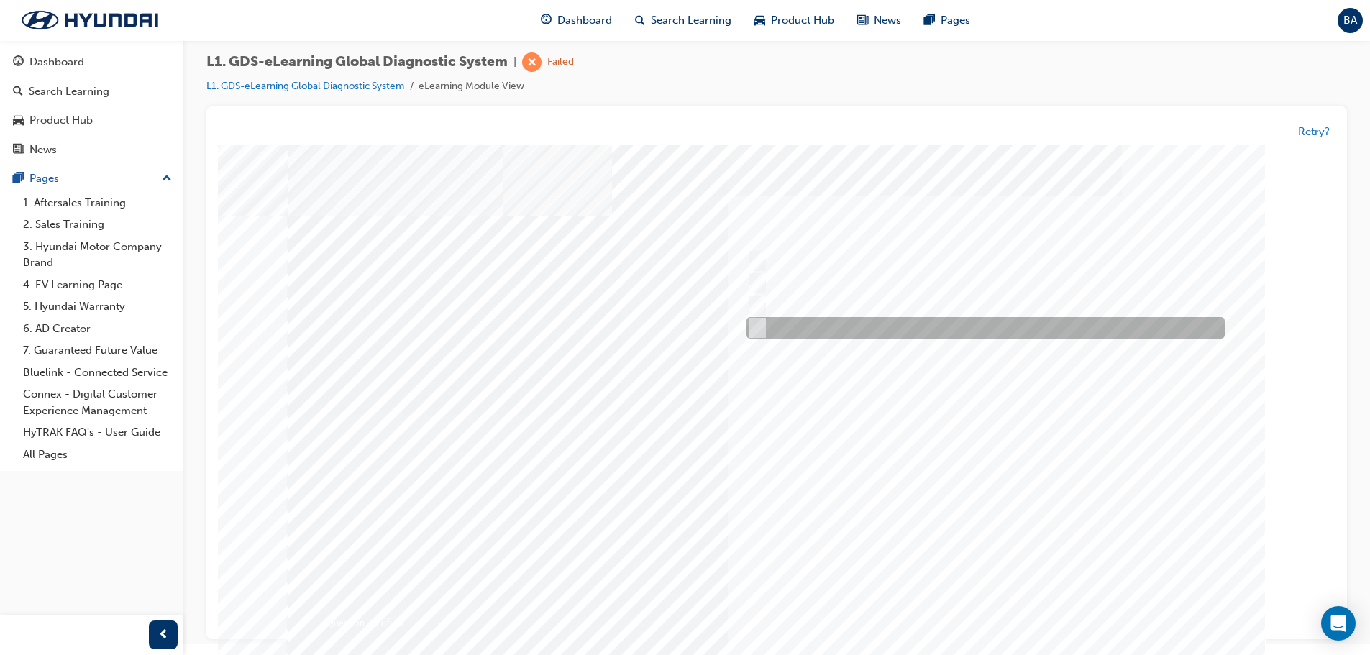
click at [756, 327] on input "Actuation Test" at bounding box center [755, 329] width 16 height 16
radio input "true"
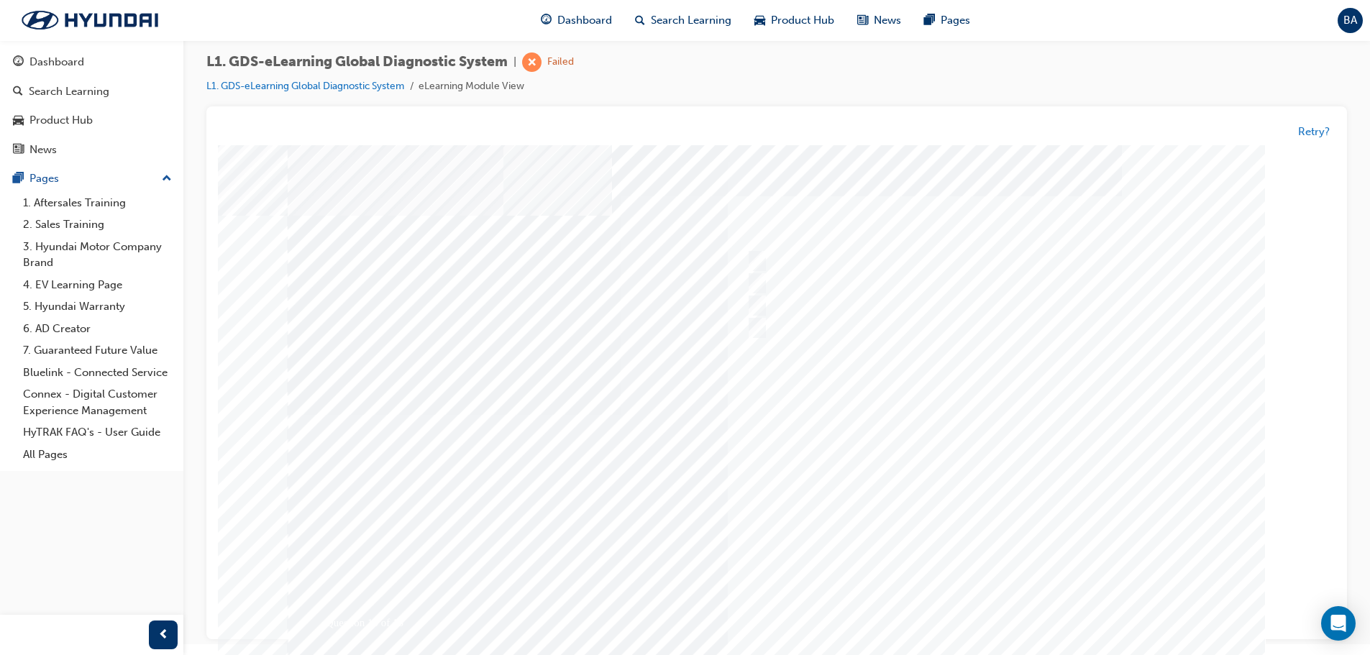
click at [959, 490] on div at bounding box center [777, 414] width 978 height 539
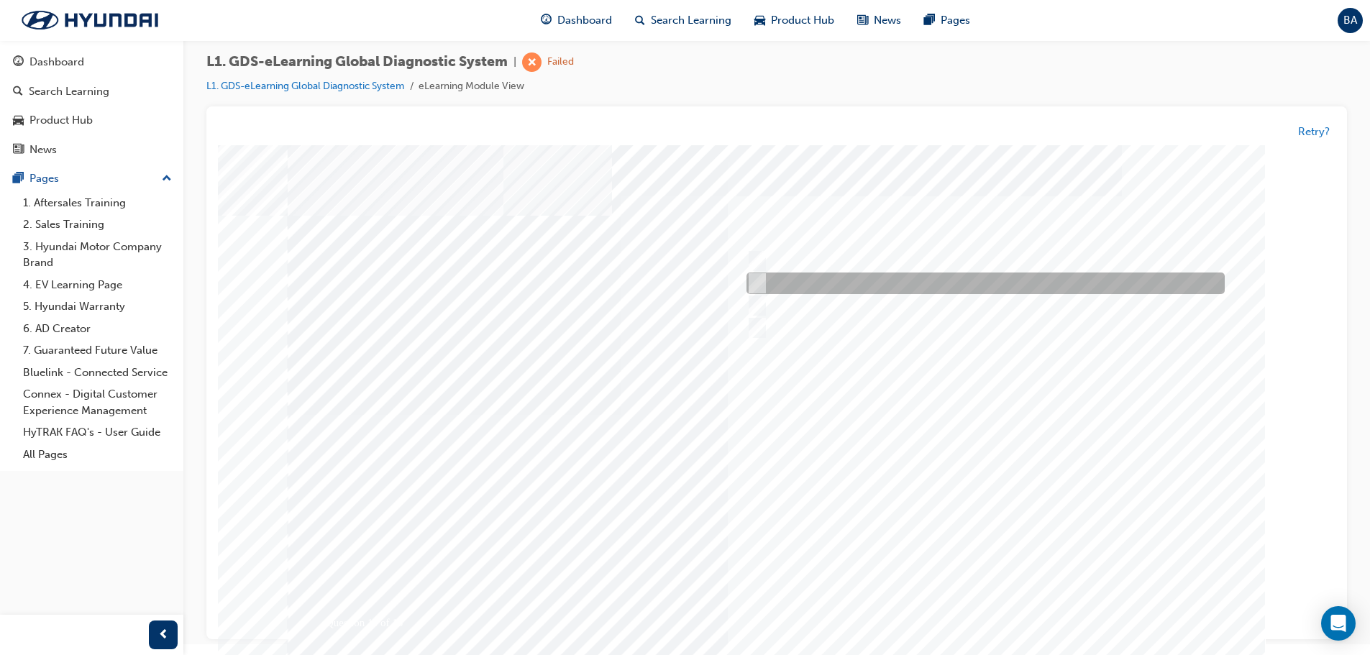
click at [757, 292] on div at bounding box center [982, 284] width 478 height 22
radio input "true"
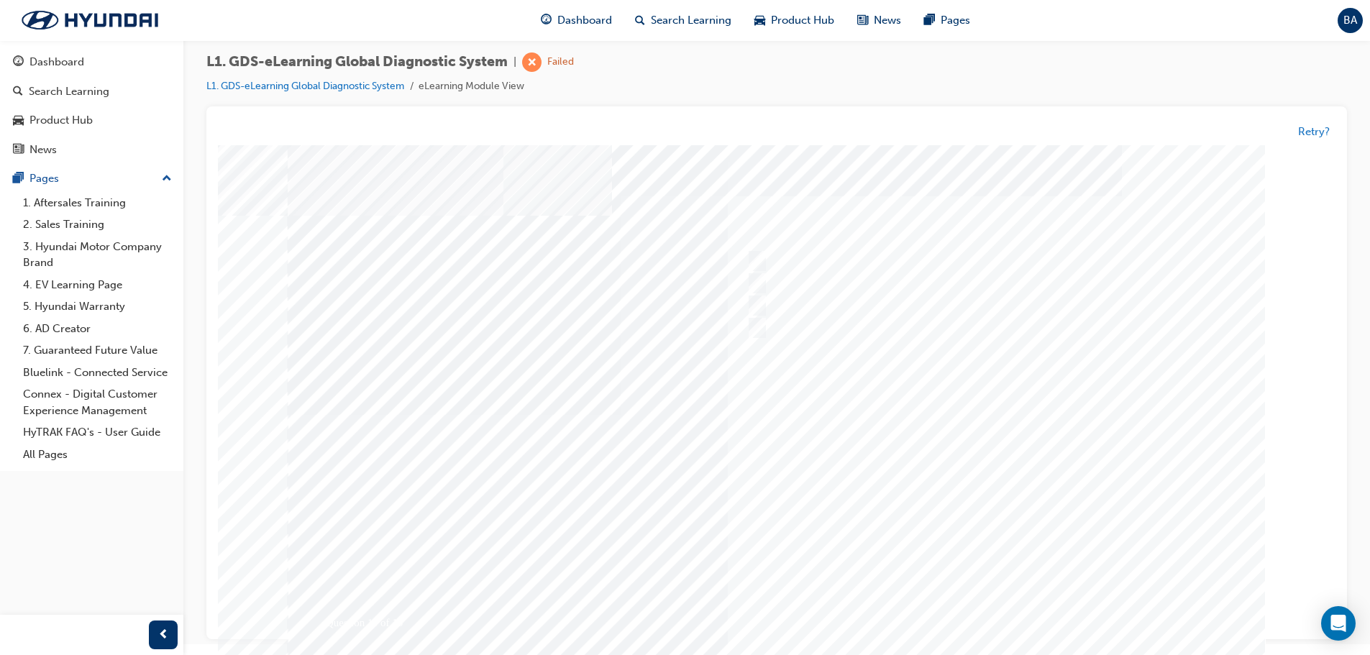
click at [978, 496] on div at bounding box center [777, 414] width 978 height 539
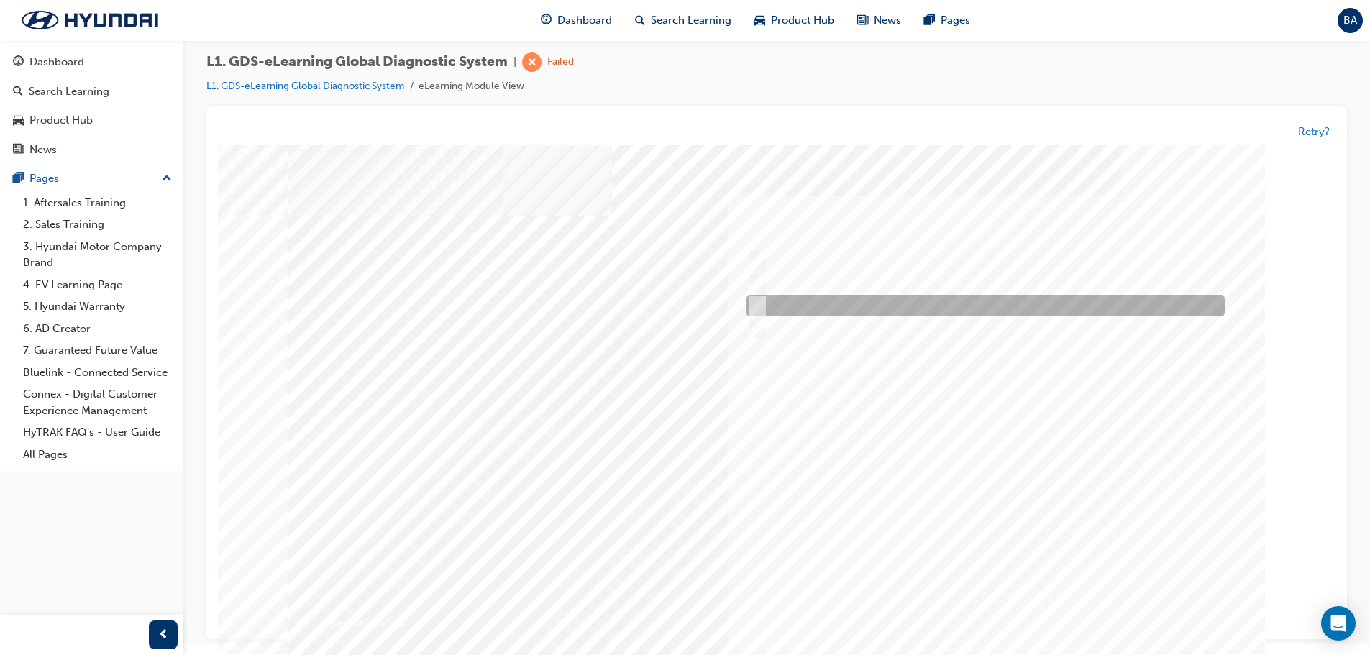
click at [754, 300] on input "Current, Pending and History" at bounding box center [755, 306] width 16 height 16
radio input "true"
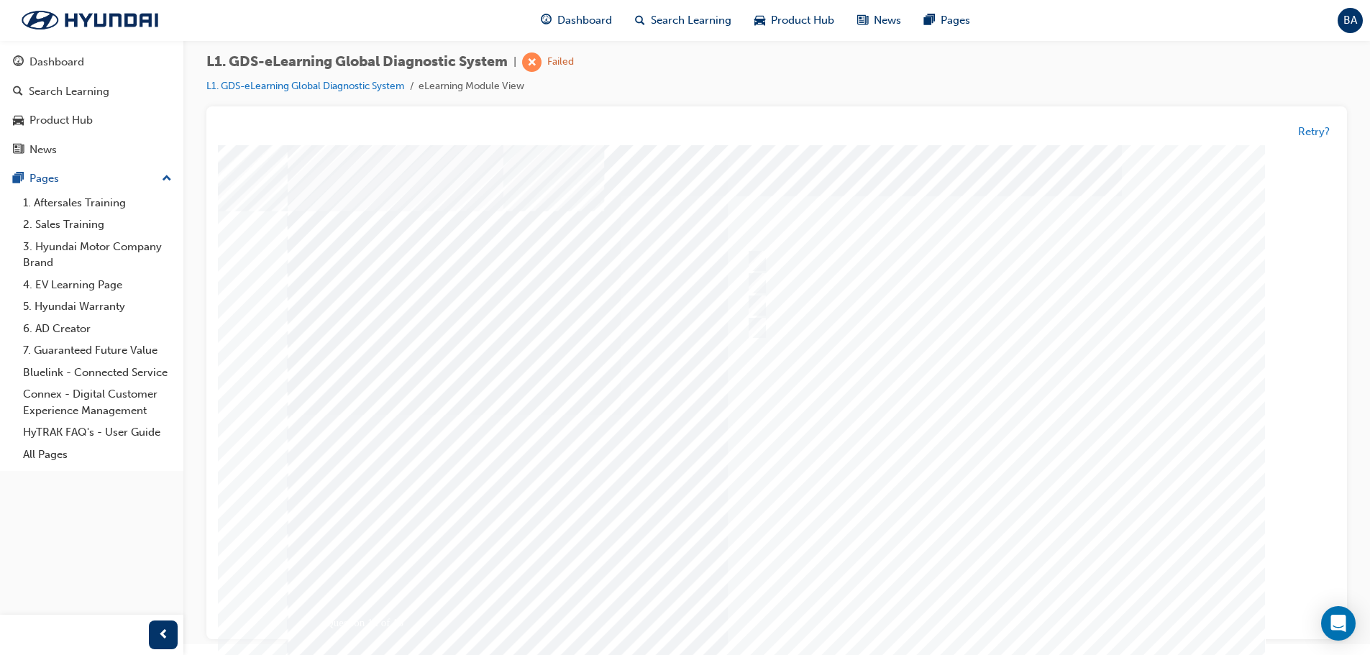
click at [1022, 483] on div at bounding box center [777, 414] width 978 height 539
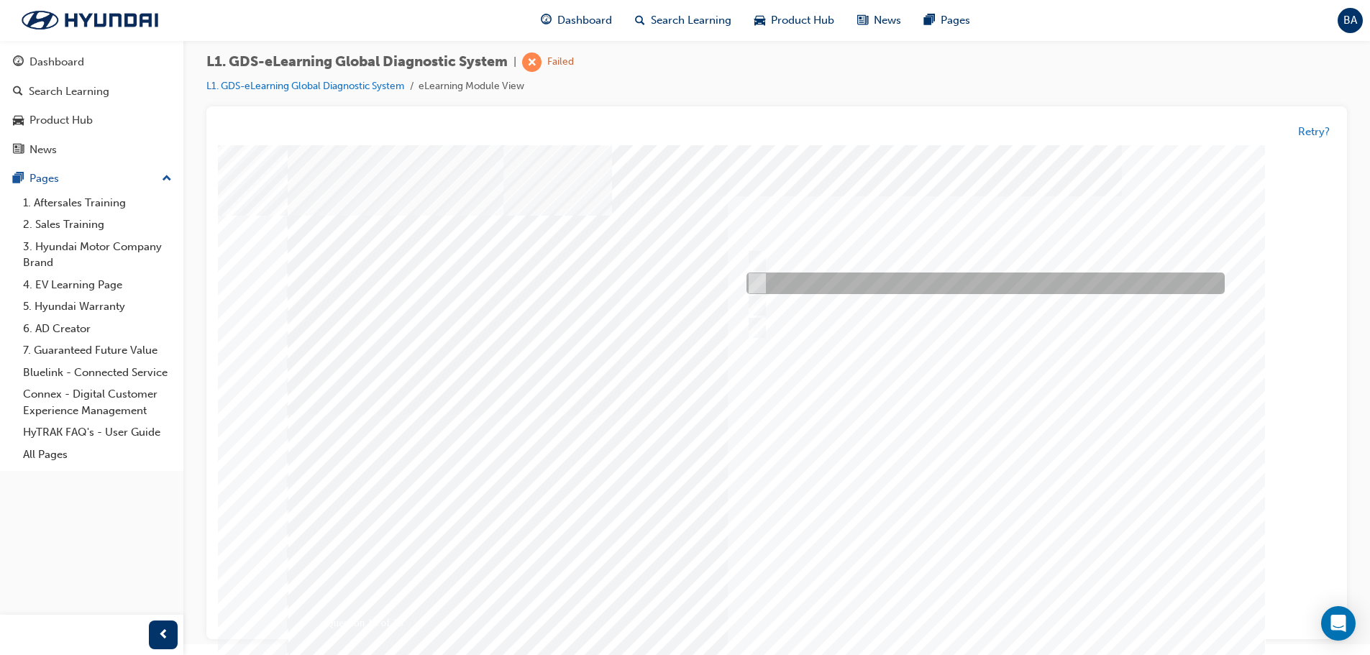
click at [762, 286] on input "Select the data you don’t need" at bounding box center [755, 284] width 16 height 16
radio input "true"
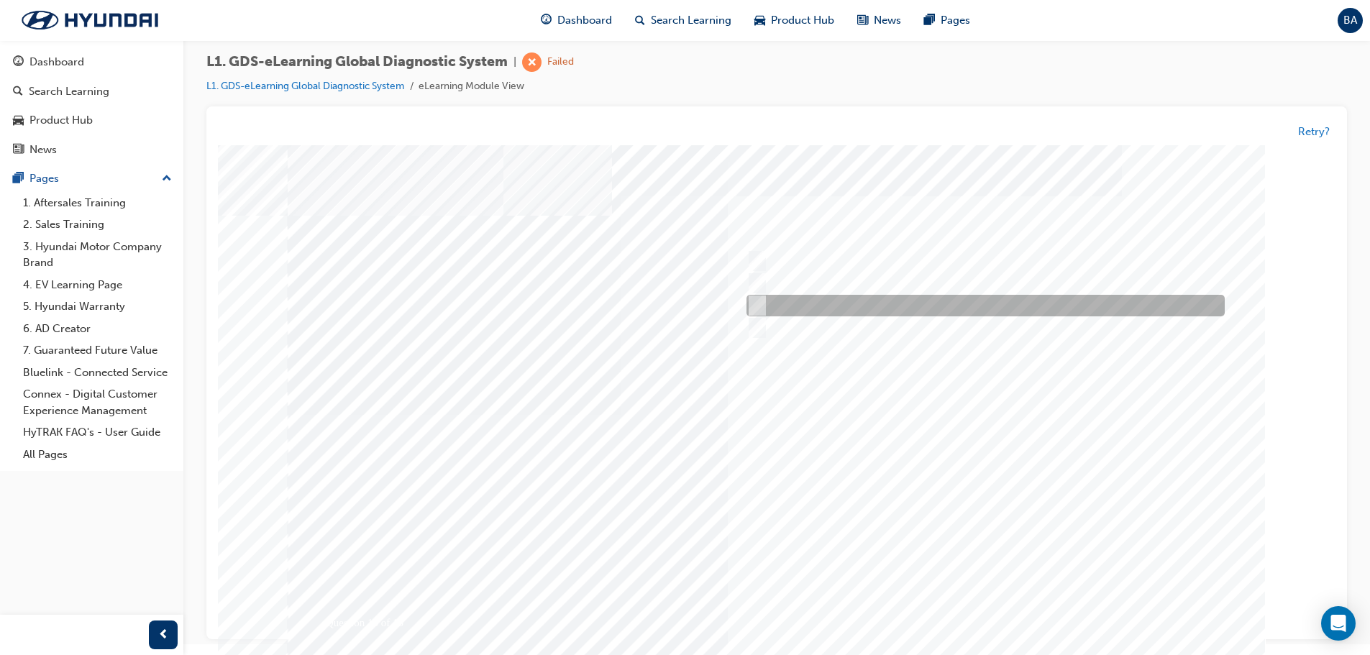
click at [762, 307] on input "Increase the refresh speed of the data" at bounding box center [755, 306] width 16 height 16
radio input "true"
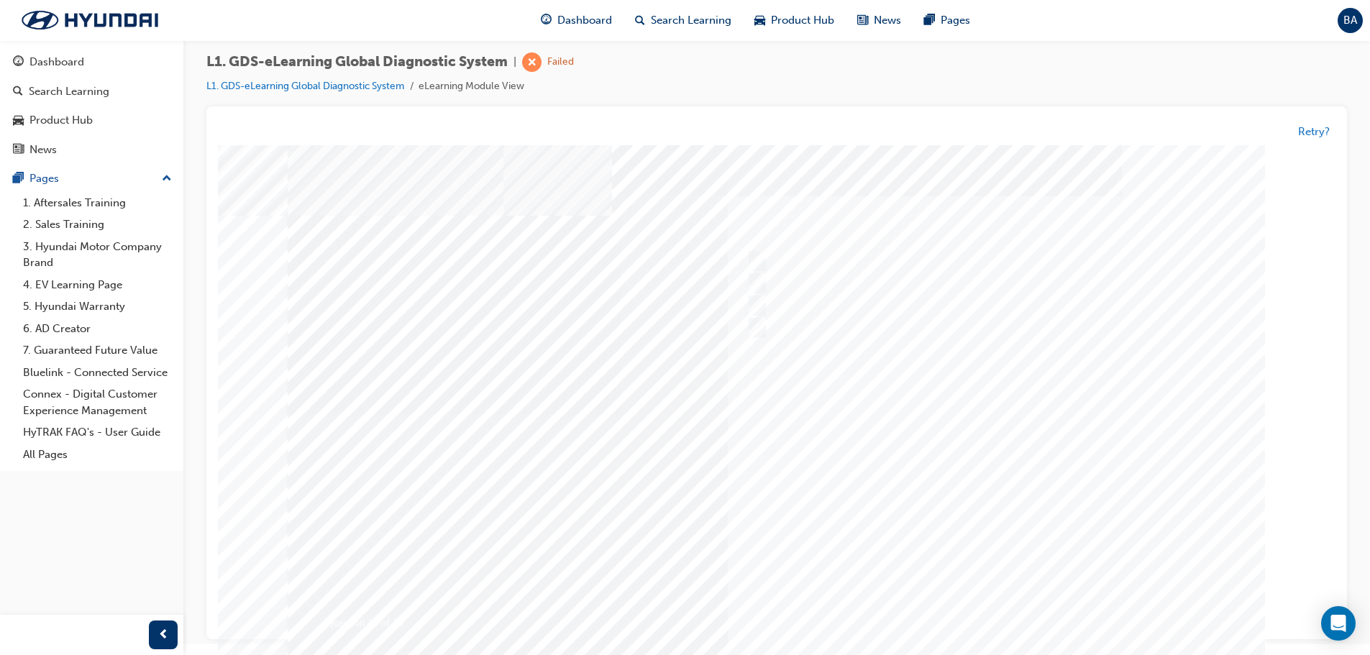
click at [985, 490] on div at bounding box center [777, 414] width 978 height 539
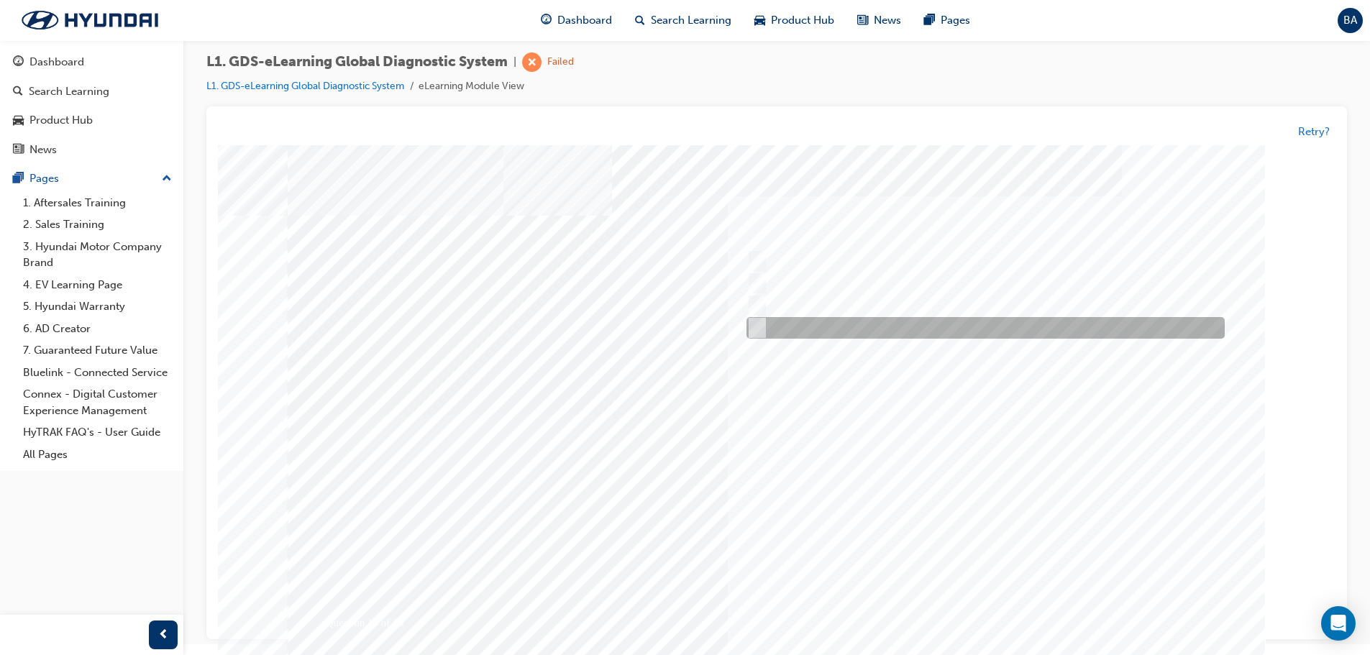
click at [762, 324] on input "Generates a report to Technical Assistance Group" at bounding box center [755, 329] width 16 height 16
radio input "true"
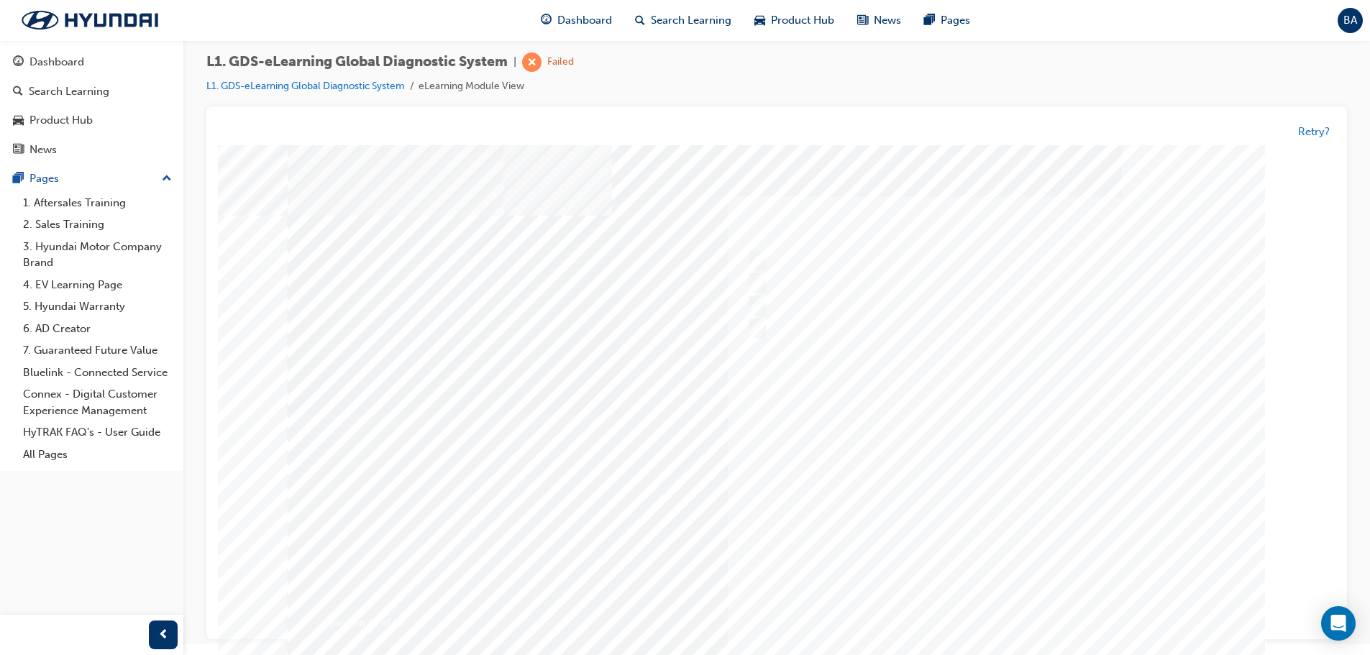
click at [1031, 480] on div at bounding box center [777, 414] width 978 height 539
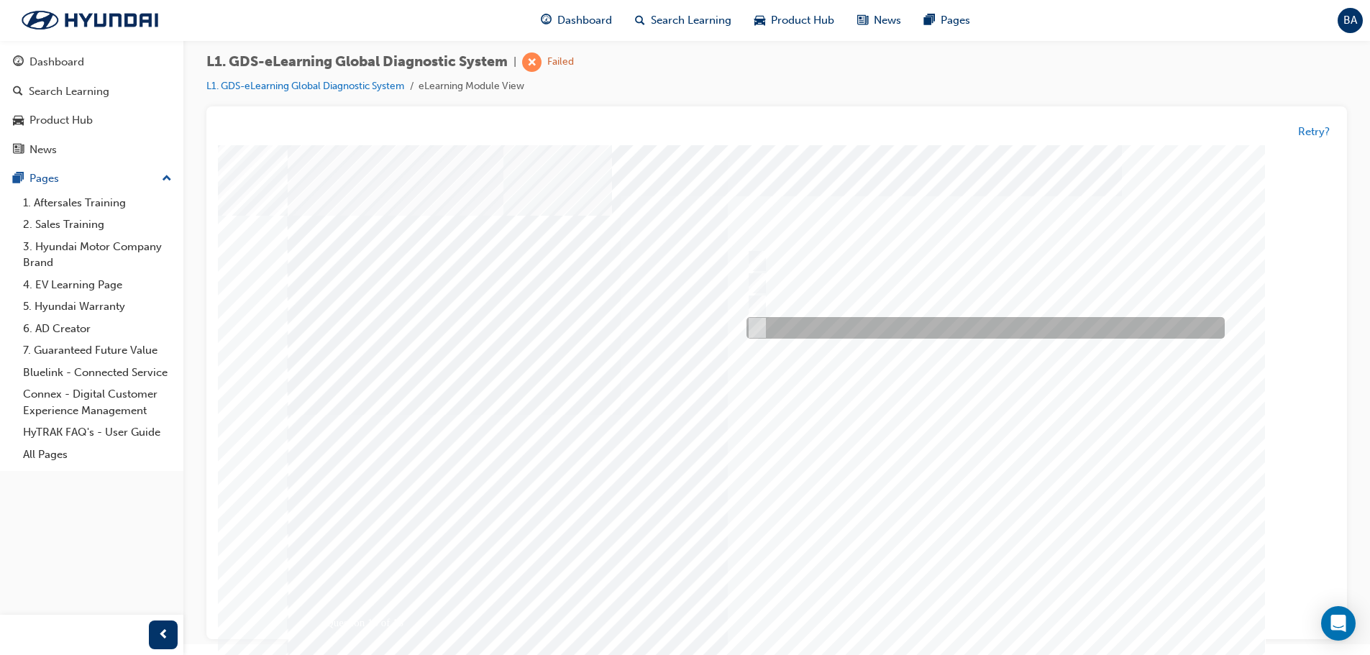
click at [761, 334] on input "0701" at bounding box center [755, 329] width 16 height 16
radio input "true"
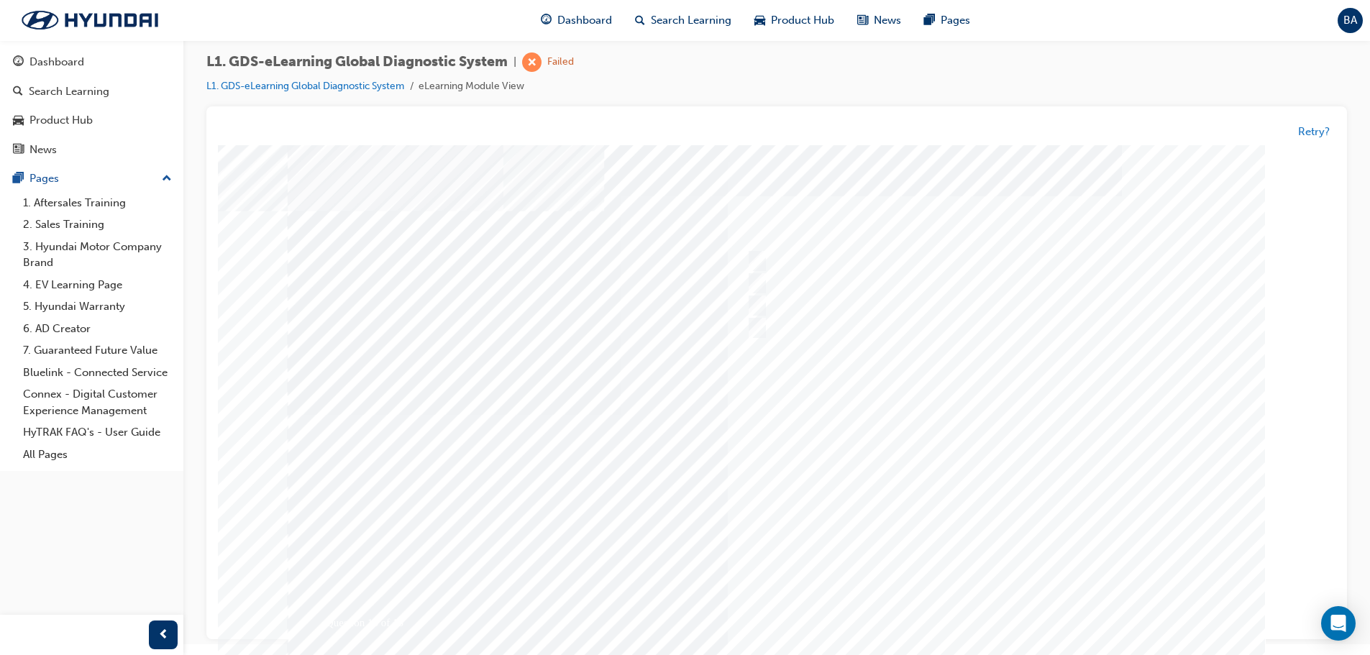
click at [1047, 508] on div at bounding box center [777, 417] width 978 height 539
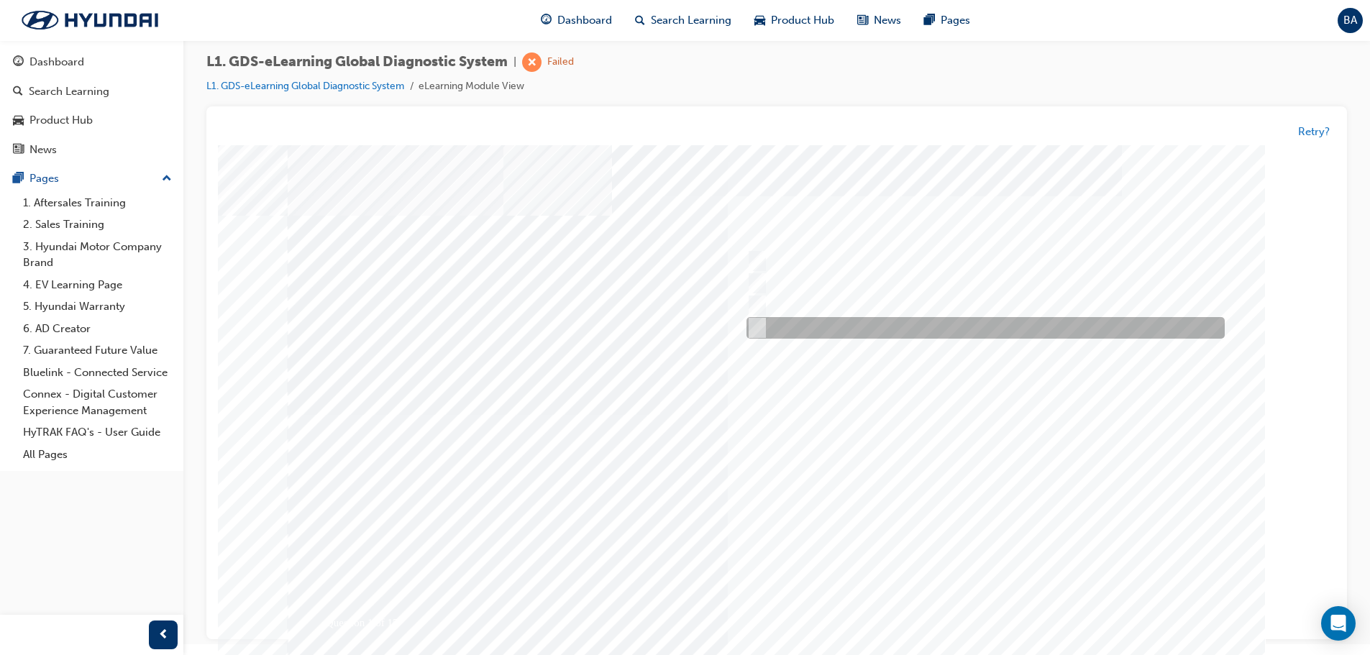
click at [761, 320] on div at bounding box center [982, 329] width 478 height 22
radio input "true"
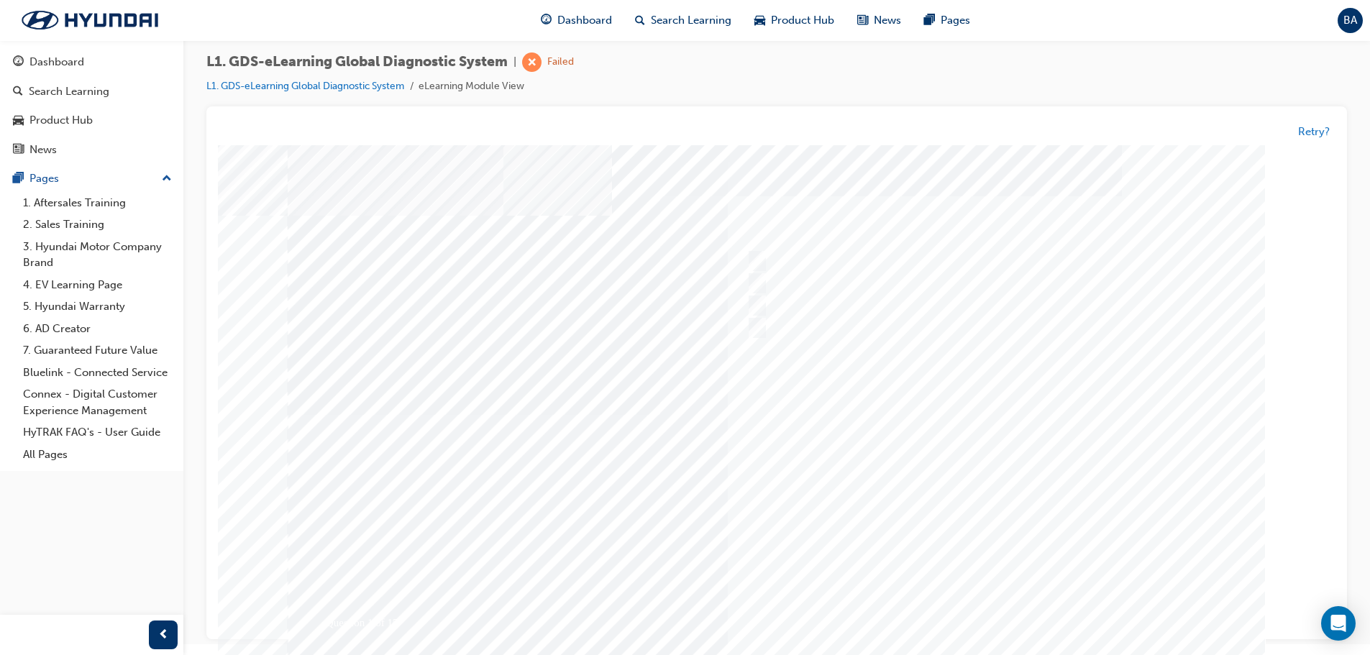
click at [973, 490] on div at bounding box center [777, 414] width 978 height 539
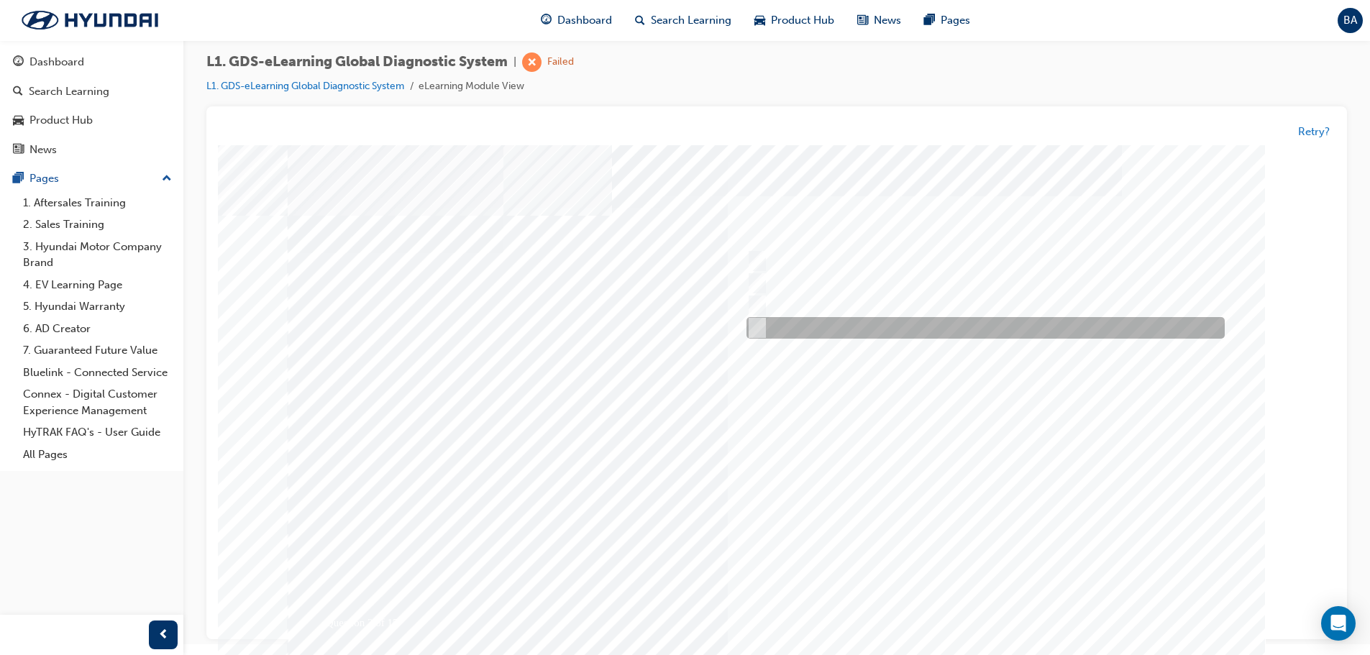
click at [763, 324] on div at bounding box center [982, 329] width 478 height 22
radio input "true"
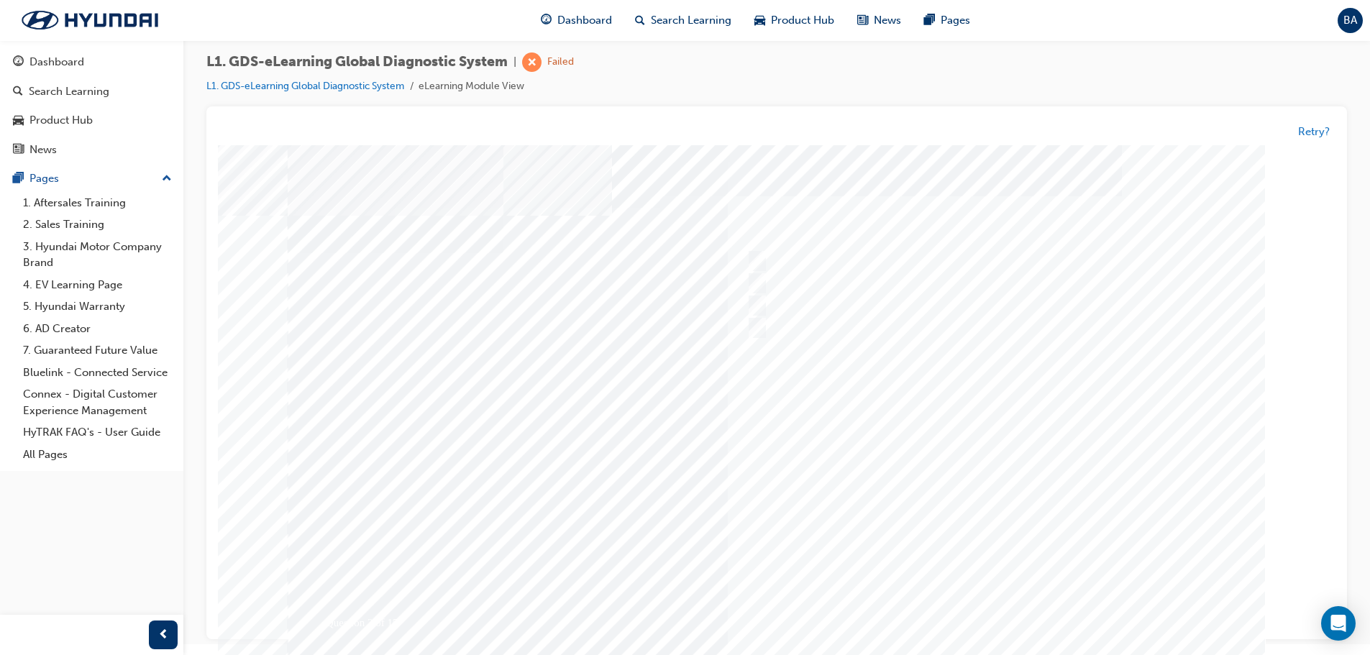
click at [993, 606] on div at bounding box center [777, 414] width 978 height 539
click at [753, 258] on input "User Guide" at bounding box center [754, 262] width 16 height 16
checkbox input "true"
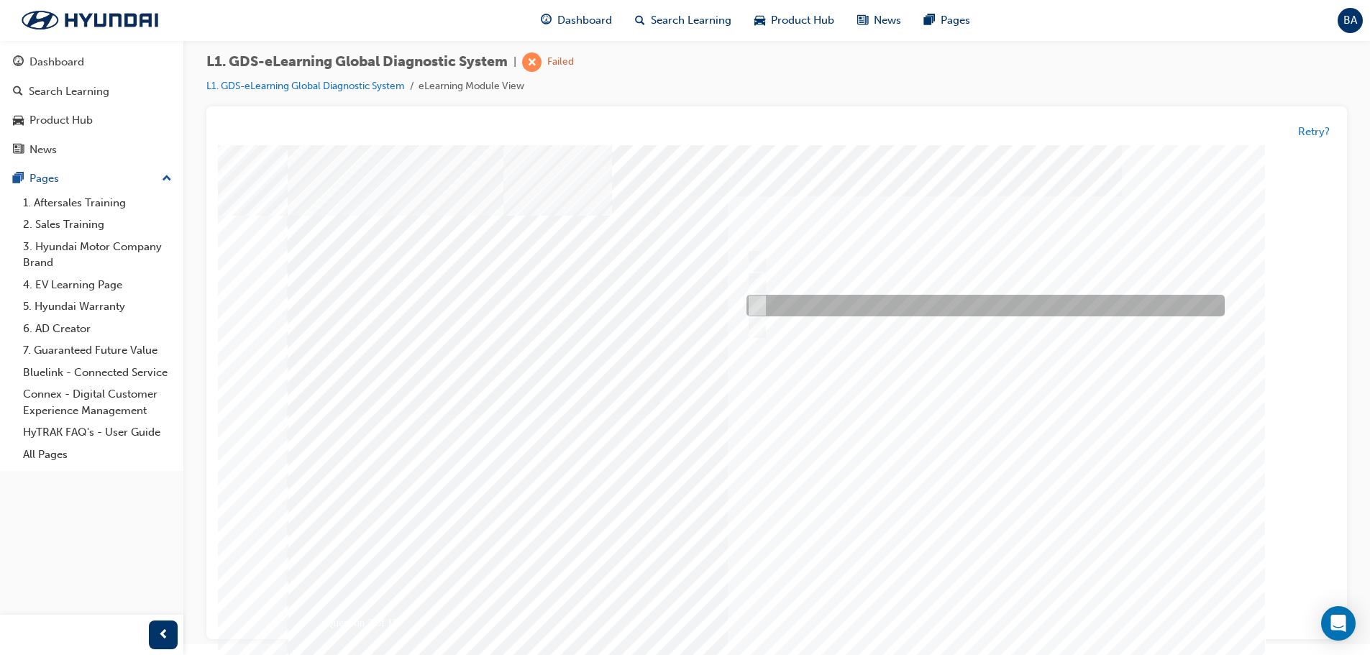
click at [770, 304] on div at bounding box center [982, 307] width 478 height 22
checkbox input "true"
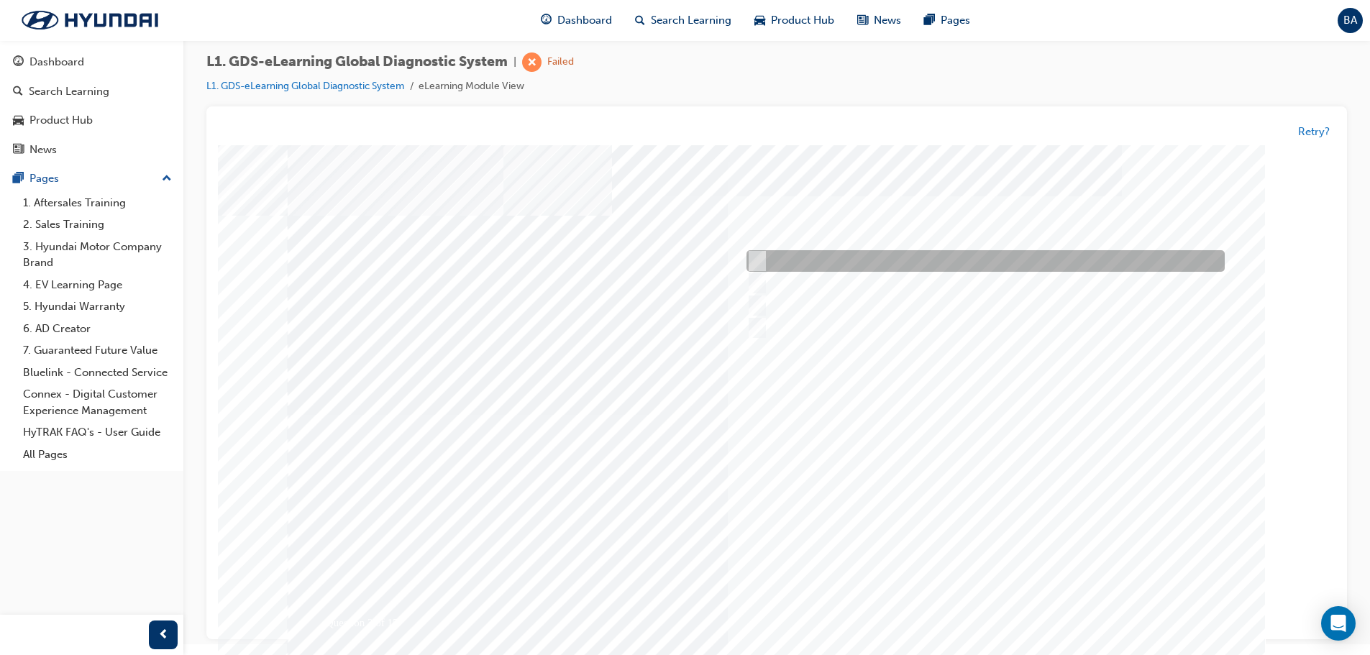
click at [751, 280] on input "Fault Code Searching" at bounding box center [754, 284] width 16 height 16
checkbox input "true"
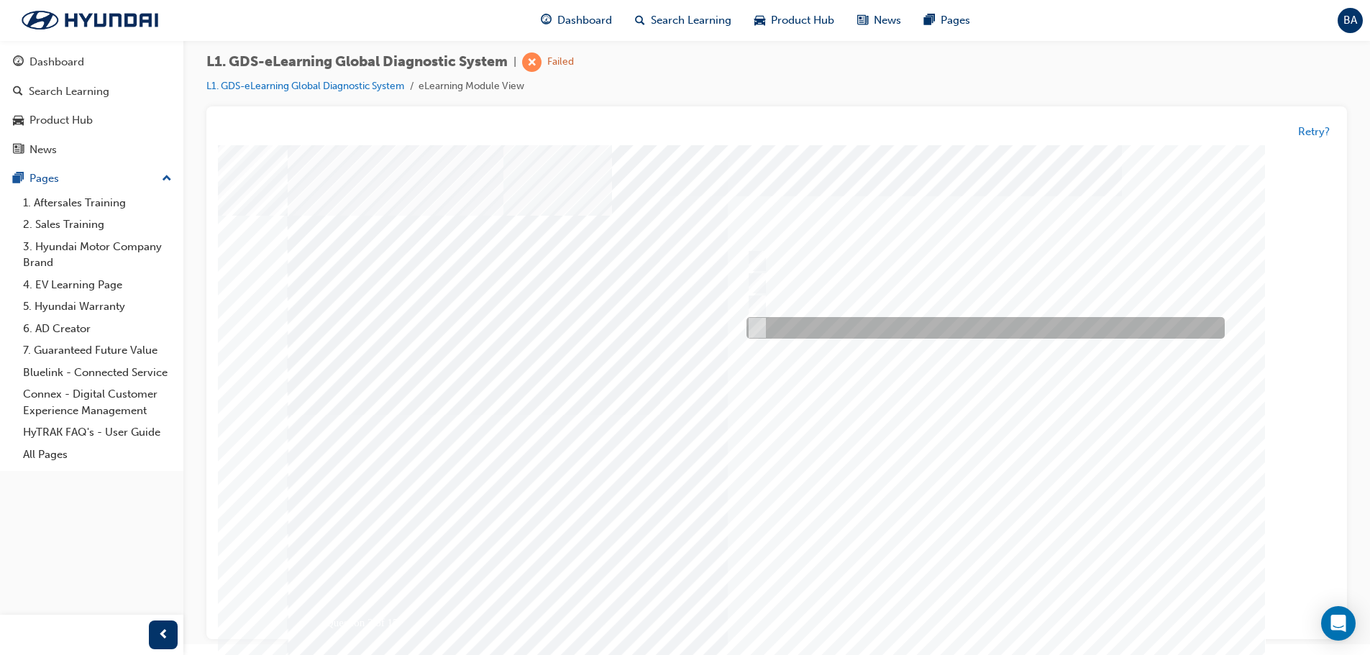
click at [757, 327] on input "Data Analysis" at bounding box center [754, 329] width 16 height 16
checkbox input "true"
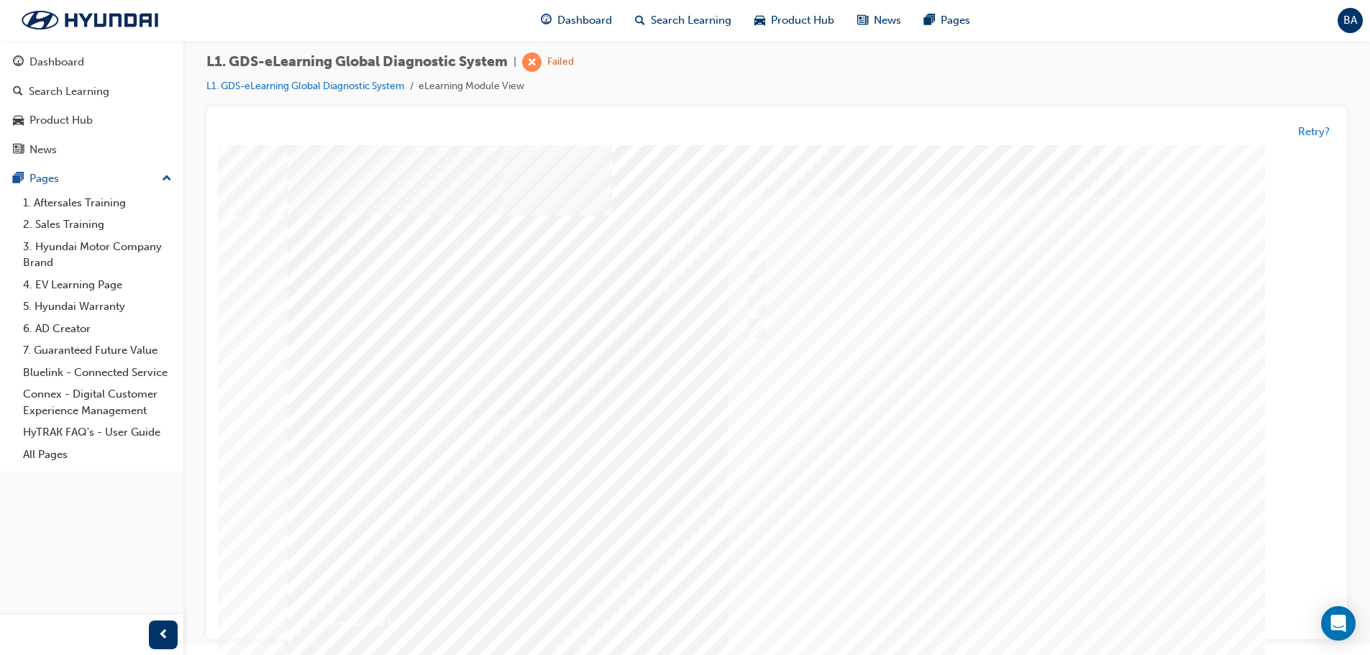
click at [996, 511] on div at bounding box center [777, 414] width 978 height 539
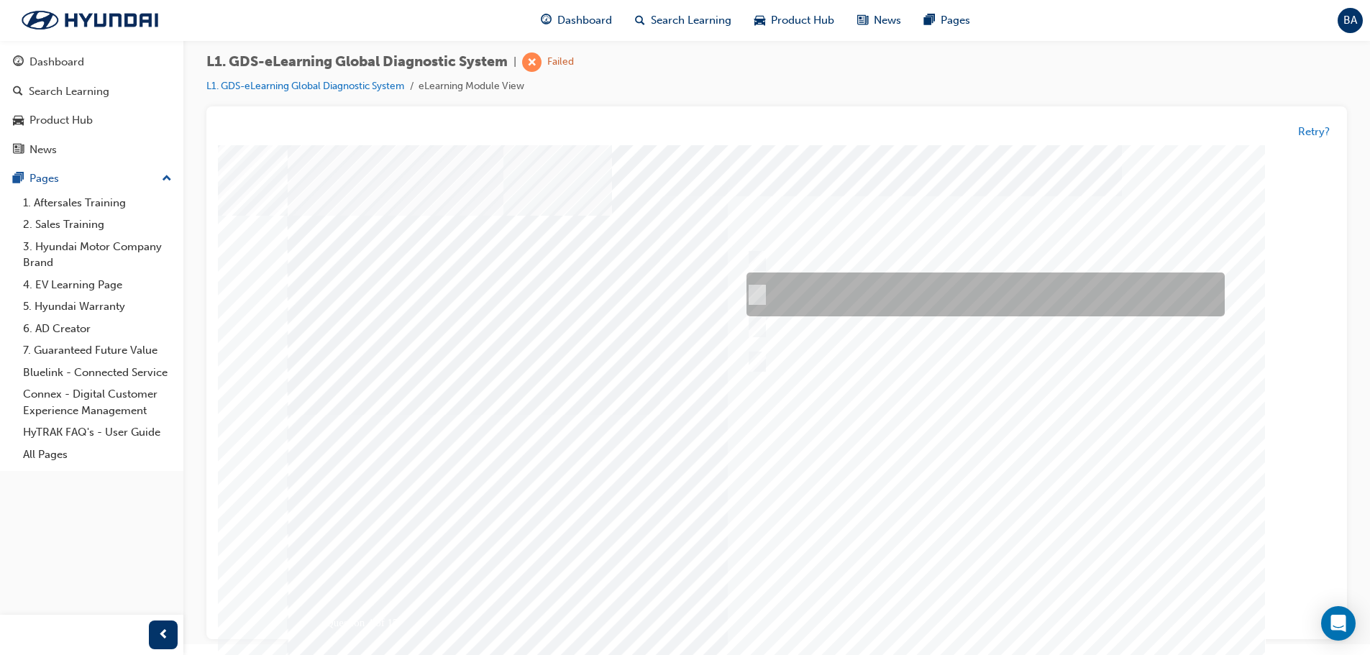
click at [762, 296] on input "START the engine and do not turn the ignition key to the OFF position during th…" at bounding box center [755, 296] width 16 height 16
radio input "true"
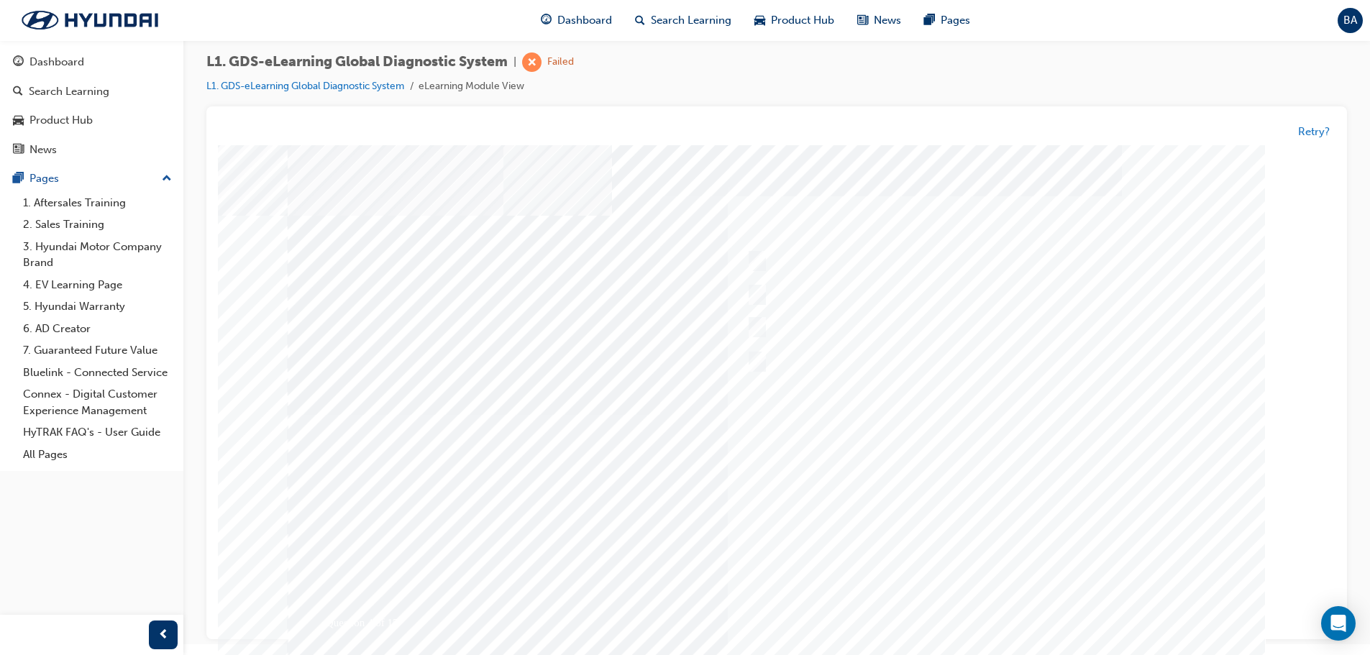
click at [1026, 474] on div at bounding box center [777, 414] width 978 height 539
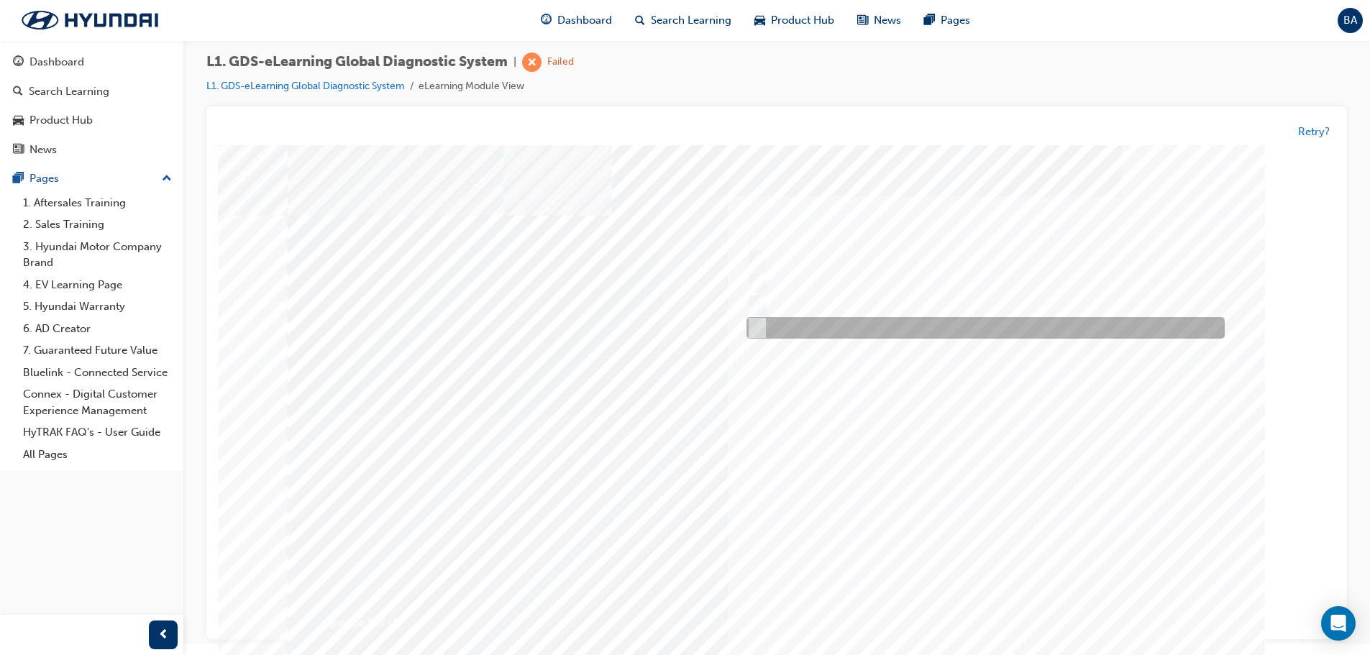
click at [759, 332] on input "From Home Screen Bottom Menu by selecting Service Information" at bounding box center [754, 329] width 16 height 16
checkbox input "true"
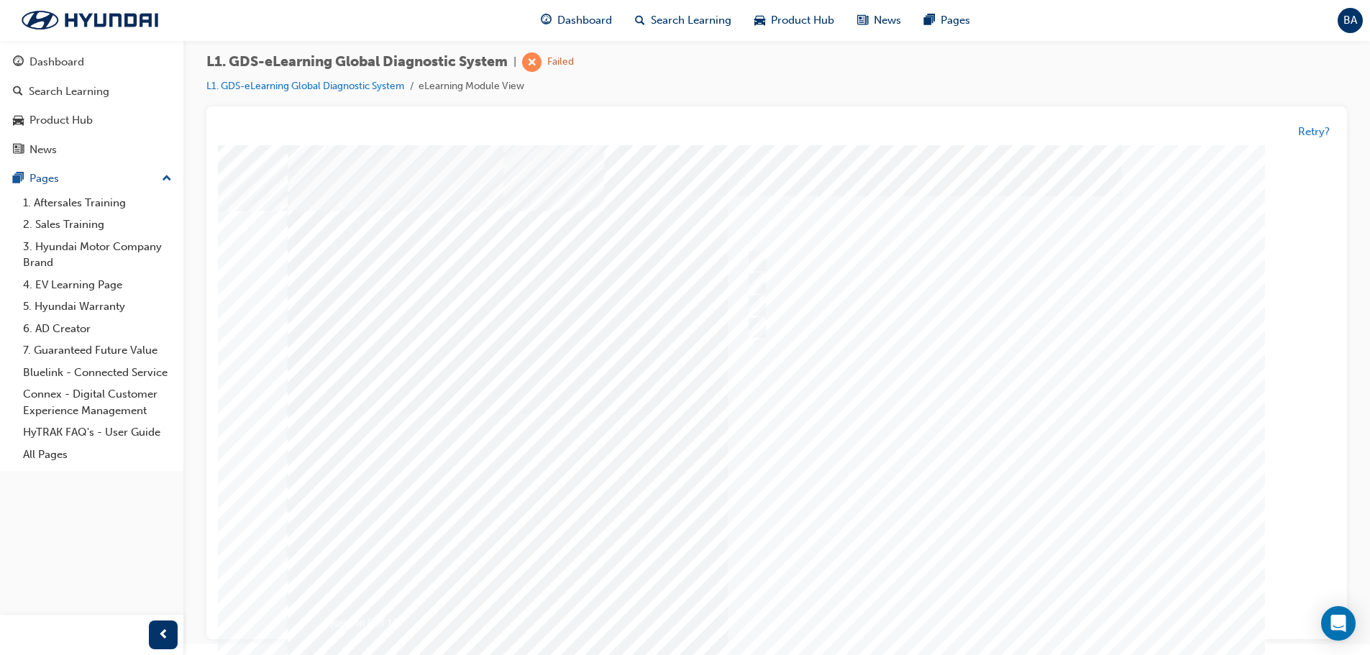
click at [1015, 497] on div at bounding box center [777, 414] width 978 height 539
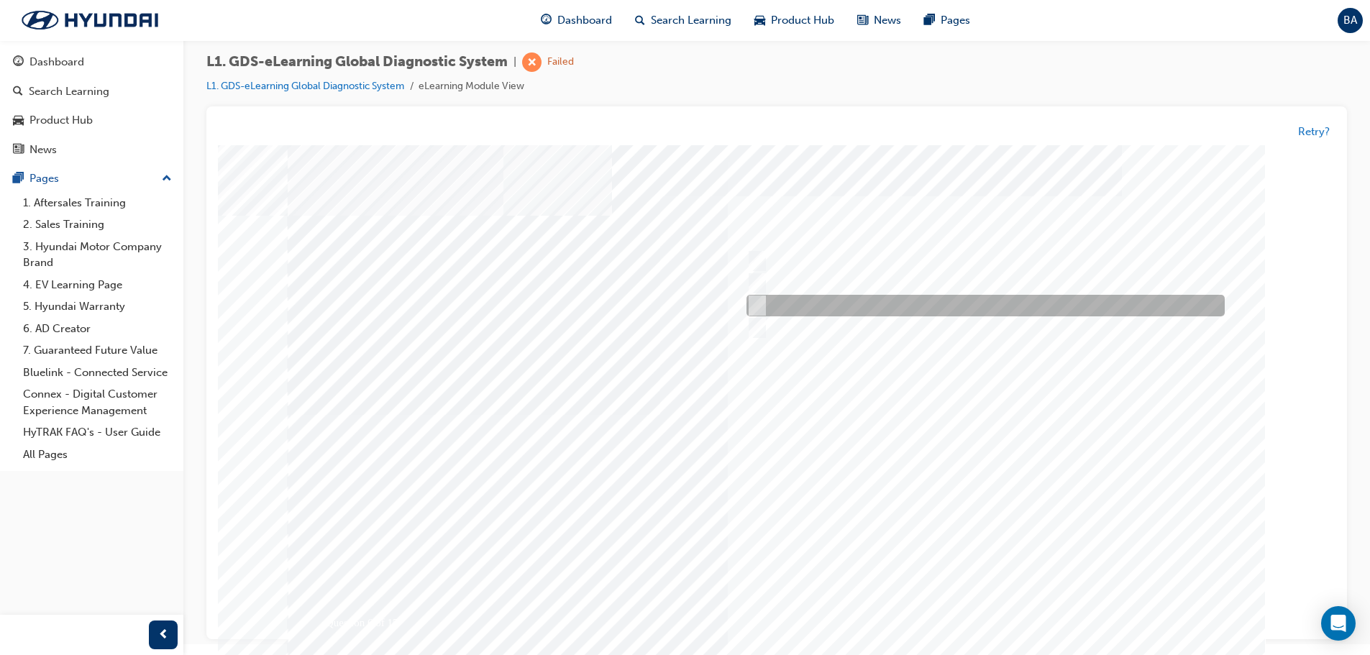
click at [760, 300] on input "Remove the component and check for operation" at bounding box center [754, 306] width 16 height 16
checkbox input "true"
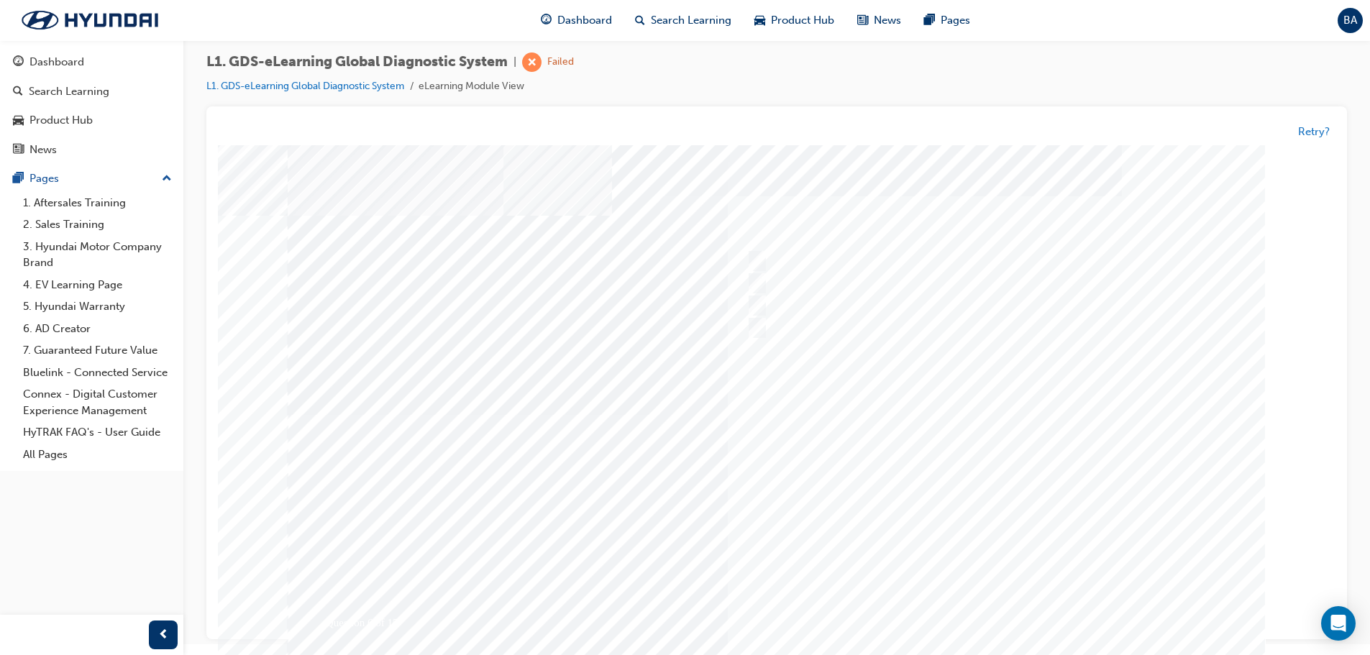
click at [998, 505] on div at bounding box center [777, 414] width 978 height 539
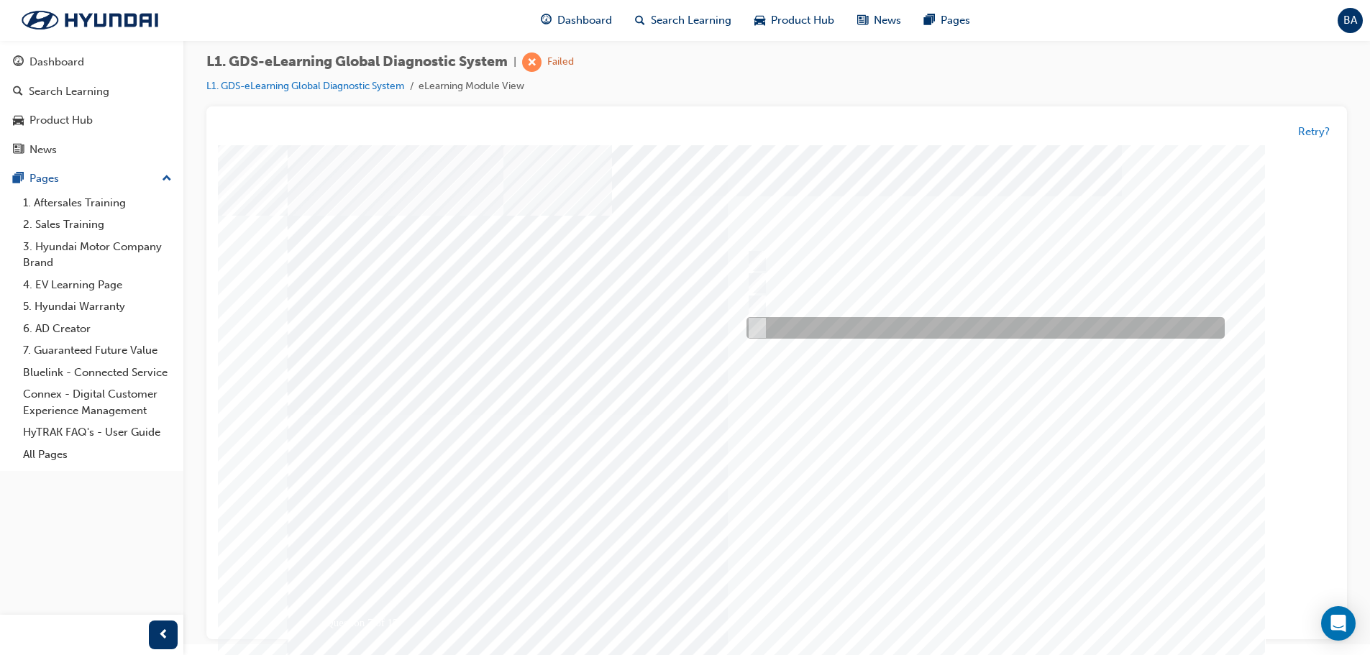
click at [764, 328] on div at bounding box center [982, 329] width 478 height 22
radio input "true"
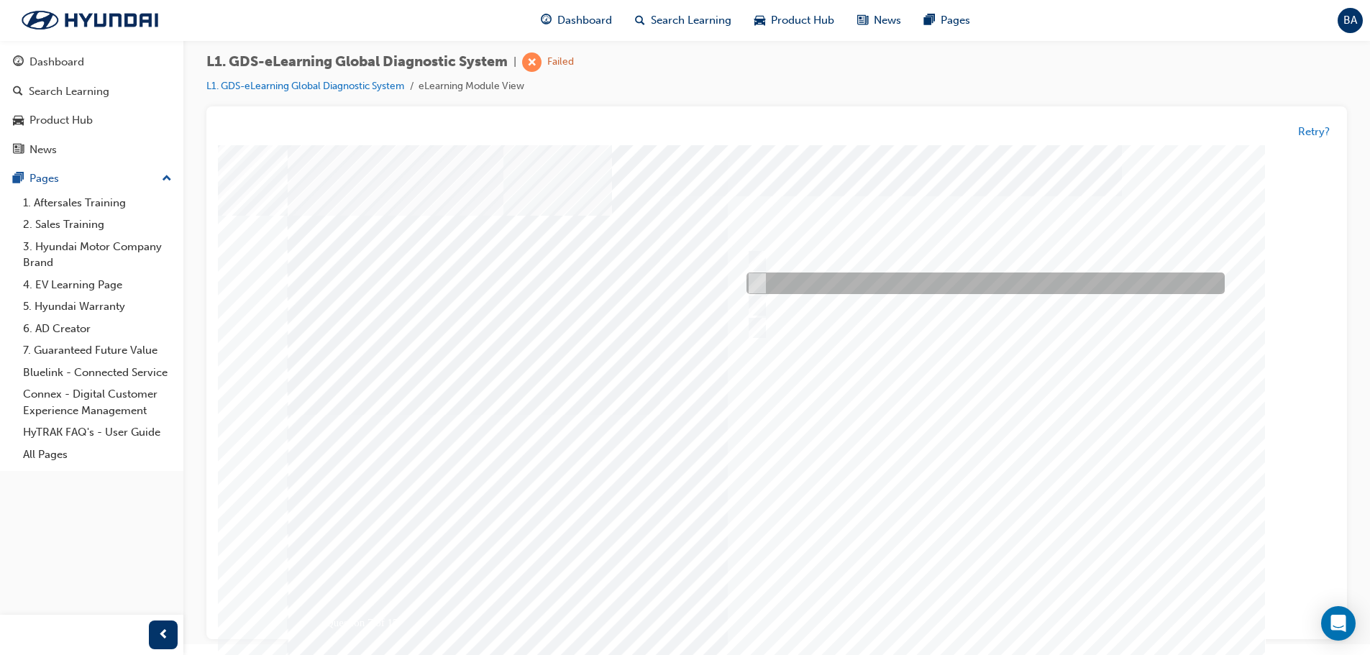
click at [769, 282] on div at bounding box center [982, 284] width 478 height 22
radio input "true"
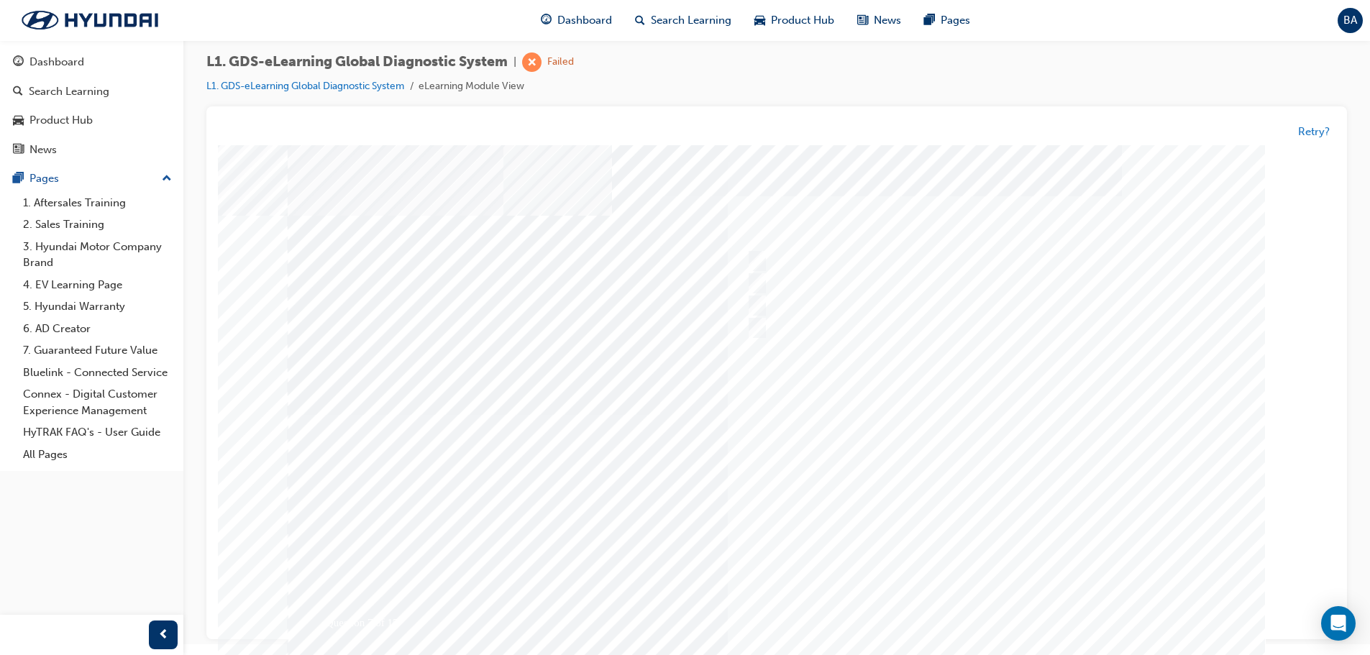
click at [1038, 493] on div at bounding box center [777, 414] width 978 height 539
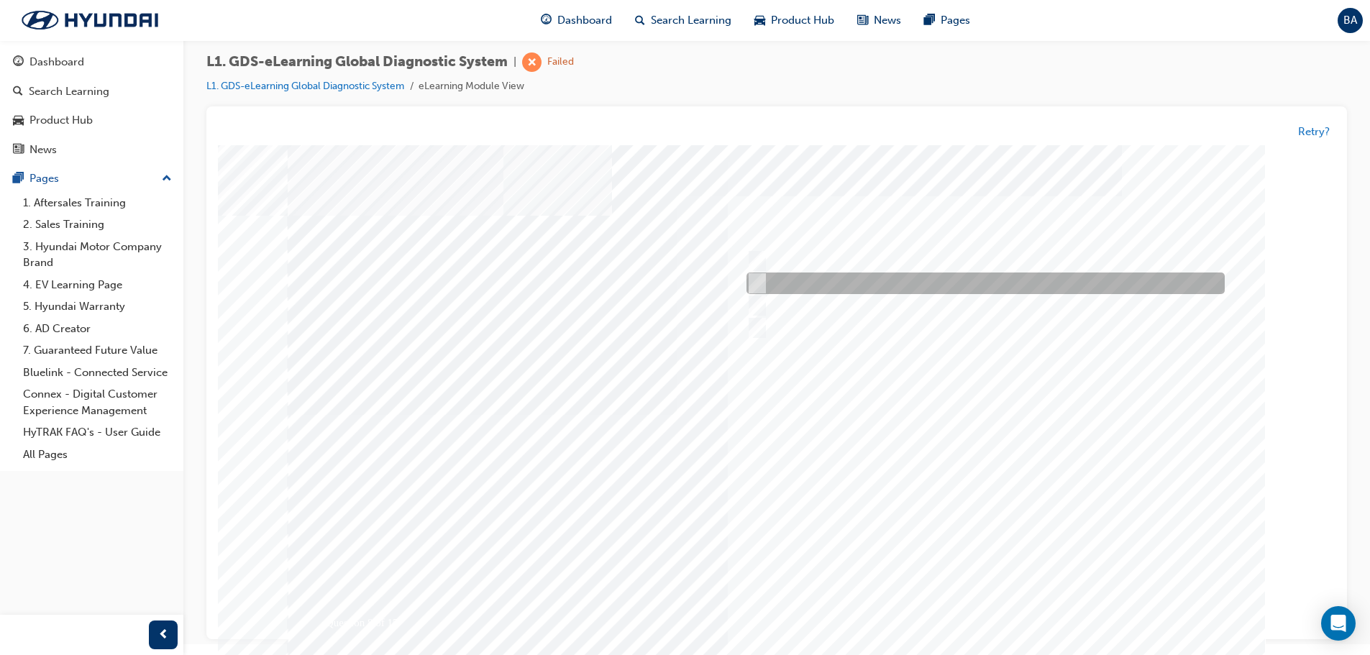
click at [755, 280] on input "Actuation Test" at bounding box center [755, 284] width 16 height 16
radio input "true"
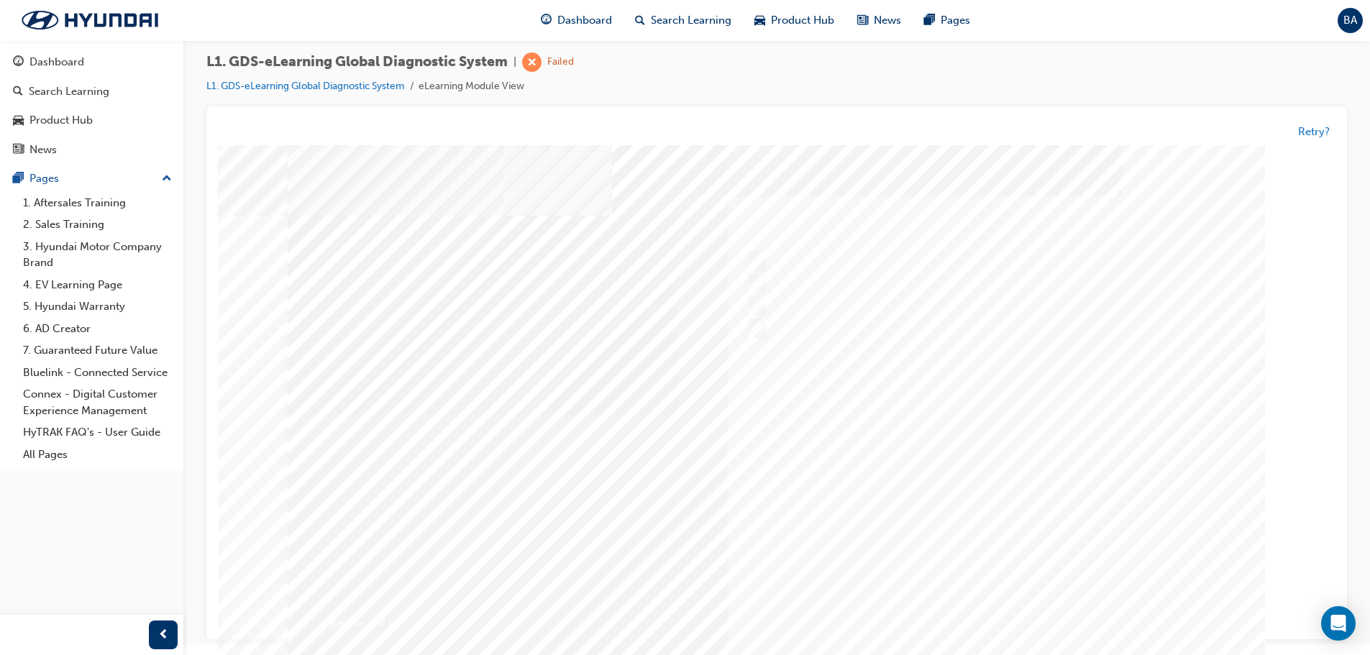
click at [997, 478] on div at bounding box center [777, 414] width 978 height 539
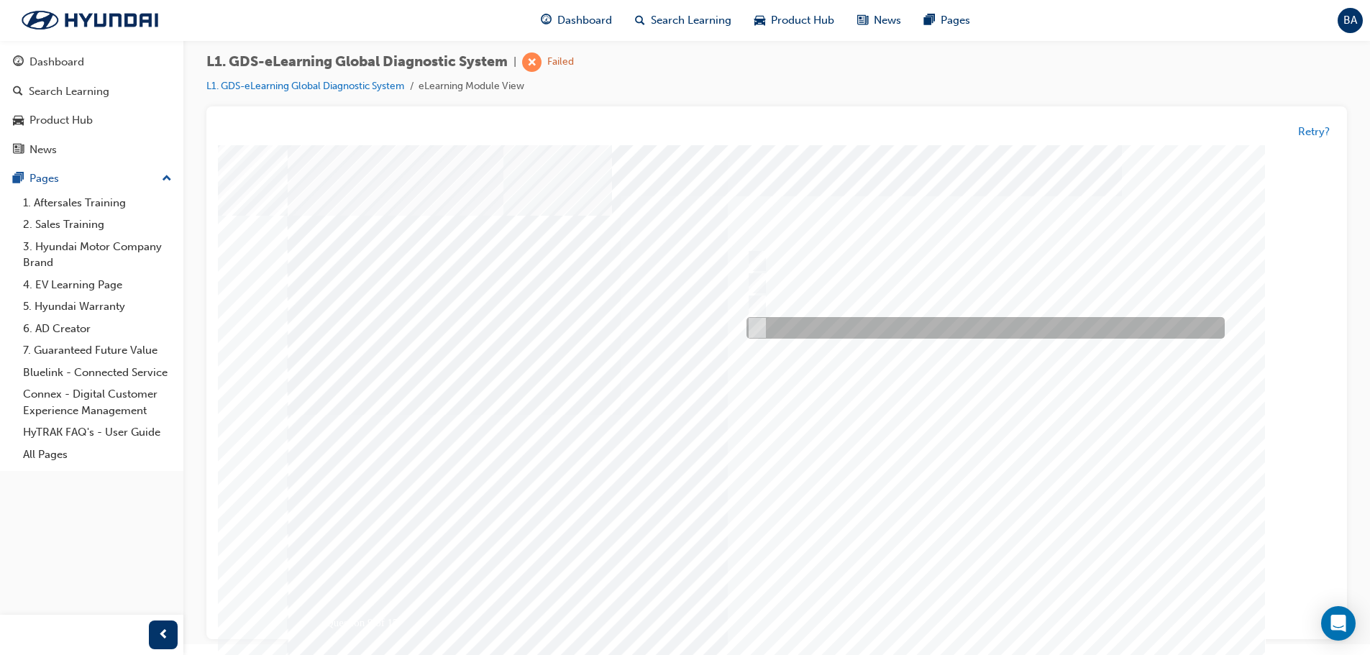
click at [761, 322] on input "Data Saving" at bounding box center [755, 329] width 16 height 16
radio input "true"
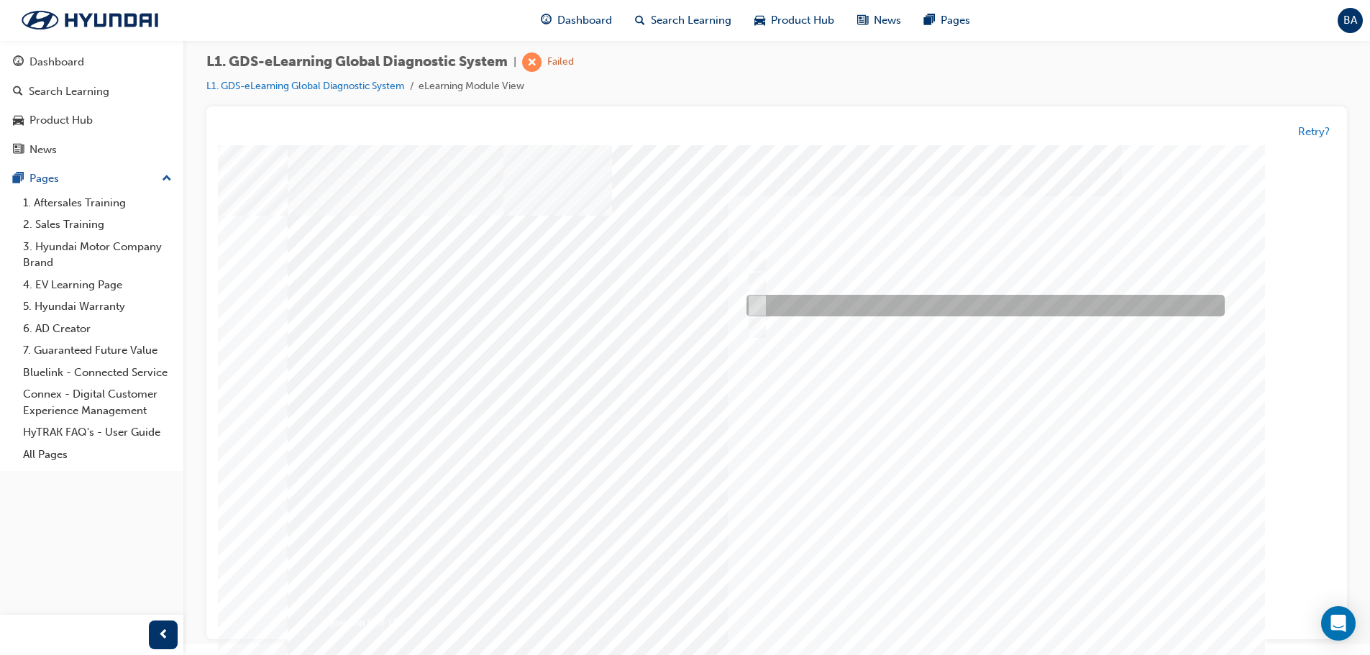
click at [760, 307] on input "No connection to VCI-II" at bounding box center [755, 306] width 16 height 16
radio input "true"
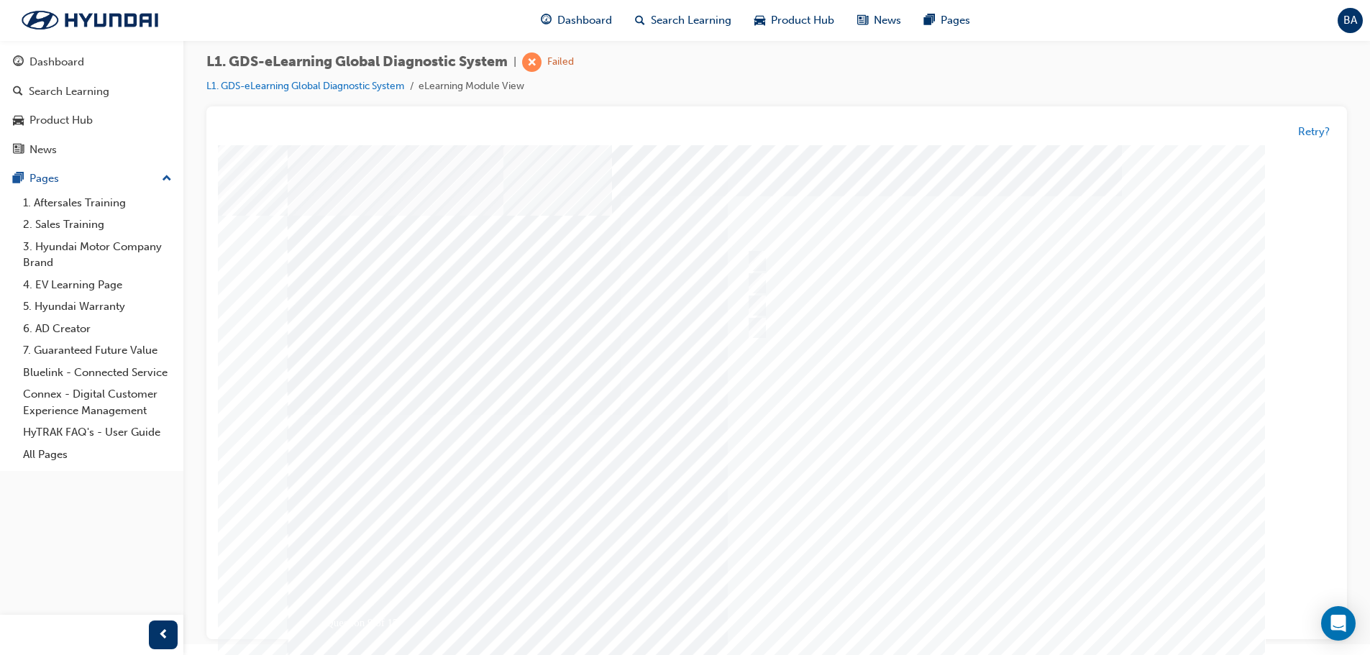
click at [1003, 494] on div at bounding box center [777, 414] width 978 height 539
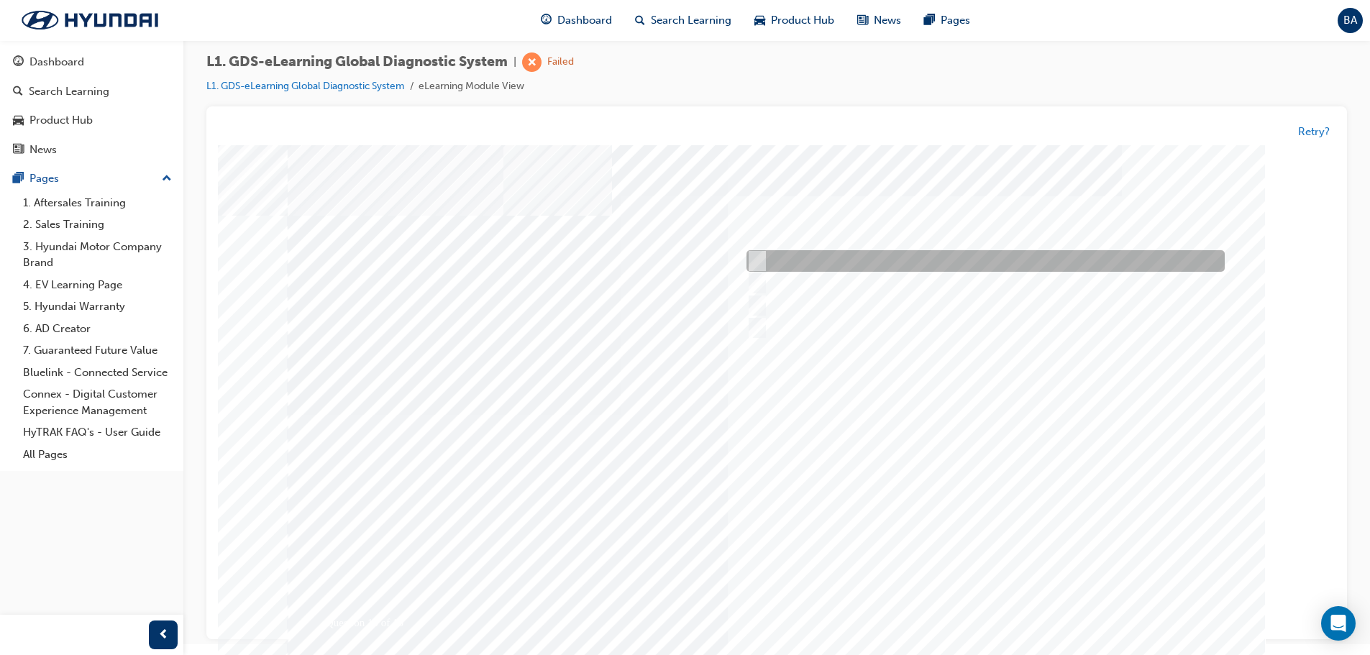
click at [753, 266] on input "S/W Management" at bounding box center [755, 262] width 16 height 16
radio input "true"
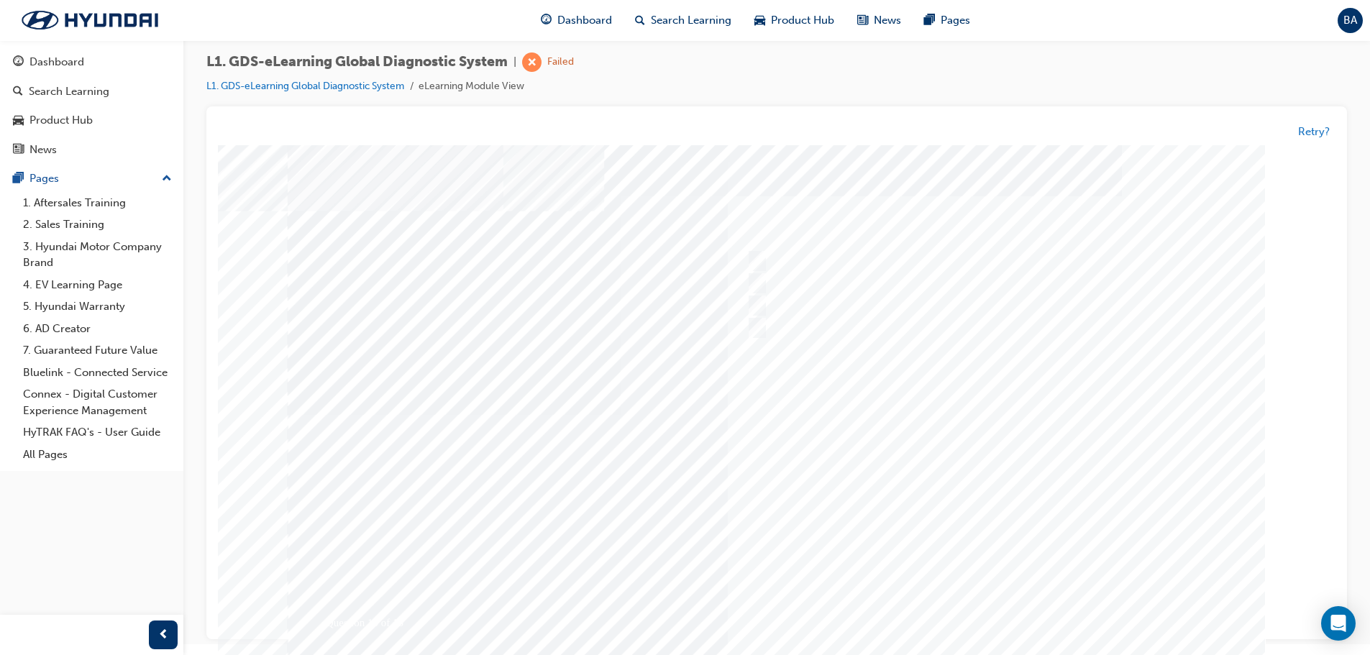
click at [1015, 493] on div at bounding box center [777, 414] width 978 height 539
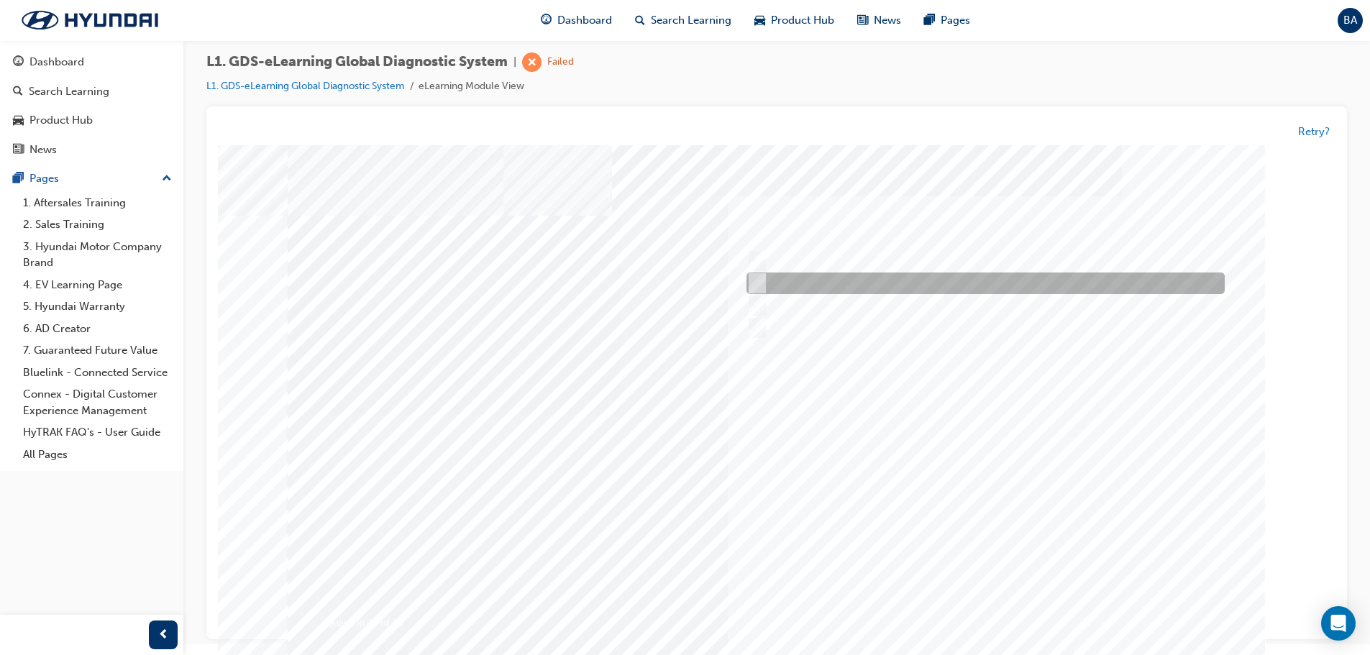
click at [755, 293] on div at bounding box center [982, 284] width 478 height 22
radio input "true"
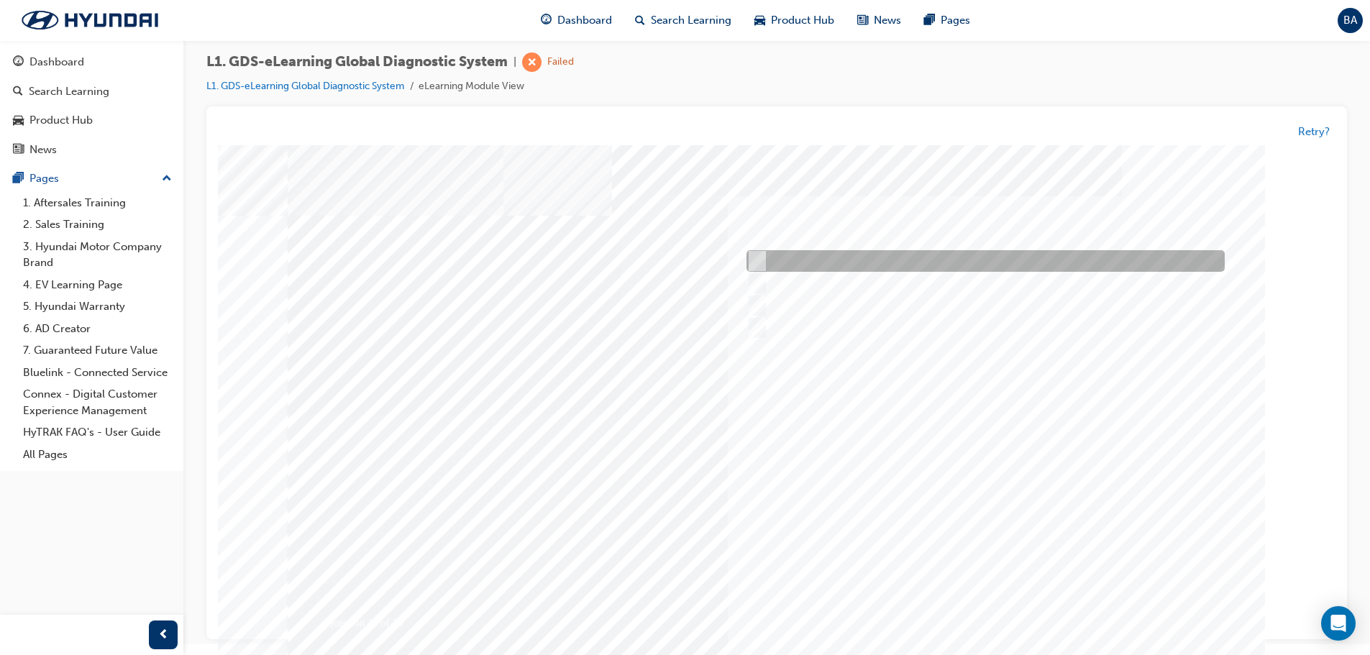
click at [755, 265] on input "To view measured data of the vehicle" at bounding box center [755, 262] width 16 height 16
radio input "true"
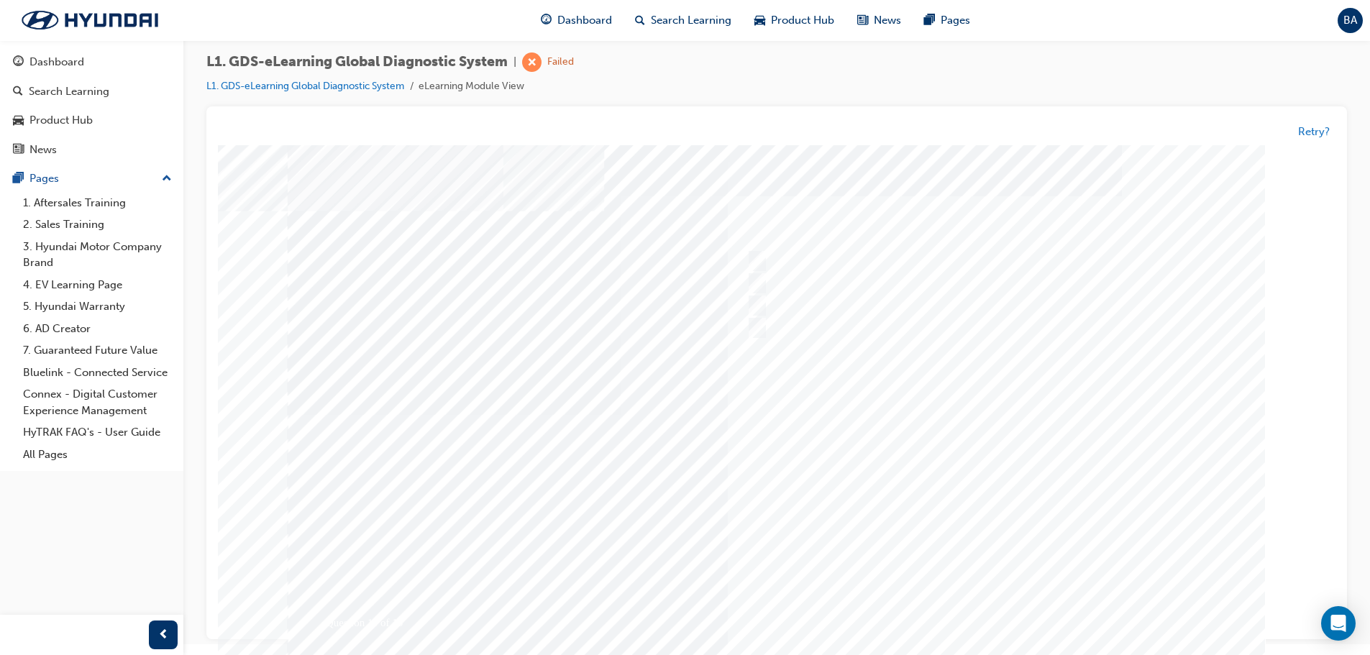
click at [1033, 506] on div at bounding box center [777, 414] width 978 height 539
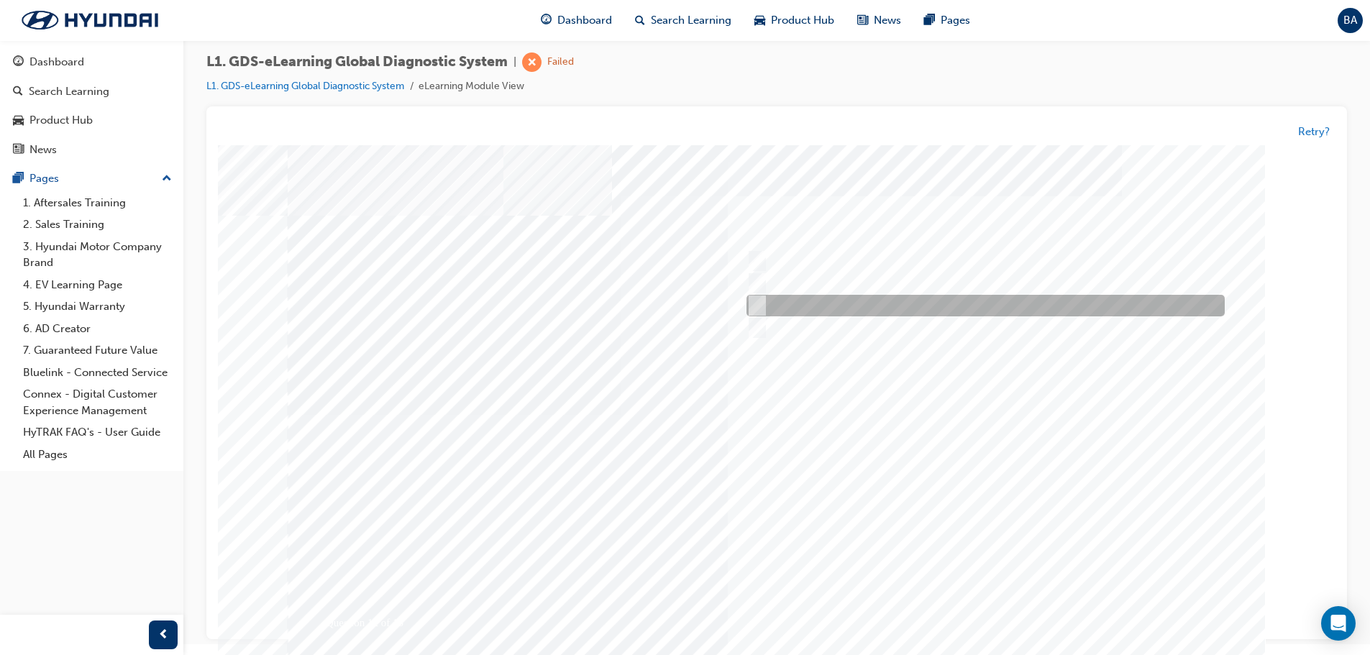
click at [758, 297] on div at bounding box center [982, 307] width 478 height 22
radio input "true"
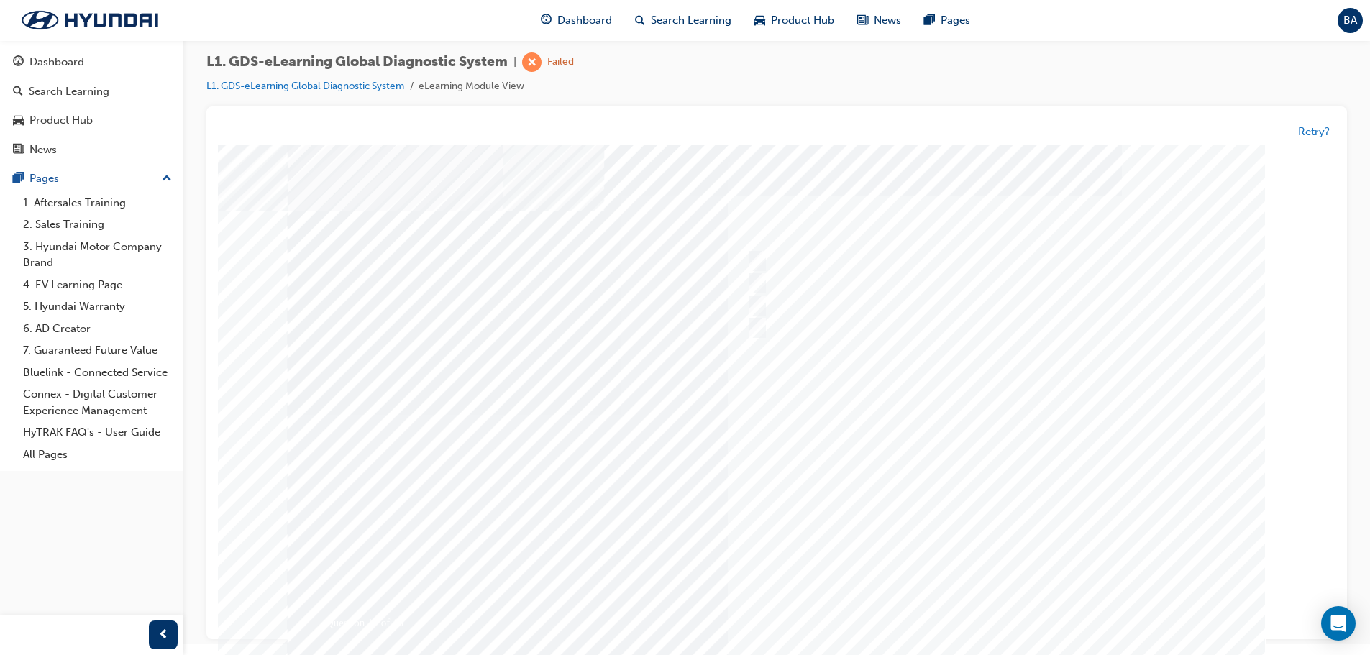
click at [749, 327] on div at bounding box center [777, 414] width 978 height 539
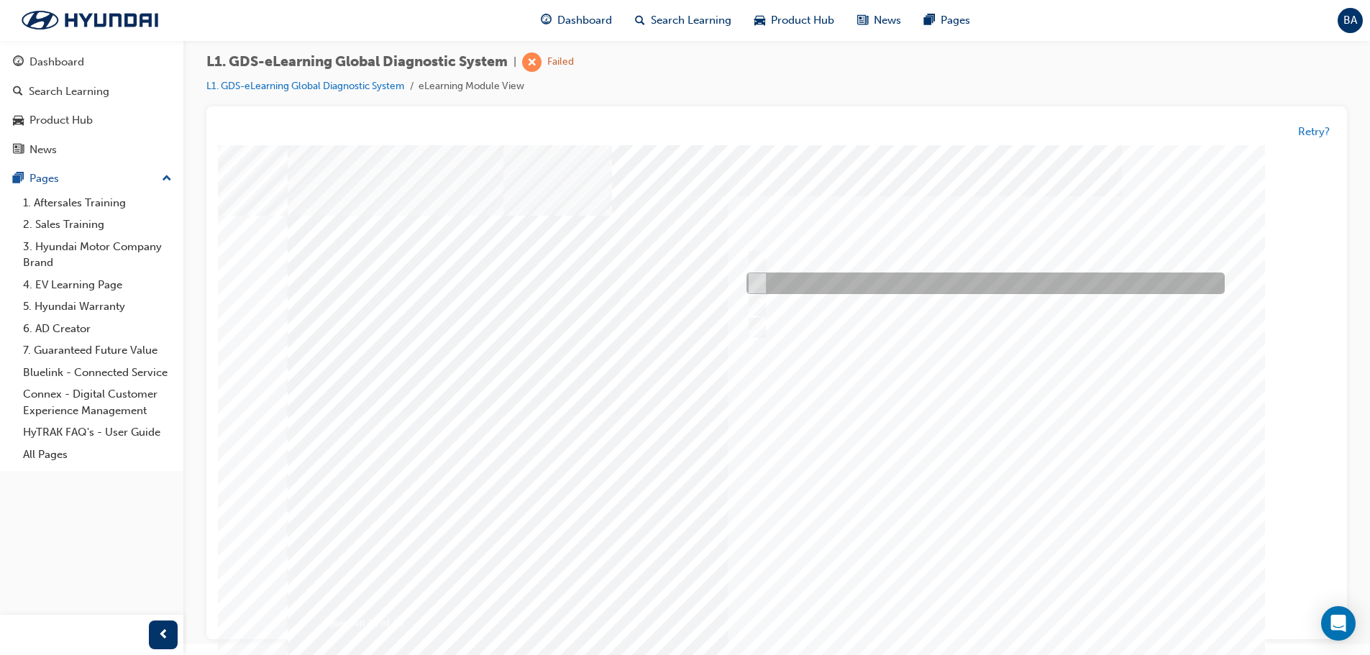
click at [764, 275] on div at bounding box center [982, 284] width 478 height 22
click at [766, 295] on div at bounding box center [986, 285] width 478 height 22
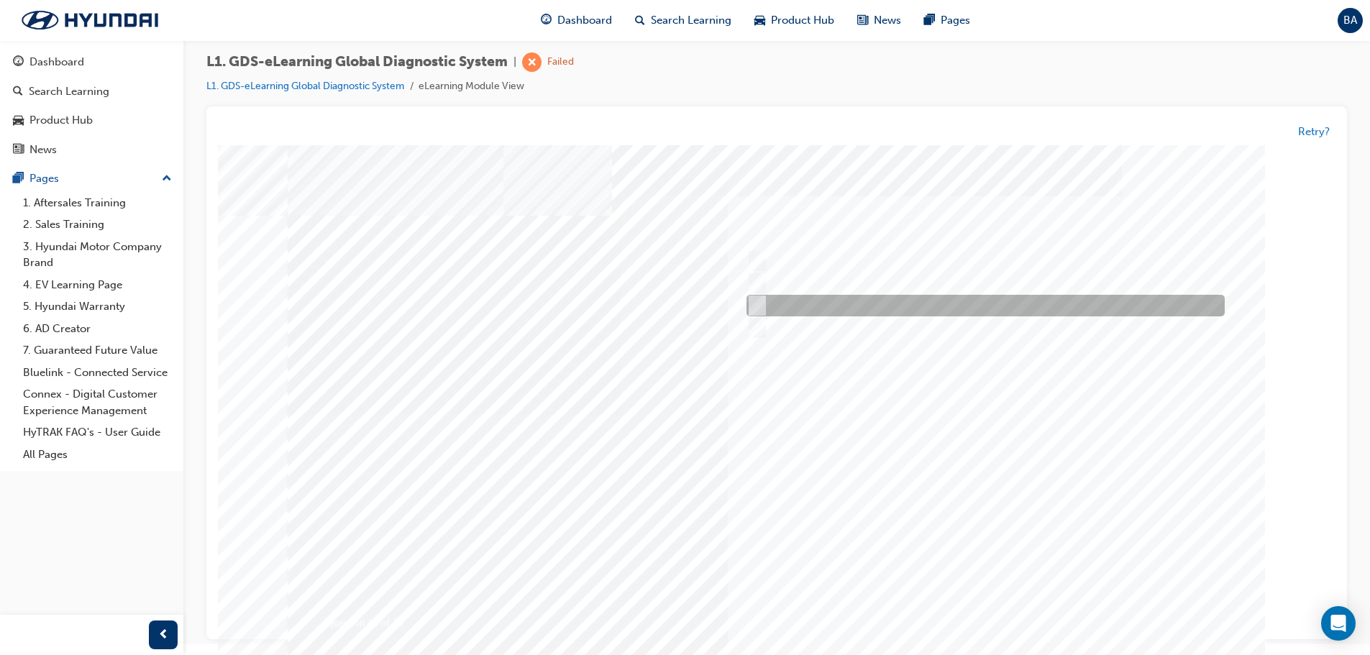
click at [766, 301] on div at bounding box center [982, 307] width 478 height 22
radio input "false"
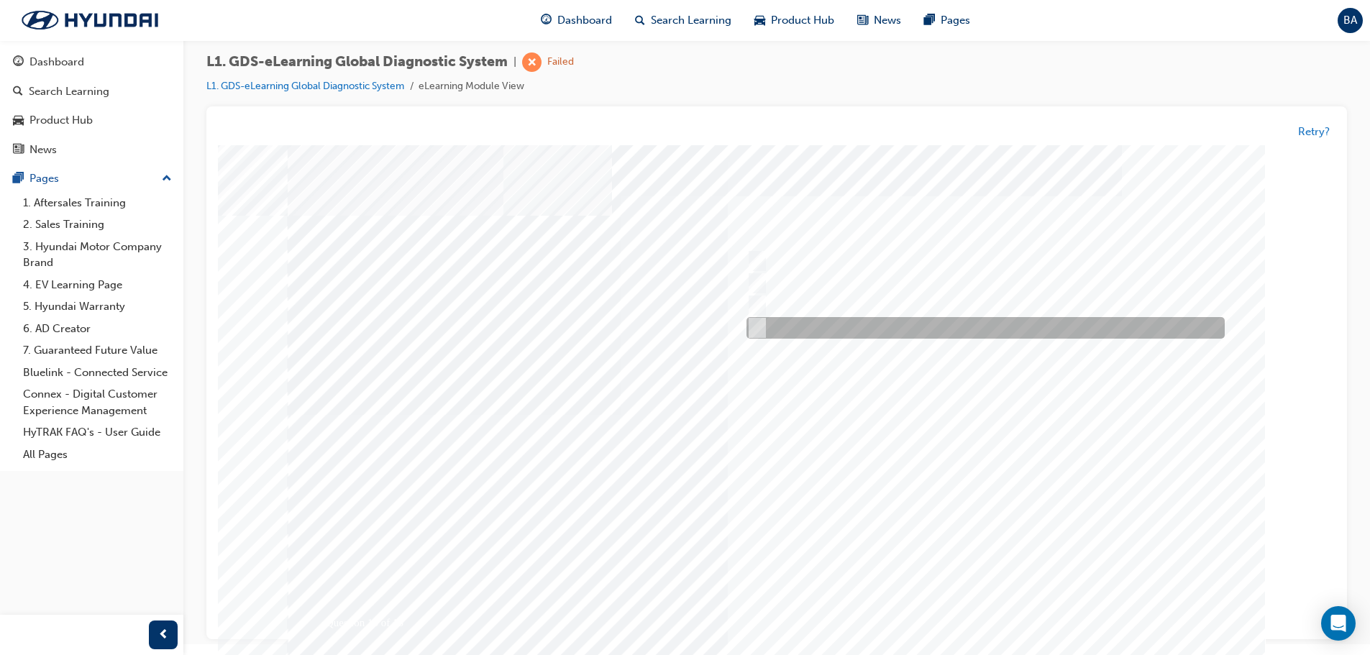
click at [764, 330] on div at bounding box center [982, 329] width 478 height 22
radio input "false"
radio input "true"
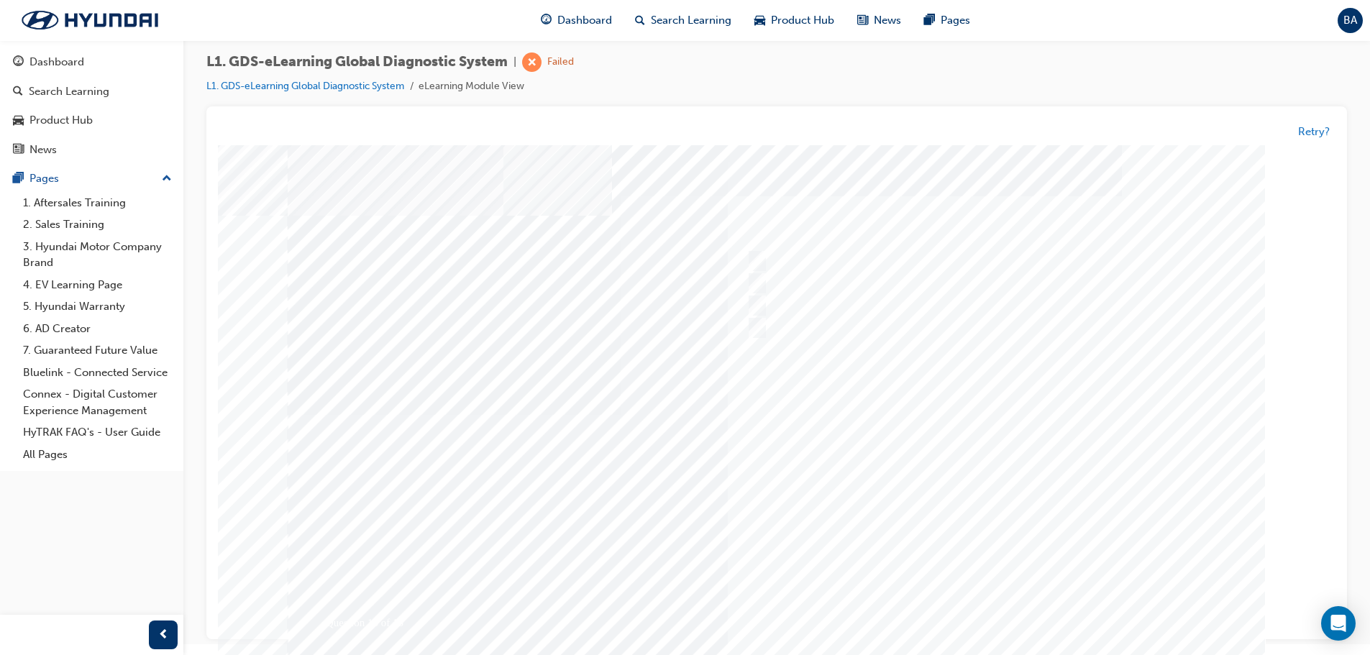
click at [964, 593] on div "Question 13 of 15" at bounding box center [777, 404] width 978 height 518
click at [982, 512] on div at bounding box center [777, 414] width 978 height 539
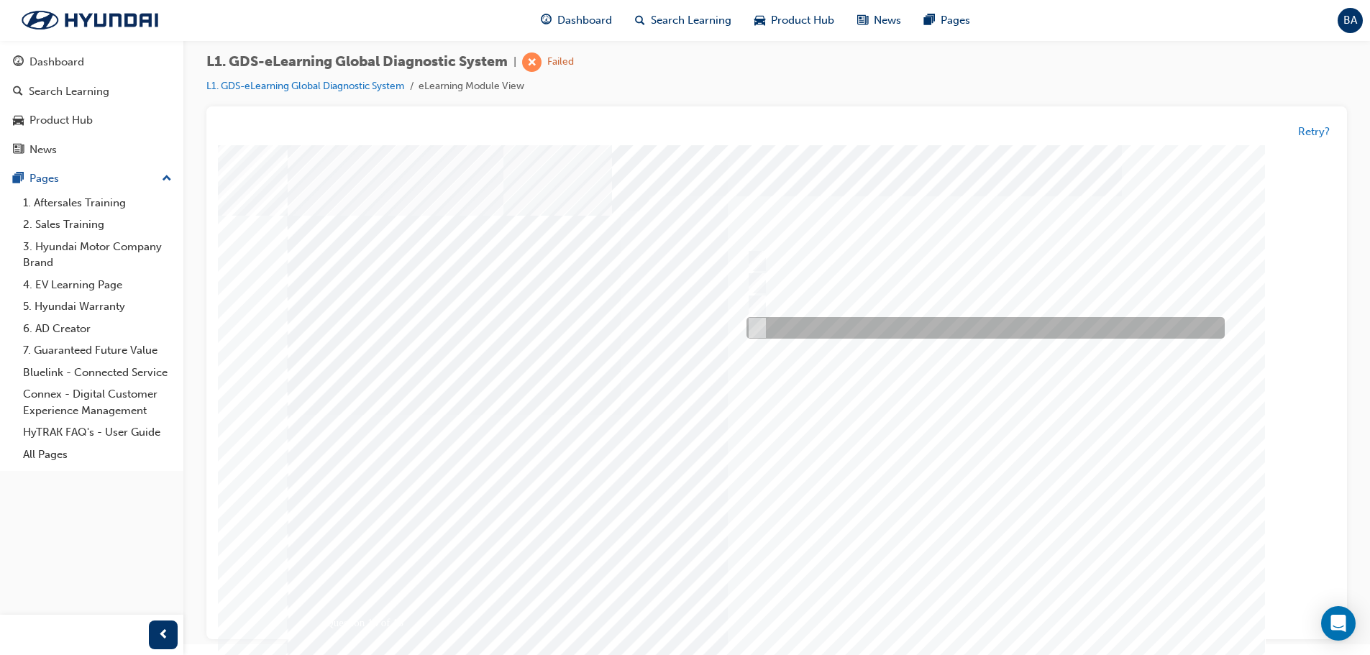
click at [756, 332] on input "Generates a report to Technical Assistance Group" at bounding box center [755, 329] width 16 height 16
radio input "true"
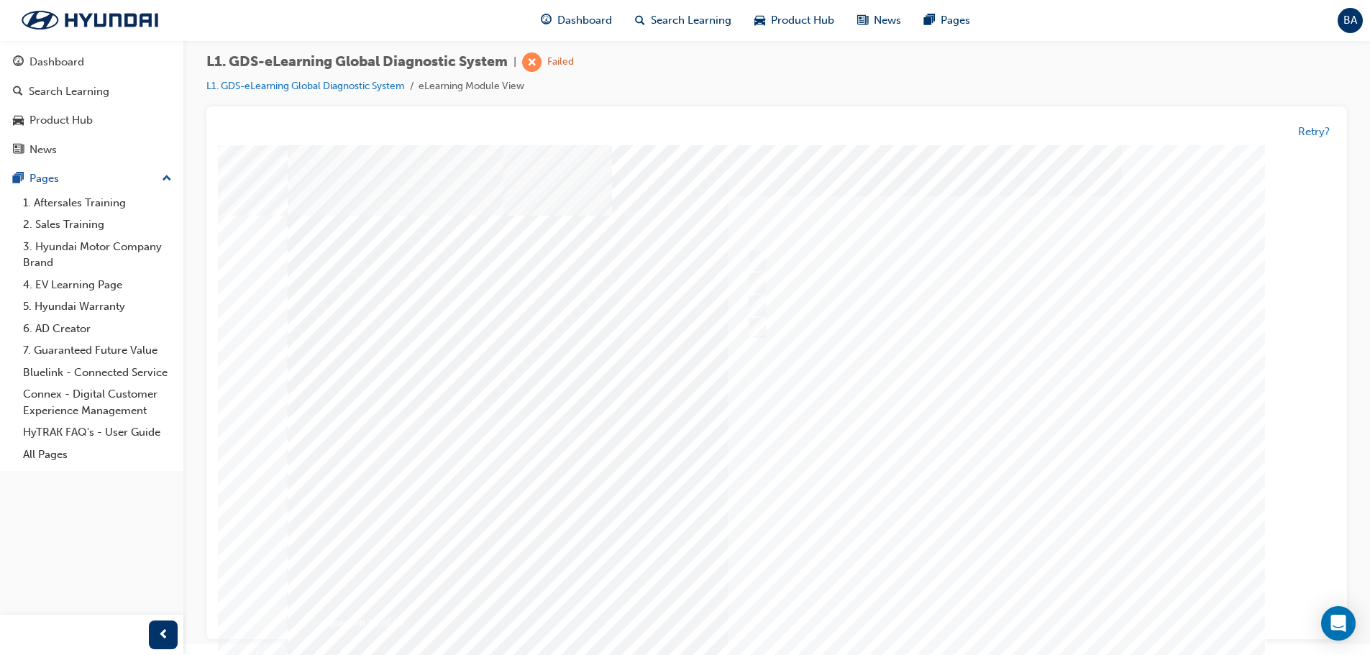
click at [949, 443] on div at bounding box center [777, 414] width 978 height 539
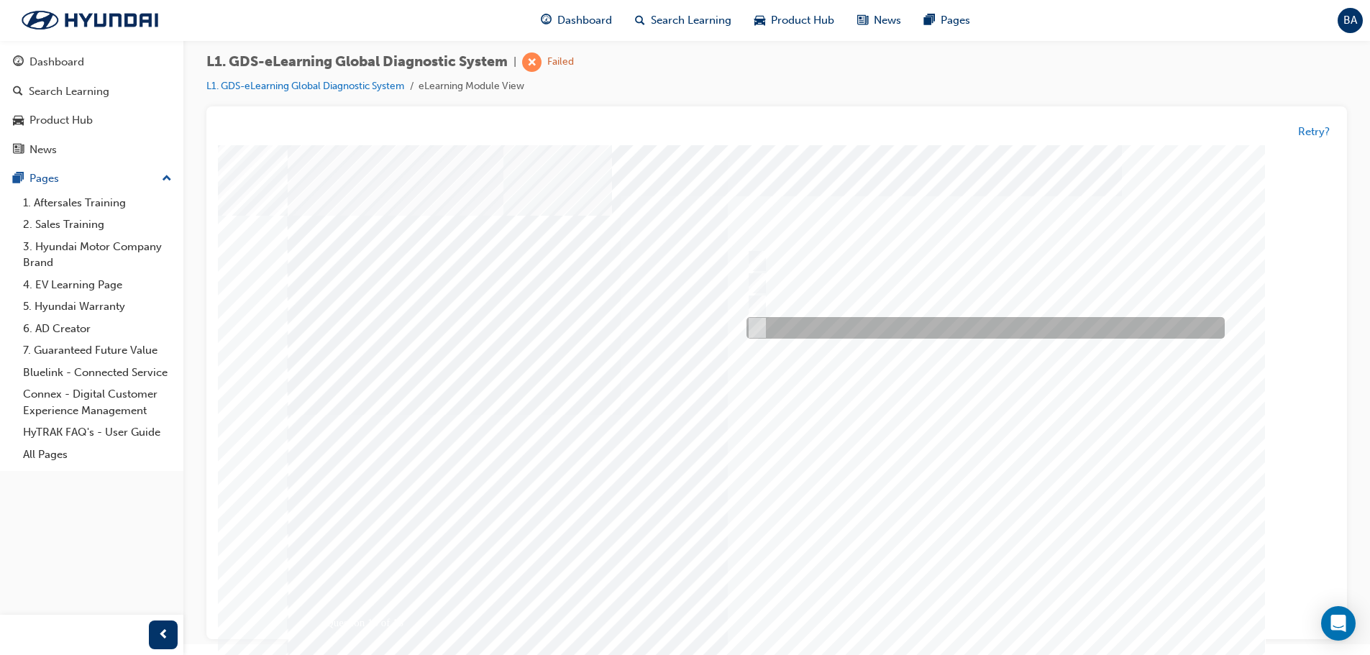
click at [802, 324] on div at bounding box center [982, 329] width 478 height 22
radio input "true"
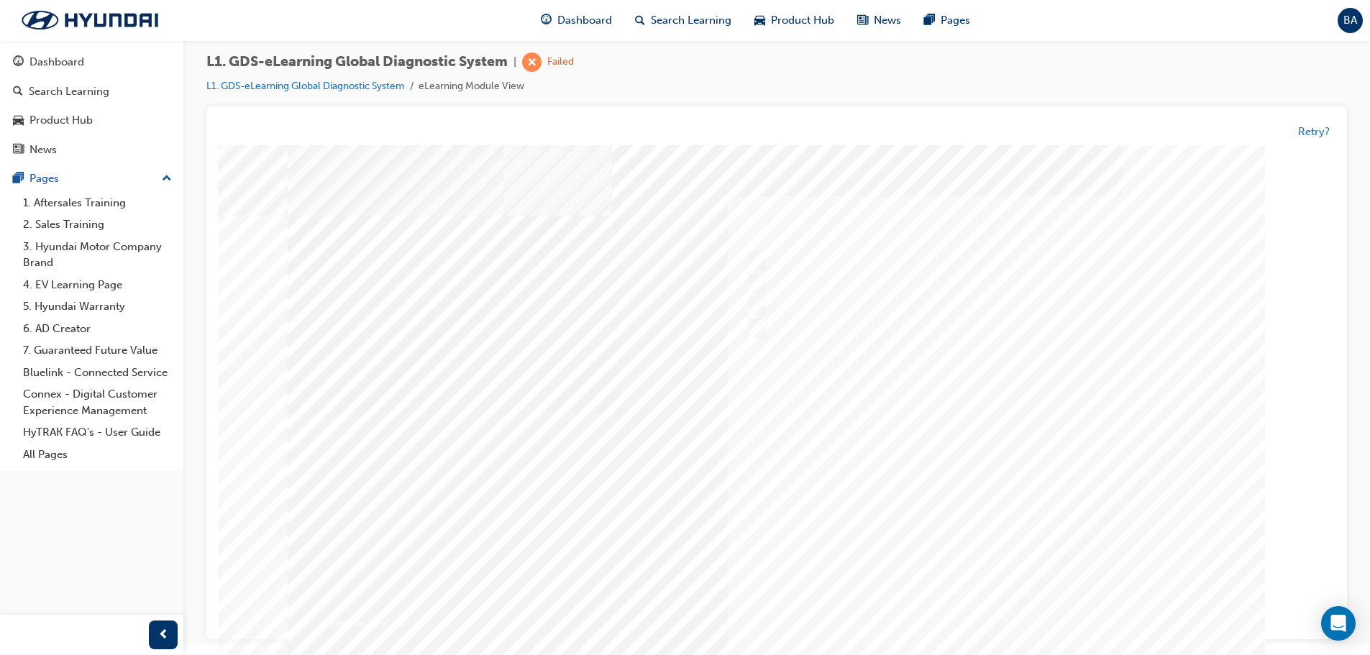
click at [982, 517] on div at bounding box center [777, 414] width 978 height 539
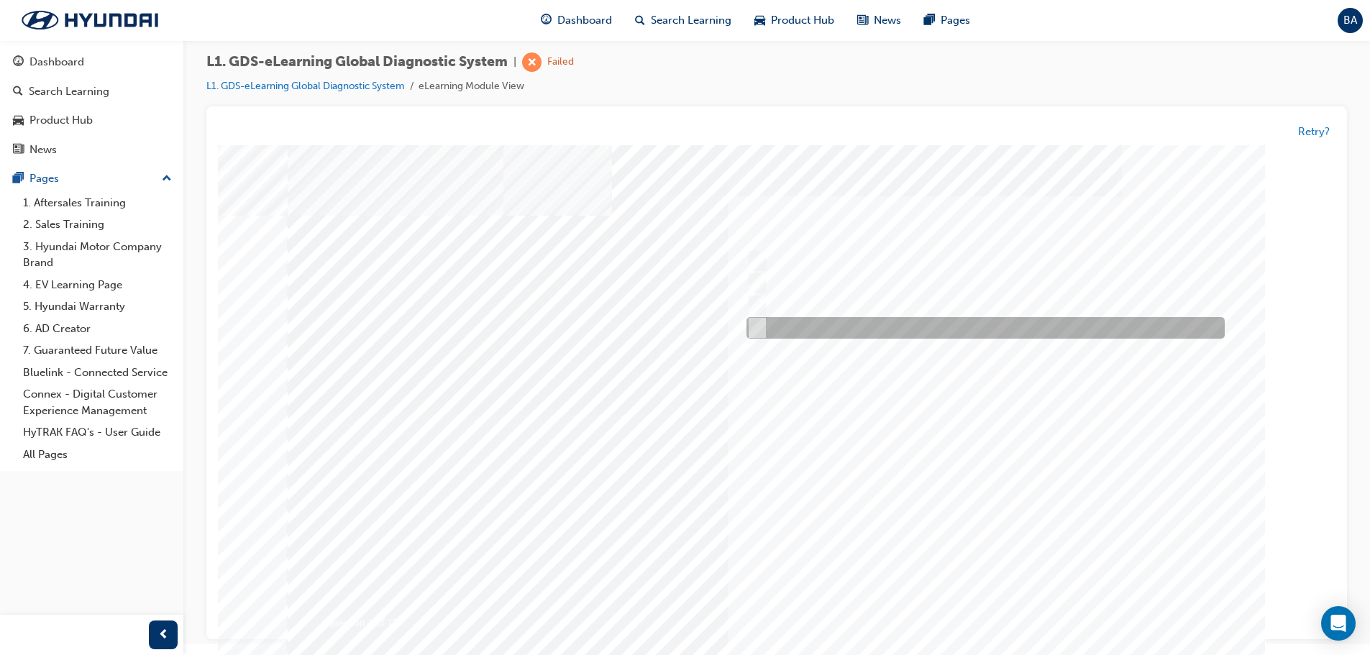
click at [818, 326] on div at bounding box center [982, 329] width 478 height 22
radio input "true"
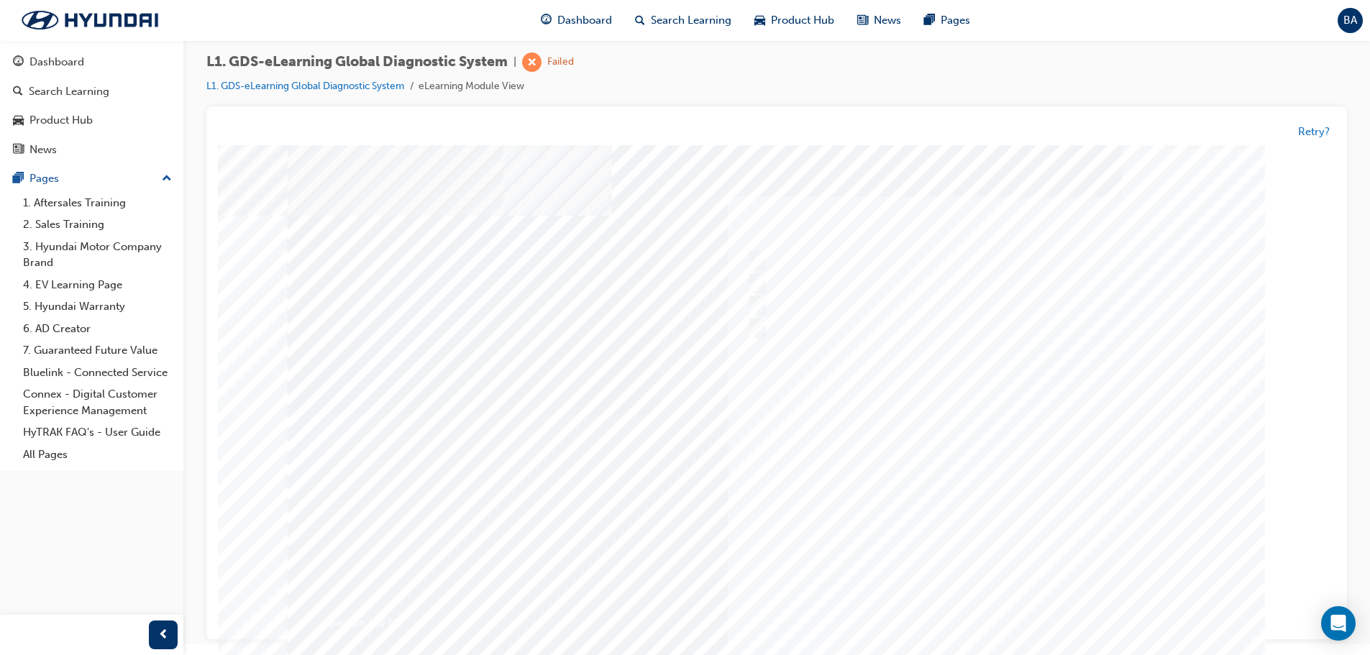
click at [936, 475] on div at bounding box center [777, 414] width 978 height 539
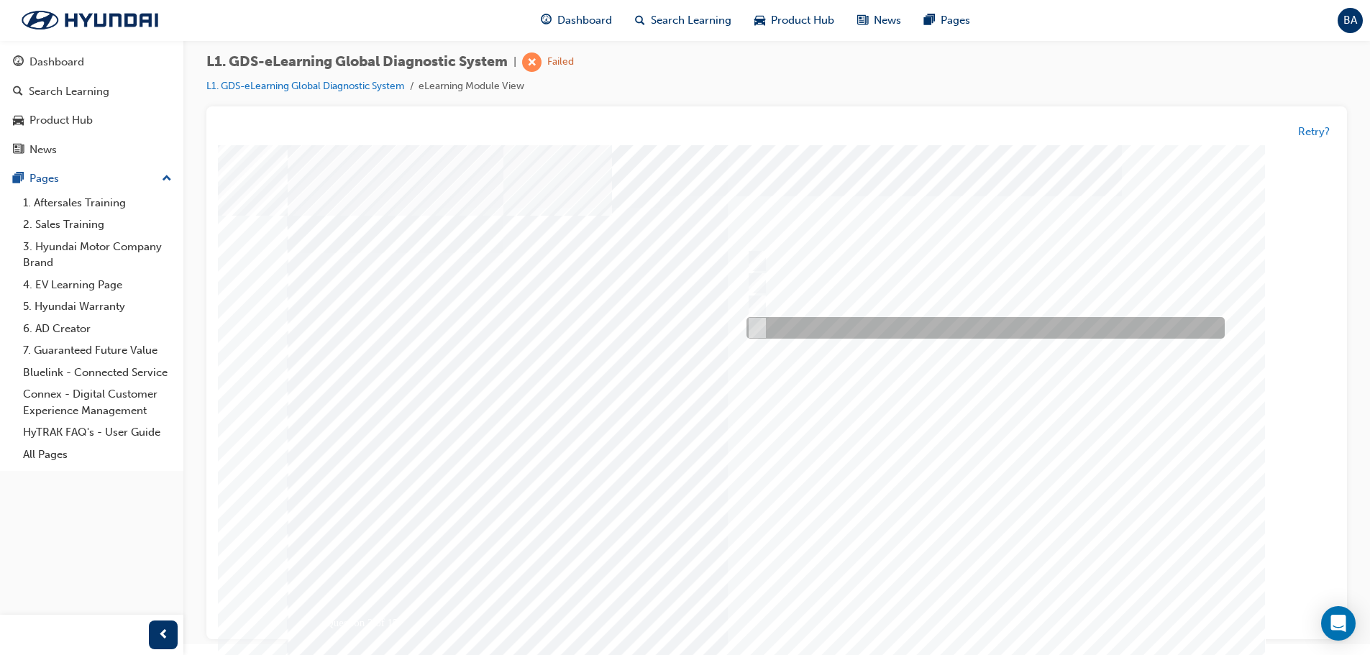
click at [775, 327] on div at bounding box center [982, 329] width 478 height 22
radio input "true"
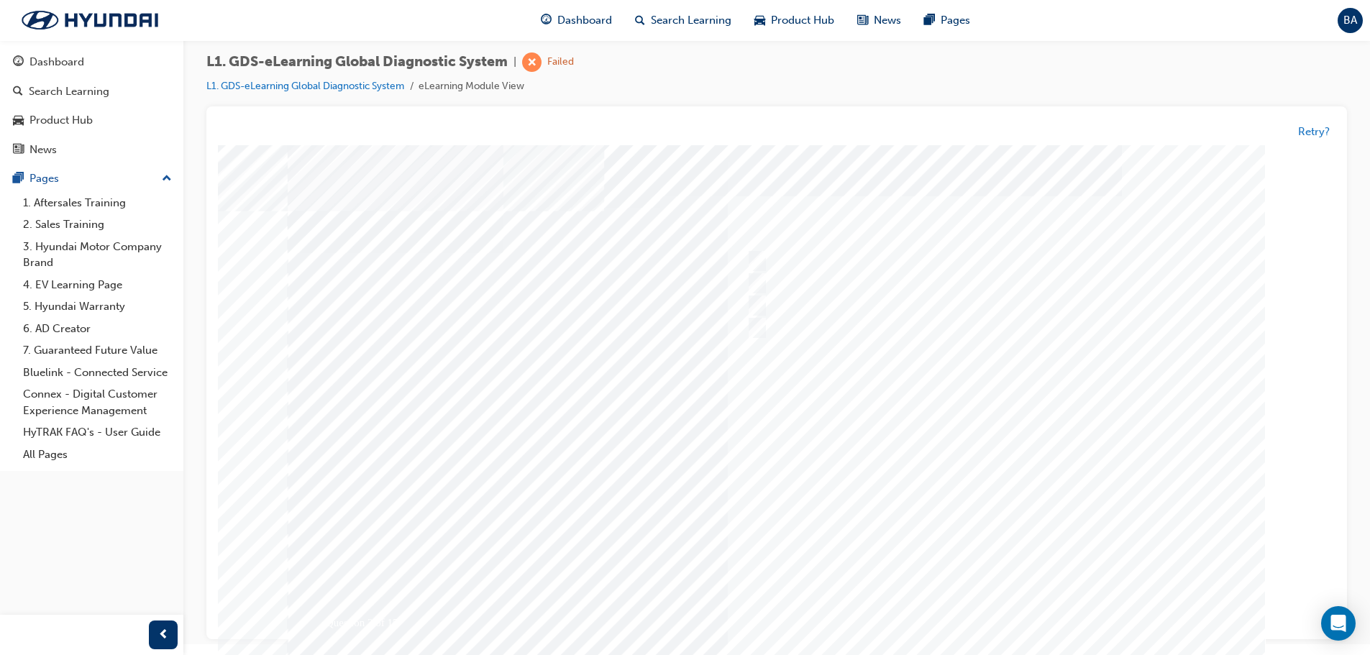
click at [967, 469] on div at bounding box center [777, 414] width 978 height 539
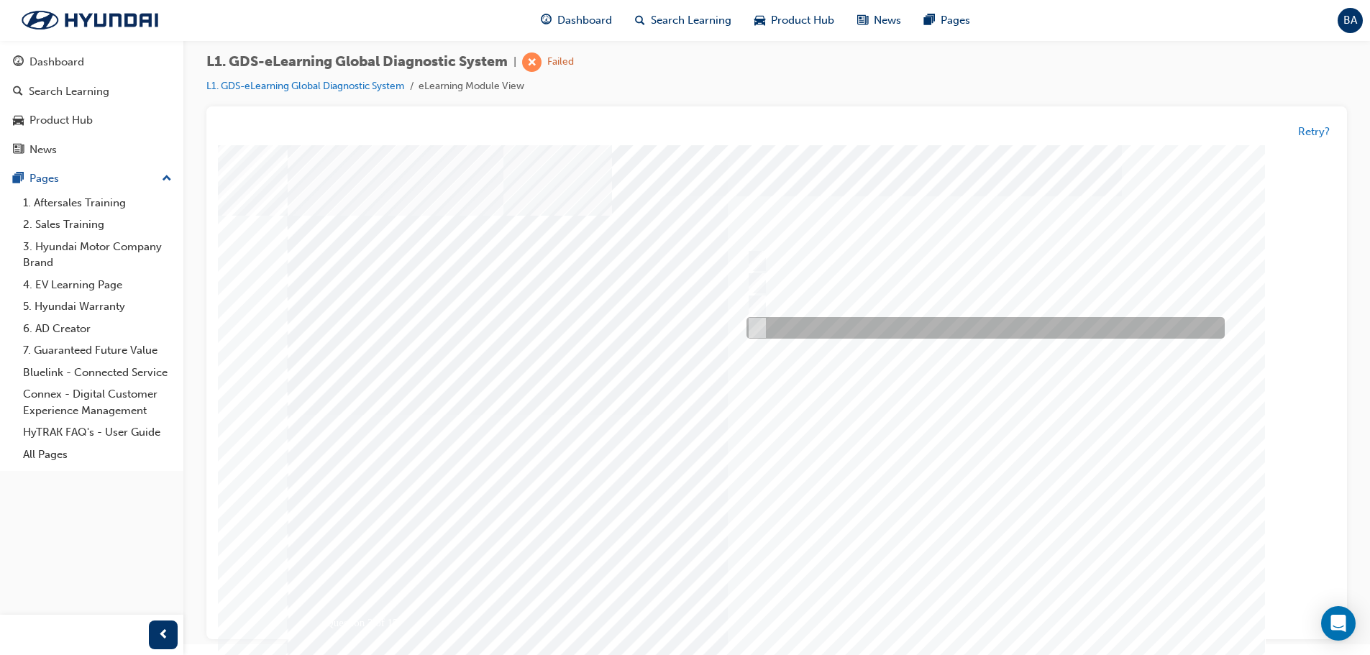
click at [765, 324] on div at bounding box center [982, 329] width 478 height 22
checkbox input "true"
click at [757, 309] on input "Smart EV Solution" at bounding box center [754, 306] width 16 height 16
checkbox input "true"
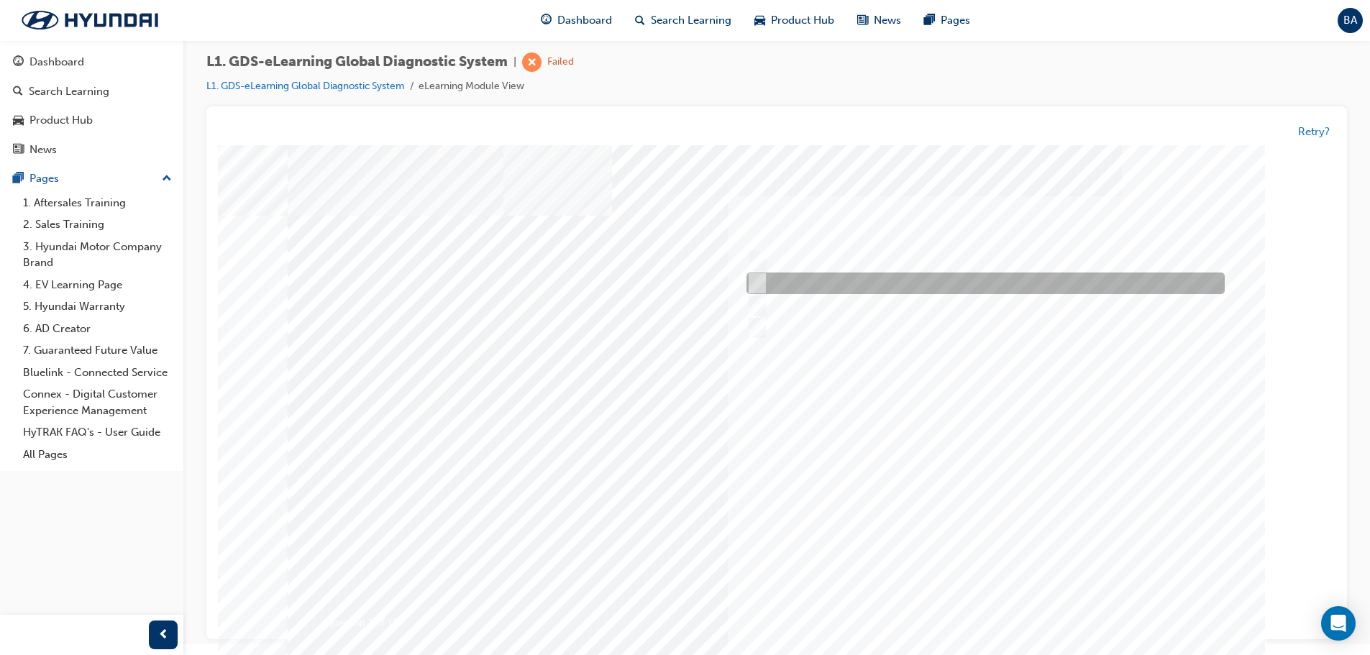
click at [757, 280] on input "Fault Code Searching" at bounding box center [754, 284] width 16 height 16
checkbox input "true"
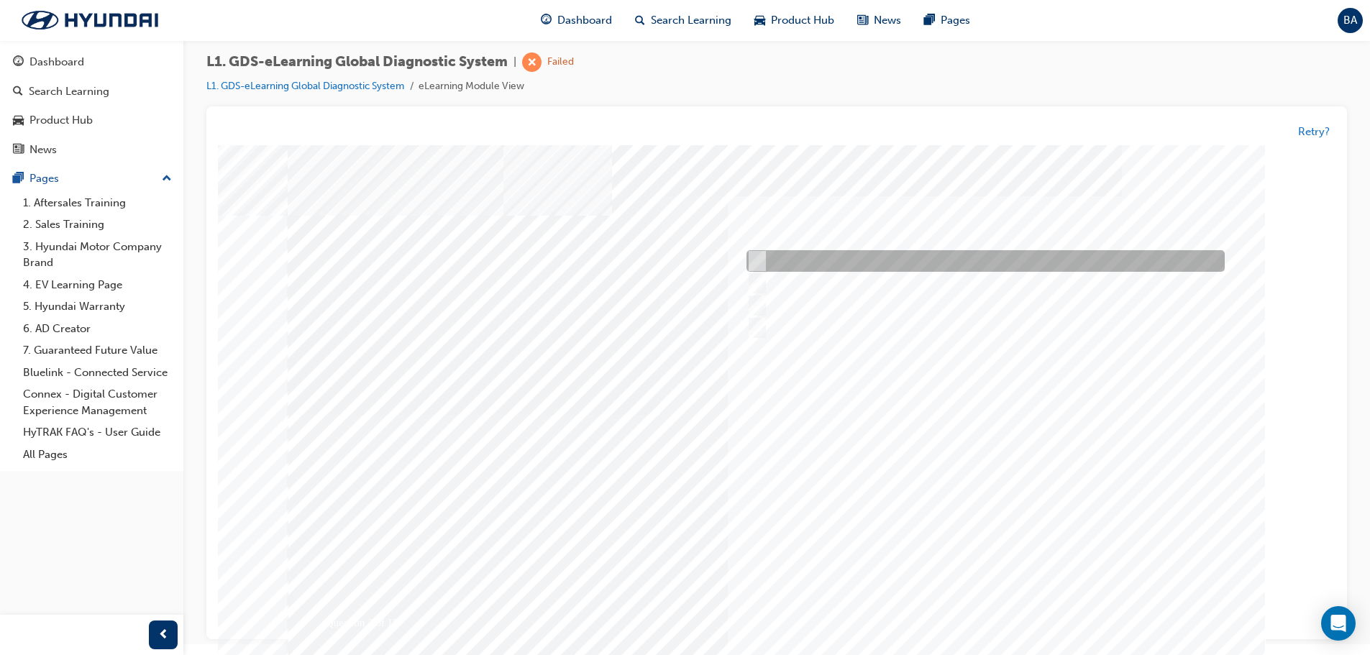
click at [758, 262] on input "User Guide" at bounding box center [754, 262] width 16 height 16
checkbox input "true"
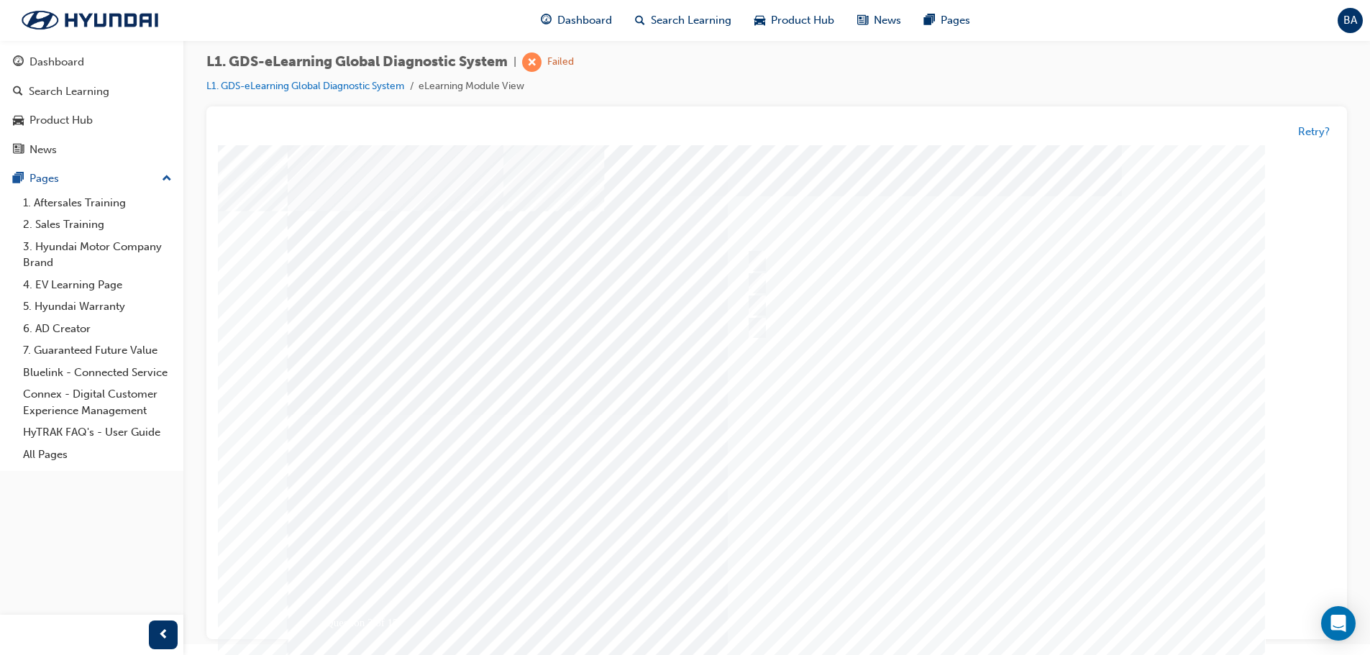
click at [939, 445] on div at bounding box center [777, 414] width 978 height 539
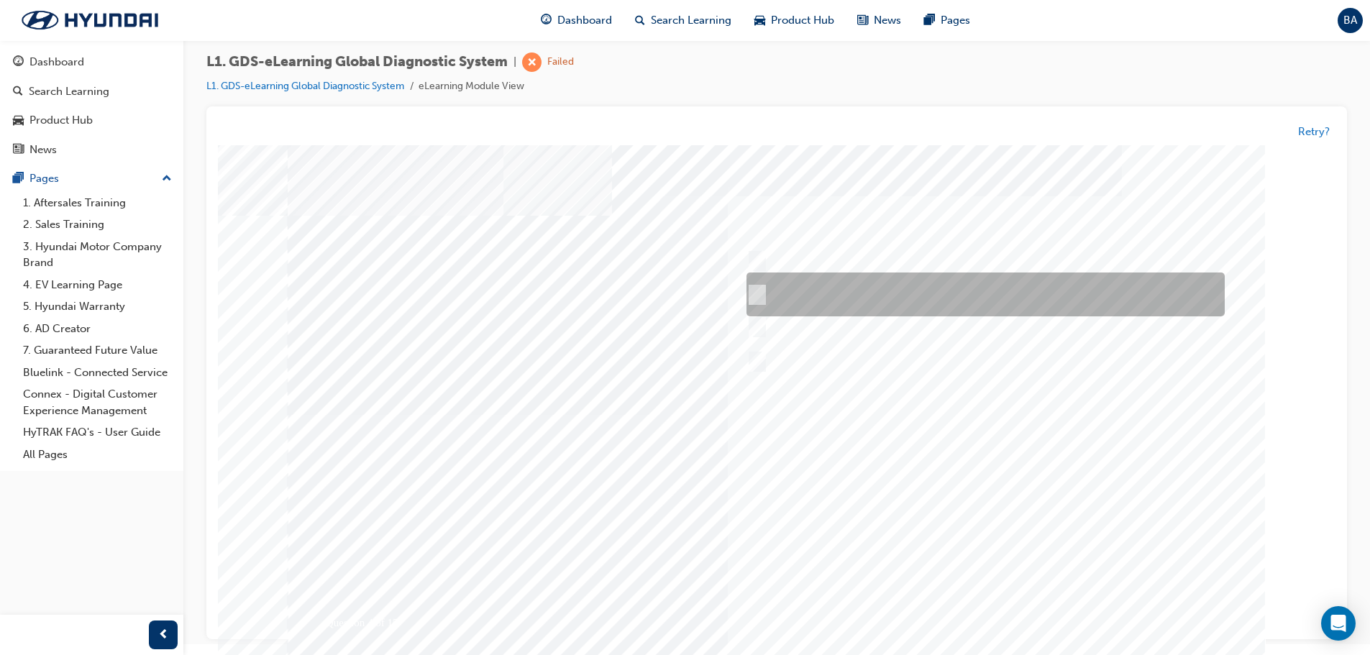
click at [763, 295] on div at bounding box center [982, 295] width 478 height 44
radio input "true"
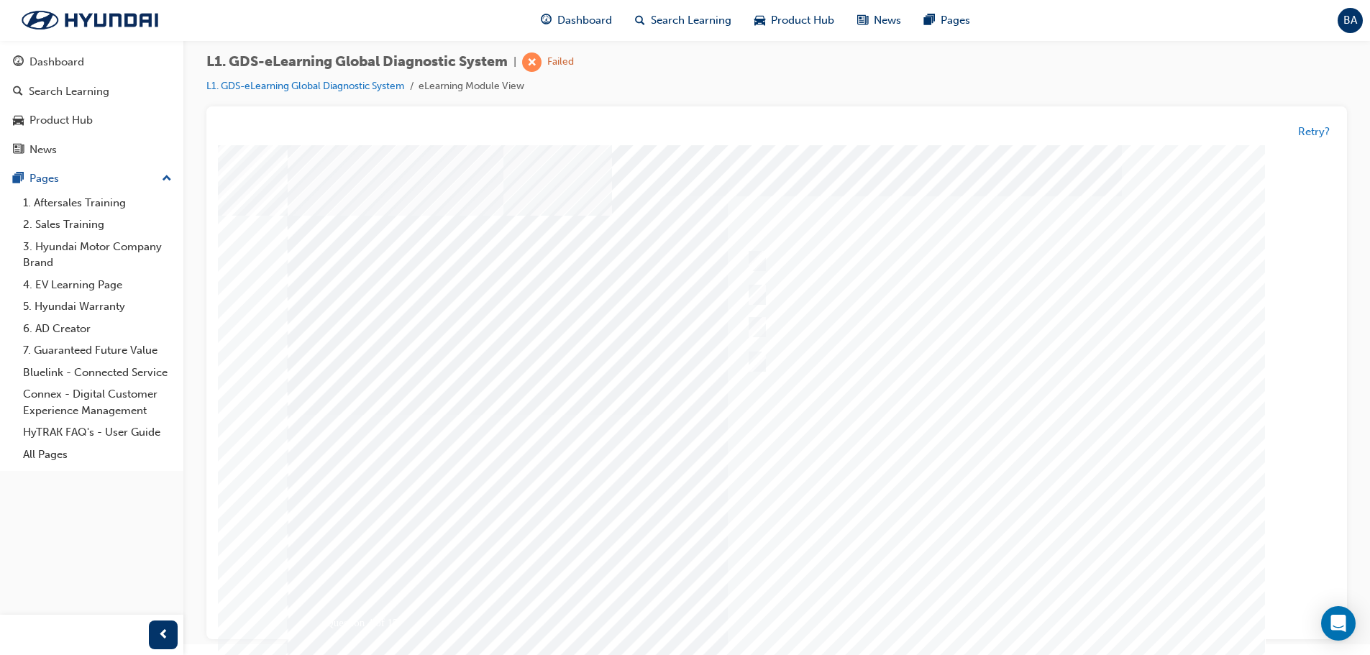
click at [946, 475] on div at bounding box center [777, 417] width 978 height 539
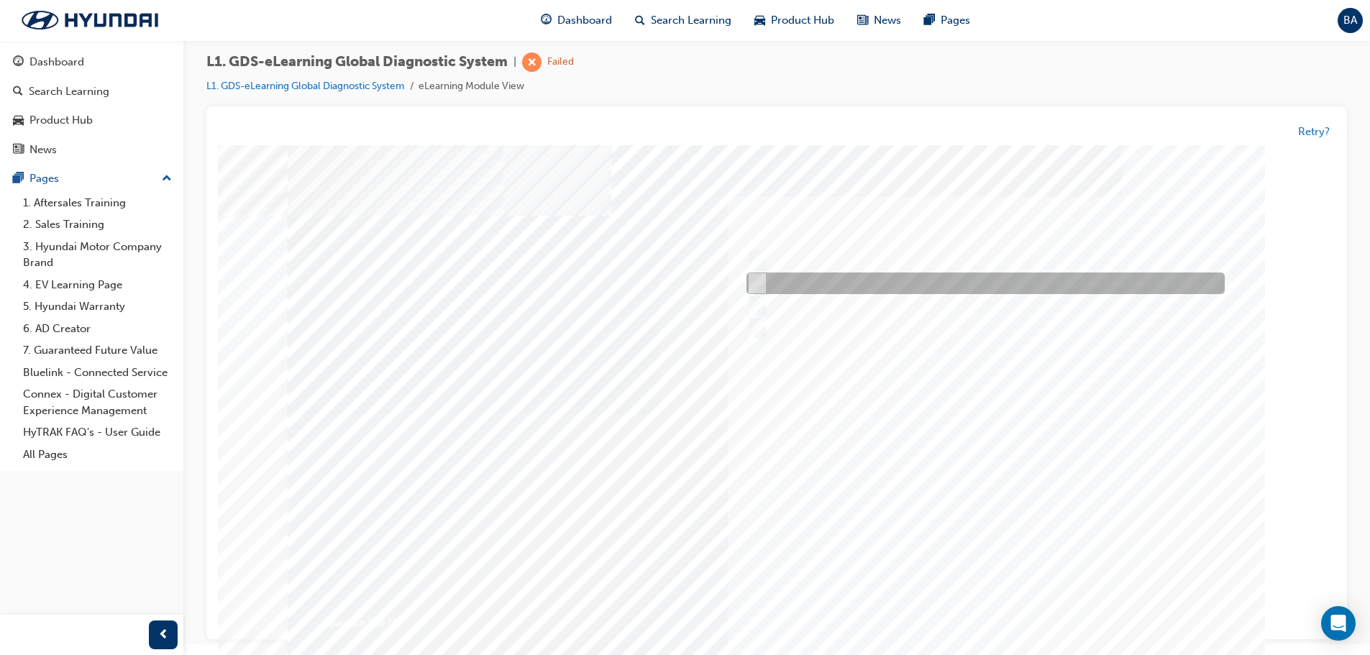
click at [753, 278] on input "From GDS Smart Toolbox by selecting Service Information" at bounding box center [754, 284] width 16 height 16
checkbox input "true"
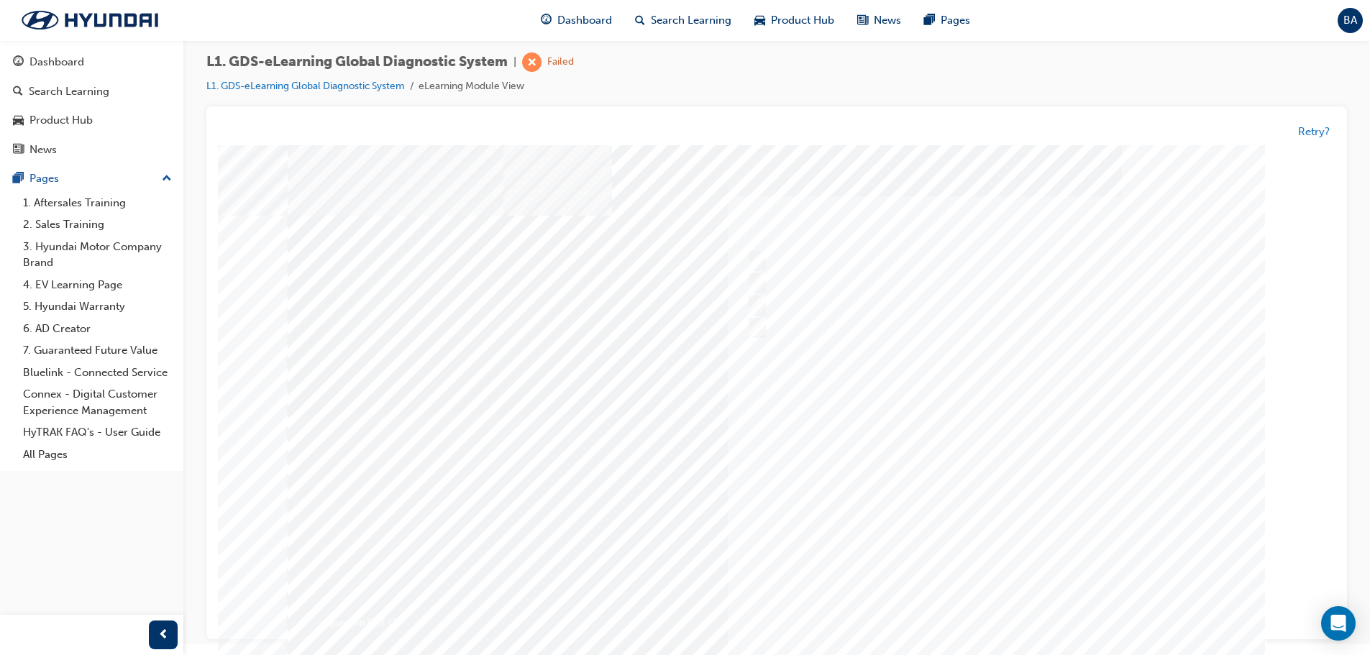
click at [973, 482] on div at bounding box center [777, 414] width 978 height 539
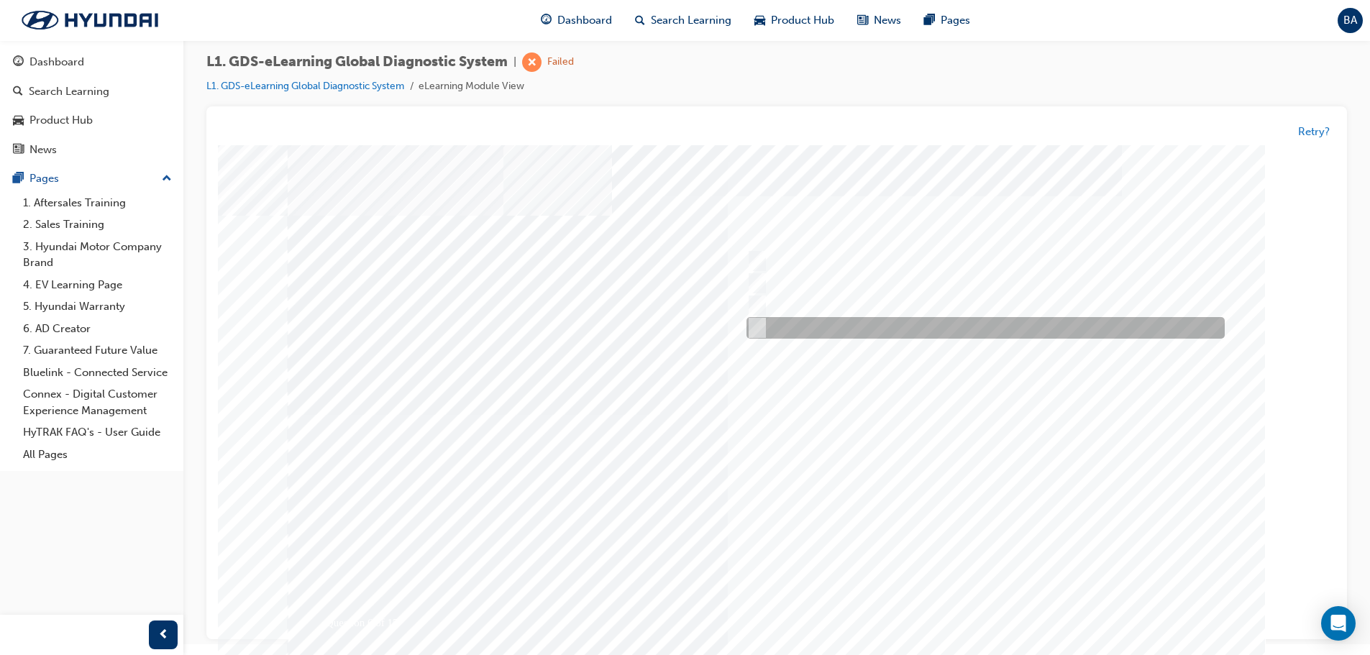
click at [757, 324] on input "Hear if the component to check for operation" at bounding box center [754, 329] width 16 height 16
checkbox input "true"
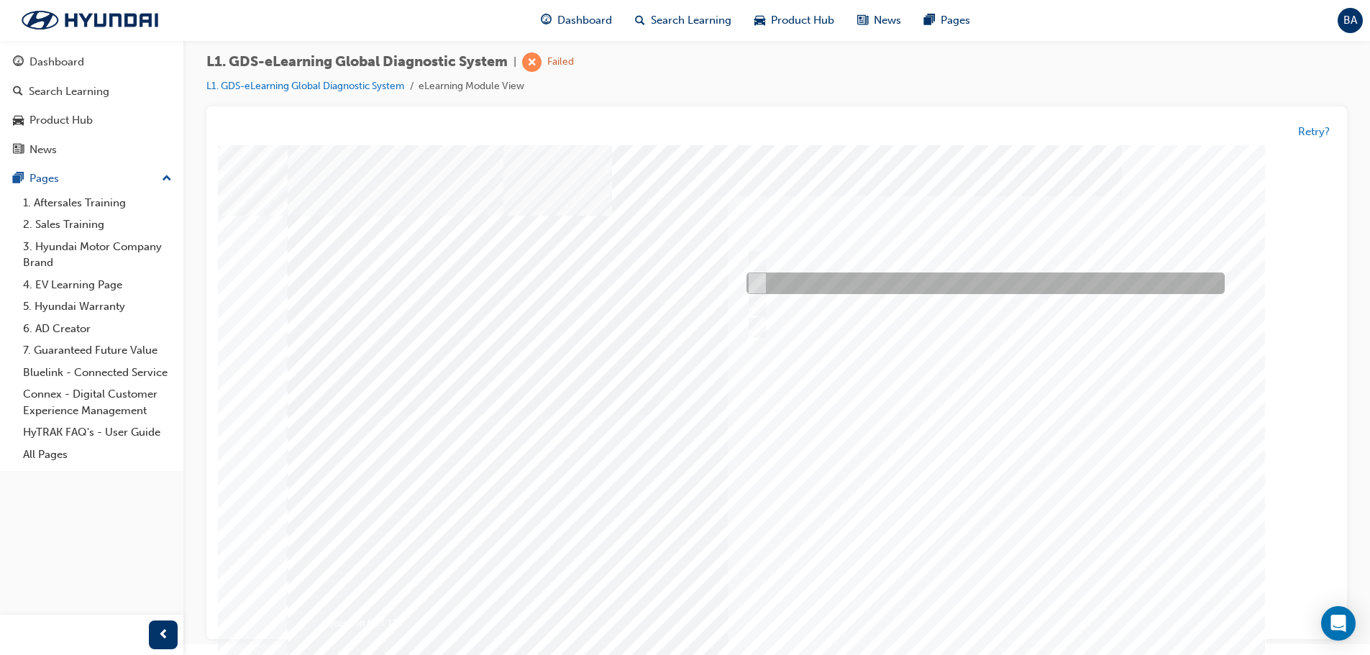
click at [767, 292] on div at bounding box center [982, 284] width 478 height 22
checkbox input "true"
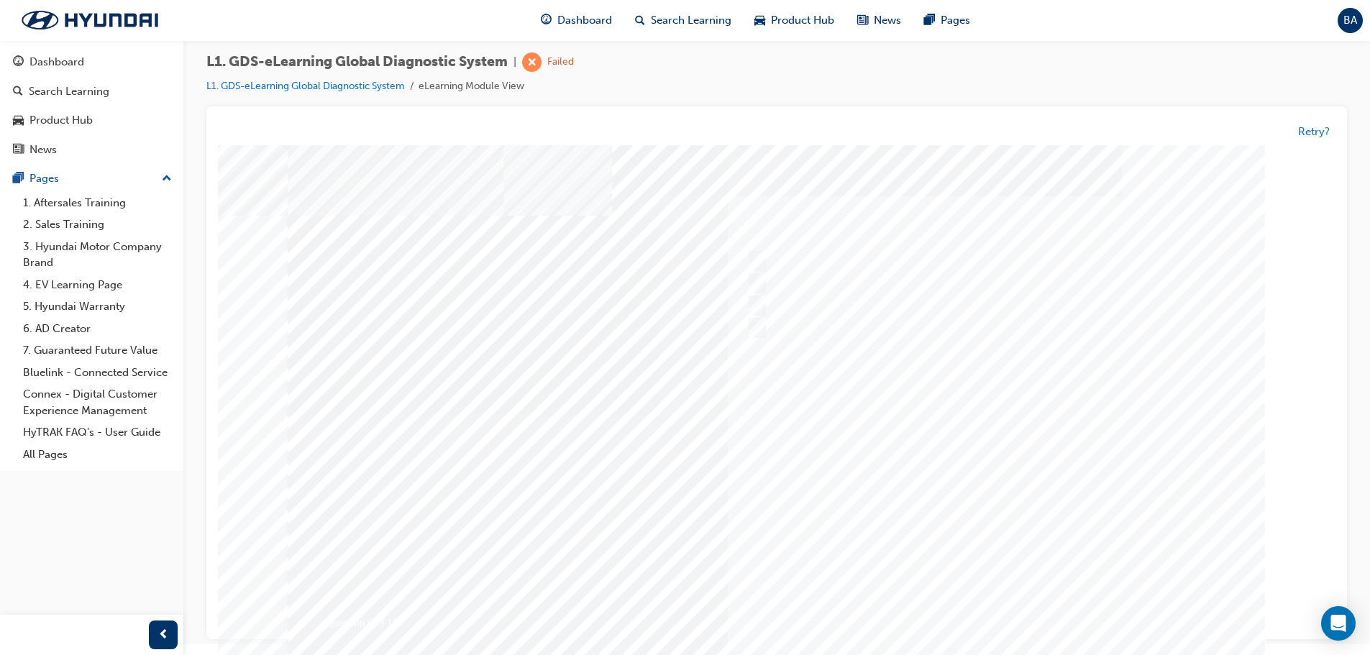
click at [1016, 408] on div at bounding box center [777, 414] width 978 height 539
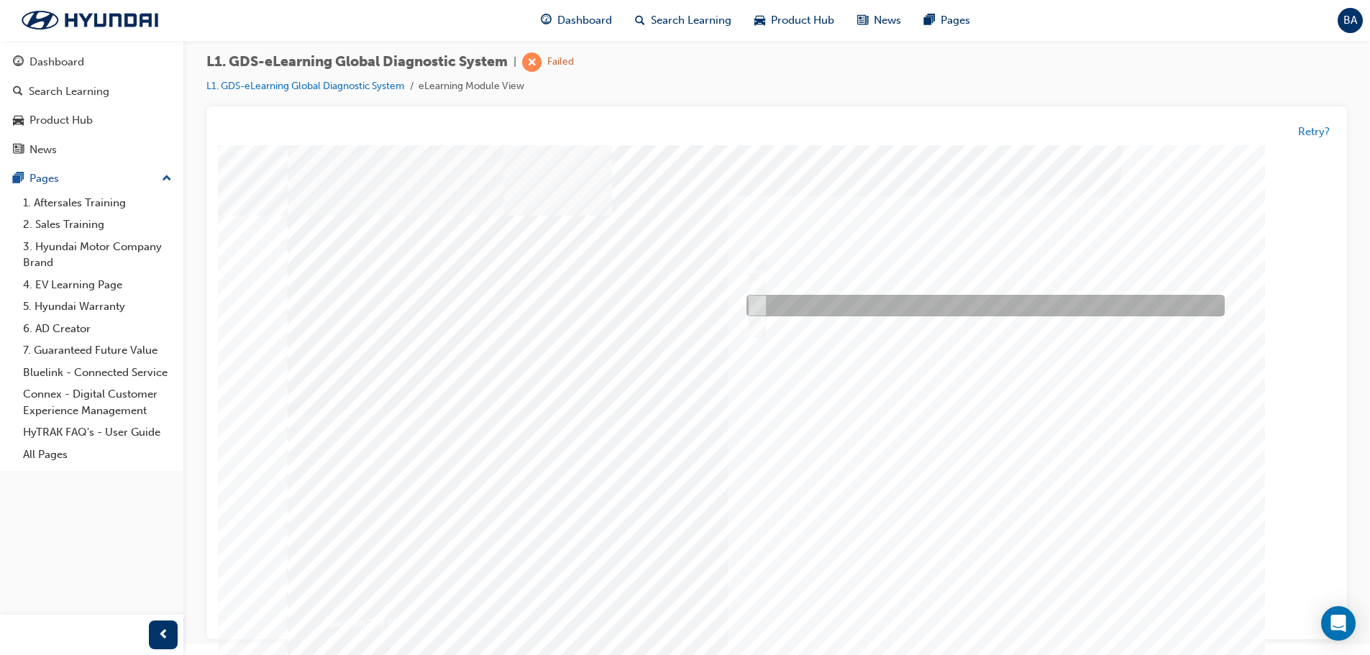
click at [757, 311] on input "When a new ECU is fitted to the vehicle" at bounding box center [755, 306] width 16 height 16
radio input "true"
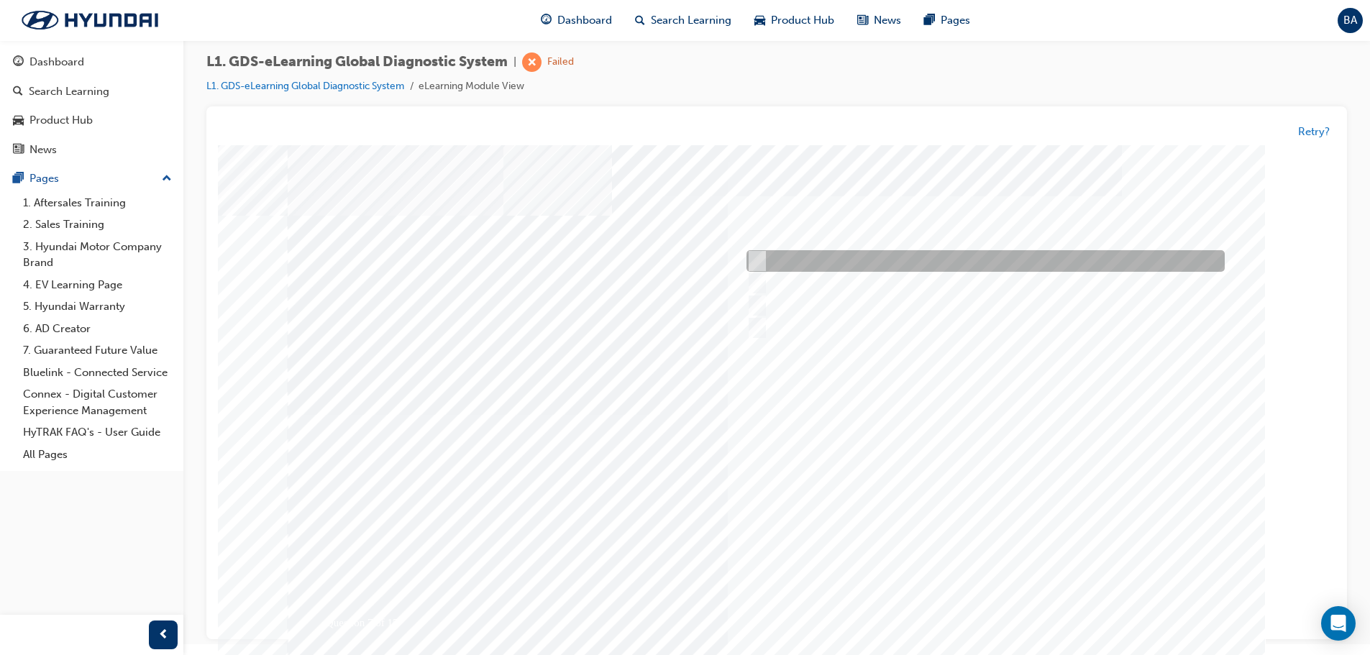
click at [757, 267] on input "When instructed by the Service Manager" at bounding box center [755, 262] width 16 height 16
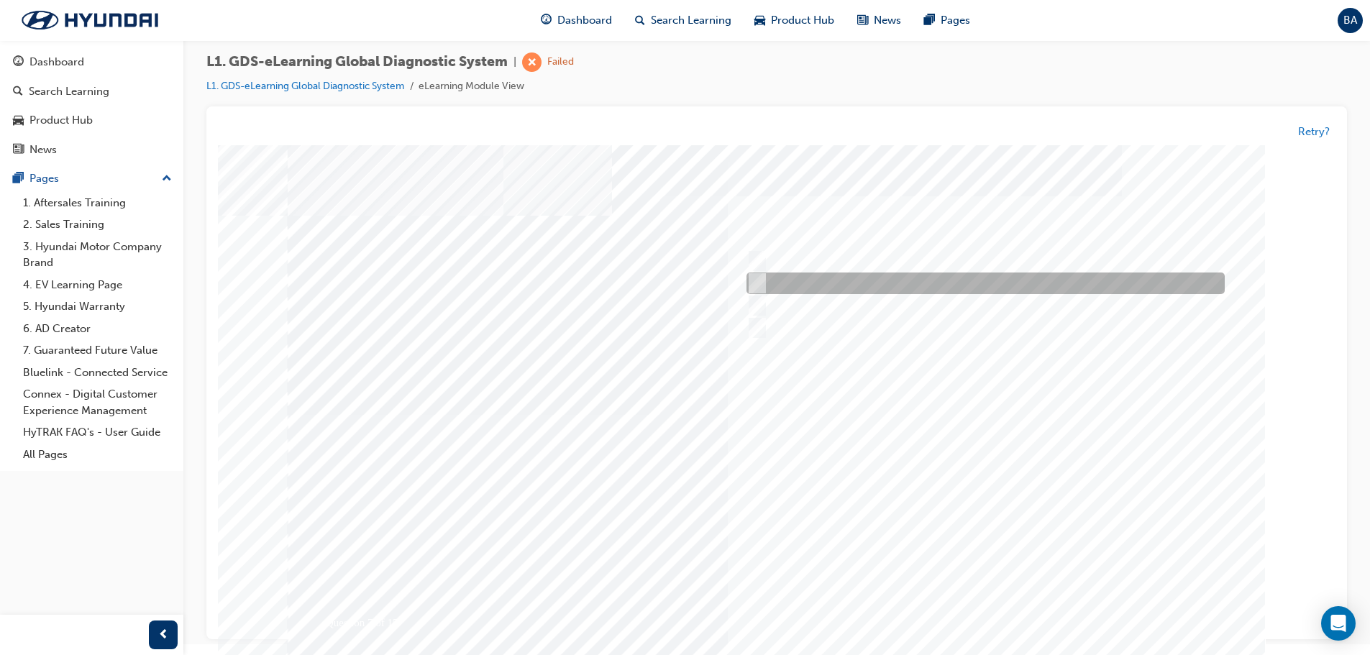
click at [762, 287] on div at bounding box center [982, 284] width 478 height 22
radio input "false"
radio input "true"
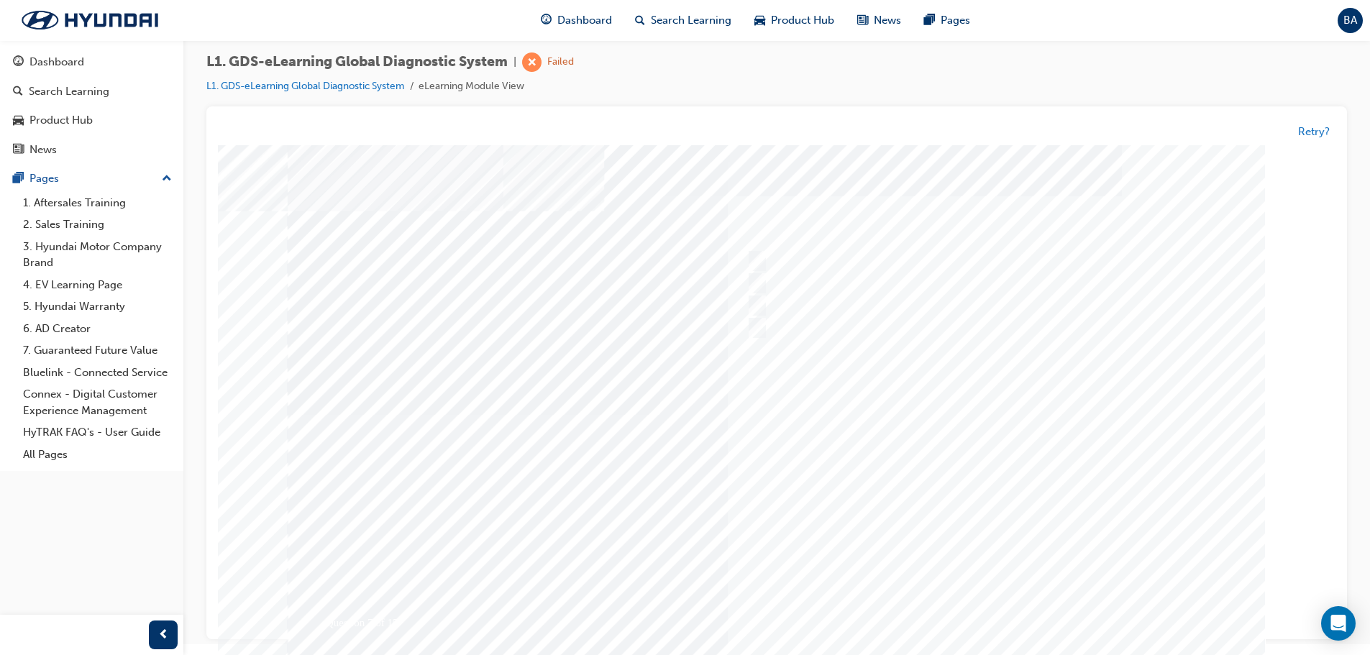
click at [978, 483] on div at bounding box center [777, 414] width 978 height 539
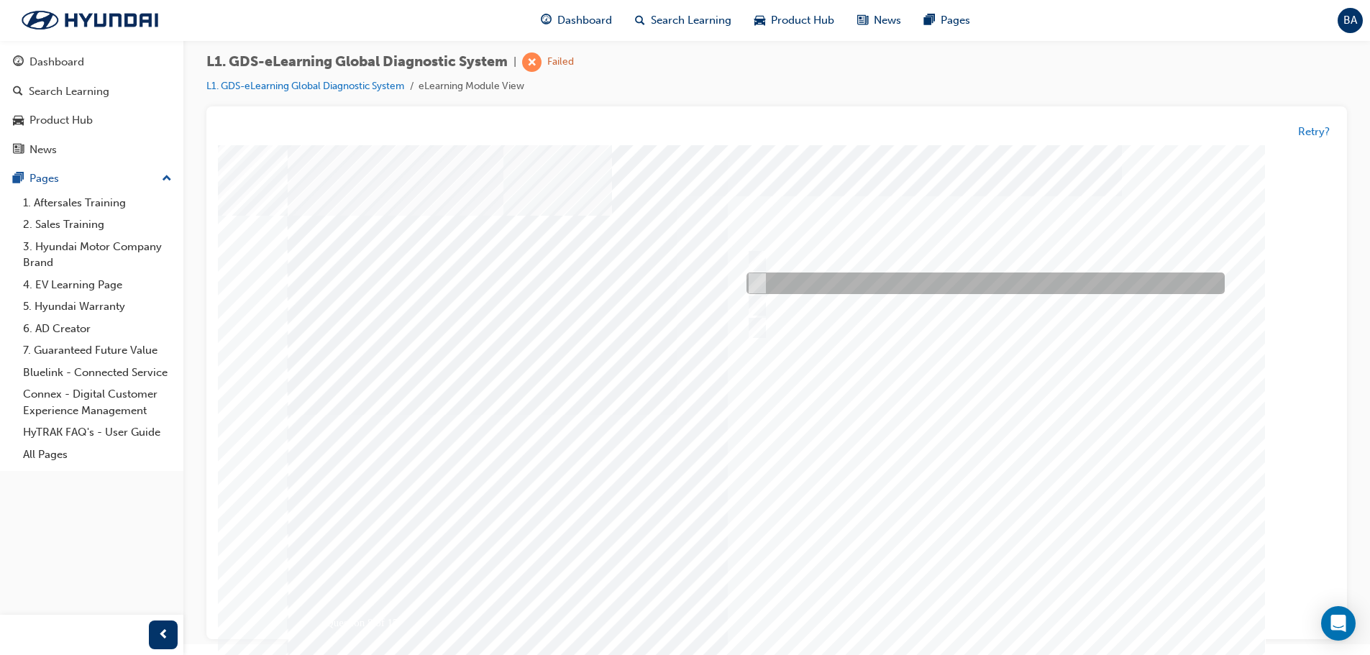
click at [751, 283] on input "Actuation Test" at bounding box center [755, 284] width 16 height 16
radio input "true"
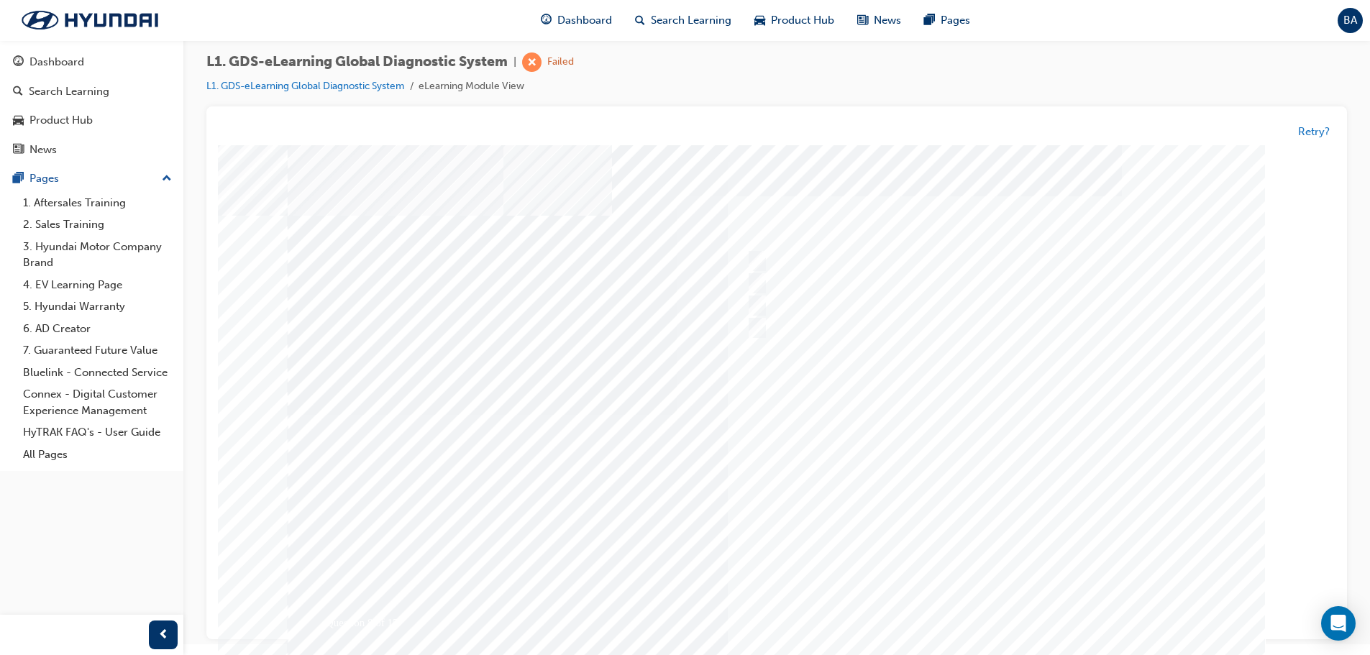
click at [988, 461] on div at bounding box center [777, 414] width 978 height 539
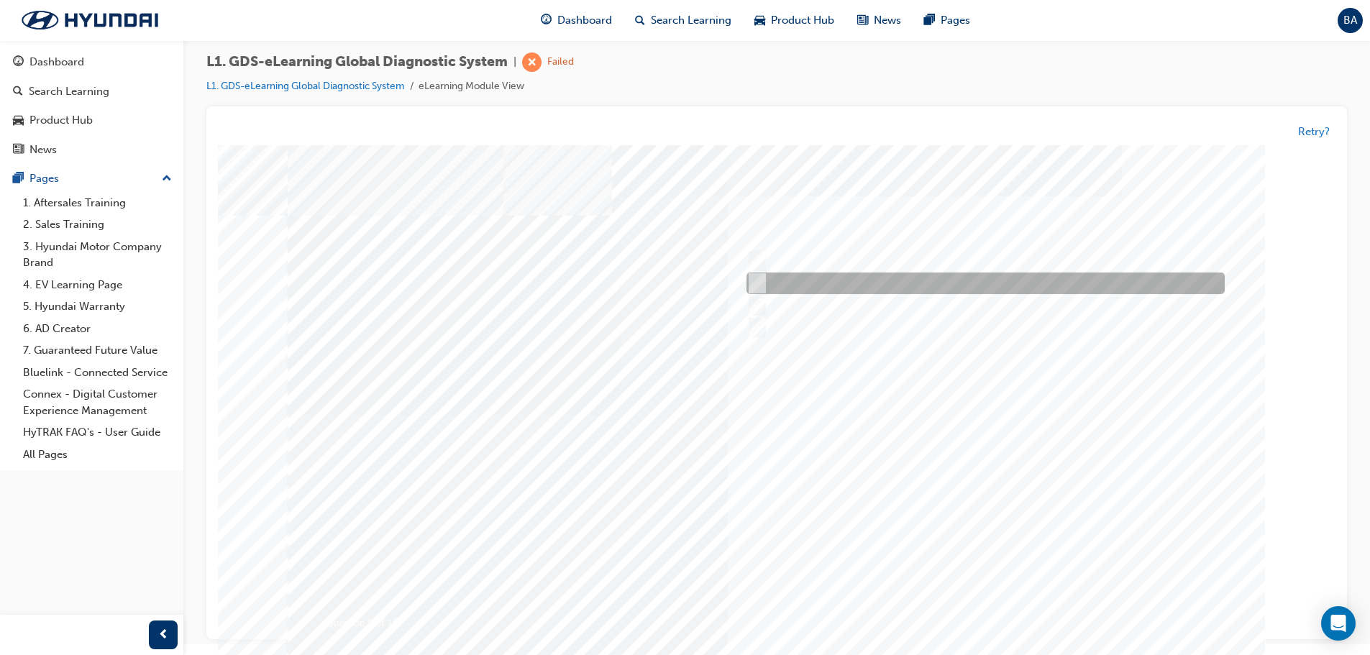
click at [755, 281] on input "Data Recording" at bounding box center [755, 284] width 16 height 16
radio input "true"
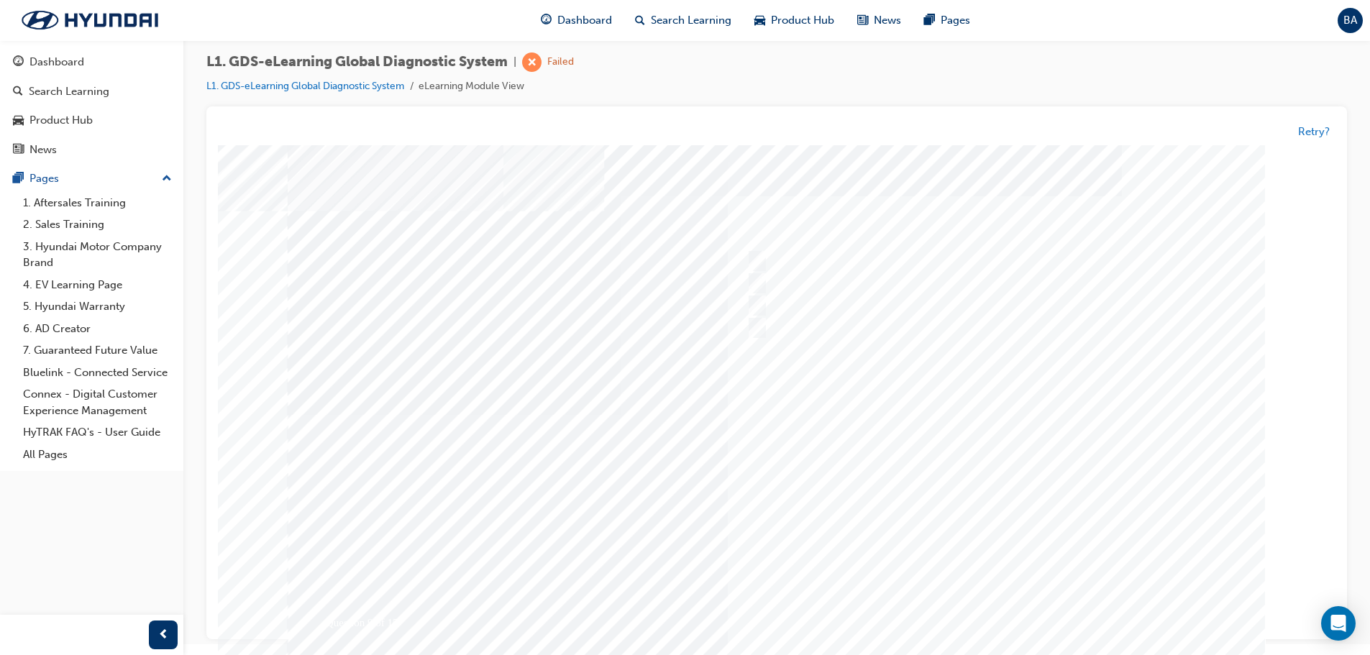
click at [951, 463] on div at bounding box center [777, 414] width 978 height 539
click at [746, 269] on div at bounding box center [982, 262] width 478 height 22
radio input "true"
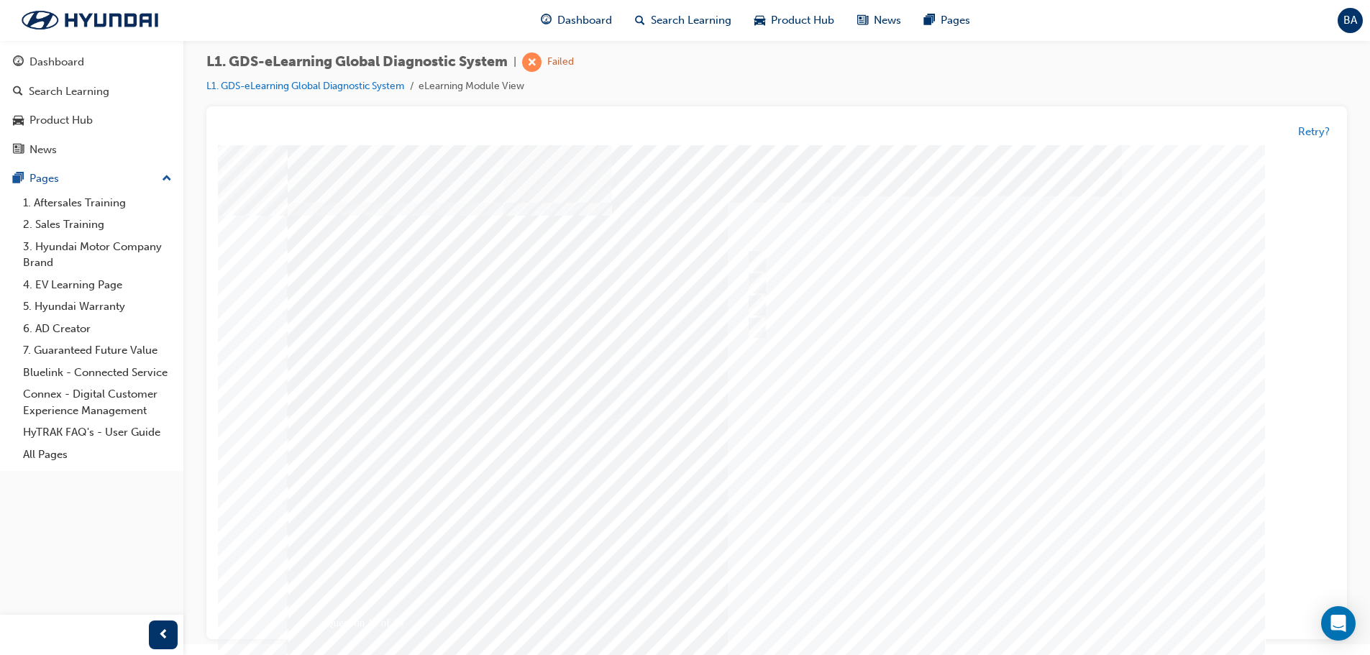
click at [979, 473] on div at bounding box center [777, 414] width 978 height 539
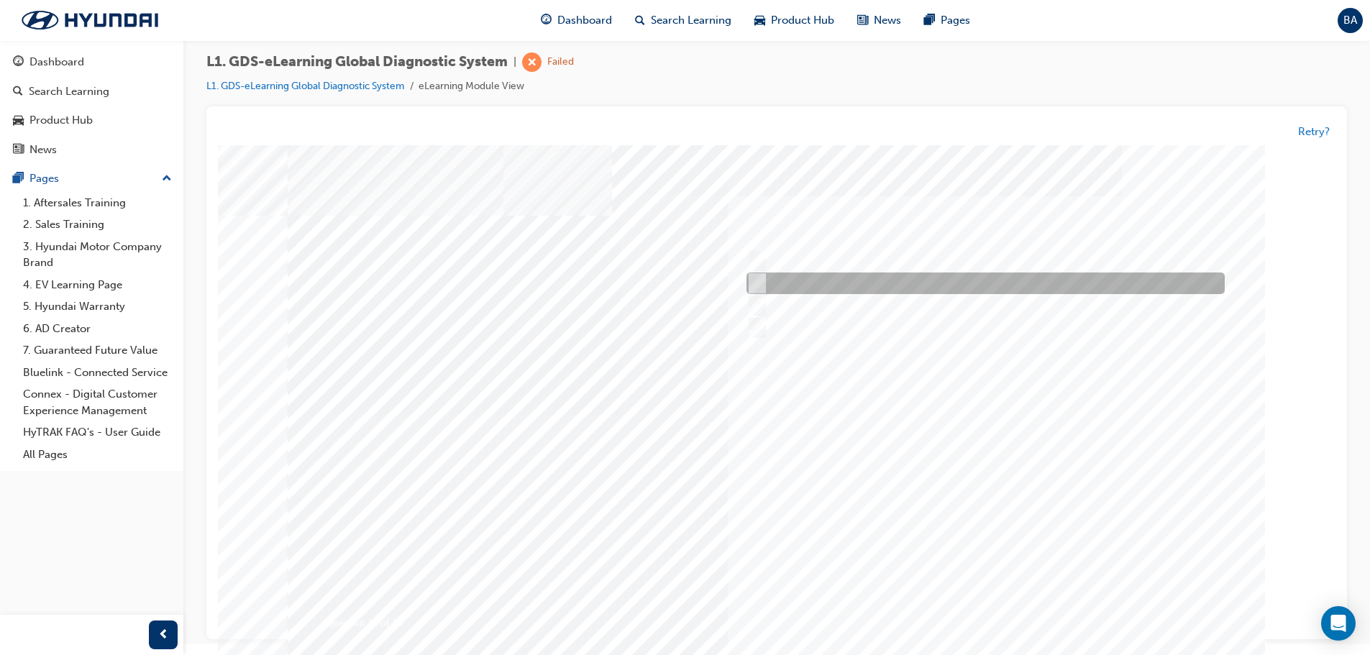
click at [746, 274] on div at bounding box center [982, 284] width 478 height 22
radio input "true"
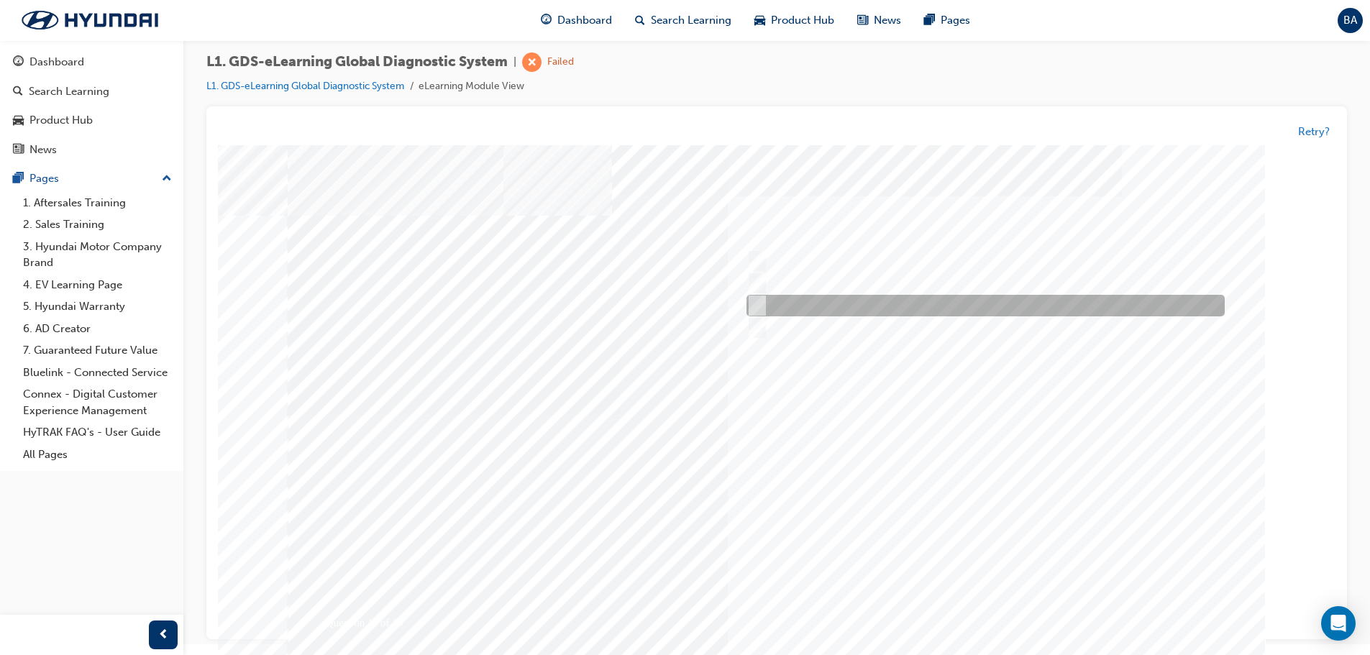
click at [754, 306] on input "To view the oscilloscope using the VMI" at bounding box center [755, 306] width 16 height 16
radio input "true"
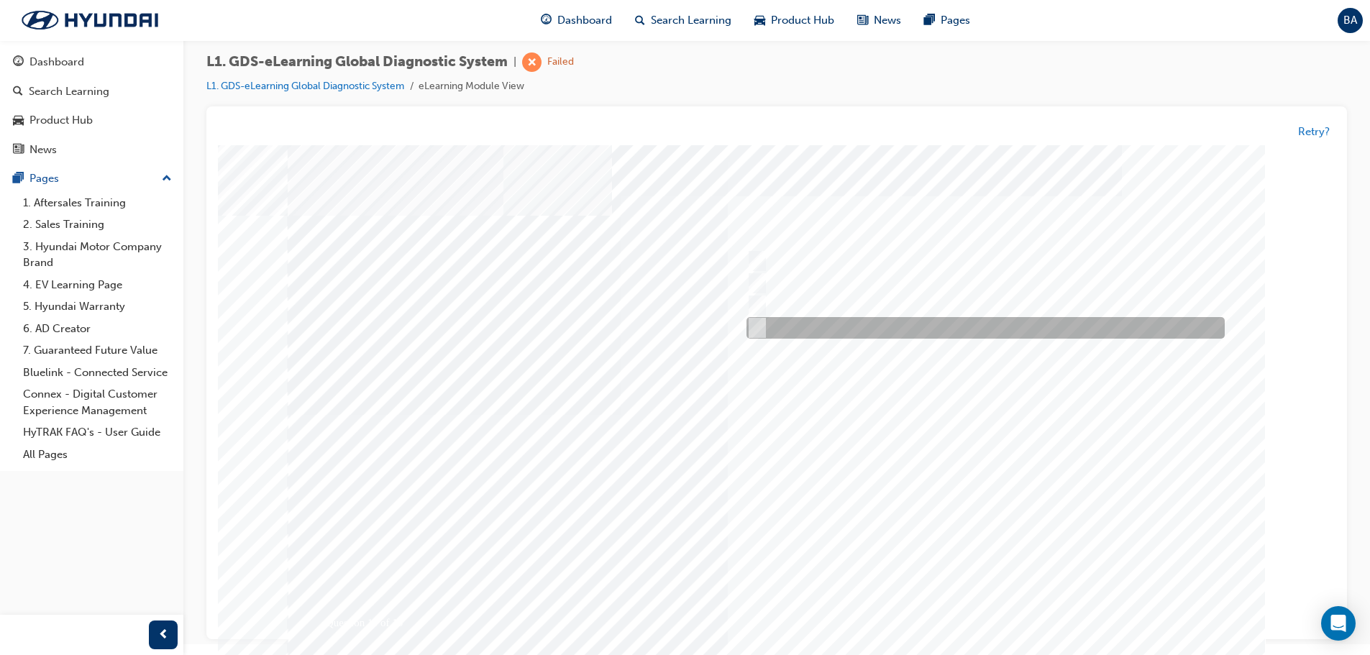
click at [759, 324] on input "To view vehicles towing capacity" at bounding box center [755, 329] width 16 height 16
radio input "true"
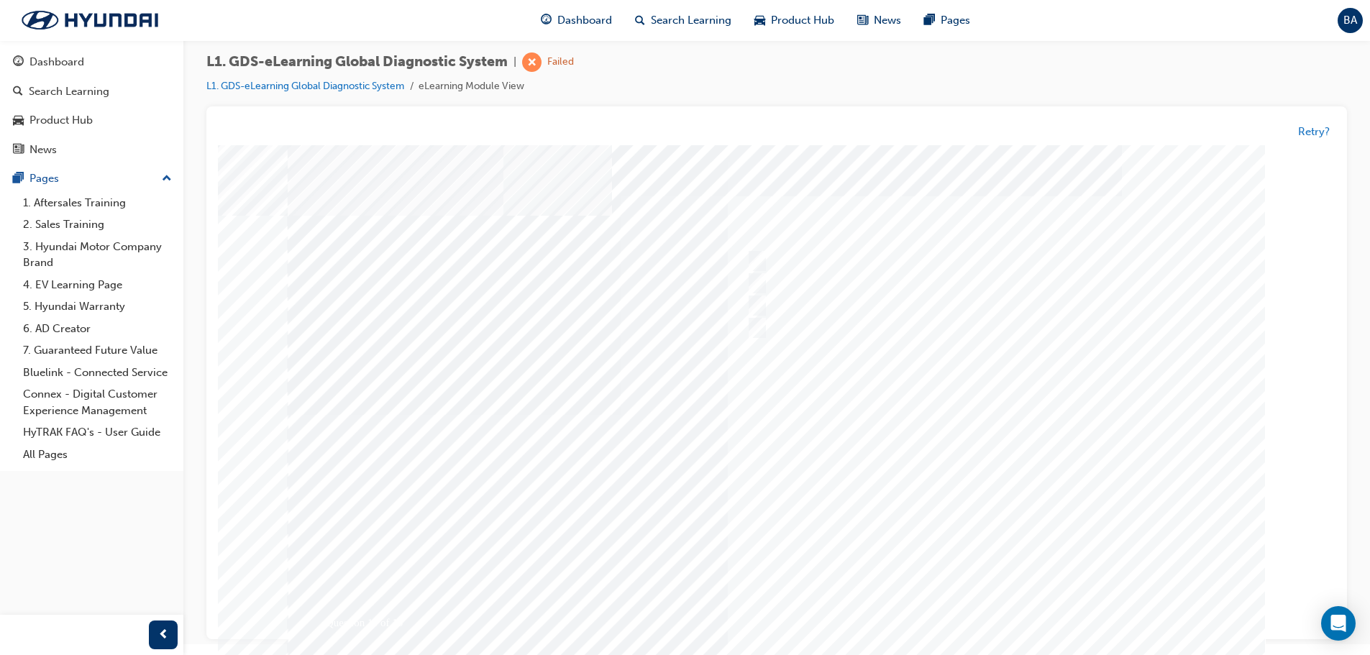
click at [966, 496] on div at bounding box center [777, 414] width 978 height 539
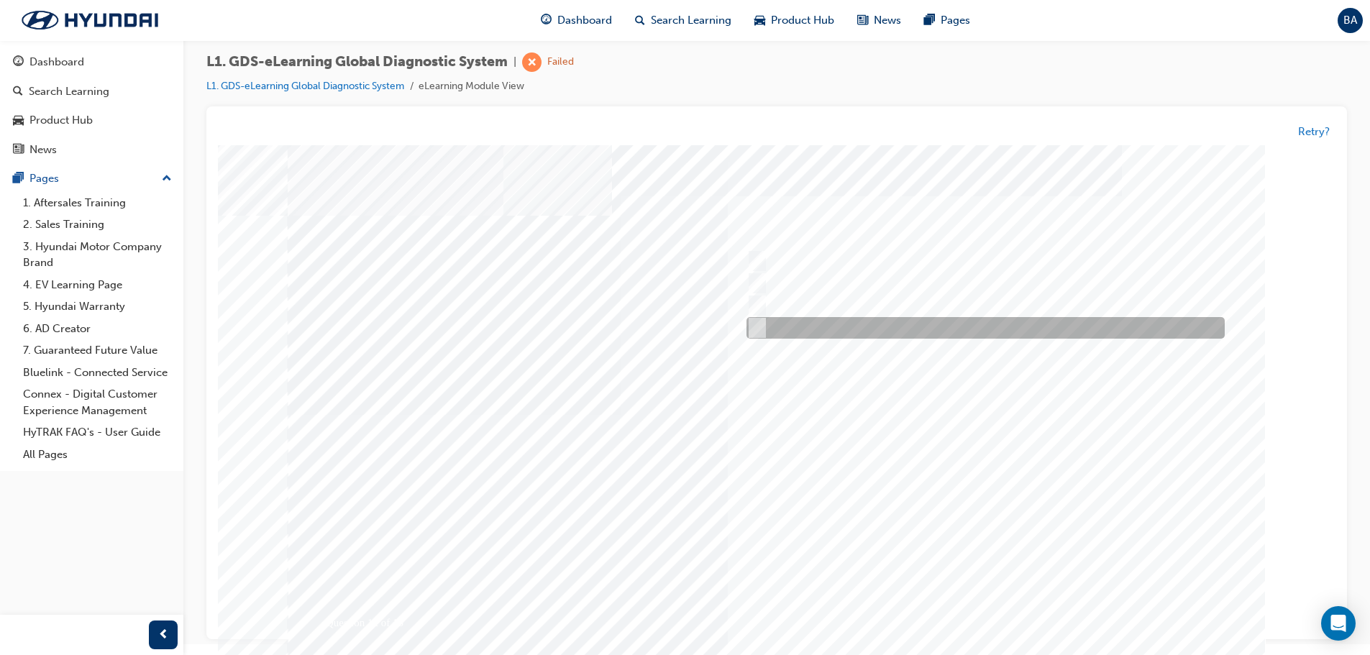
click at [757, 319] on div at bounding box center [982, 329] width 478 height 22
radio input "true"
click at [757, 321] on input "Active, Pending and History" at bounding box center [755, 329] width 16 height 16
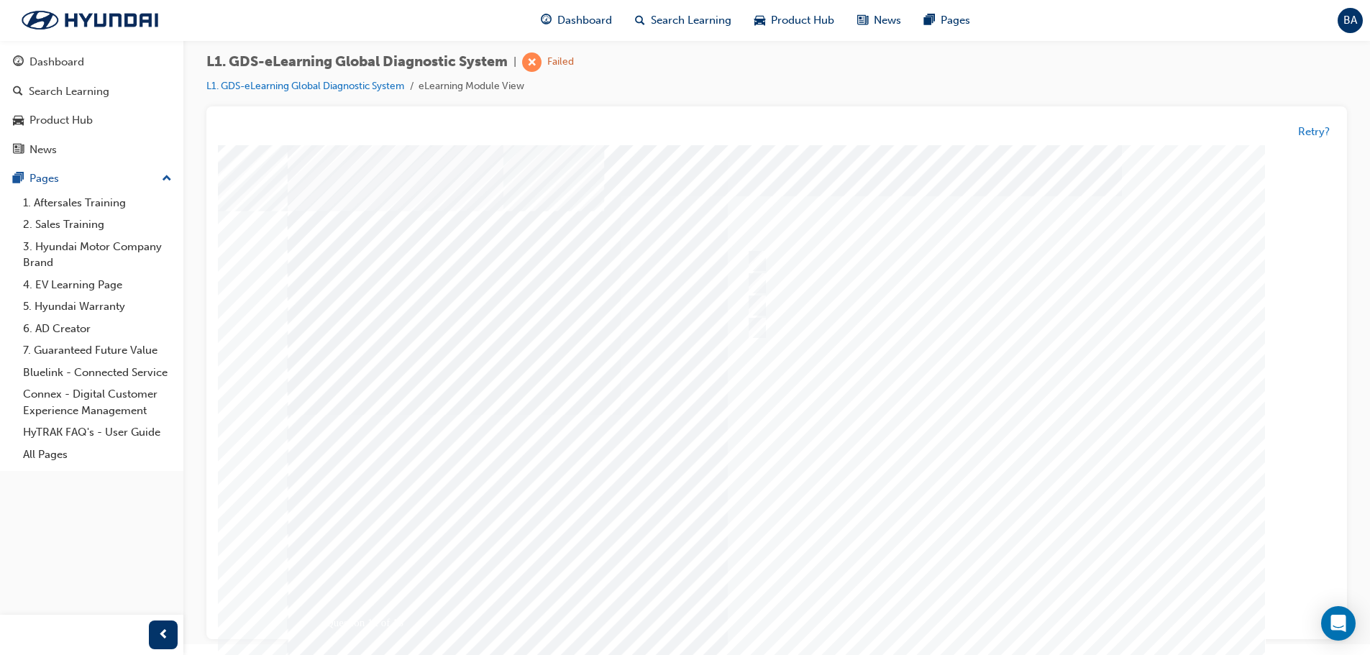
click at [996, 501] on div at bounding box center [777, 414] width 978 height 539
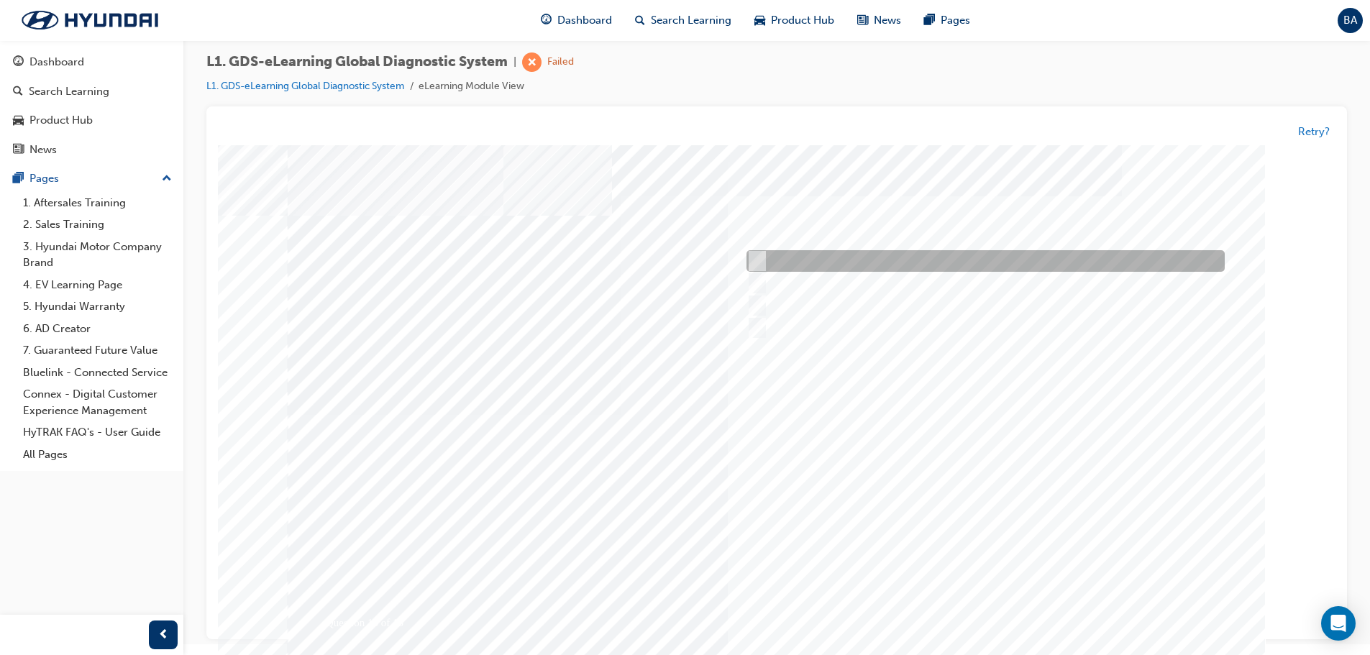
click at [757, 268] on input "Freezes the data that has been selected" at bounding box center [755, 262] width 16 height 16
radio input "true"
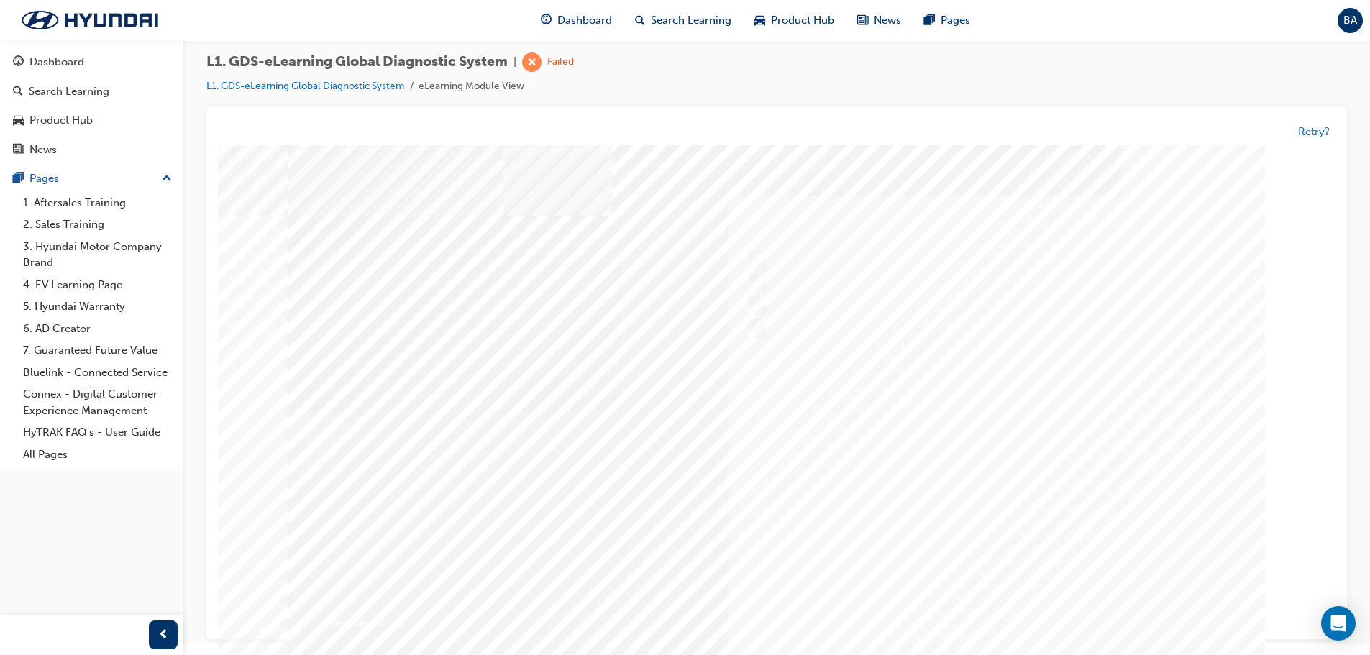
click at [974, 447] on div at bounding box center [777, 414] width 978 height 539
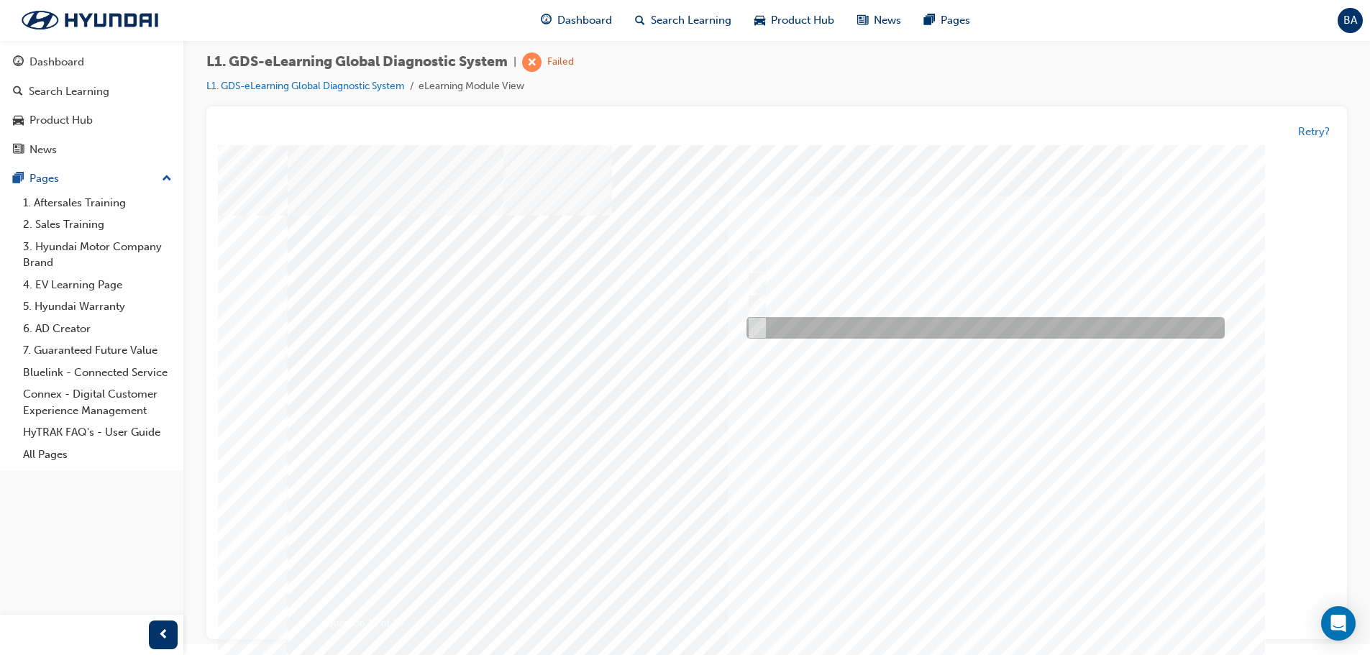
click at [775, 321] on div at bounding box center [982, 329] width 478 height 22
radio input "true"
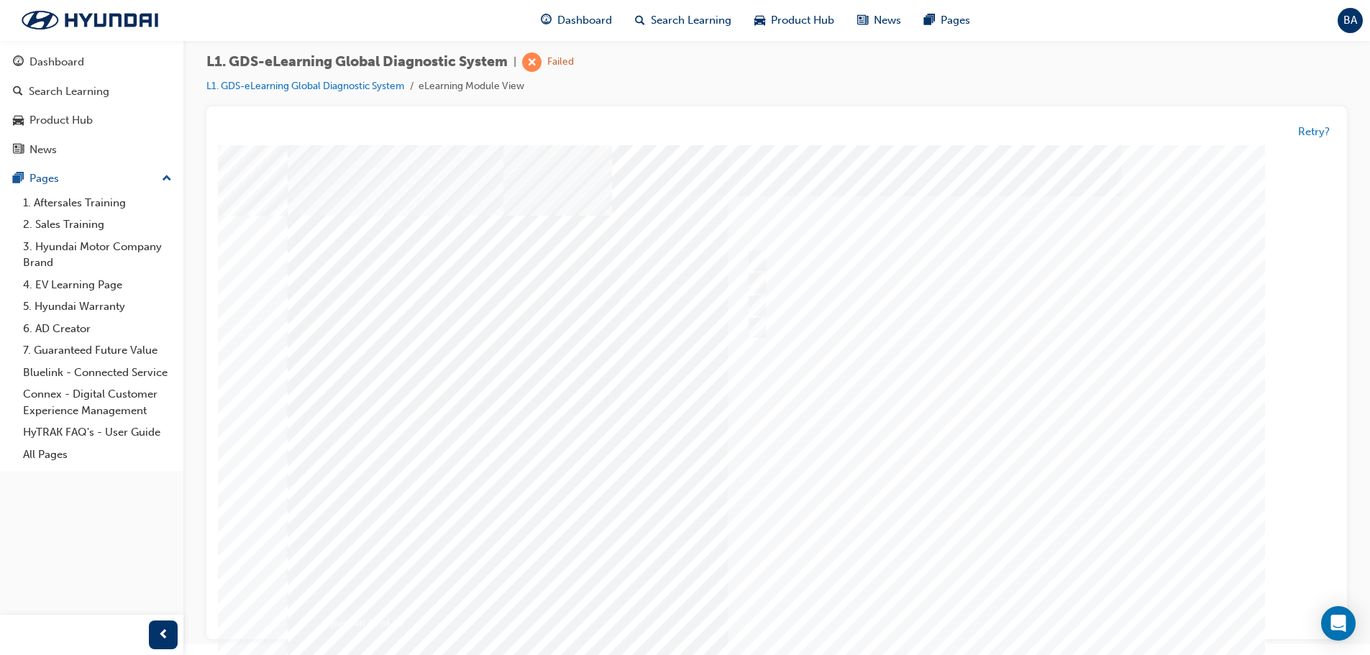
click at [939, 439] on div at bounding box center [777, 414] width 978 height 539
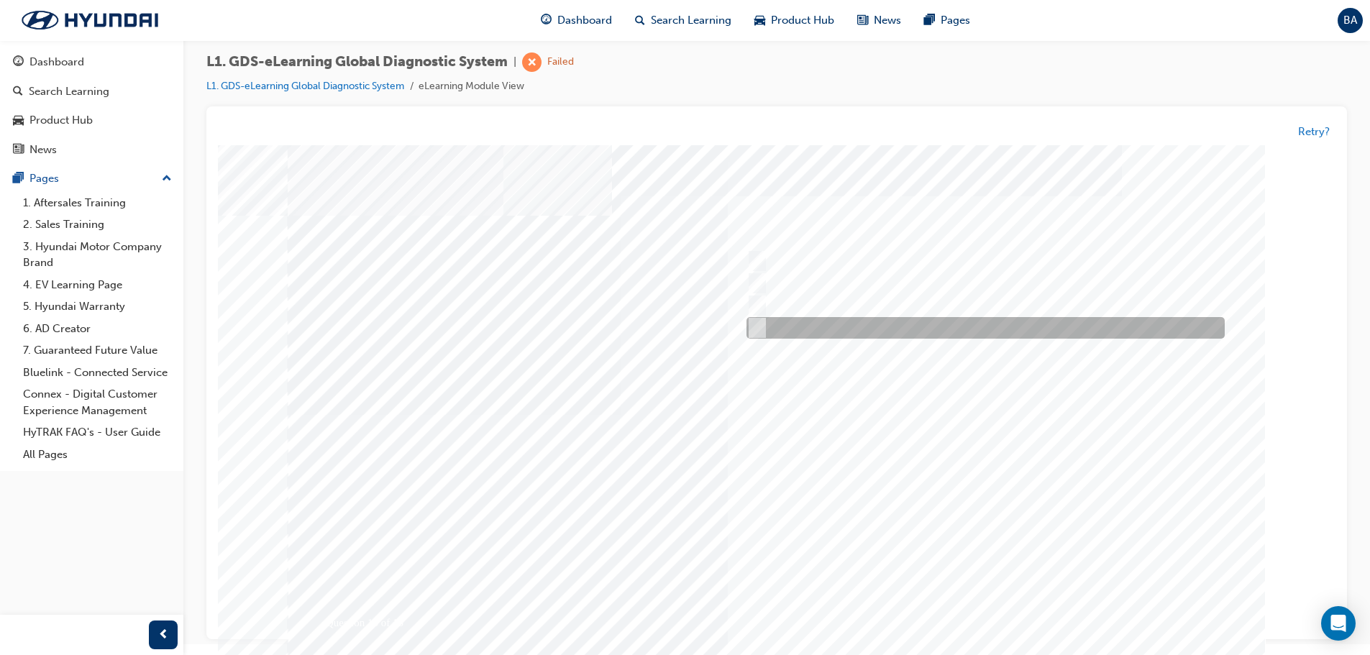
click at [748, 330] on input "0701" at bounding box center [755, 329] width 16 height 16
radio input "true"
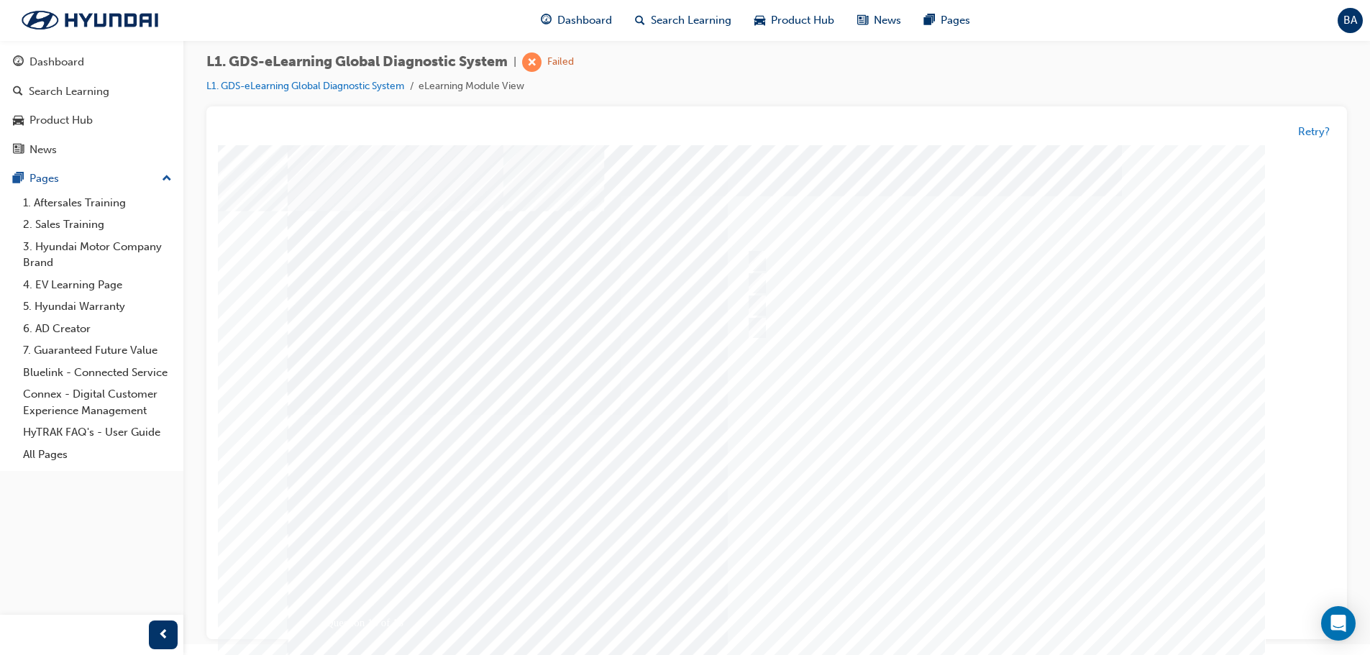
click at [962, 460] on div at bounding box center [777, 414] width 978 height 539
